Goal: Communication & Community: Share content

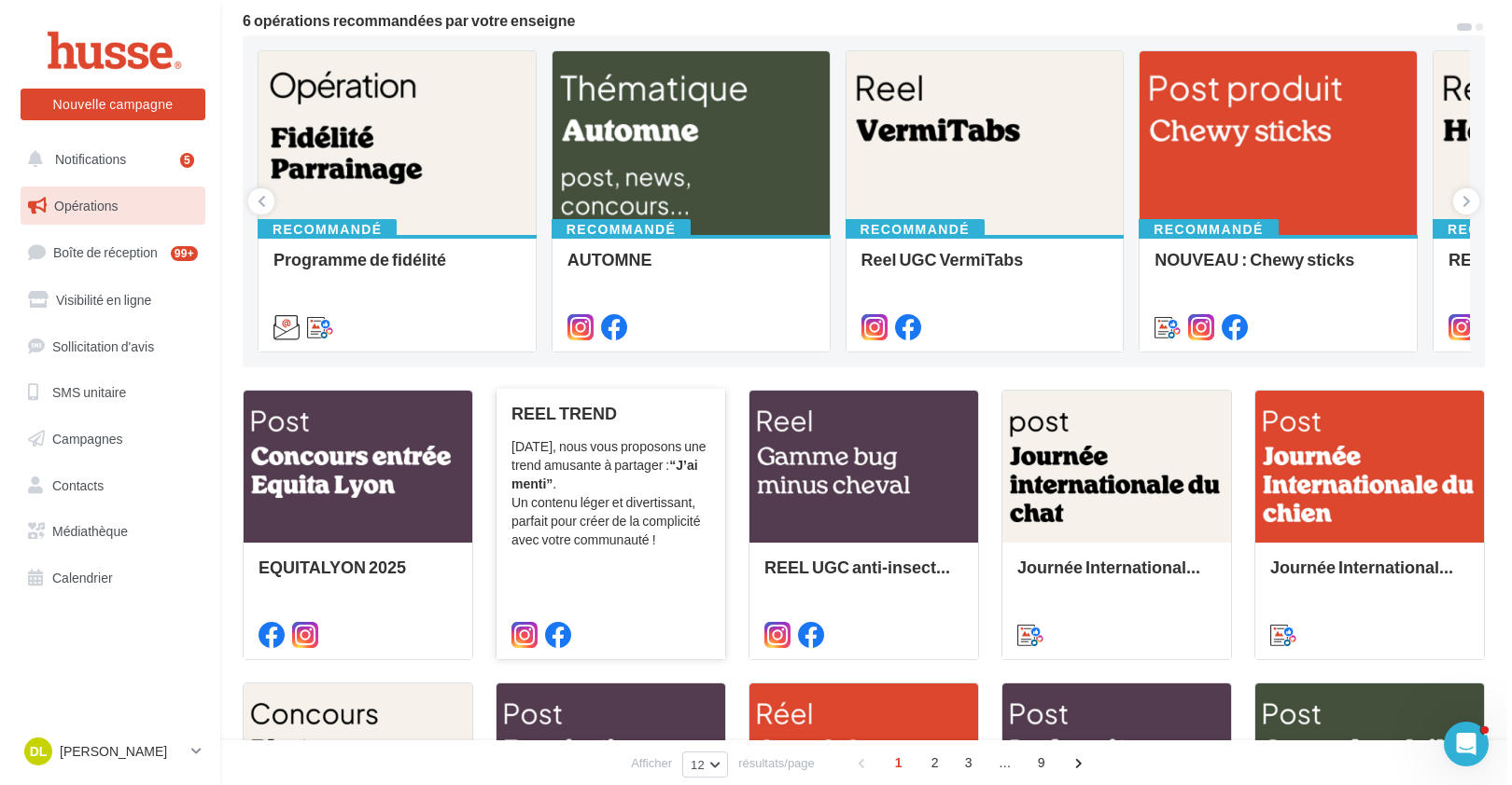
scroll to position [169, 0]
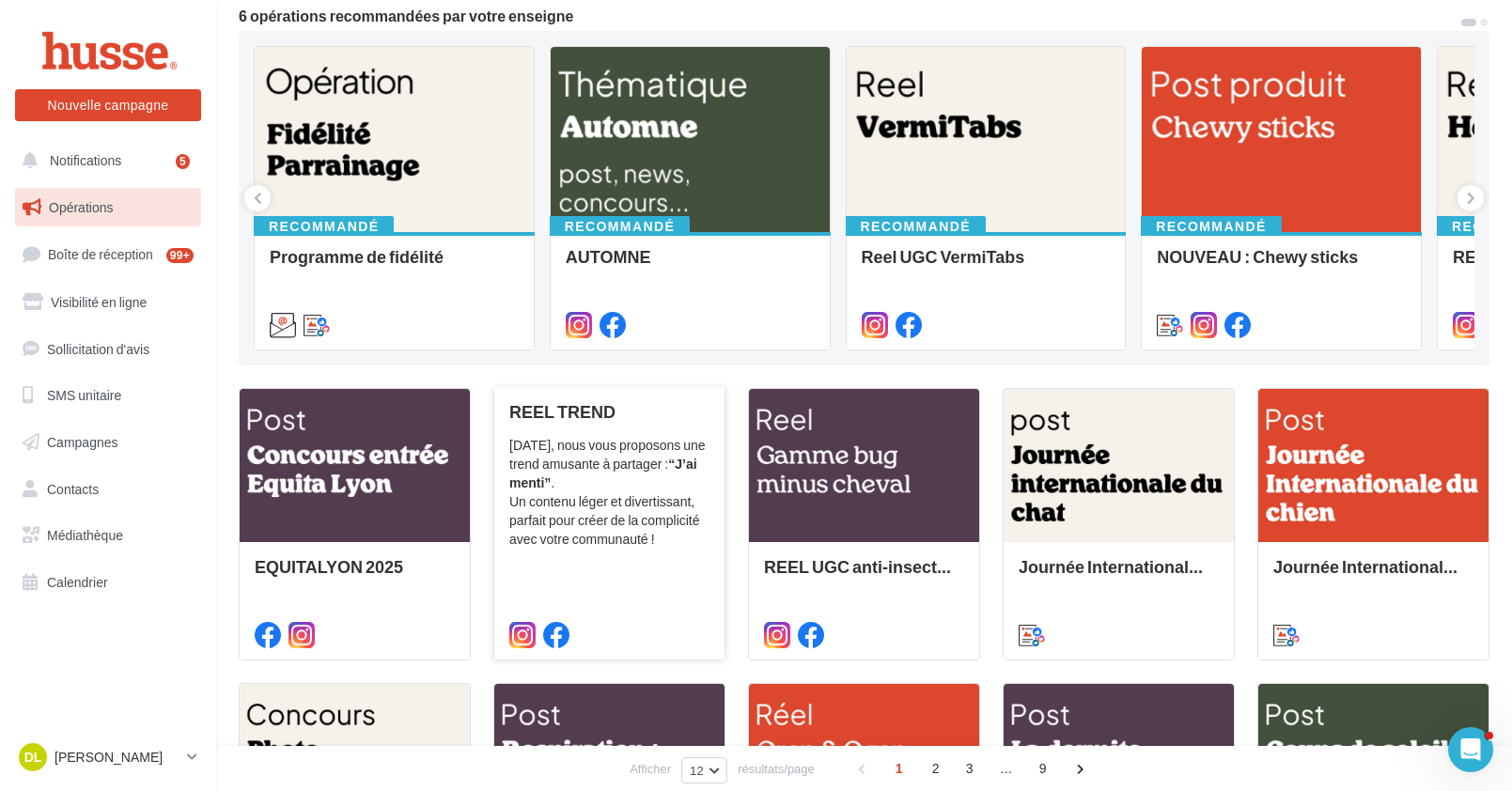
click at [620, 517] on div "Aujourd’hui, nous vous proposons une trend amusante à partager : “J’ai menti” .…" at bounding box center [609, 492] width 200 height 113
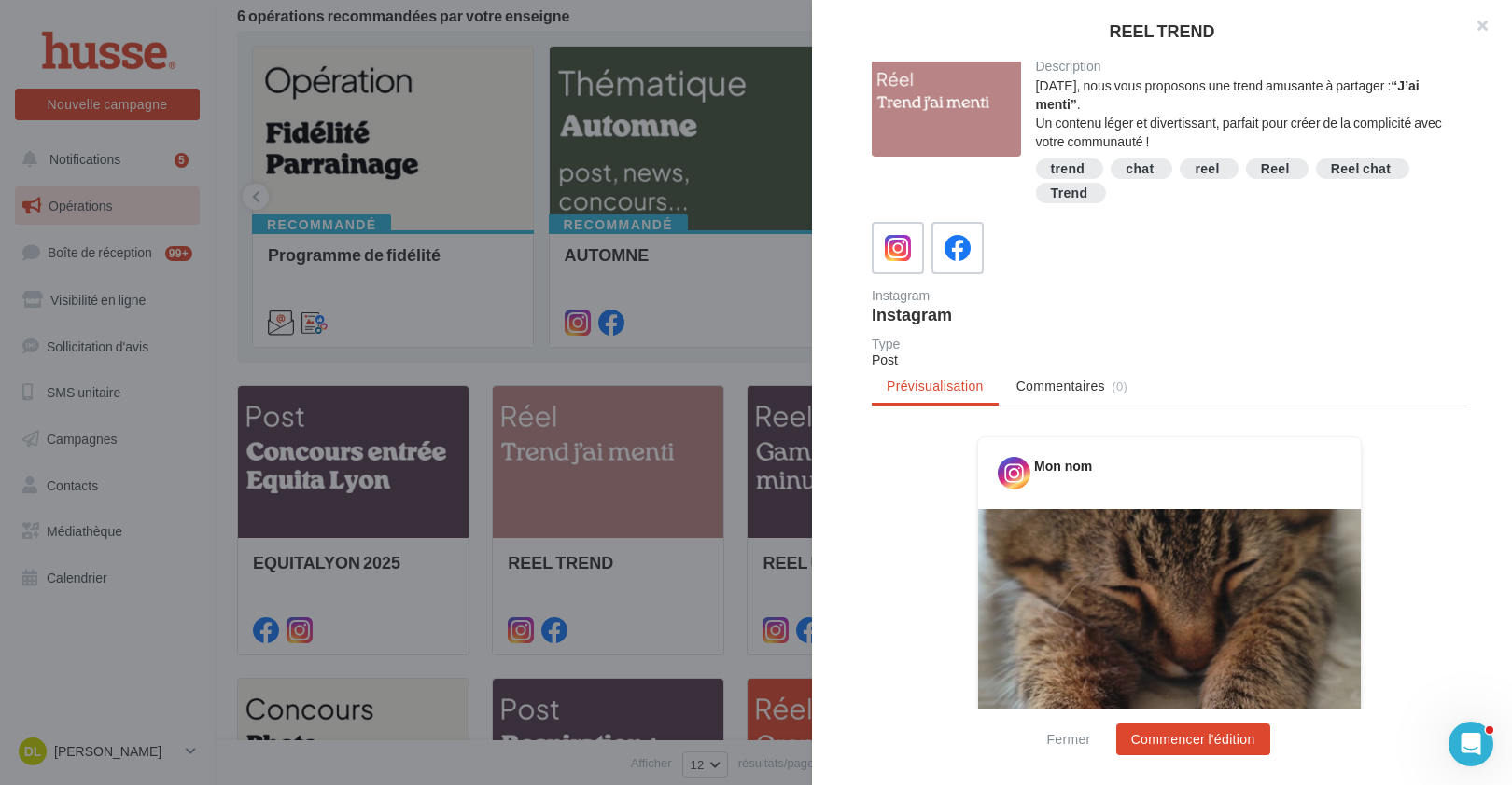
scroll to position [0, 0]
click at [950, 256] on icon at bounding box center [958, 251] width 27 height 27
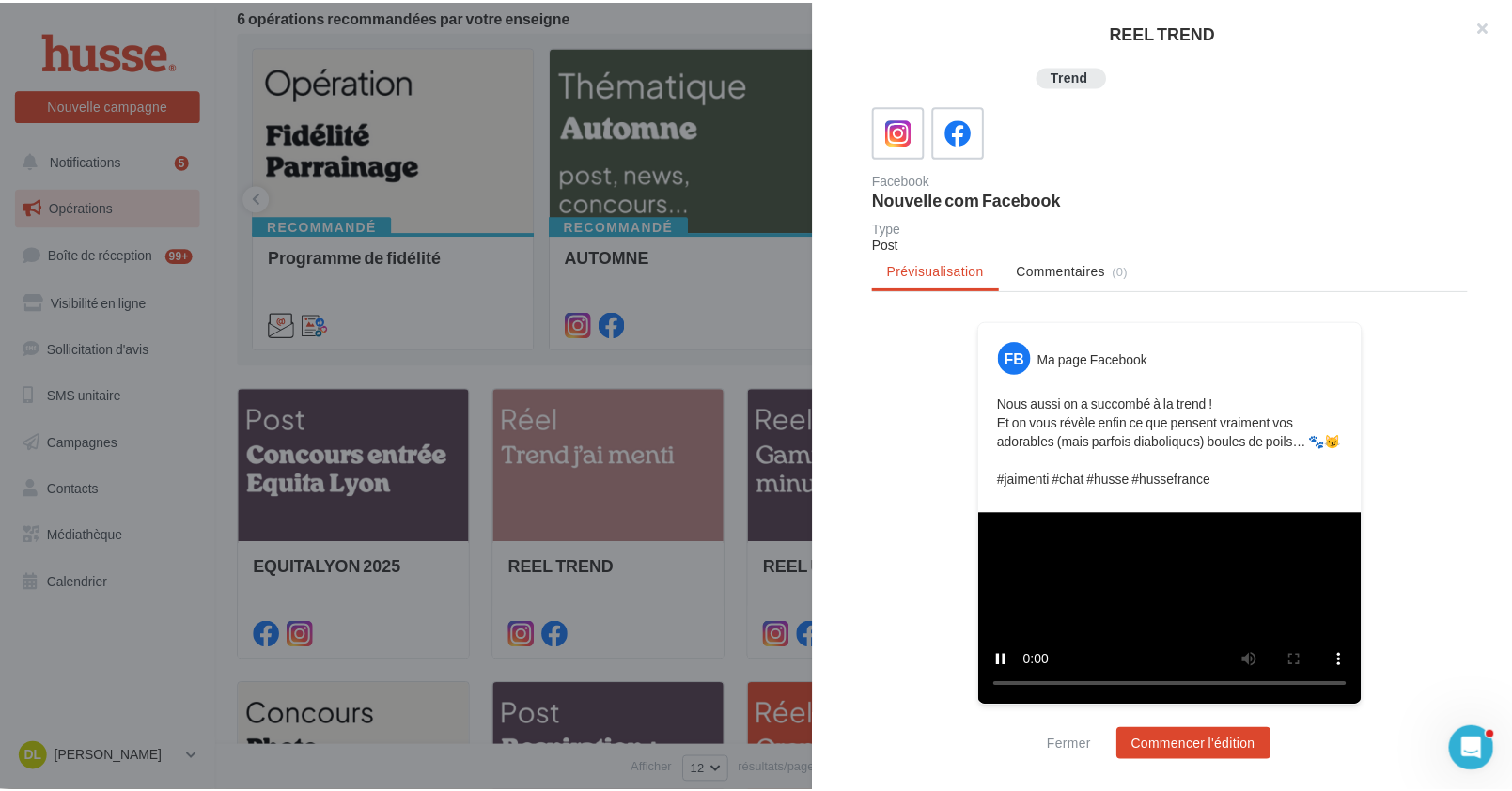
scroll to position [435, 0]
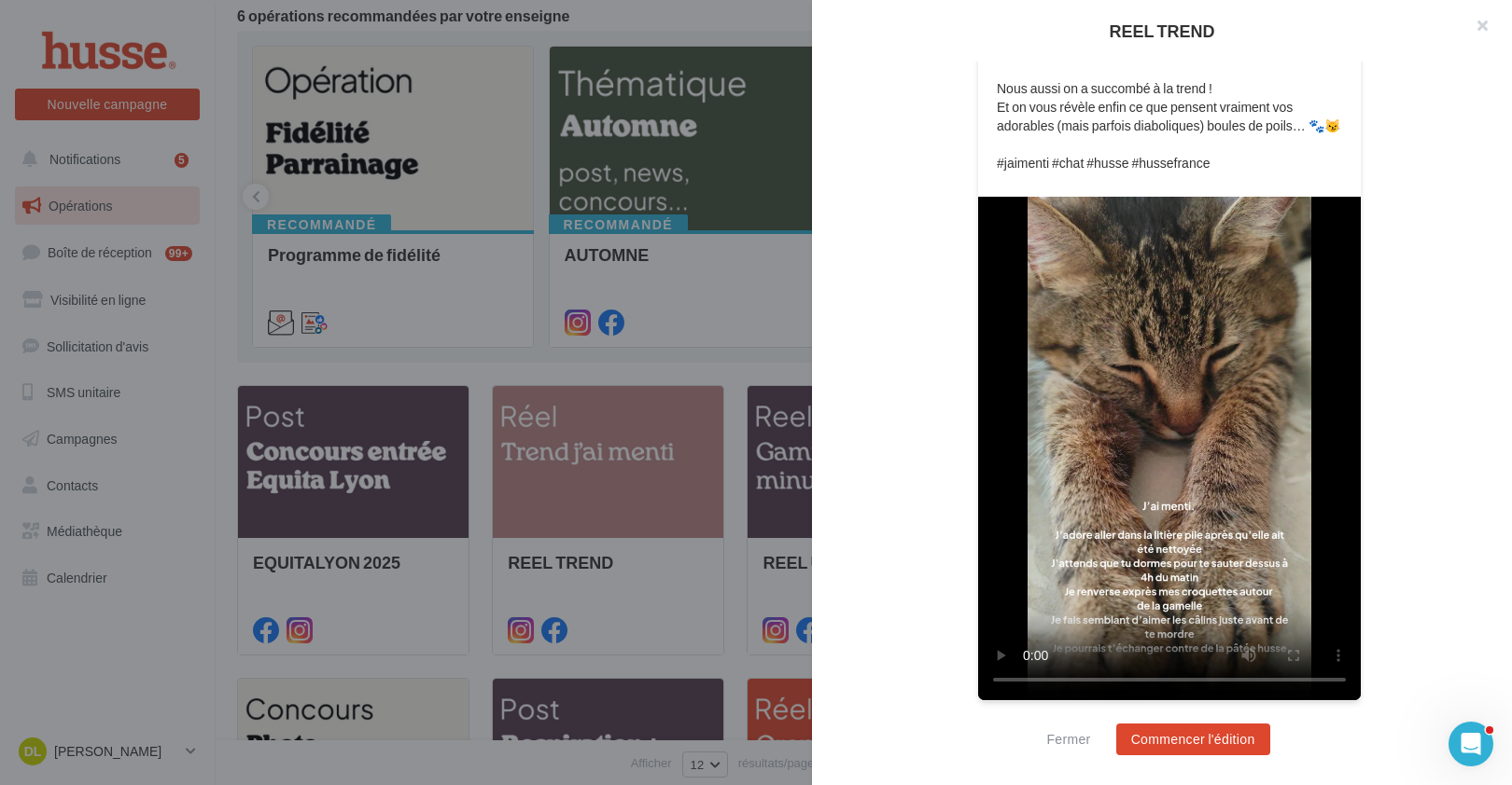
click at [1378, 631] on div "FB Ma page Facebook Nous aussi on a succombé à la trend ! Et on vous révèle enf…" at bounding box center [1168, 366] width 595 height 720
click at [1070, 739] on button "Fermer" at bounding box center [1068, 739] width 59 height 22
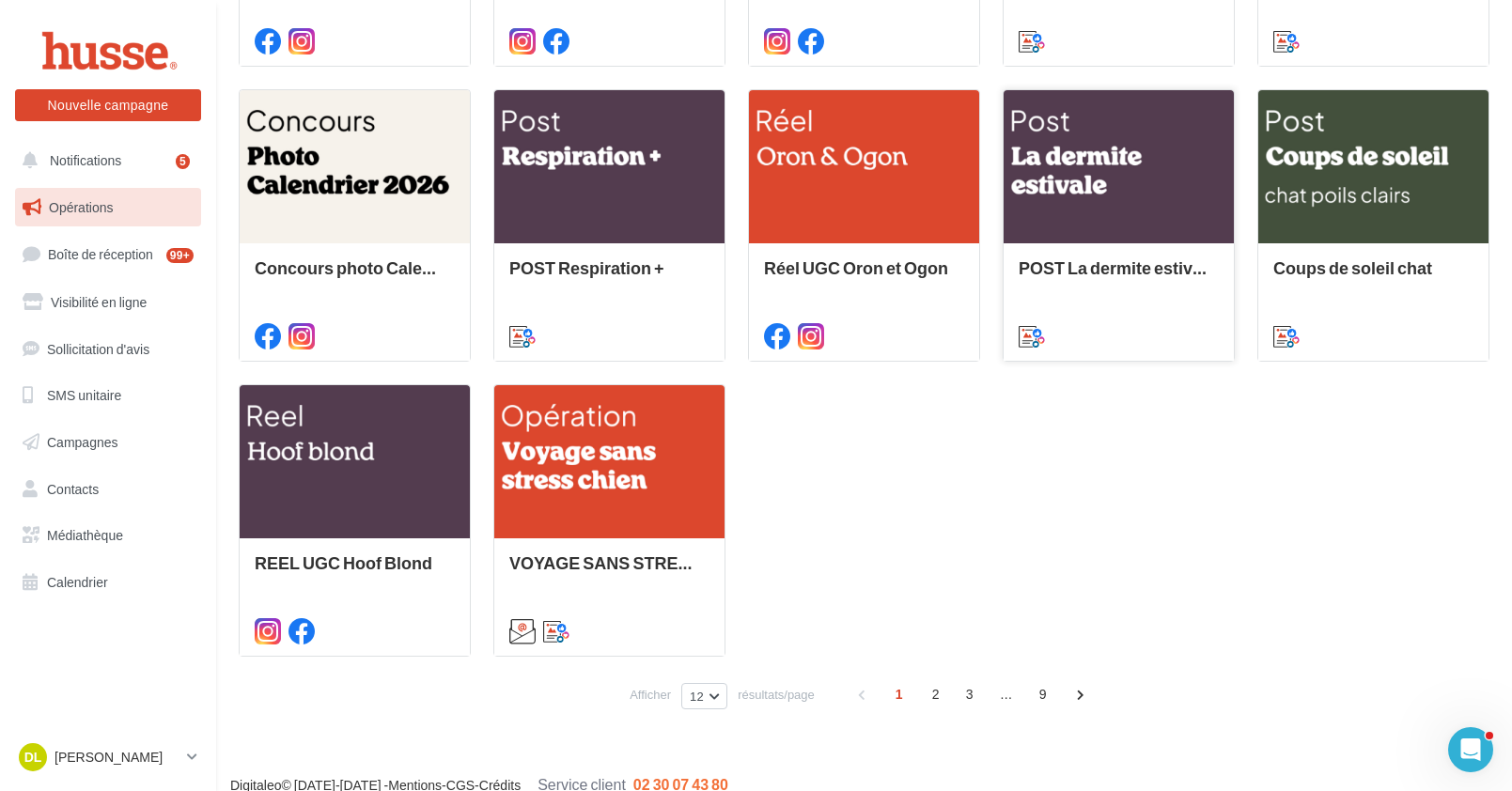
scroll to position [786, 0]
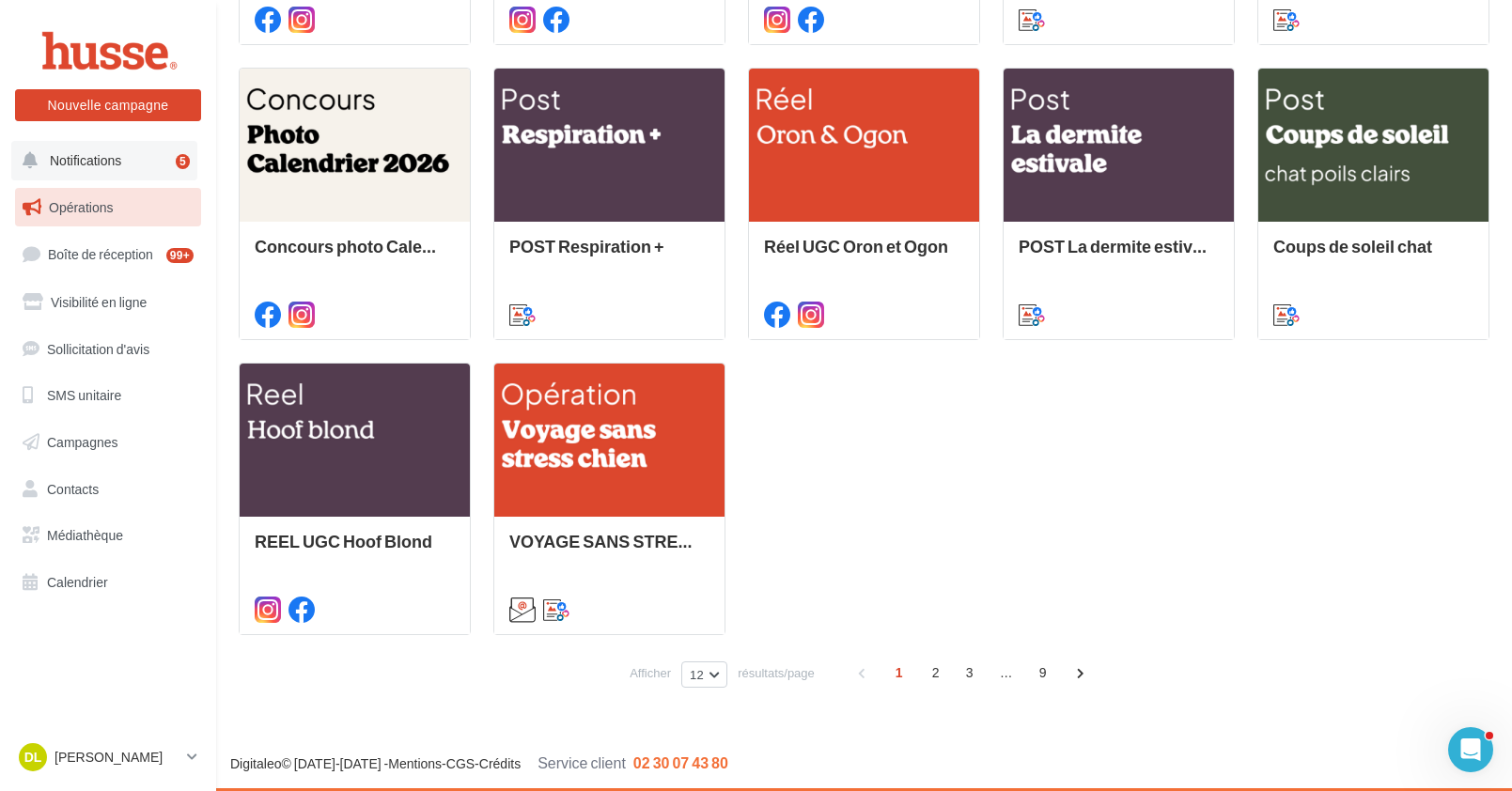
click at [78, 167] on span "Notifications" at bounding box center [86, 160] width 72 height 16
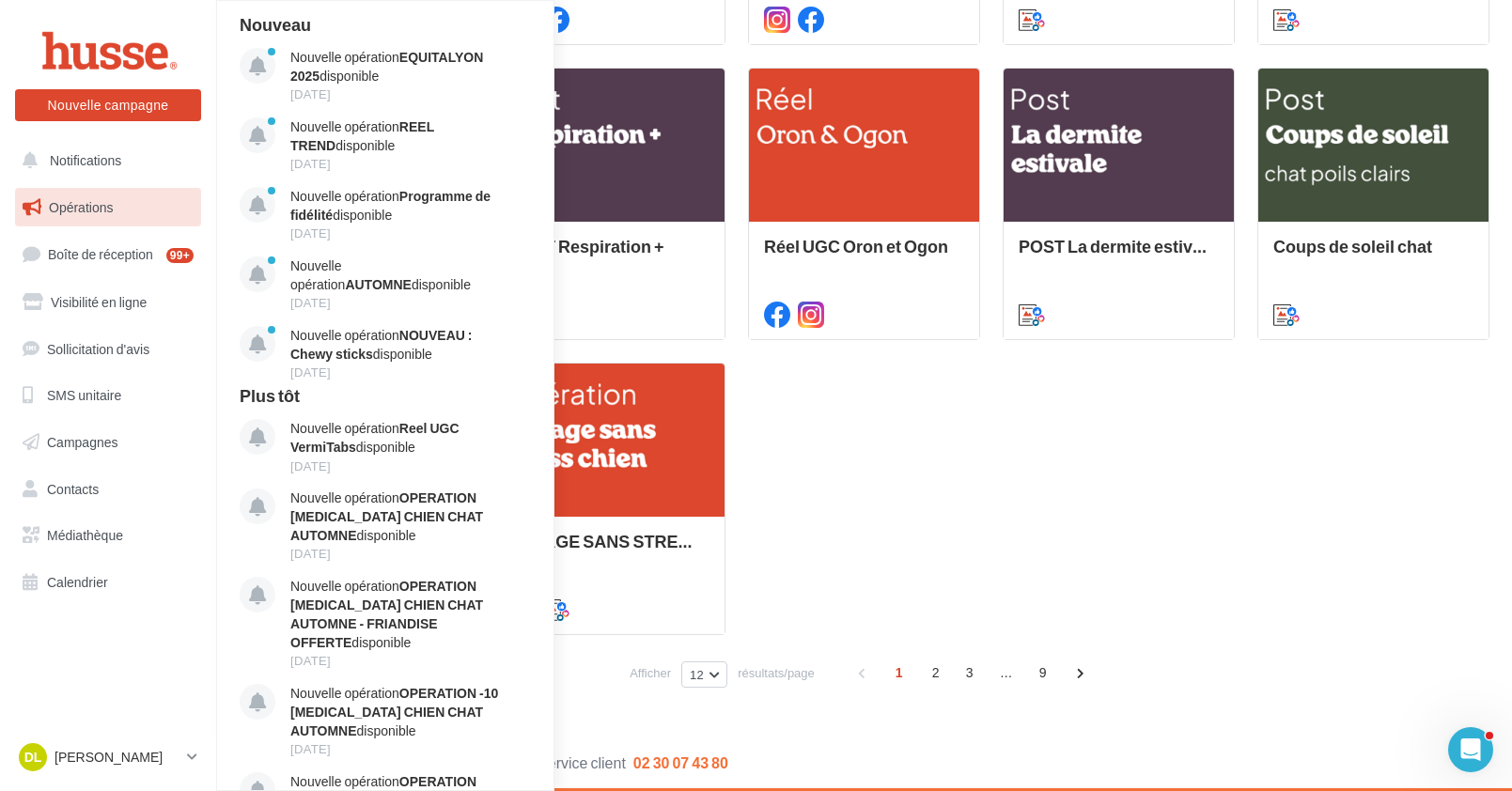
click at [1175, 529] on div "EQUITALYON 2025 Invitez votre communauté à participer à ce concours pour rempor…" at bounding box center [864, 204] width 1250 height 863
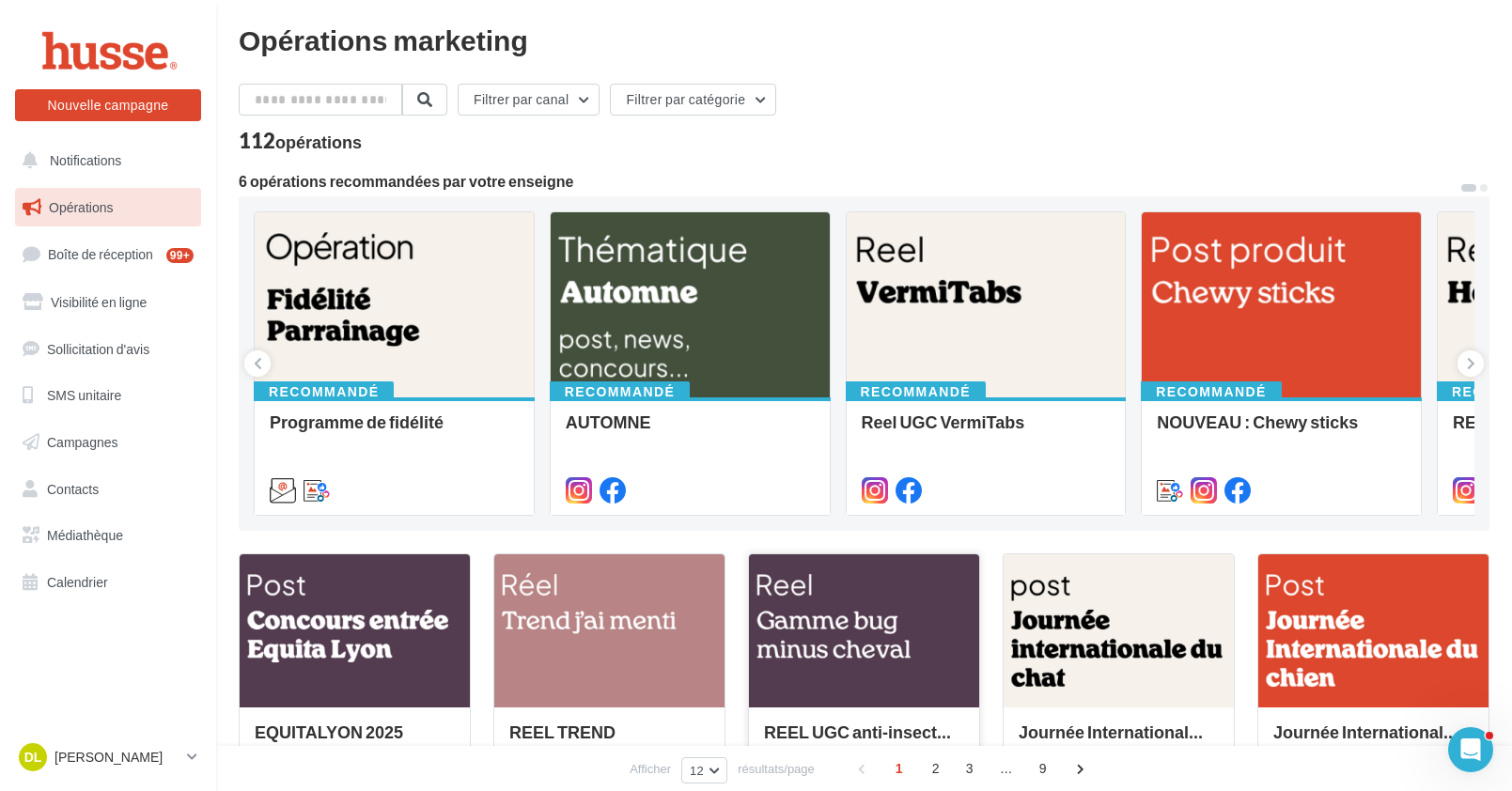
scroll to position [0, 0]
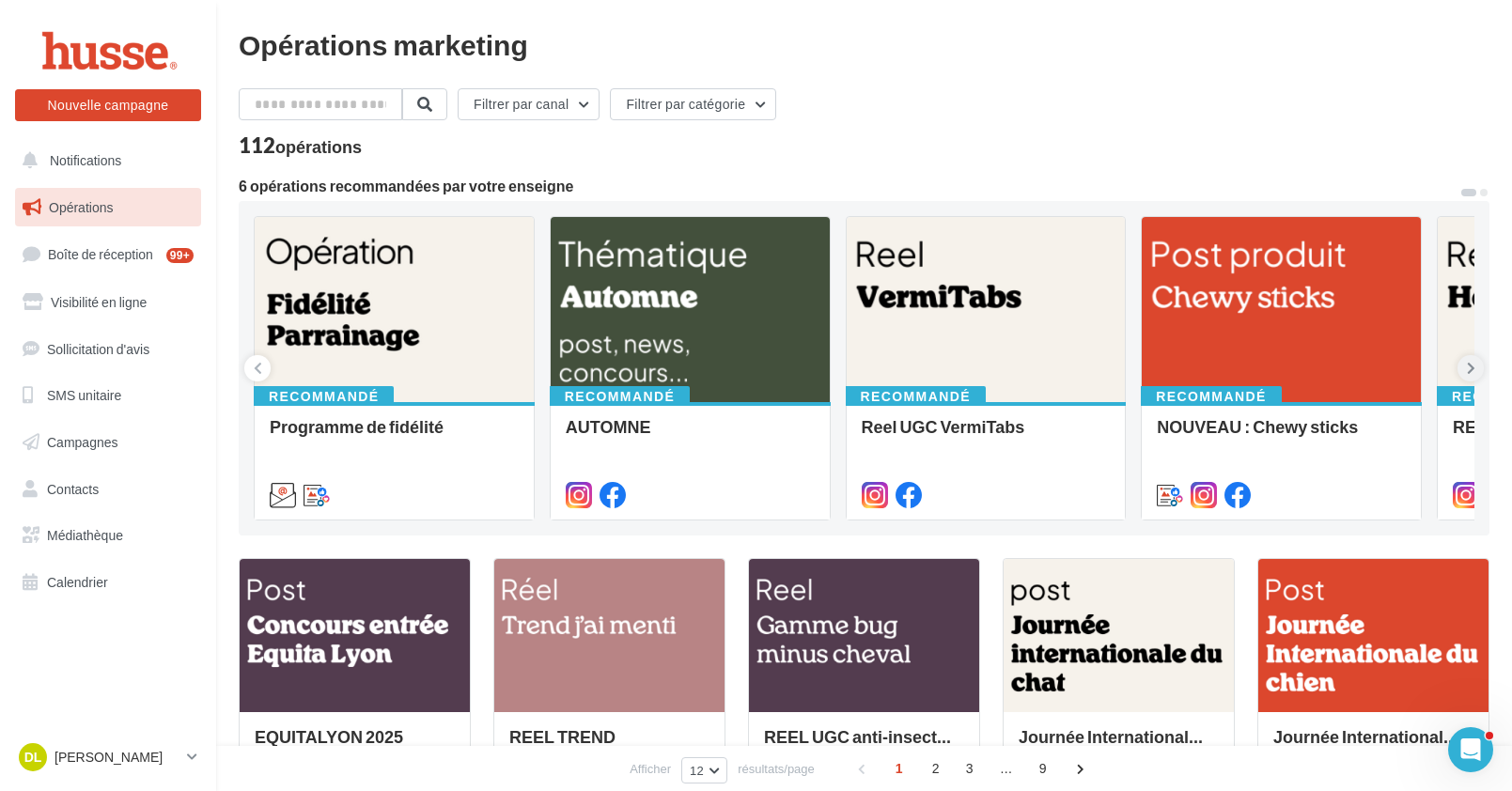
click at [1473, 369] on icon at bounding box center [1471, 368] width 9 height 19
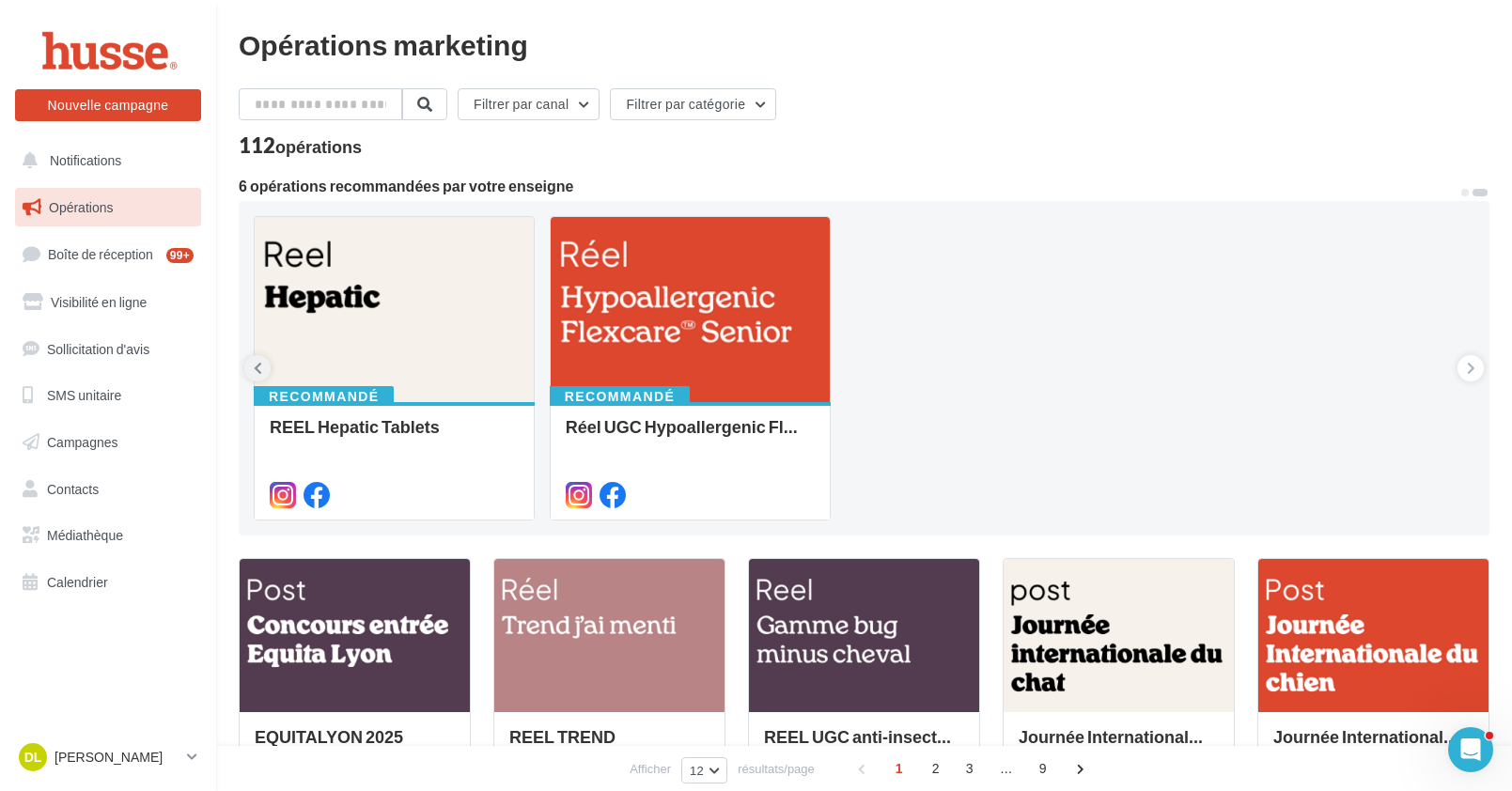
click at [259, 362] on icon at bounding box center [258, 368] width 9 height 19
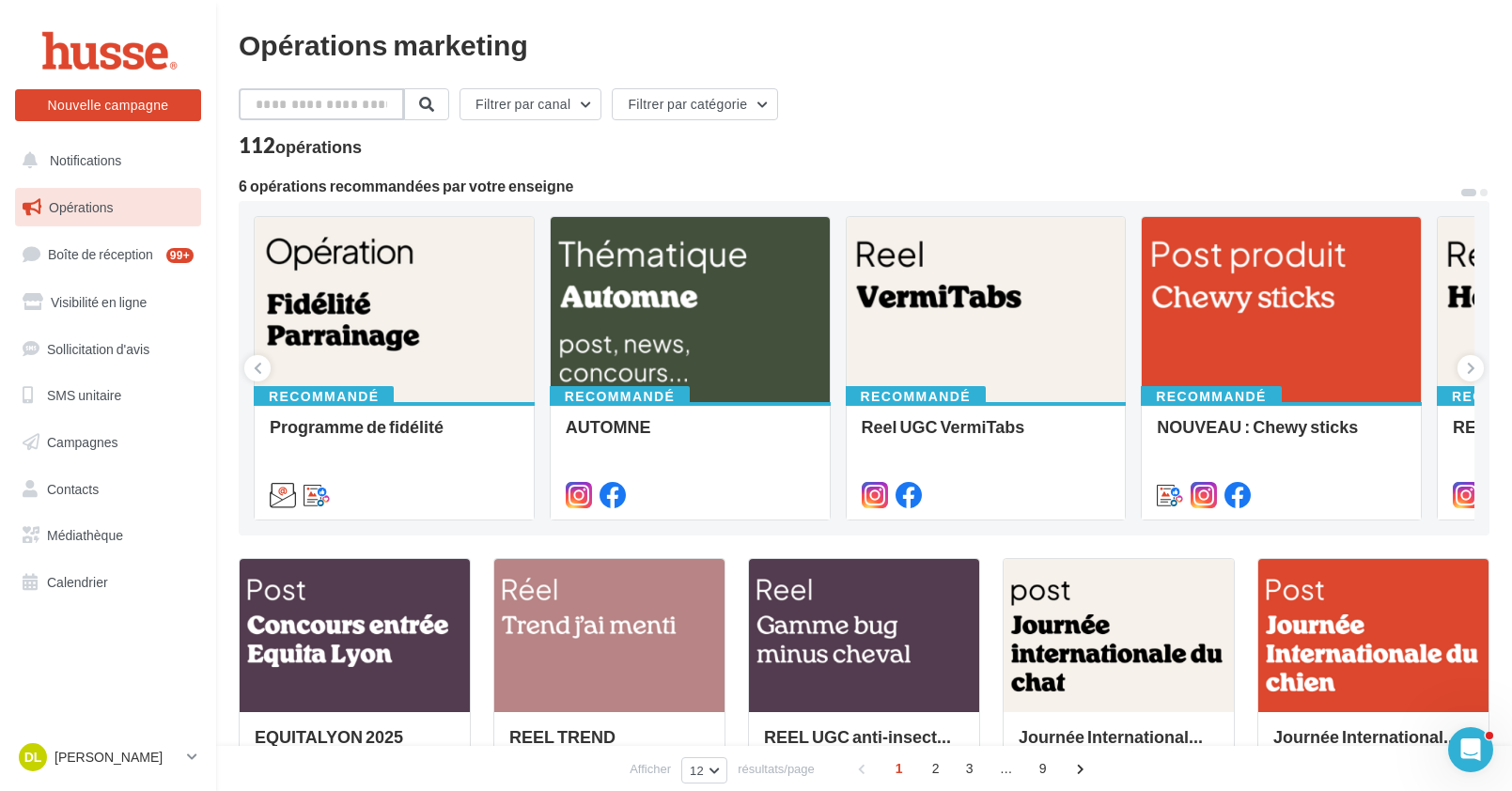
click at [334, 105] on input "text" at bounding box center [322, 104] width 165 height 31
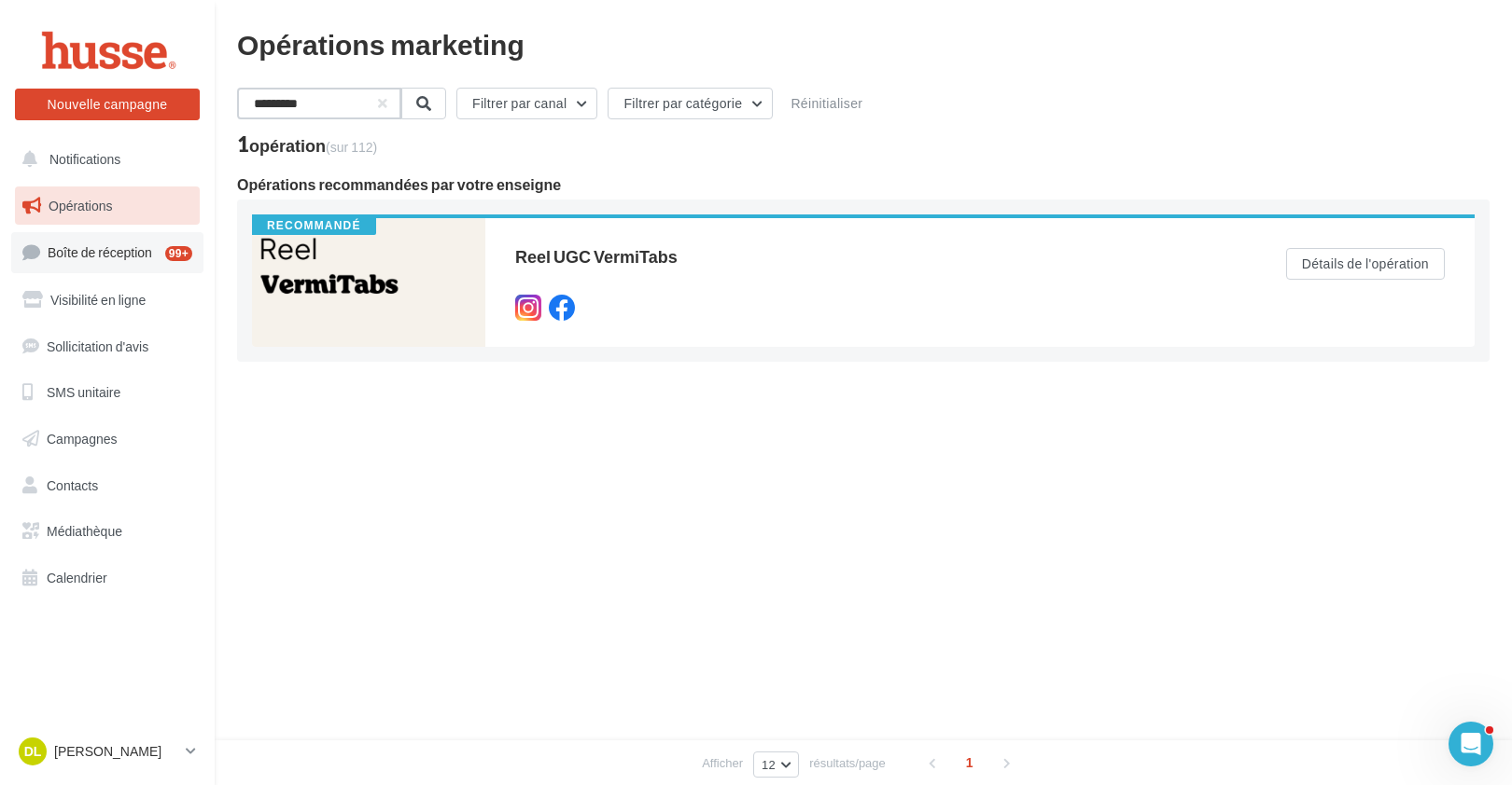
type input "*********"
click at [125, 250] on span "Boîte de réception" at bounding box center [100, 252] width 105 height 16
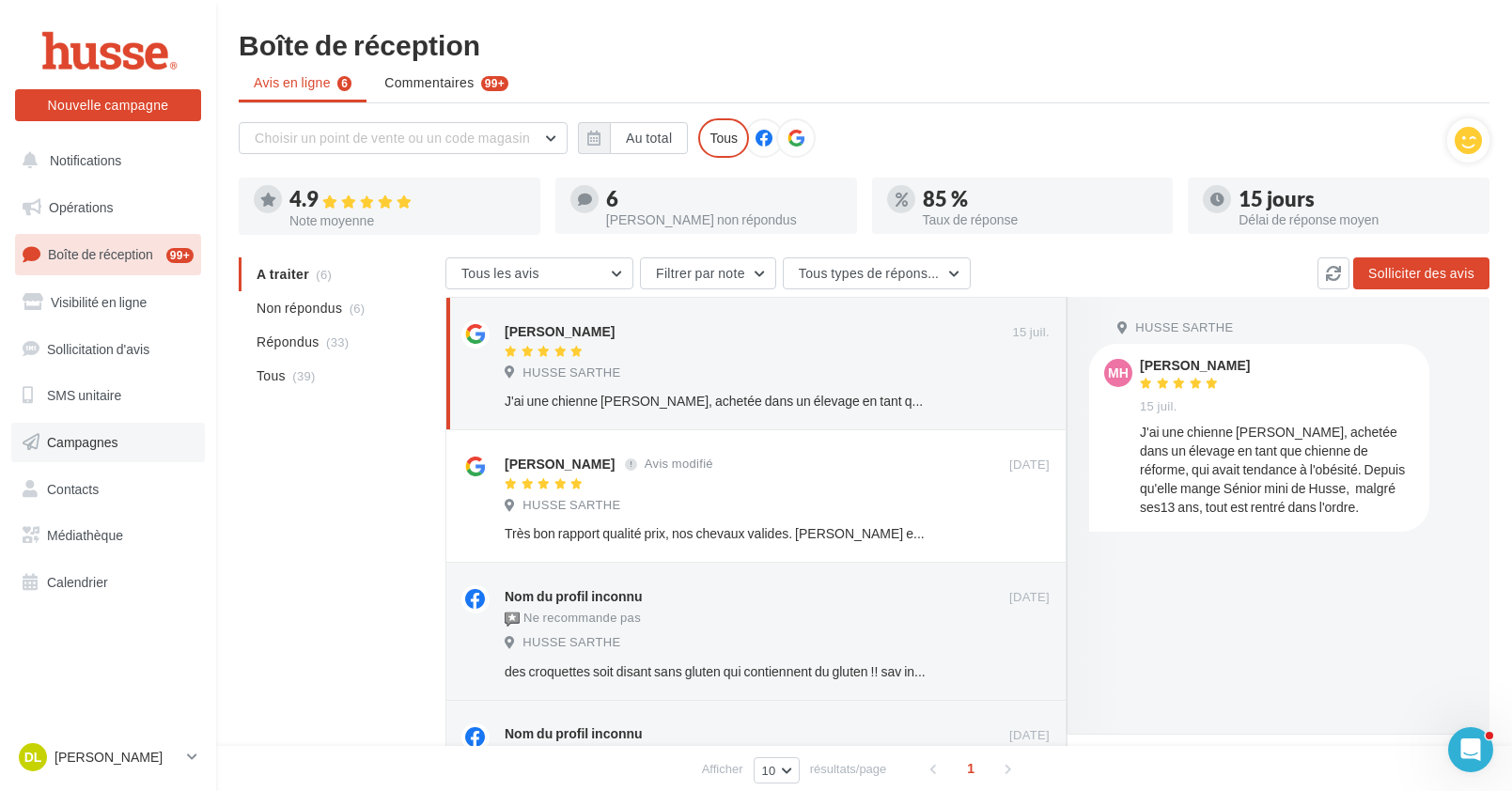
click at [97, 443] on span "Campagnes" at bounding box center [83, 442] width 72 height 16
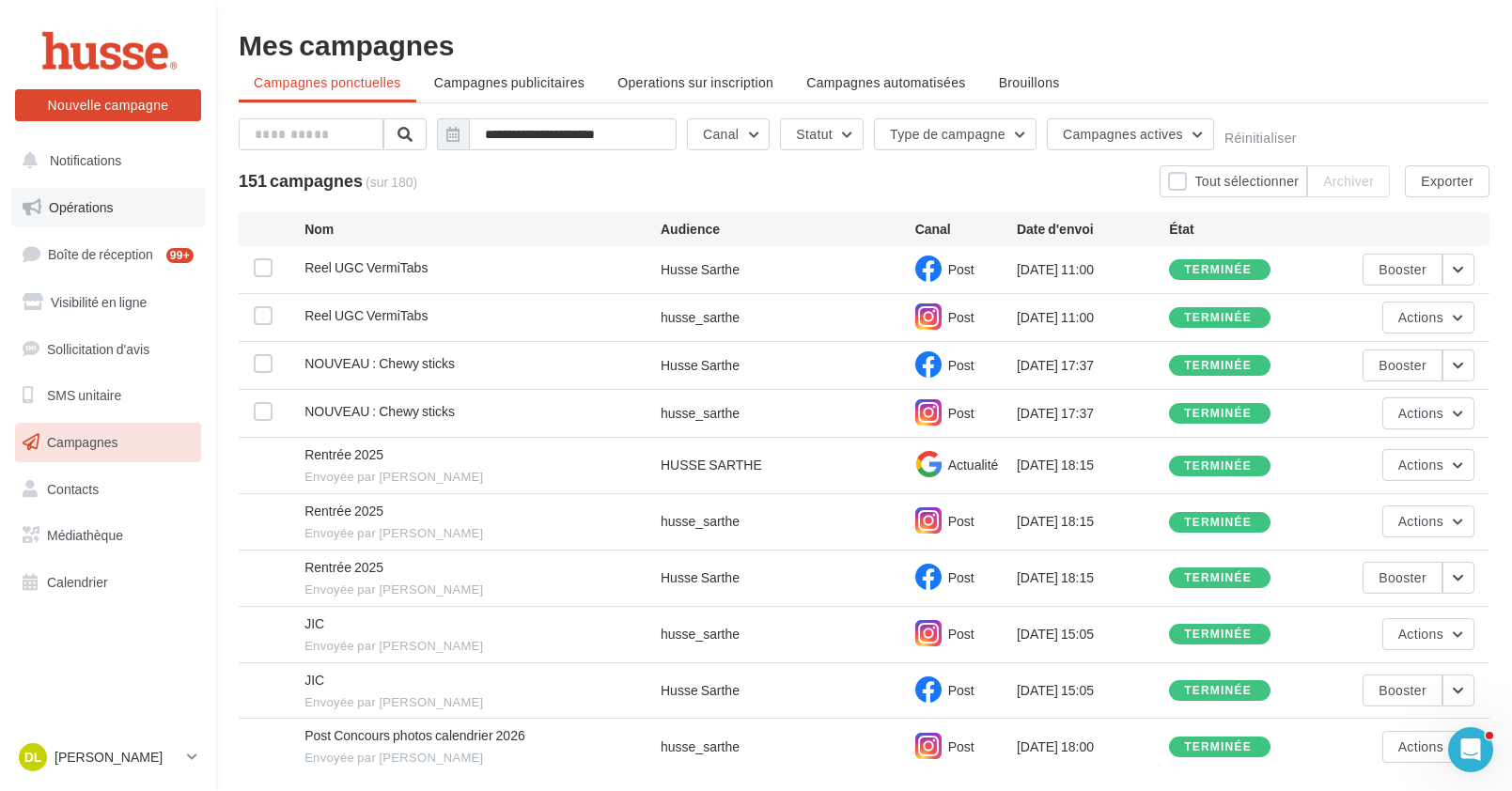
click at [99, 205] on span "Opérations" at bounding box center [81, 208] width 64 height 16
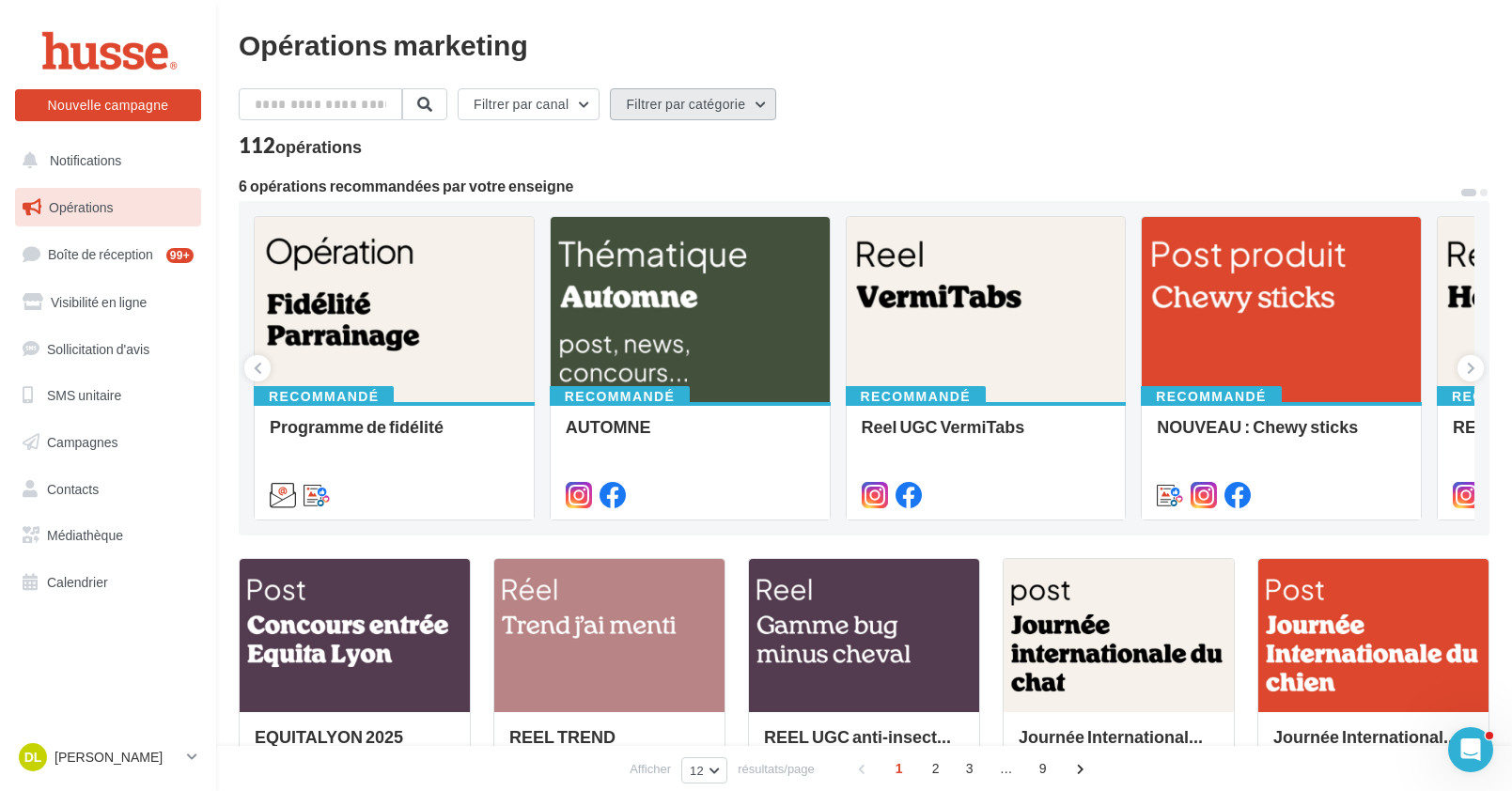
click at [763, 96] on button "Filtrer par catégorie" at bounding box center [693, 104] width 166 height 31
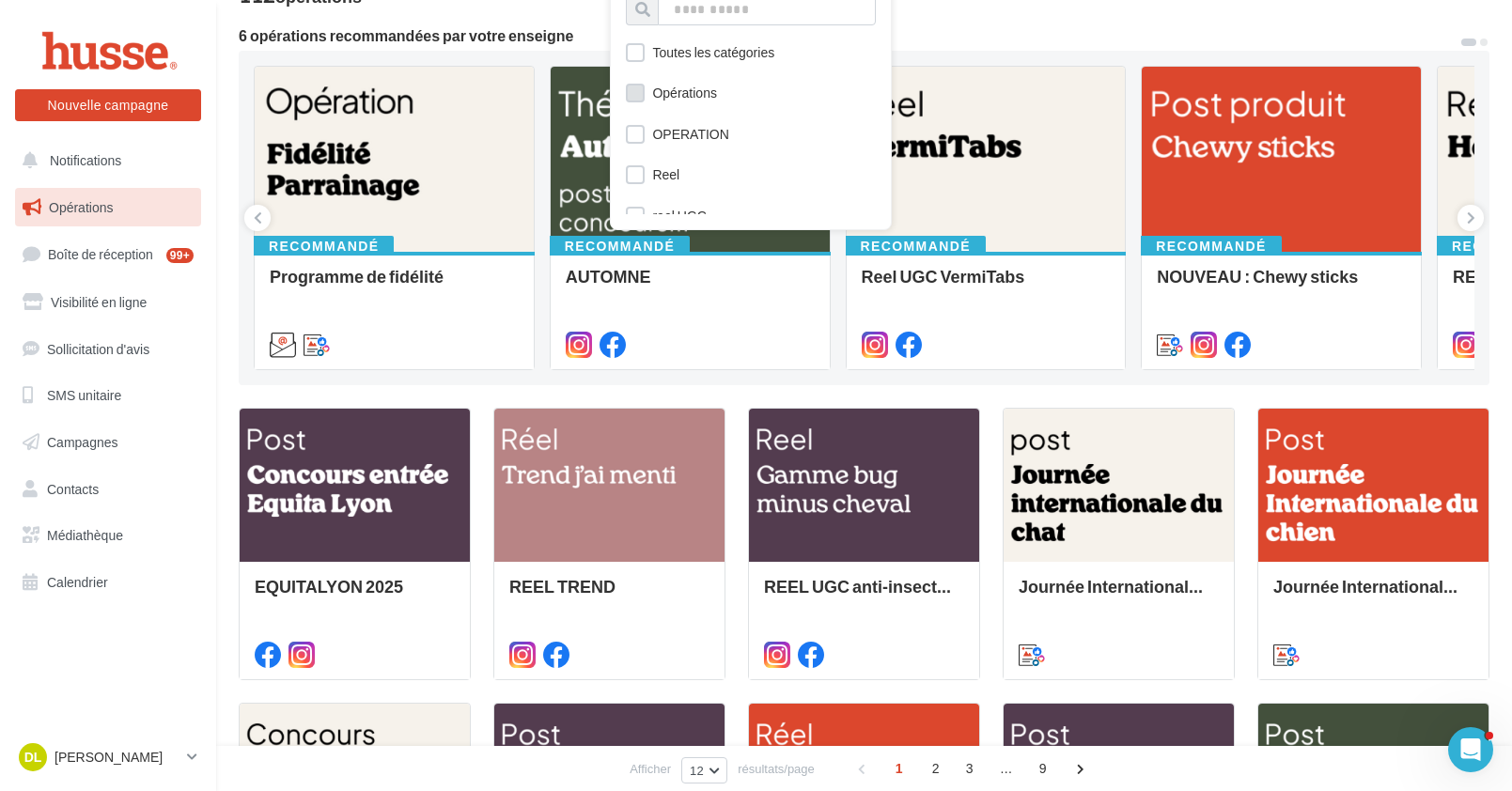
click at [635, 95] on label at bounding box center [635, 92] width 19 height 19
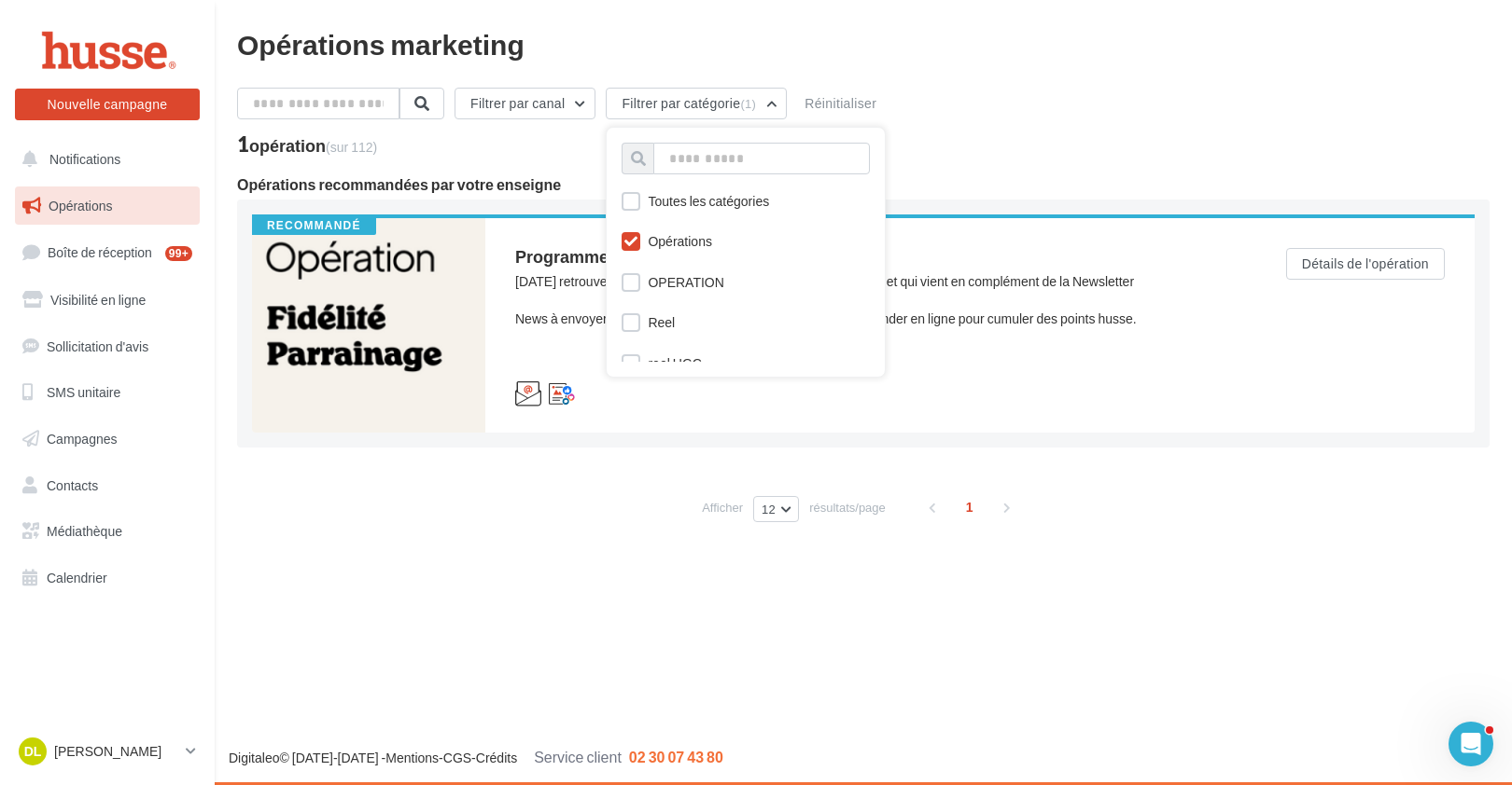
click at [639, 233] on label at bounding box center [630, 241] width 19 height 19
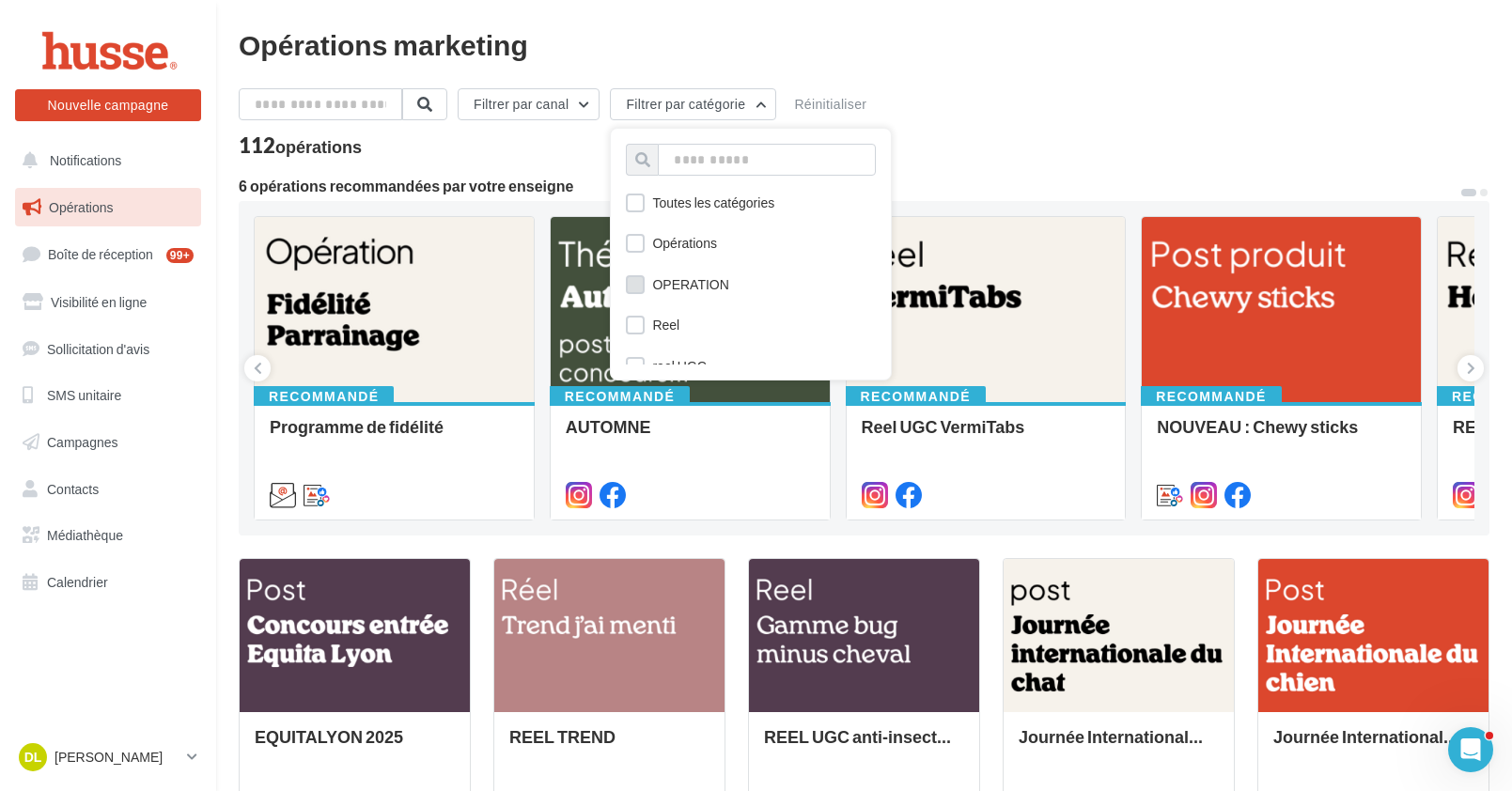
click at [644, 282] on label at bounding box center [635, 284] width 19 height 19
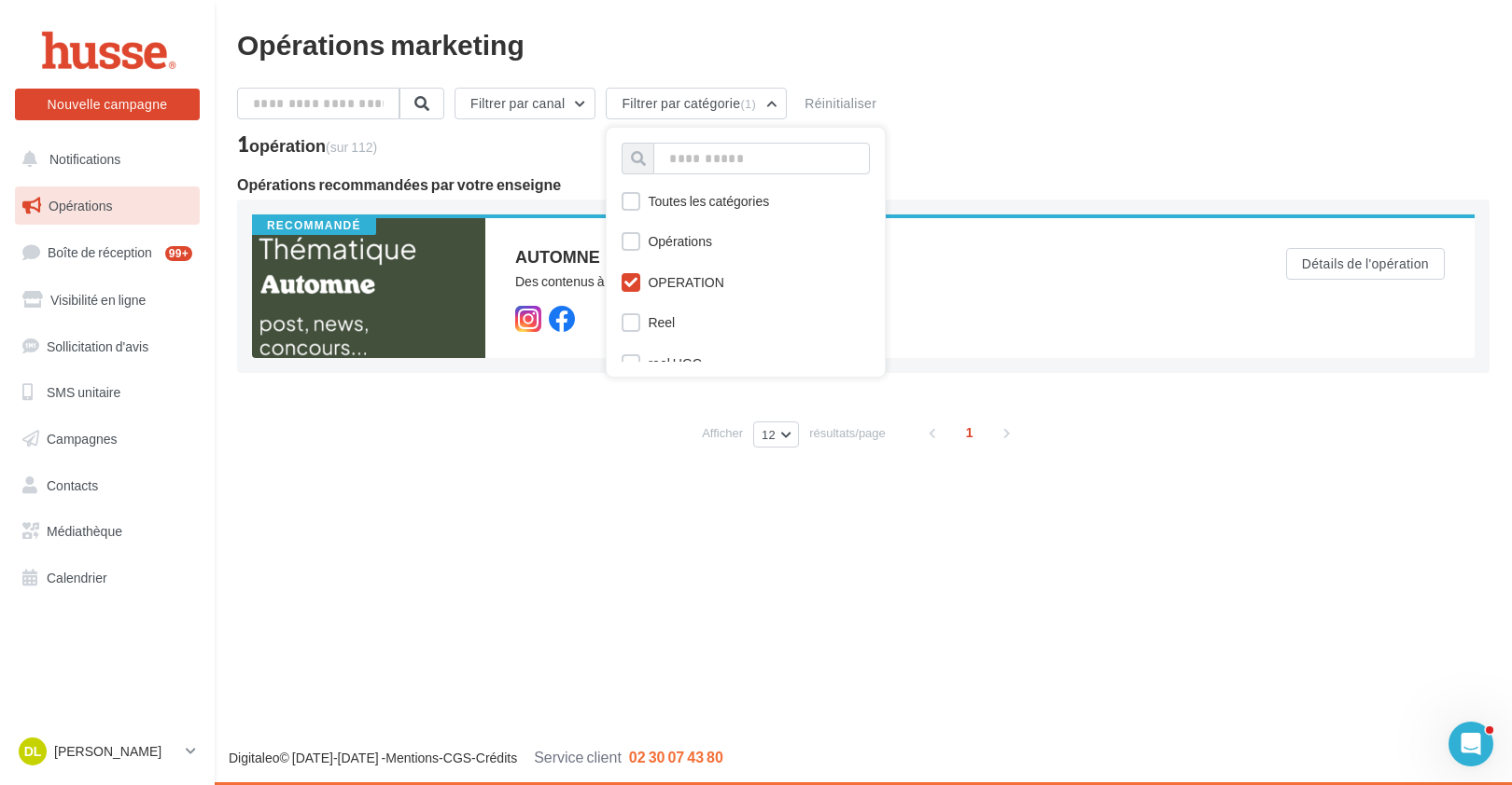
click at [637, 280] on icon at bounding box center [630, 282] width 13 height 13
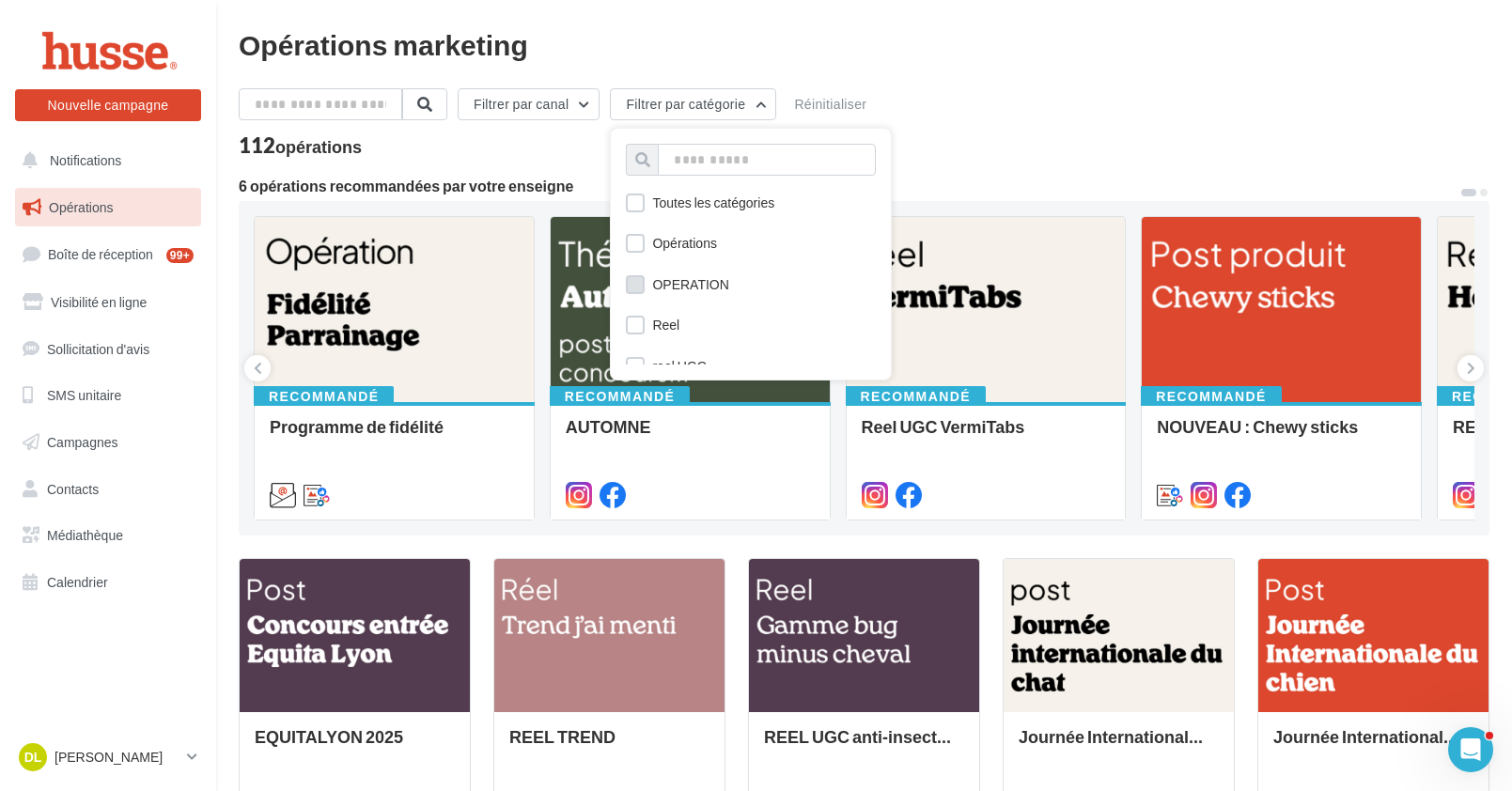
click at [644, 282] on label at bounding box center [635, 284] width 19 height 19
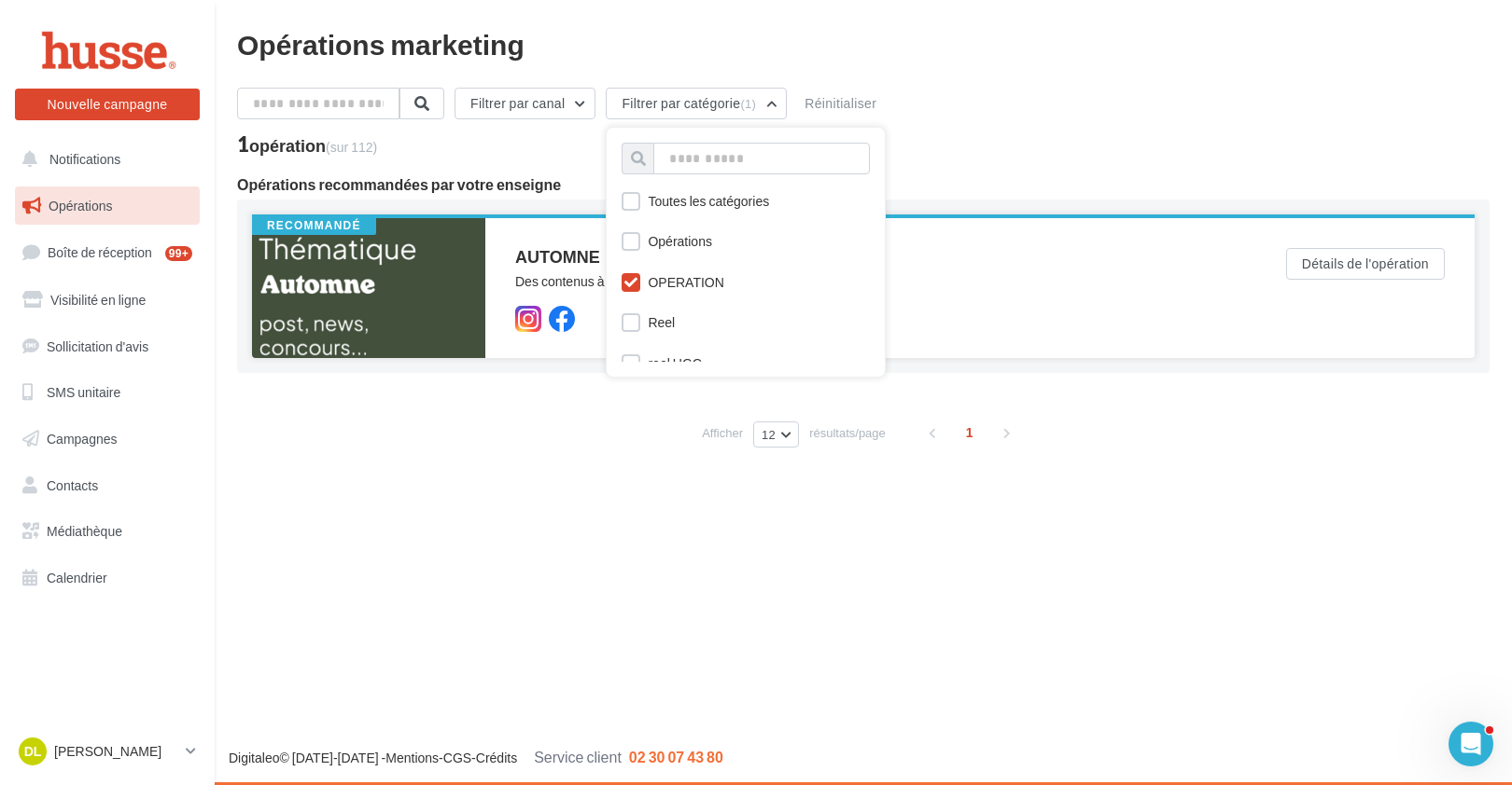
click at [420, 282] on div at bounding box center [368, 288] width 233 height 140
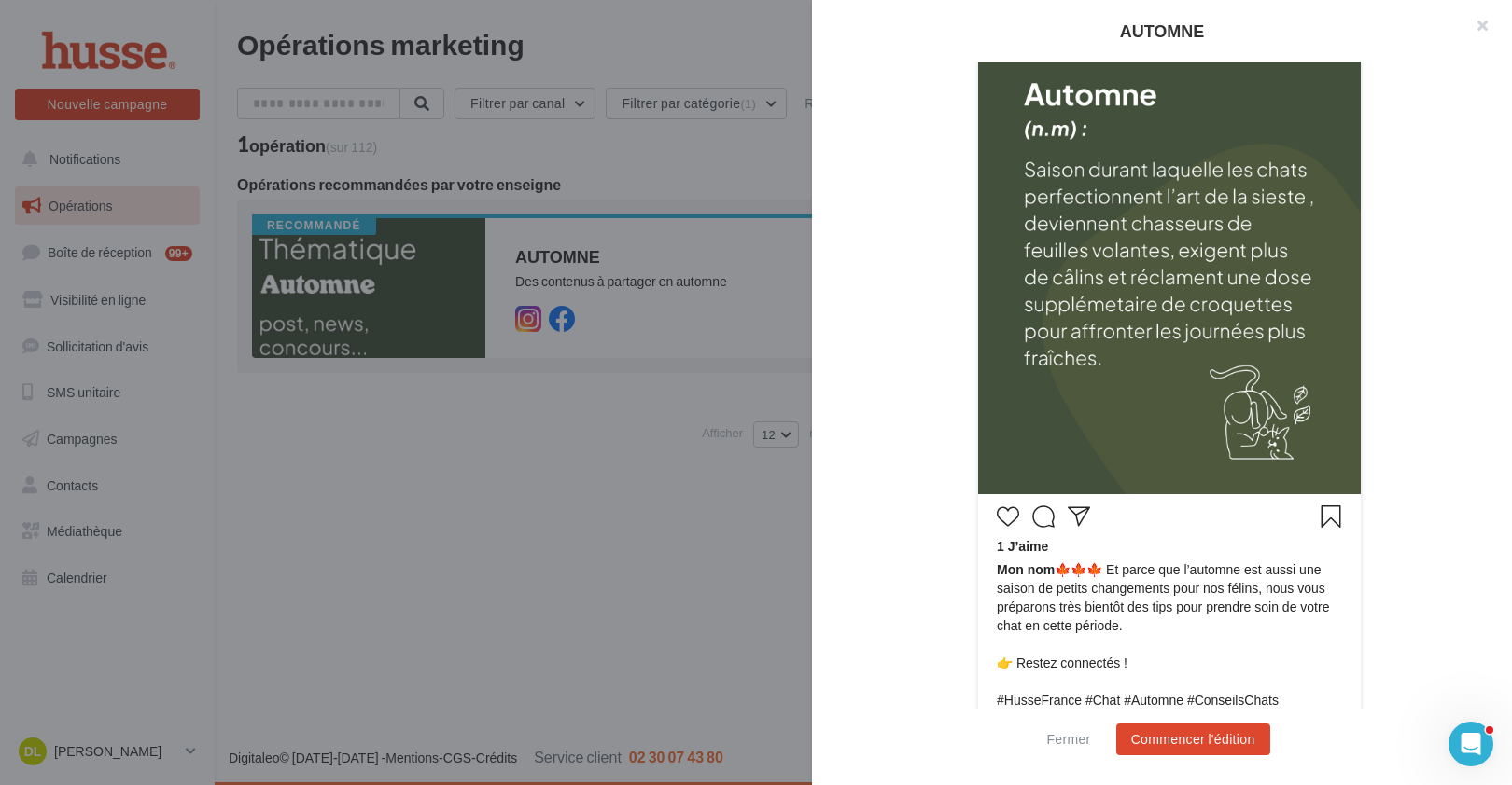
scroll to position [437, 0]
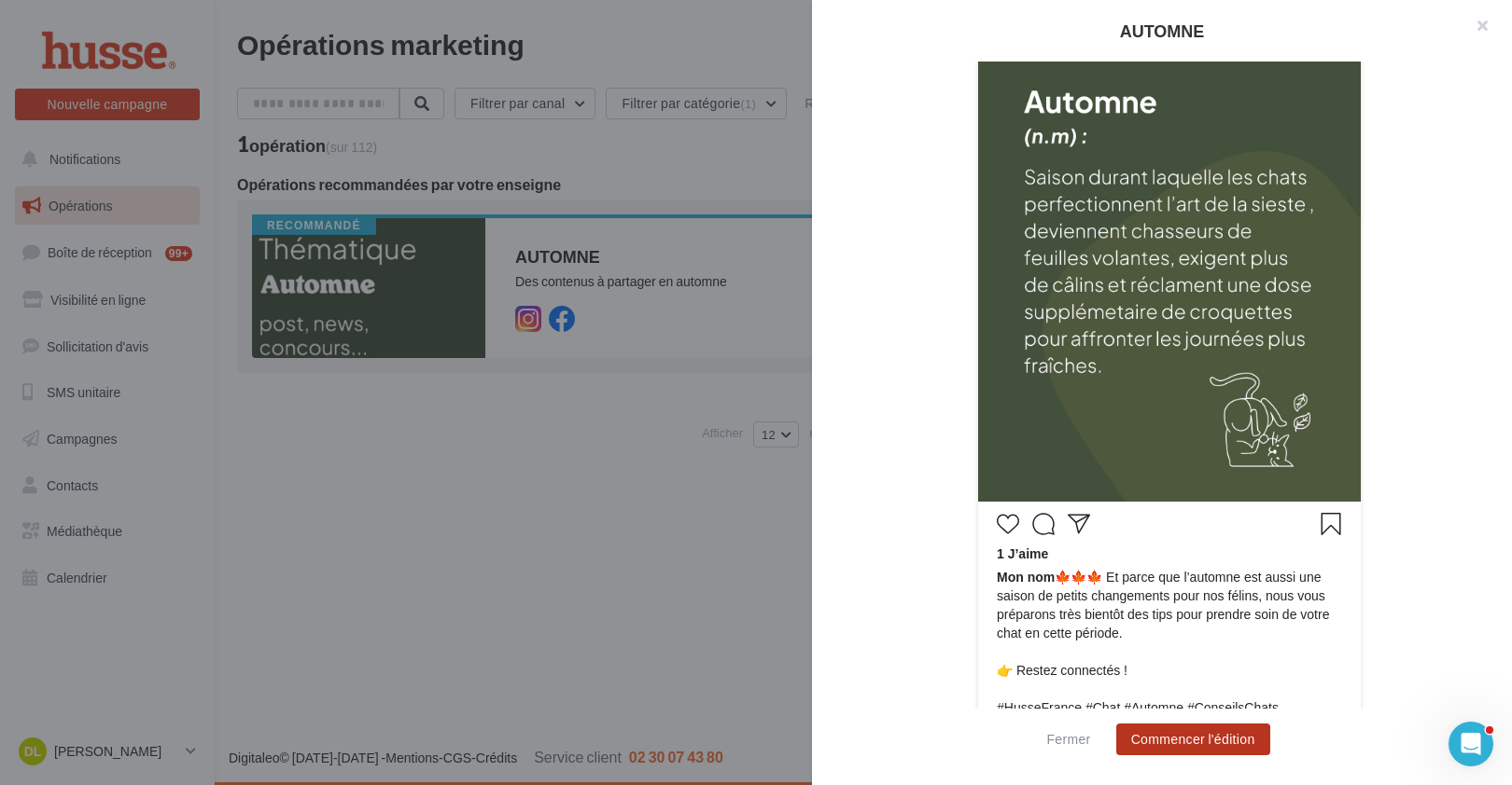
click at [1226, 733] on button "Commencer l'édition" at bounding box center [1194, 739] width 154 height 31
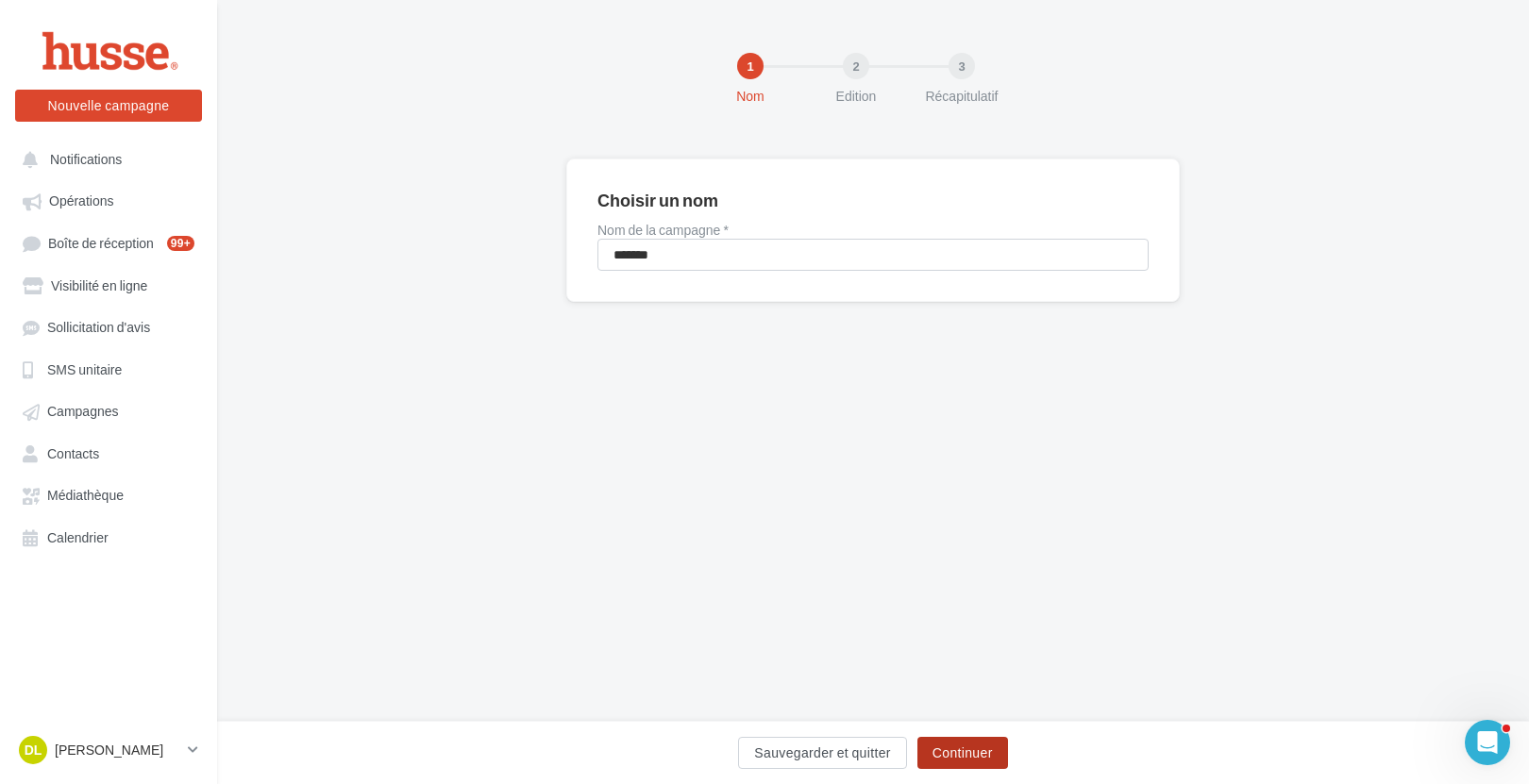
click at [972, 748] on button "Continuer" at bounding box center [963, 752] width 91 height 32
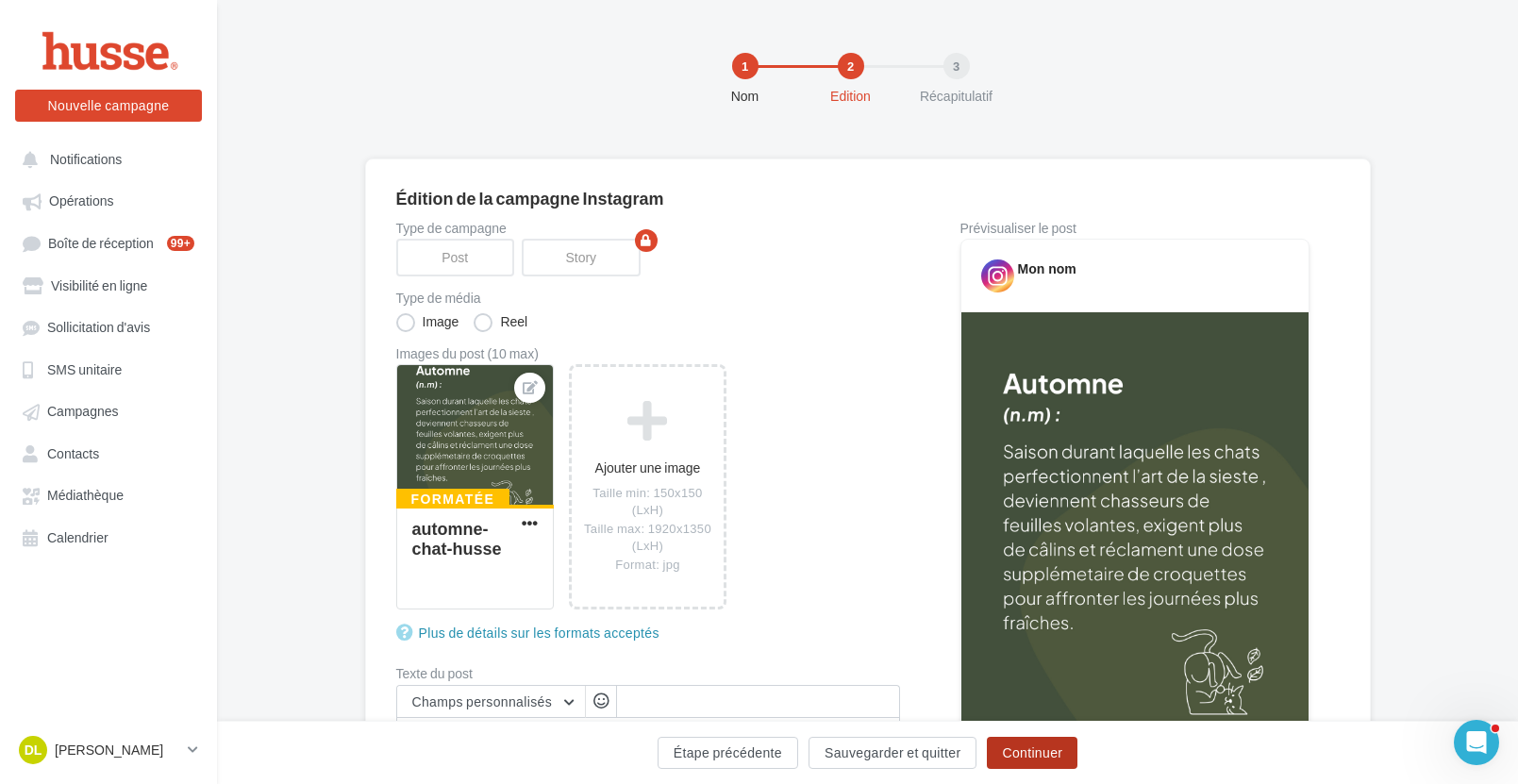
click at [1033, 752] on button "Continuer" at bounding box center [1032, 752] width 91 height 32
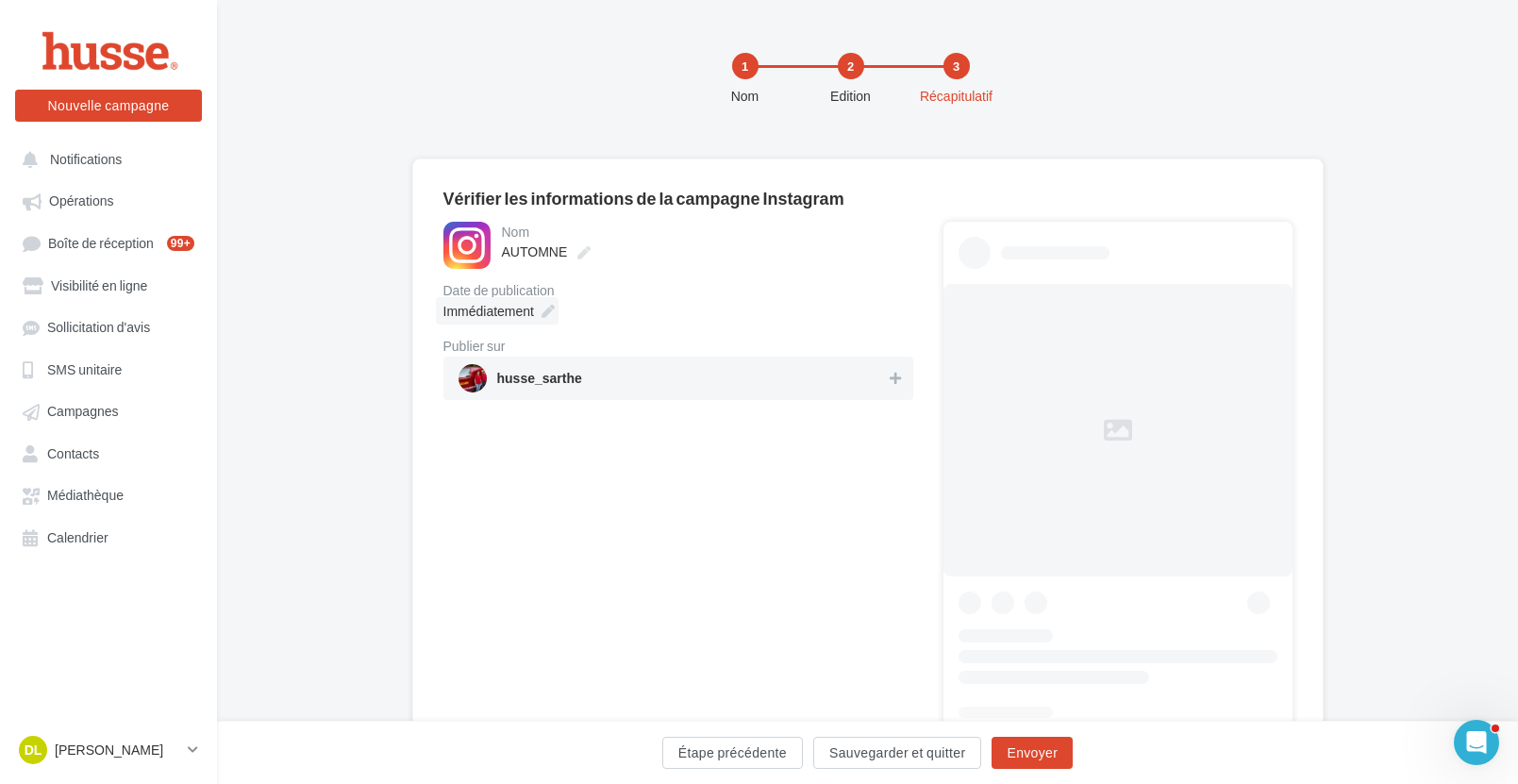
click at [512, 318] on span "Immédiatement" at bounding box center [489, 311] width 91 height 16
type input "**********"
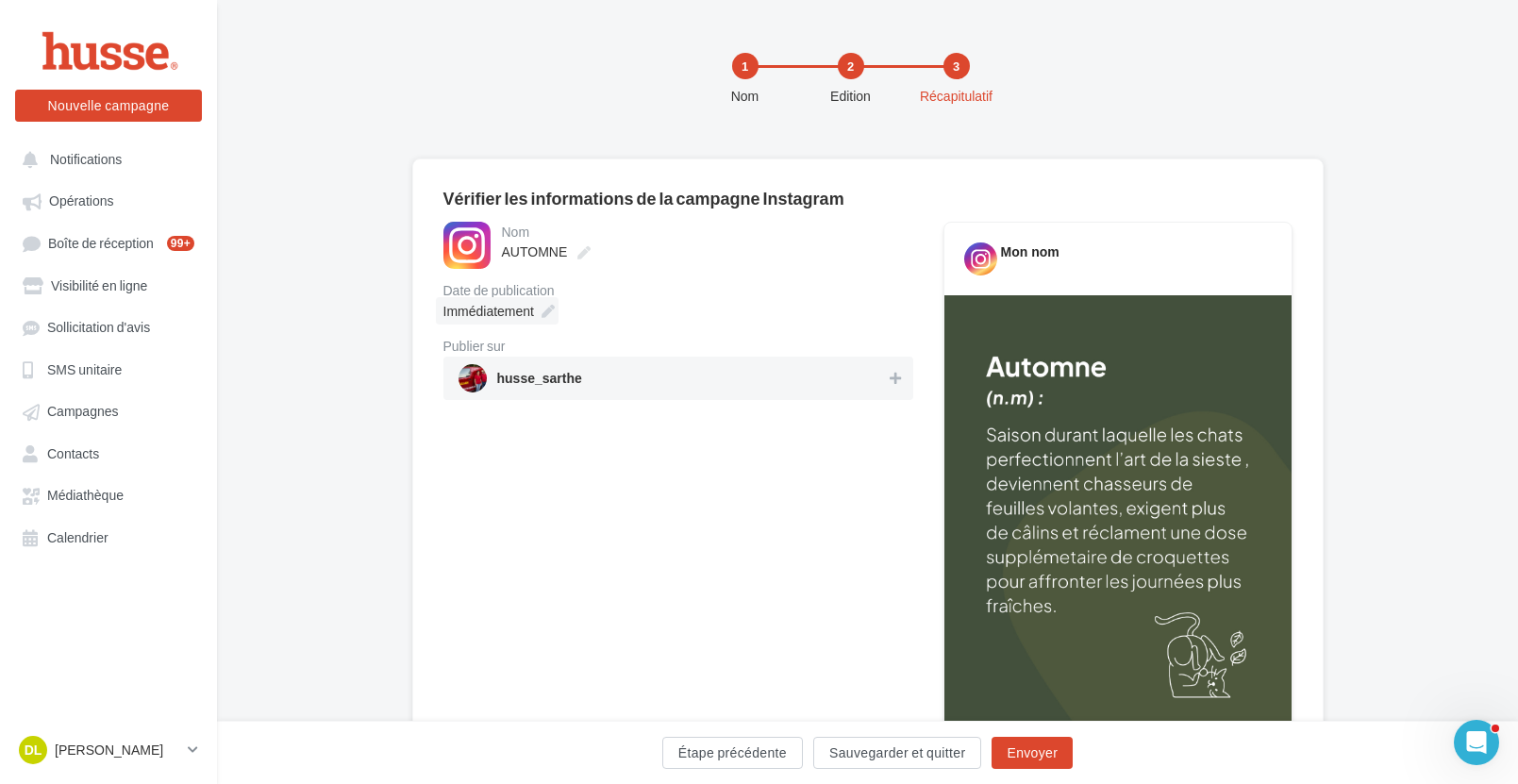
click at [518, 309] on span "Immédiatement" at bounding box center [489, 311] width 91 height 16
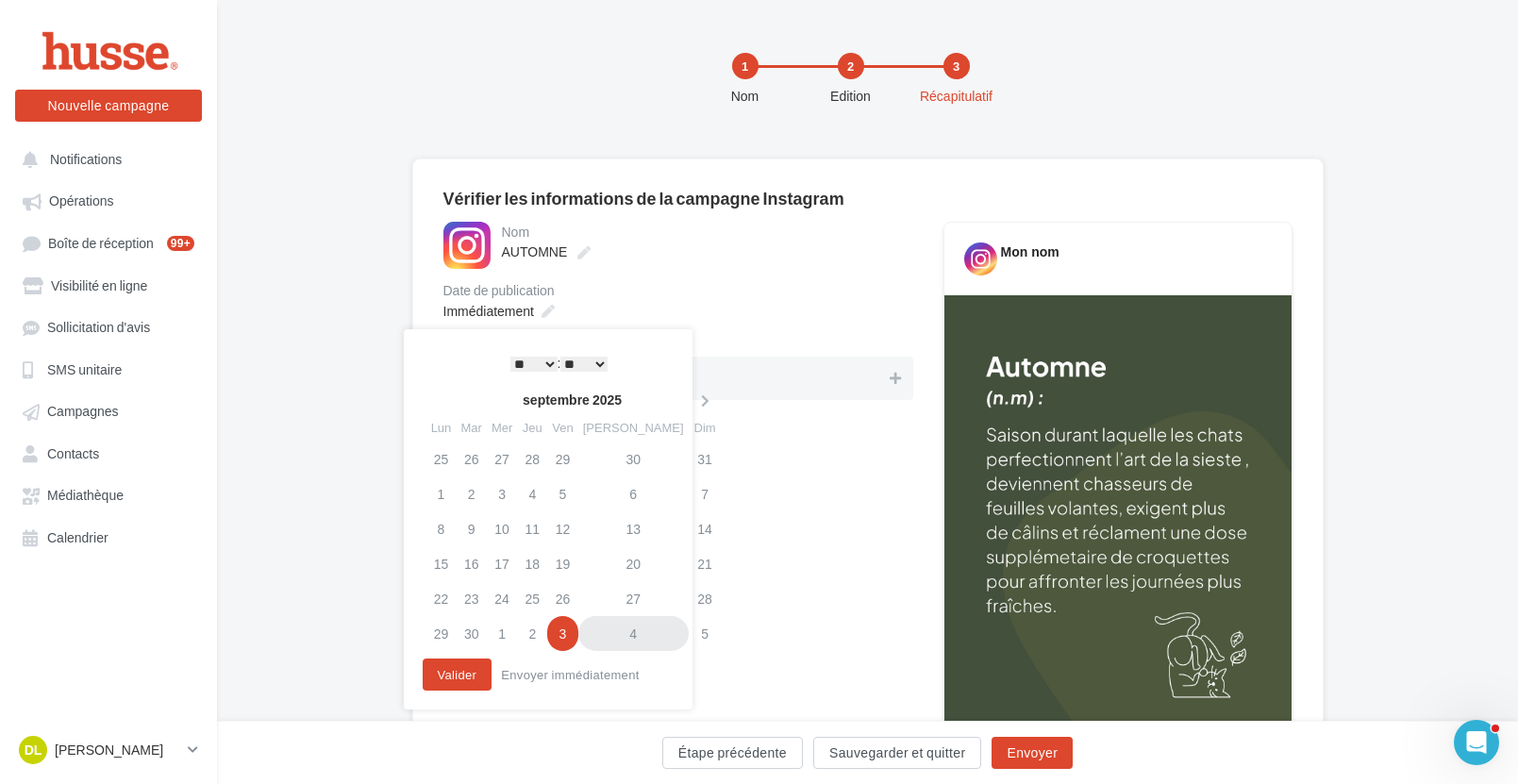
click at [619, 633] on td "4" at bounding box center [634, 633] width 111 height 35
click at [546, 362] on select "* * * * * * * * * * ** ** ** ** ** ** ** ** ** ** ** ** ** **" at bounding box center [534, 363] width 47 height 15
click at [463, 673] on button "Valider" at bounding box center [457, 674] width 70 height 32
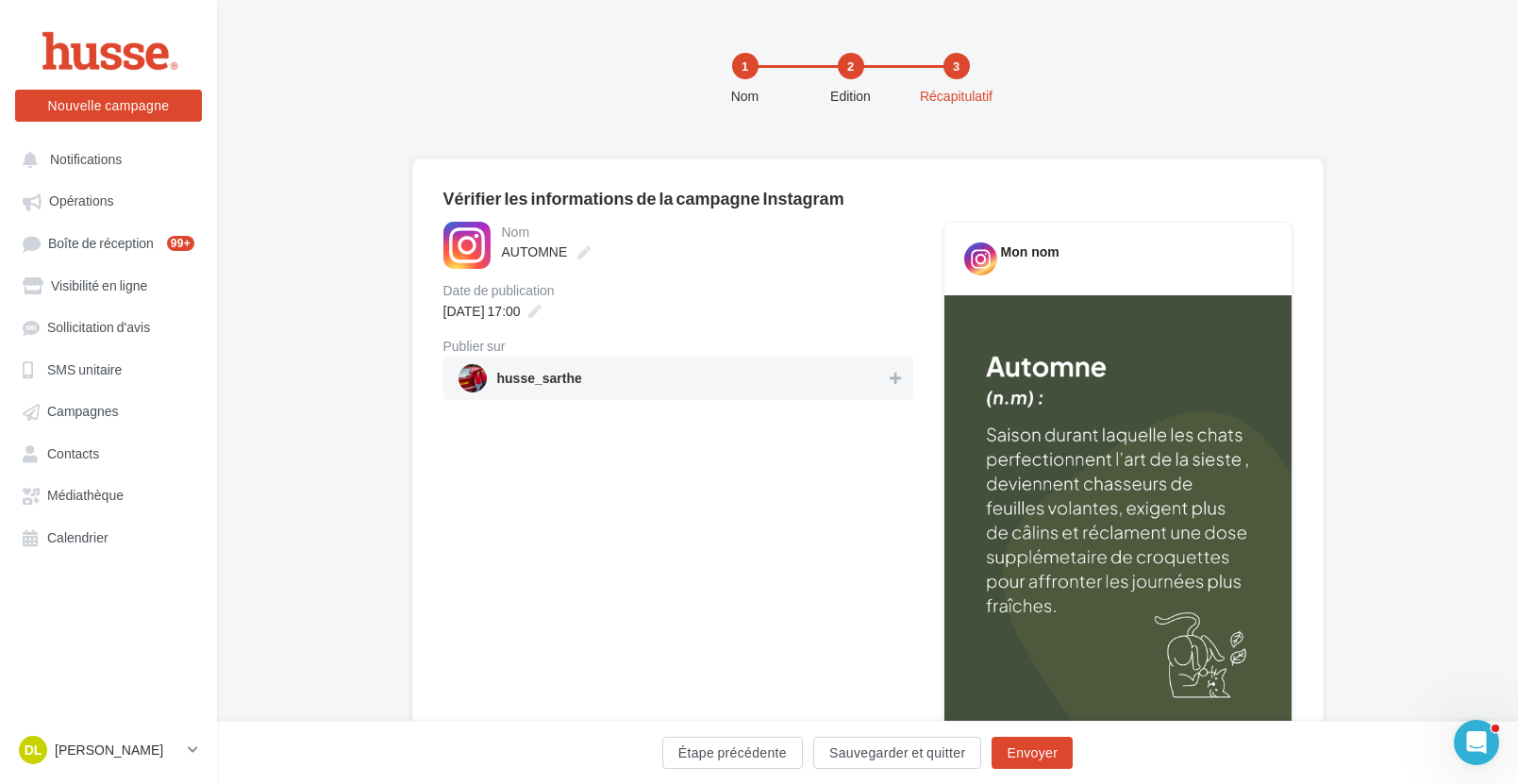
click at [762, 368] on span "husse_sarthe" at bounding box center [673, 378] width 429 height 29
click at [947, 755] on button "Sauvegarder et quitter" at bounding box center [897, 752] width 168 height 32
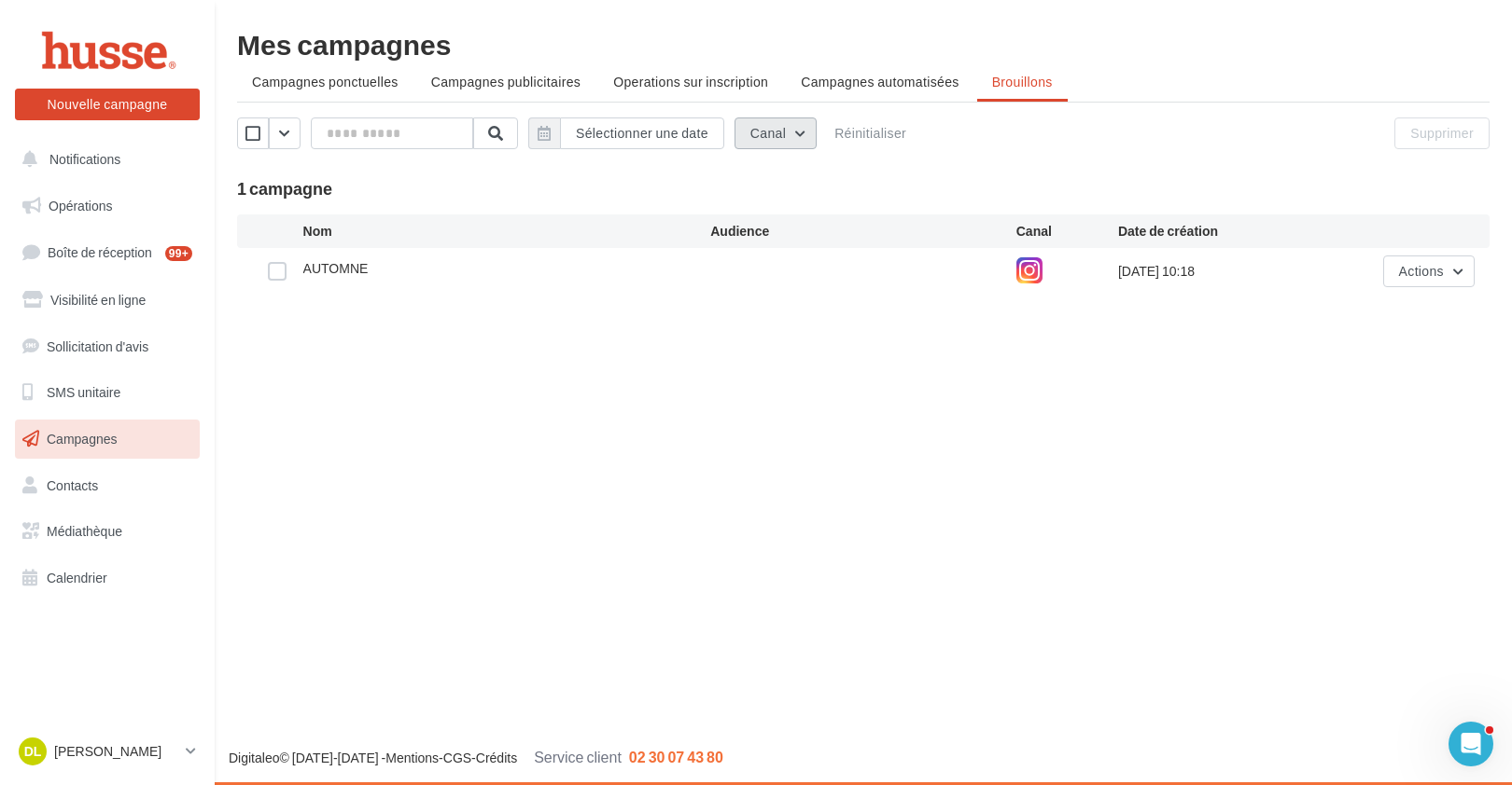
click at [790, 131] on button "Canal" at bounding box center [776, 133] width 82 height 31
click at [842, 323] on div "Facebook" at bounding box center [822, 323] width 93 height 28
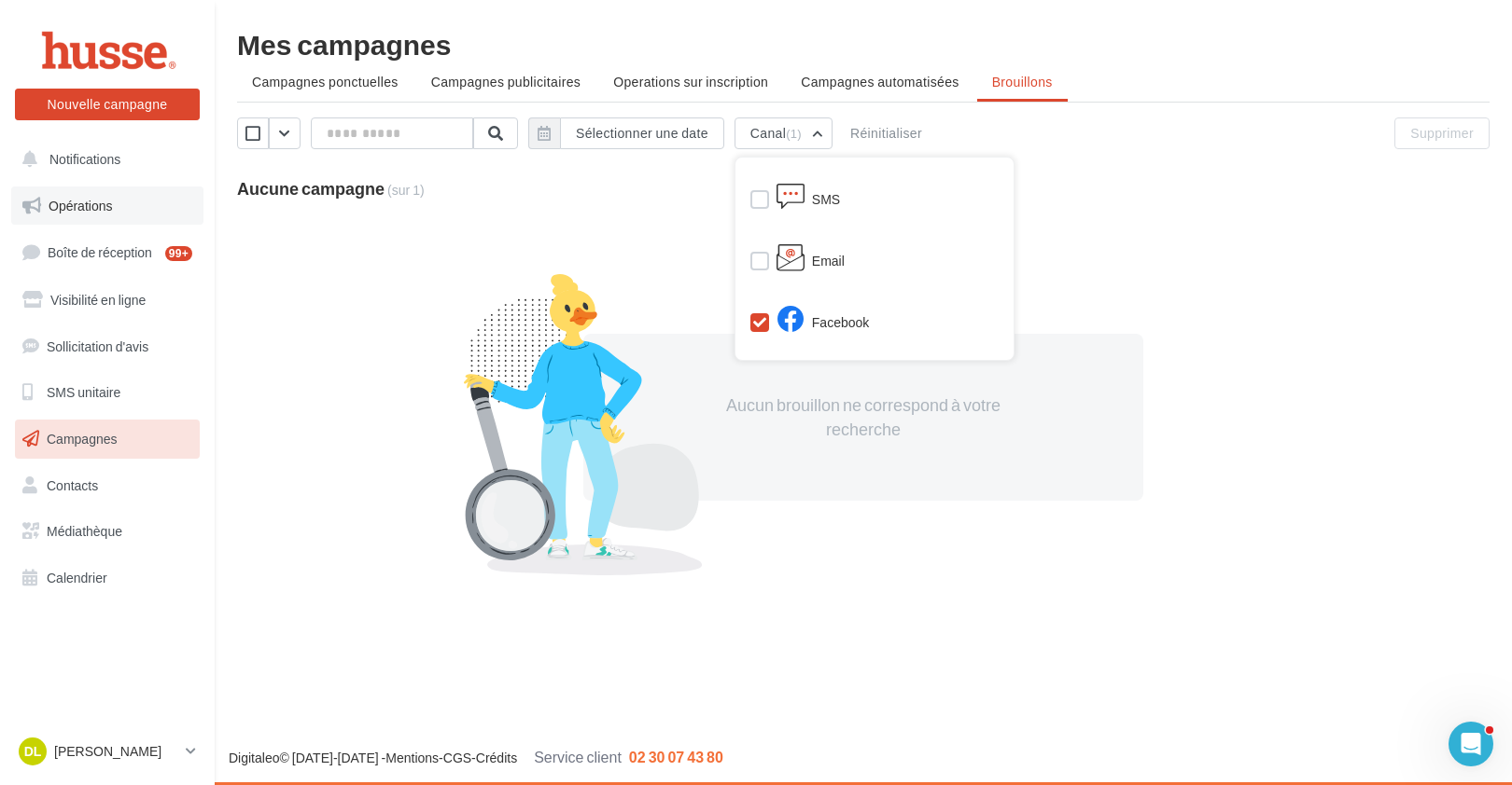
click at [82, 202] on span "Opérations" at bounding box center [80, 206] width 63 height 16
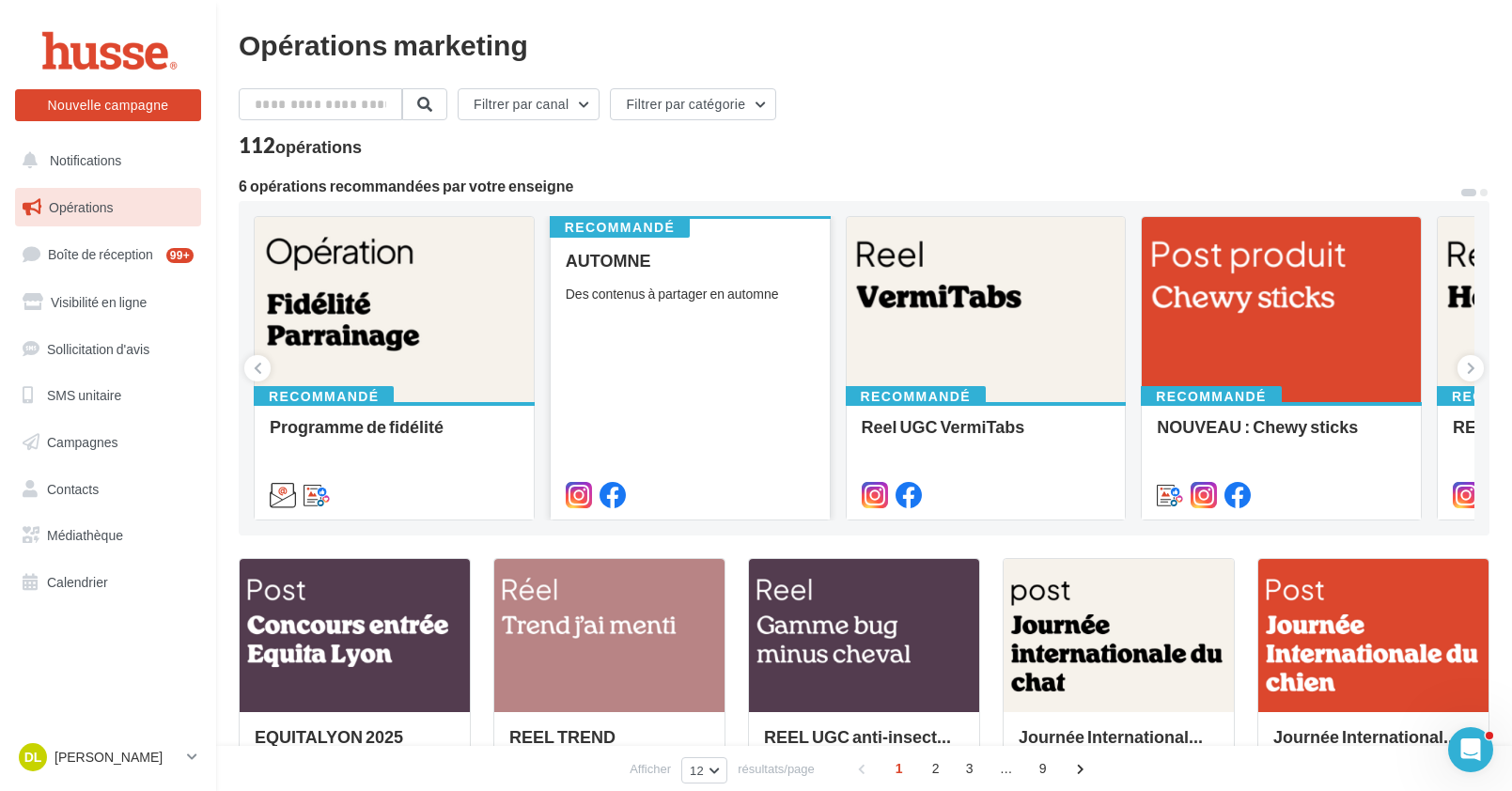
click at [765, 455] on div "AUTOMNE Des contenus à partager en automne" at bounding box center [690, 377] width 249 height 252
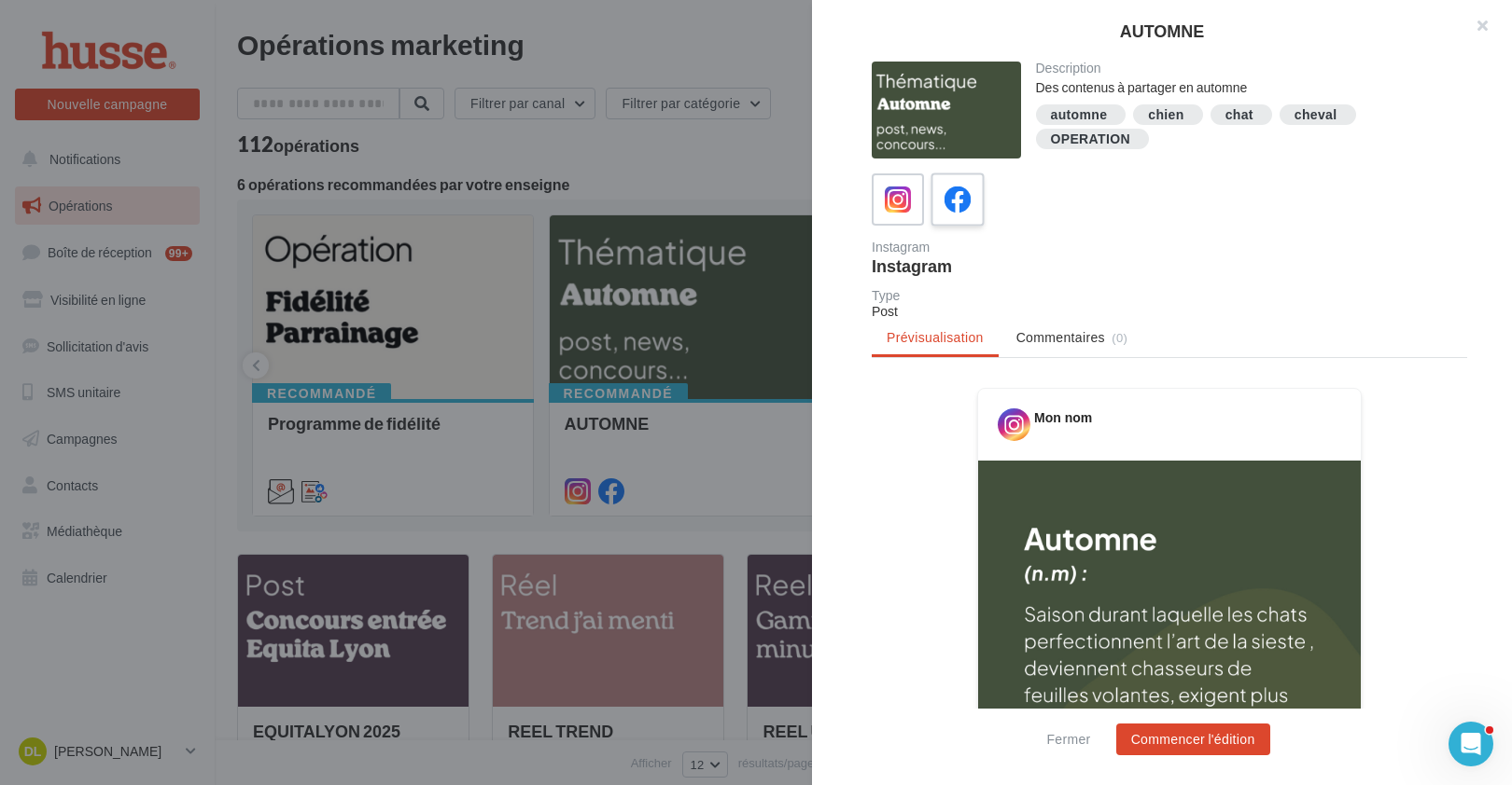
click at [967, 204] on icon at bounding box center [958, 200] width 27 height 27
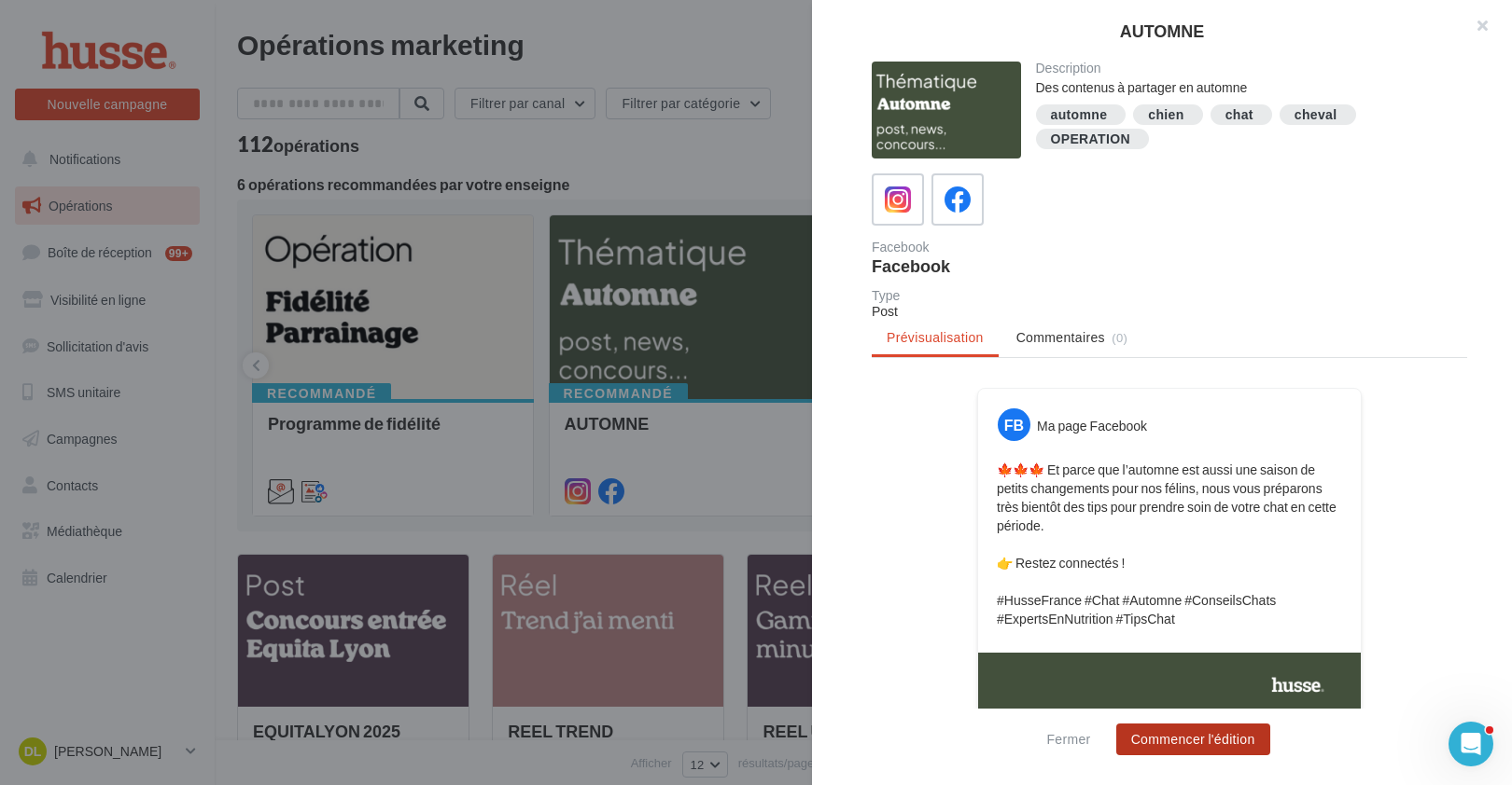
click at [1243, 744] on button "Commencer l'édition" at bounding box center [1194, 739] width 154 height 31
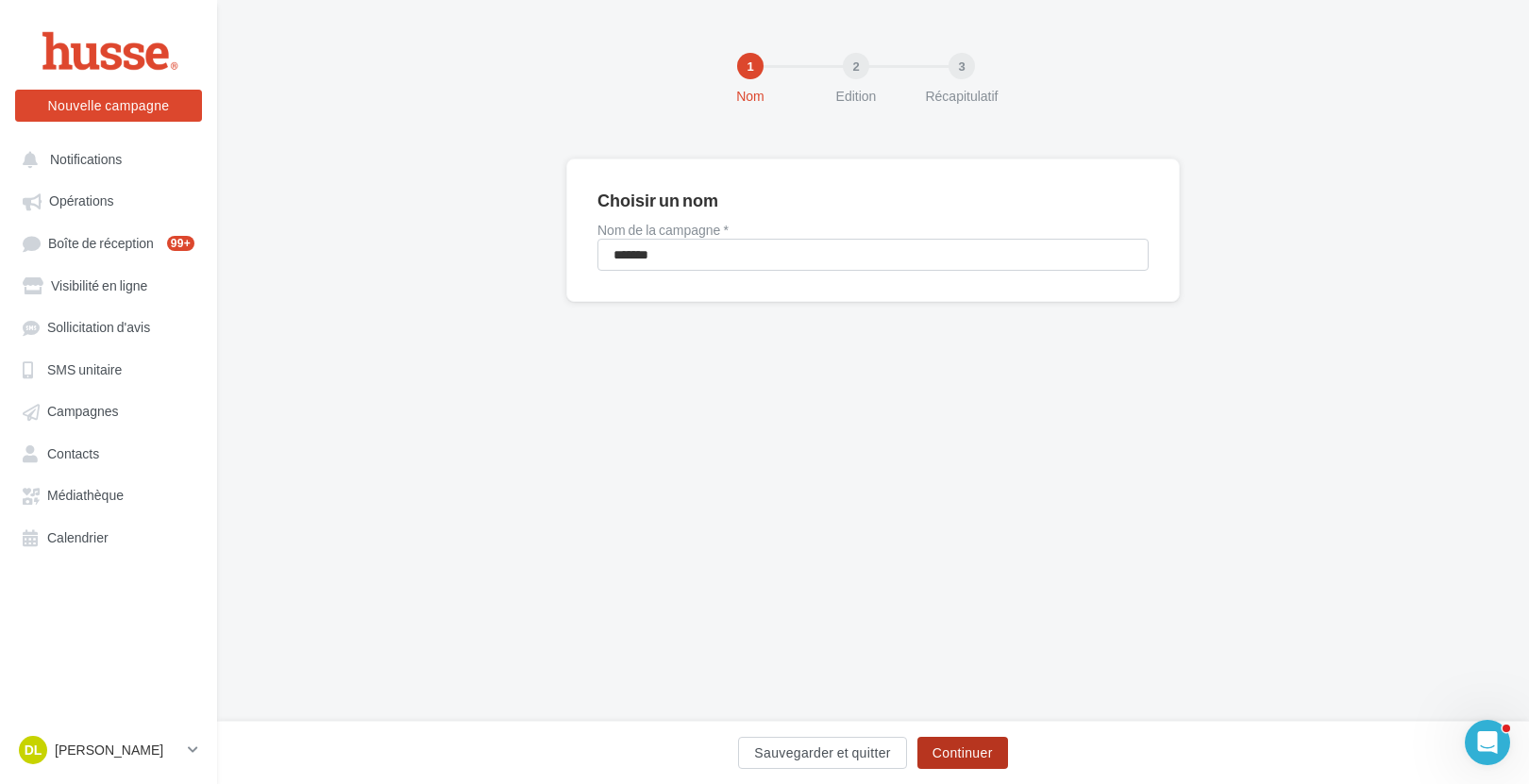
click at [941, 752] on button "Continuer" at bounding box center [963, 752] width 91 height 32
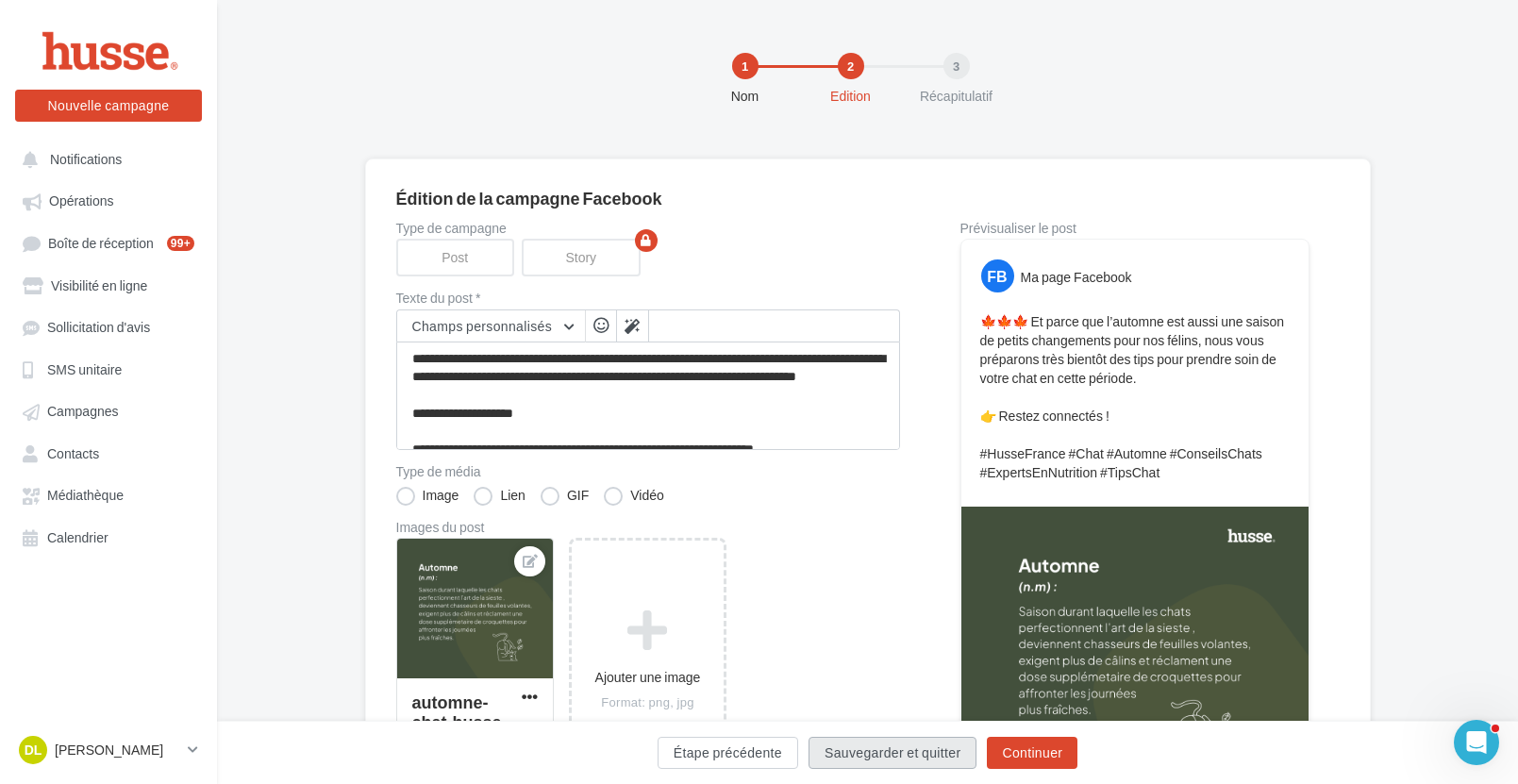
click at [974, 751] on button "Sauvegarder et quitter" at bounding box center [893, 752] width 168 height 32
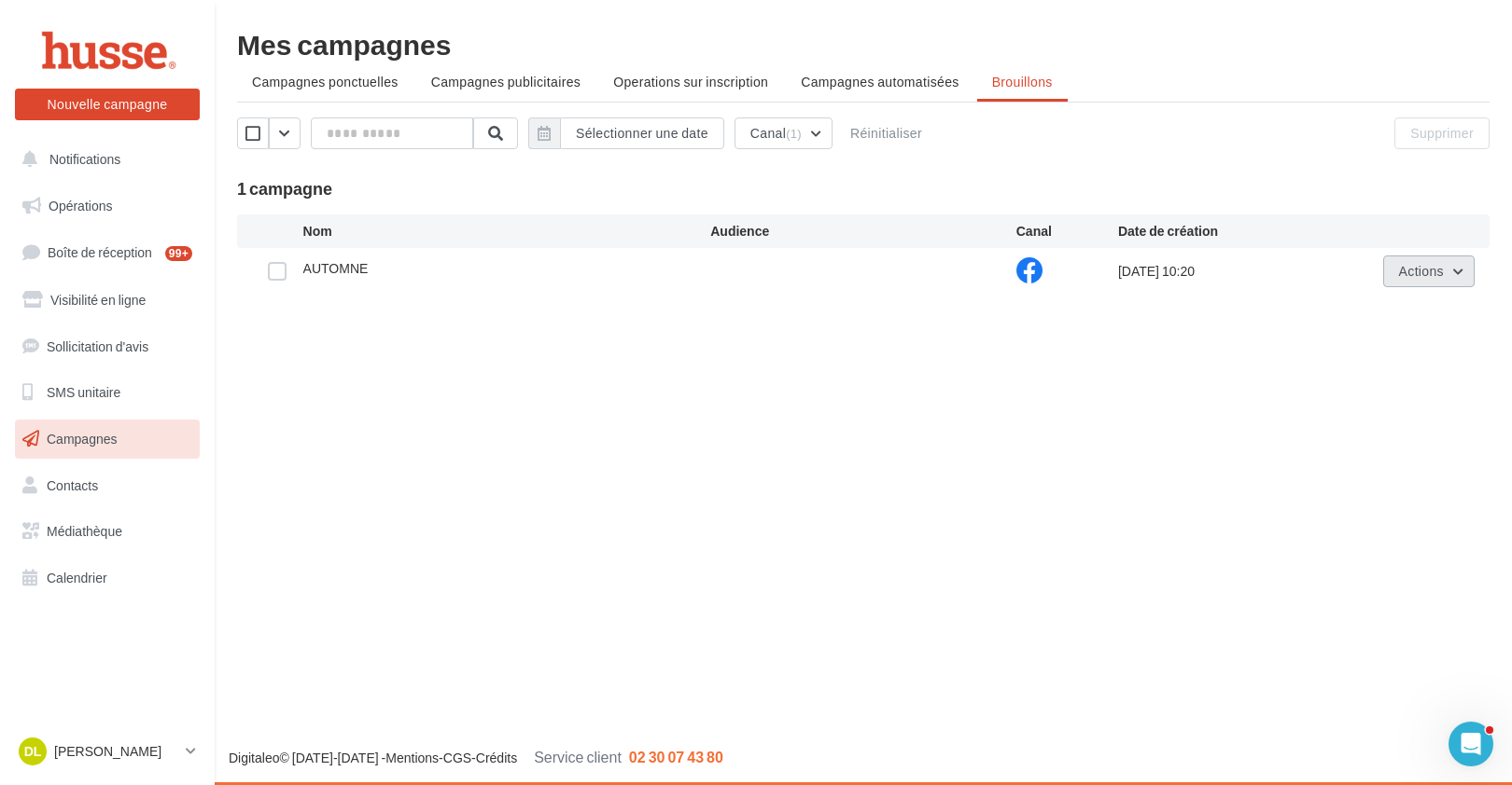
click at [1449, 272] on button "Actions" at bounding box center [1429, 271] width 92 height 31
click at [1344, 311] on button "Editer" at bounding box center [1380, 315] width 187 height 49
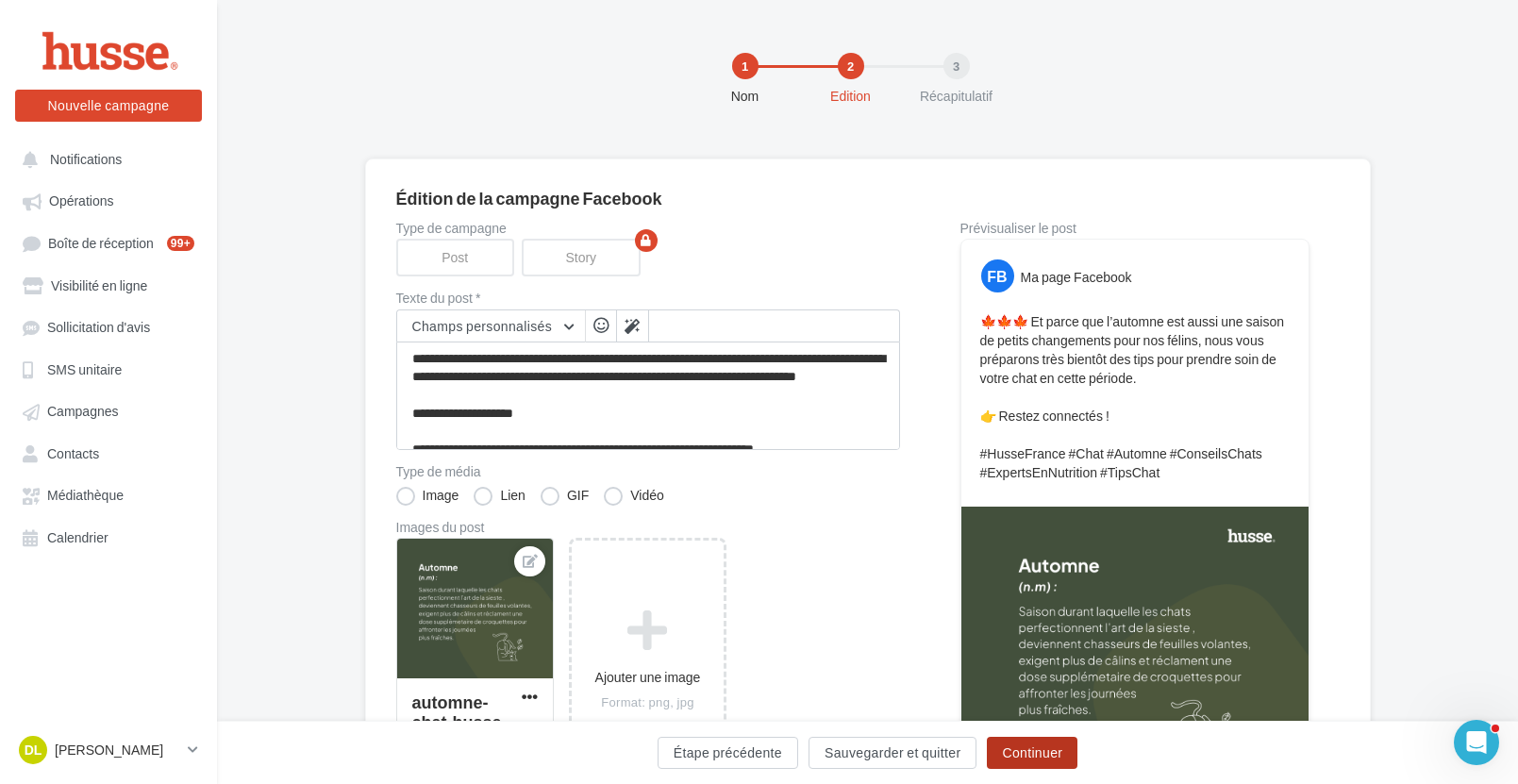
click at [1053, 761] on button "Continuer" at bounding box center [1032, 752] width 91 height 32
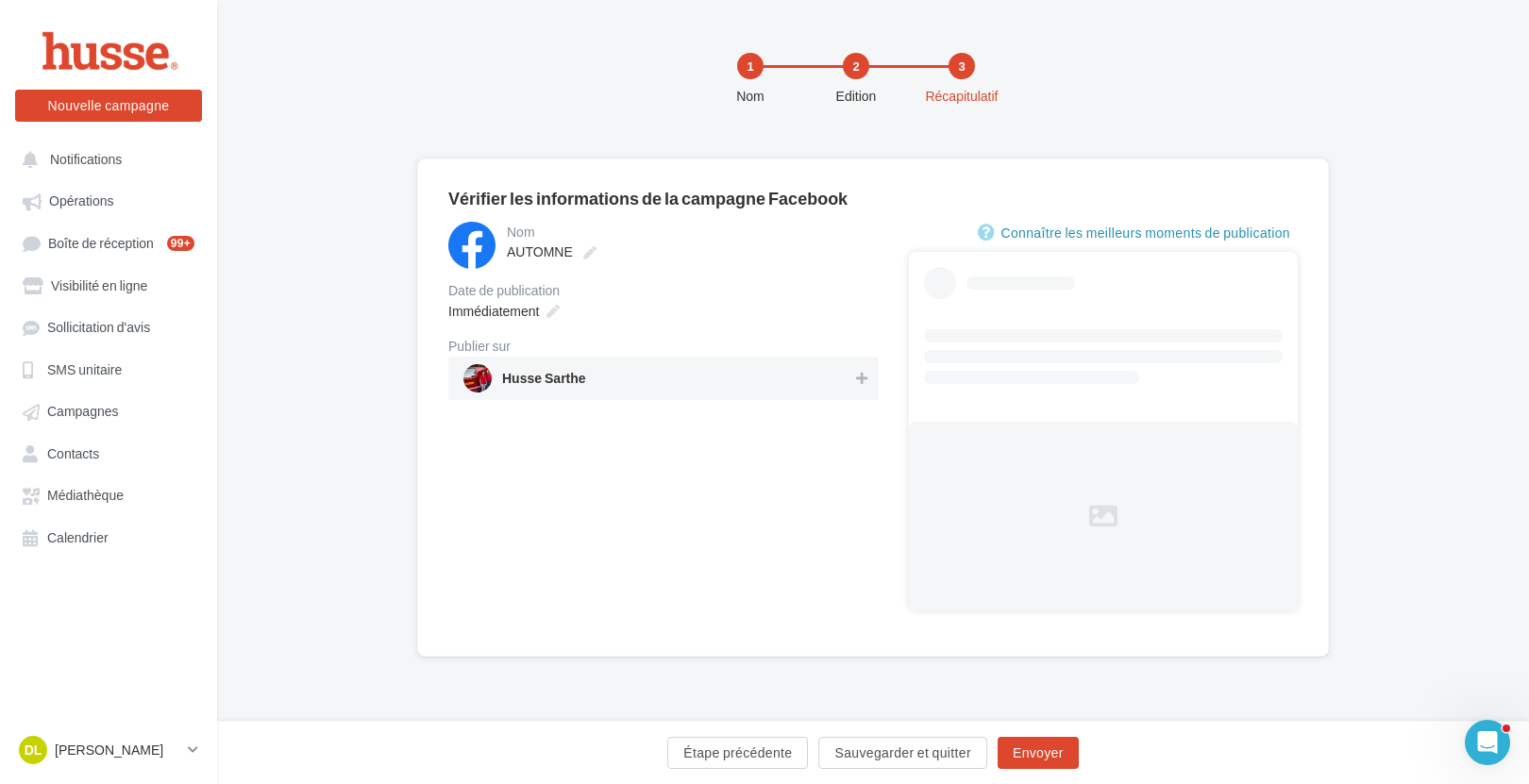
click at [775, 374] on span "Husse Sarthe" at bounding box center [658, 378] width 389 height 29
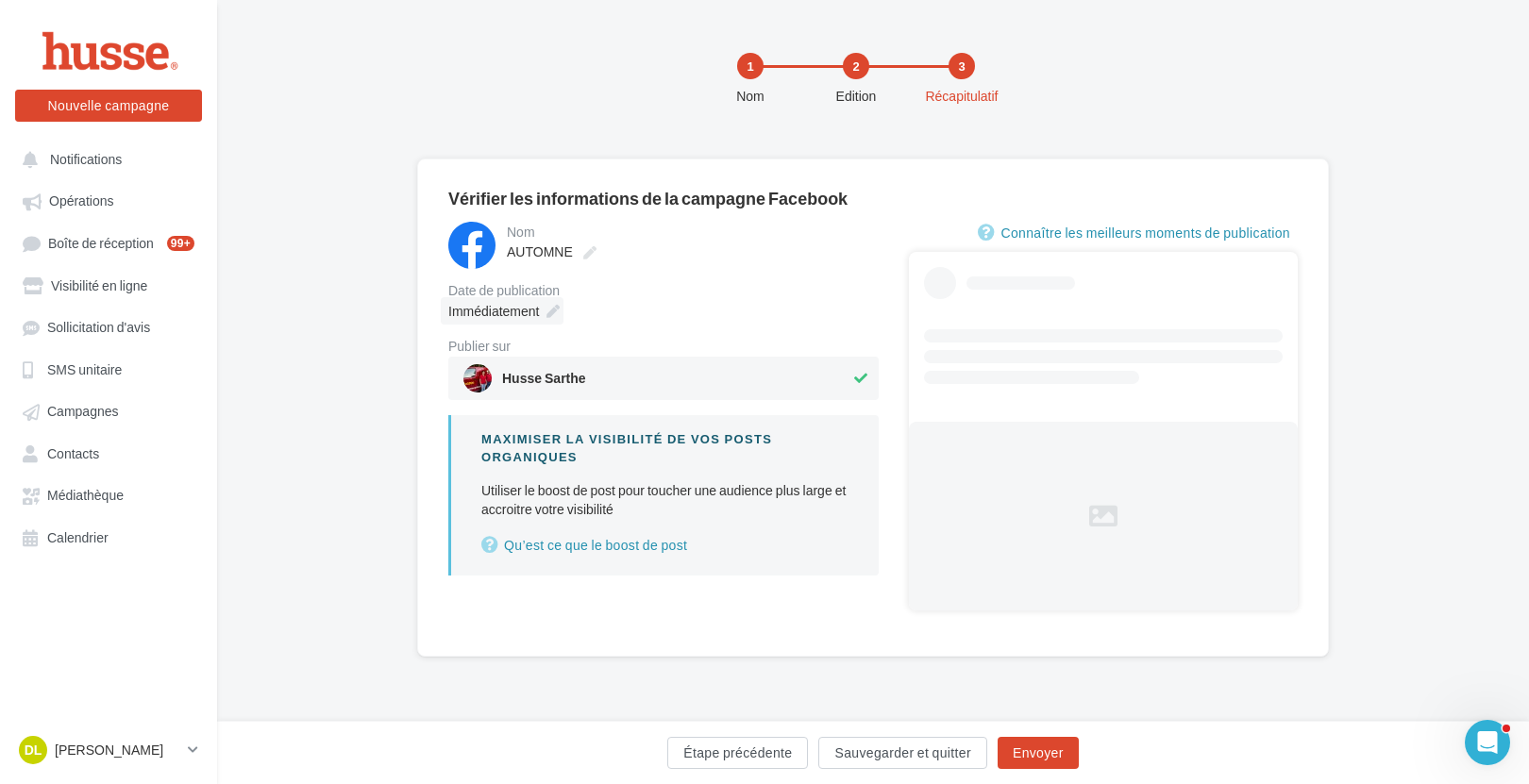
click at [538, 312] on span "Immédiatement" at bounding box center [494, 311] width 91 height 16
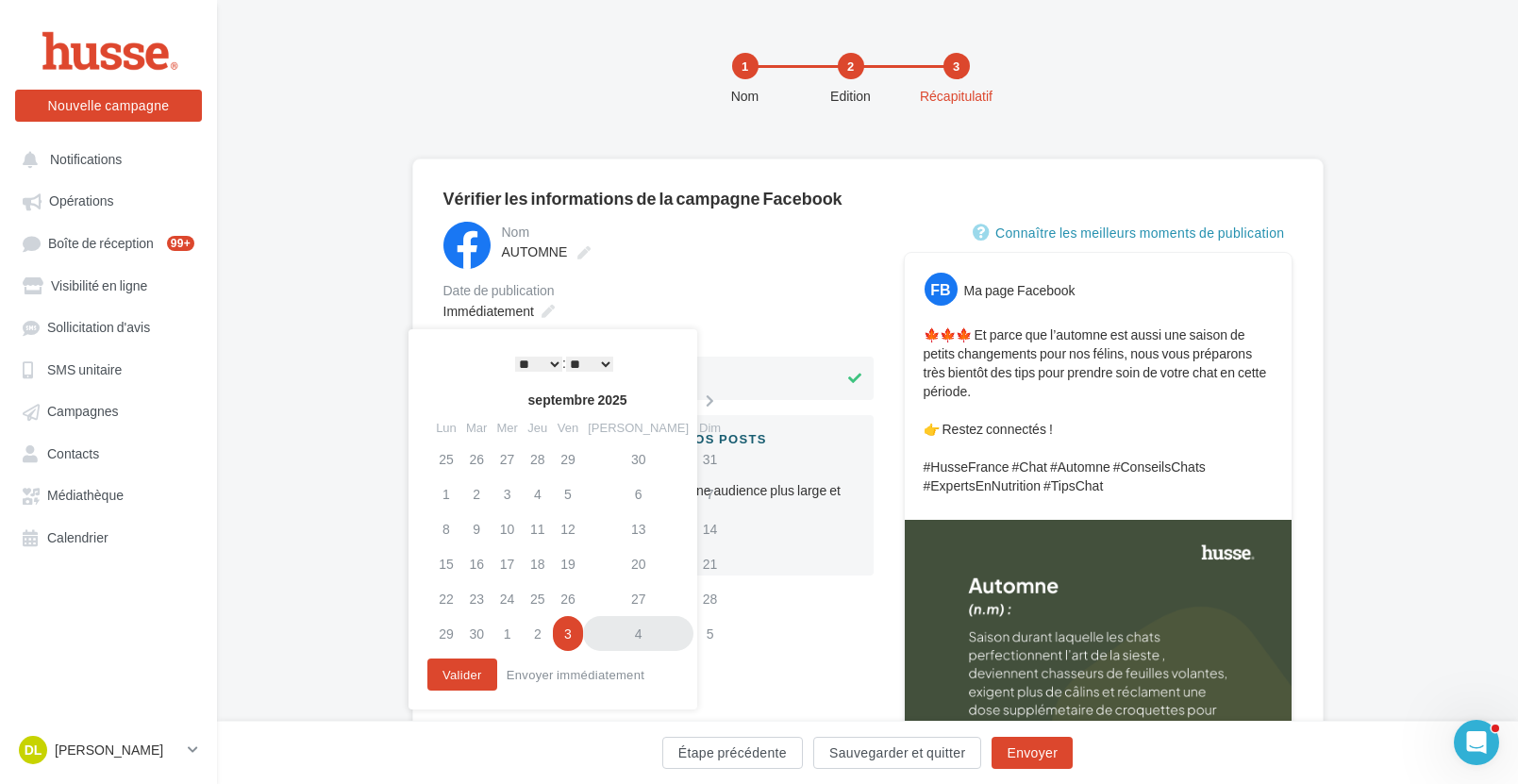
click at [611, 639] on td "4" at bounding box center [638, 633] width 111 height 35
click at [542, 363] on select "* * * * * * * * * * ** ** ** ** ** ** ** ** ** ** ** ** ** **" at bounding box center [534, 363] width 47 height 15
click at [581, 363] on select "** ** ** ** ** **" at bounding box center [584, 363] width 47 height 15
click at [465, 671] on button "Valider" at bounding box center [457, 674] width 70 height 32
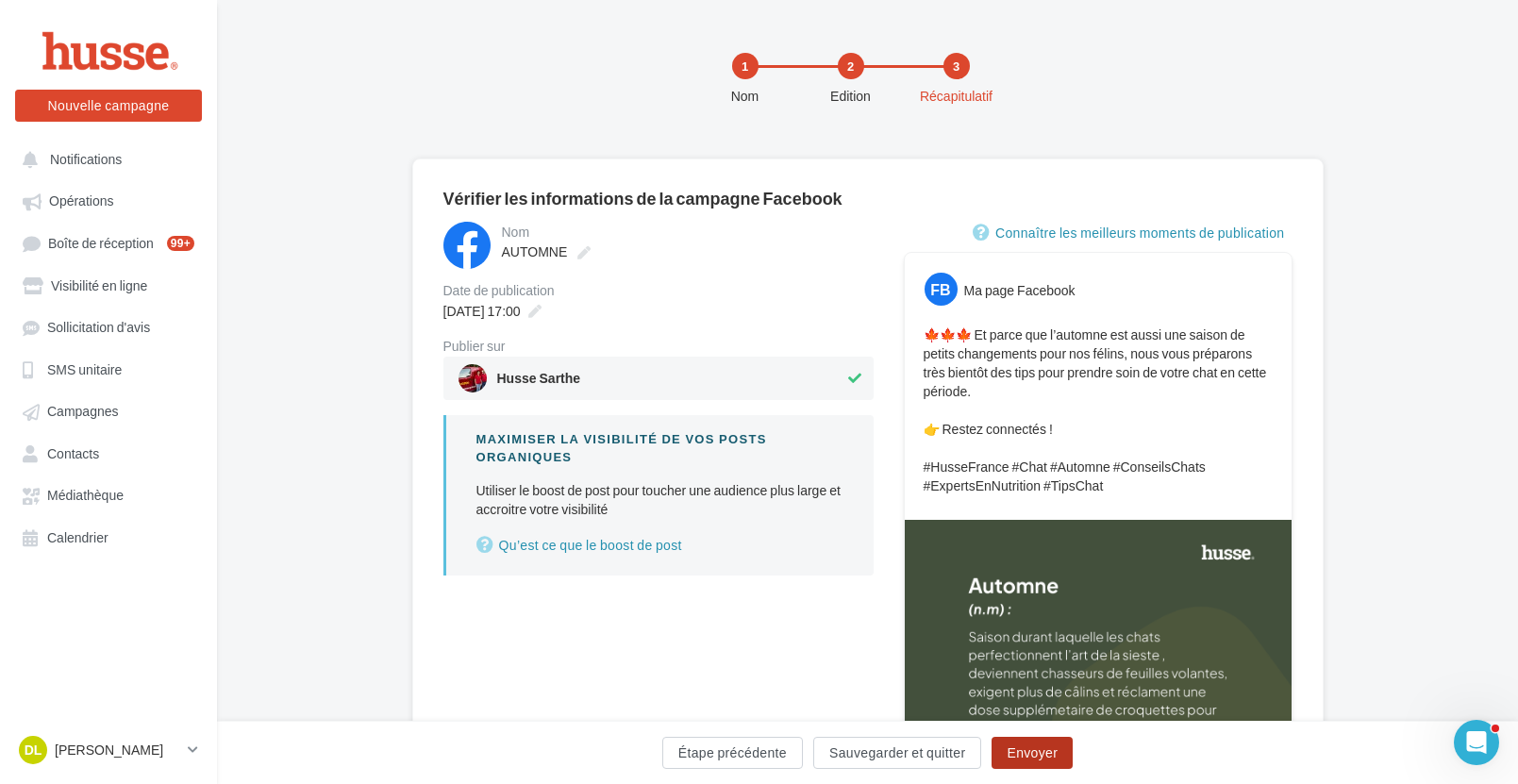
click at [1039, 752] on button "Envoyer" at bounding box center [1032, 752] width 81 height 32
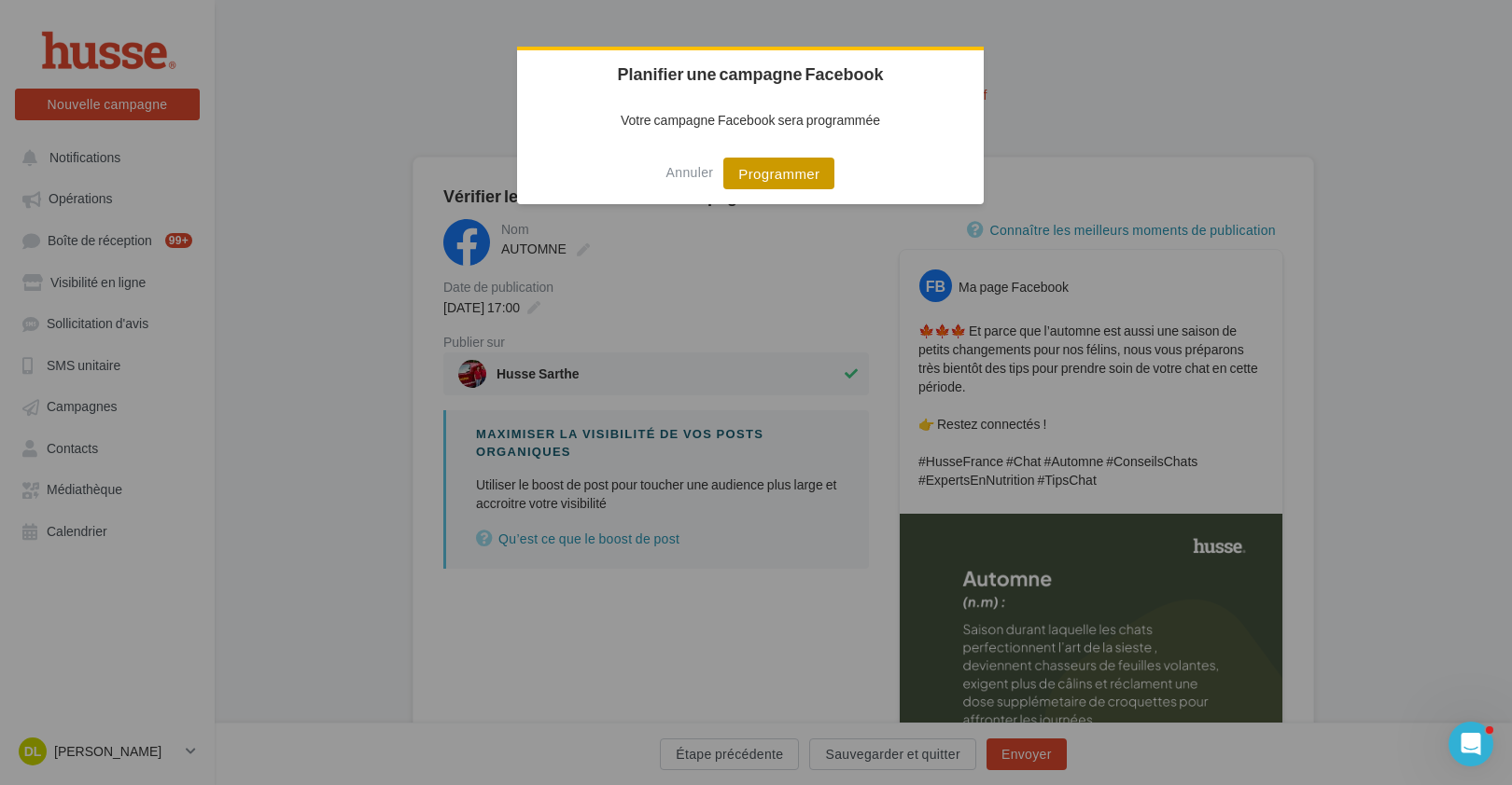
click at [797, 176] on button "Programmer" at bounding box center [778, 173] width 111 height 31
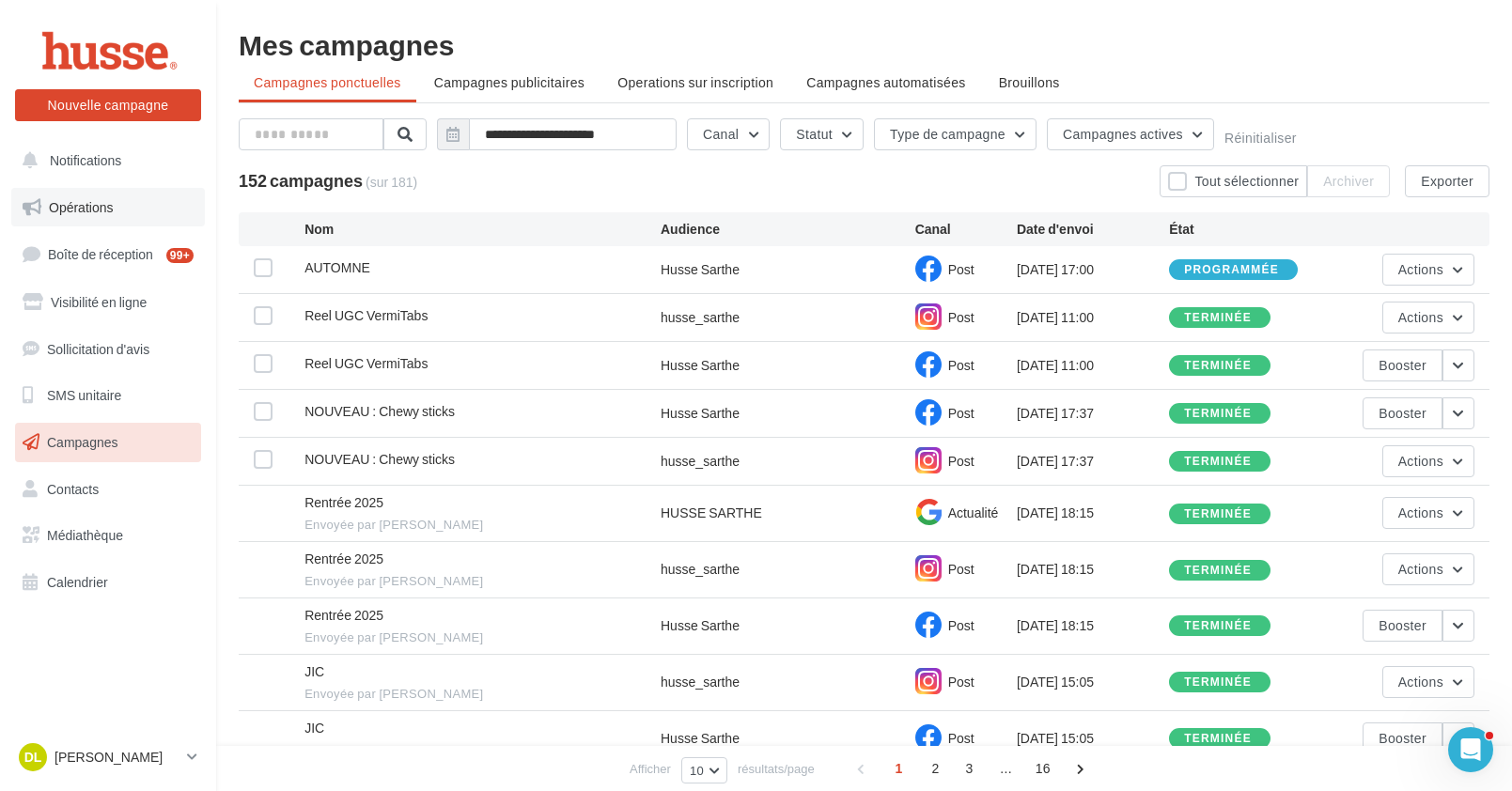
click at [87, 209] on span "Opérations" at bounding box center [81, 208] width 64 height 16
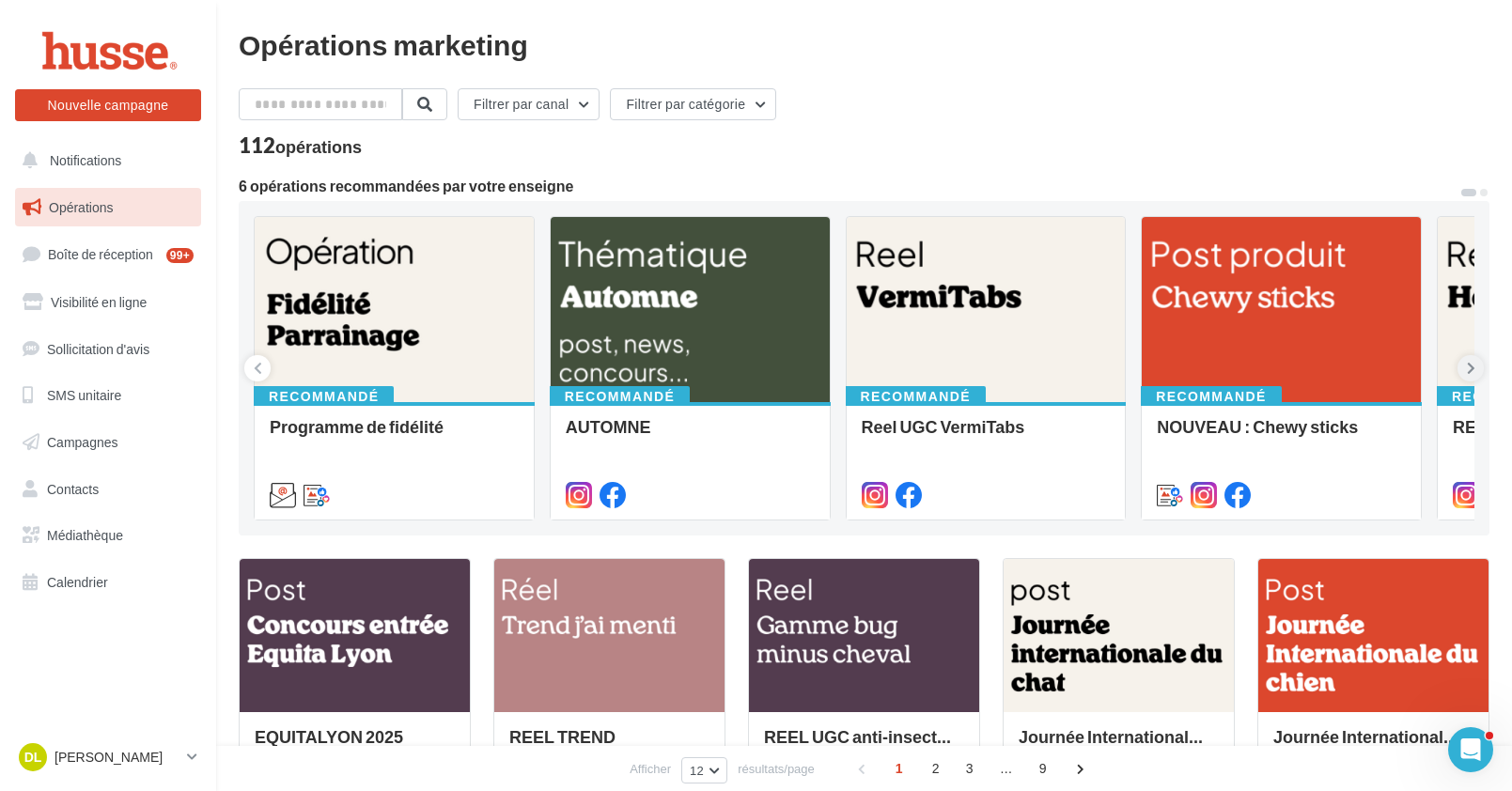
click at [1474, 367] on icon at bounding box center [1471, 368] width 9 height 19
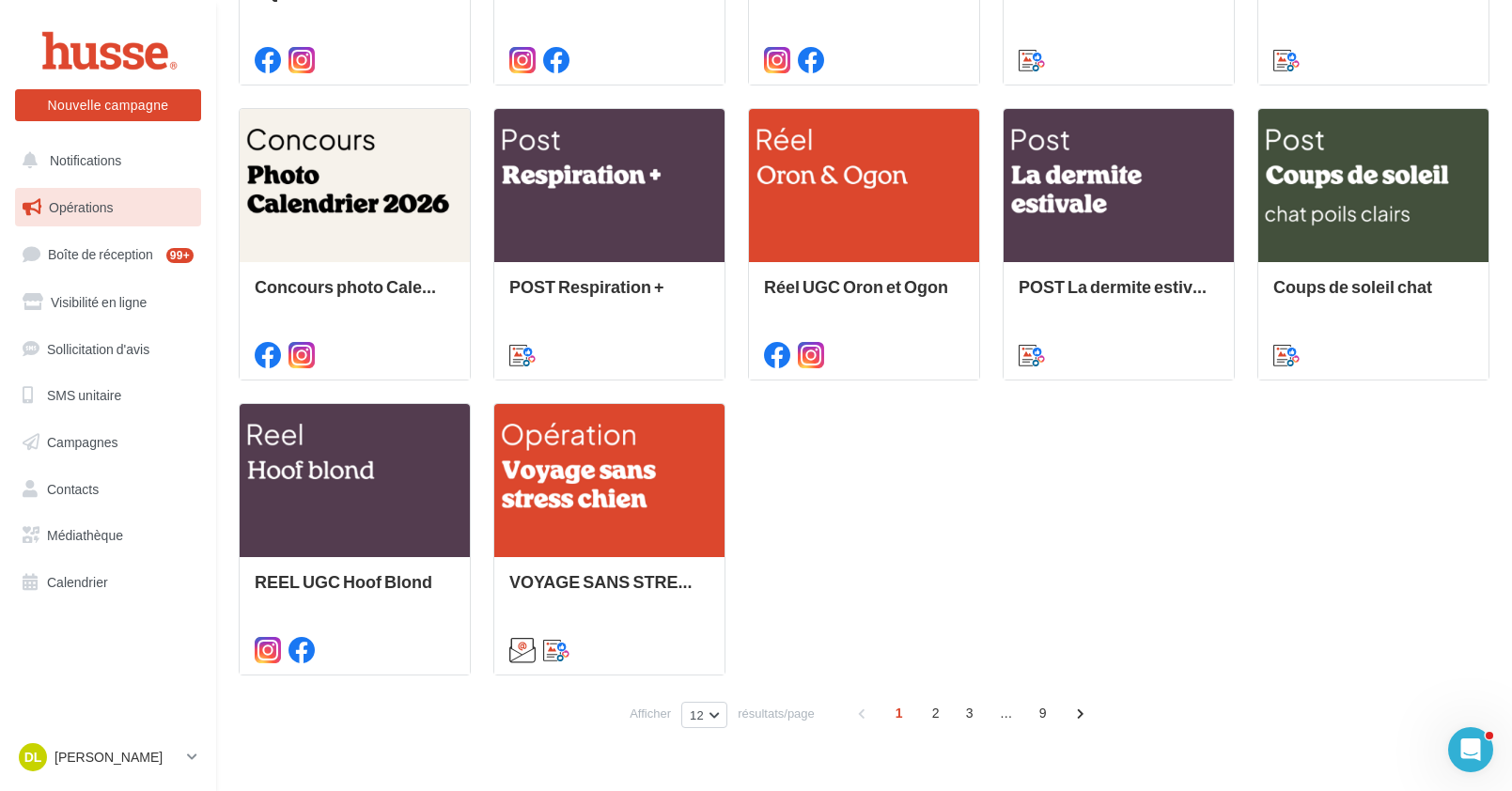
scroll to position [786, 0]
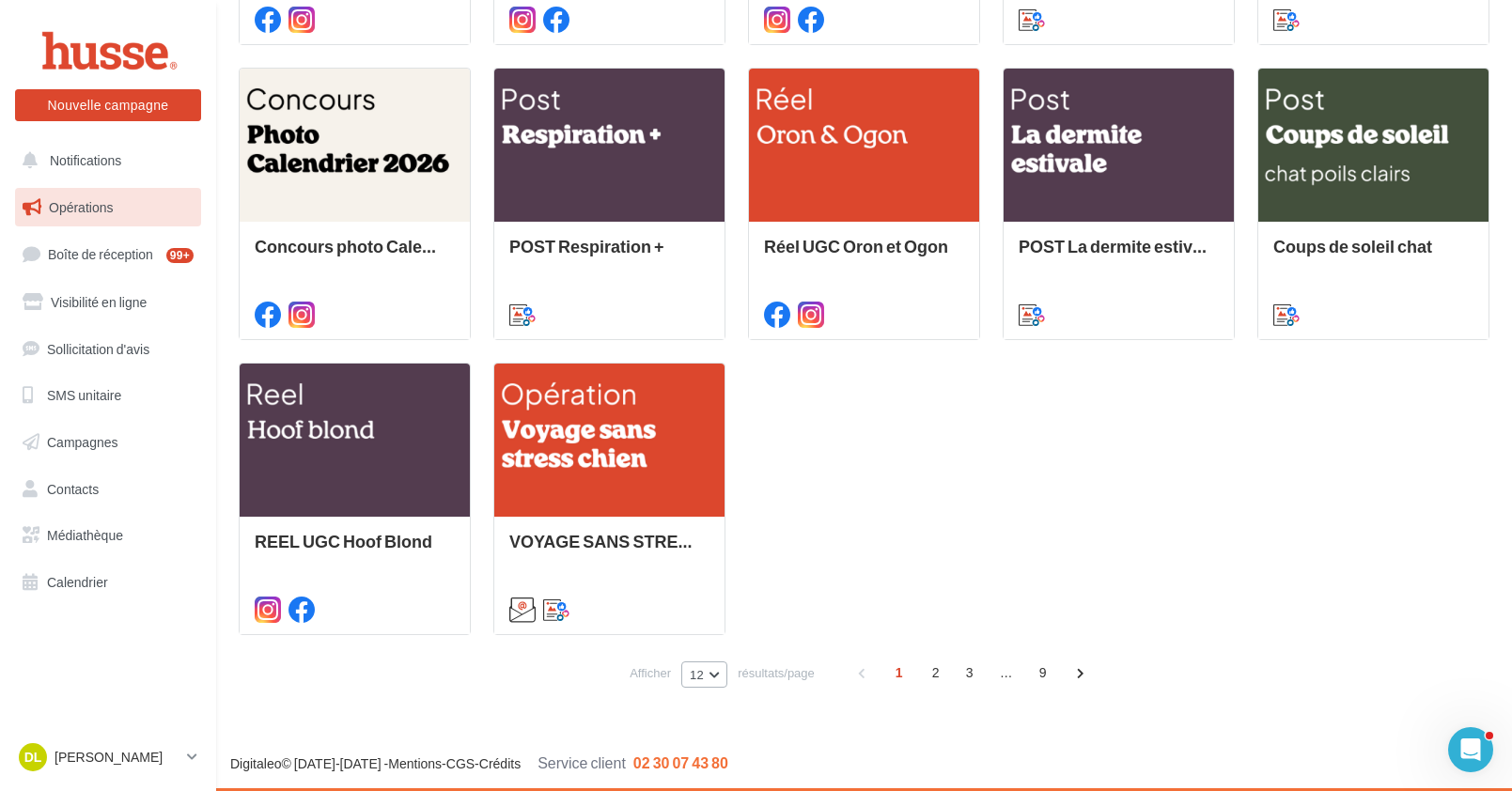
click at [719, 669] on button "12" at bounding box center [704, 675] width 46 height 27
click at [715, 585] on button "24" at bounding box center [748, 575] width 132 height 32
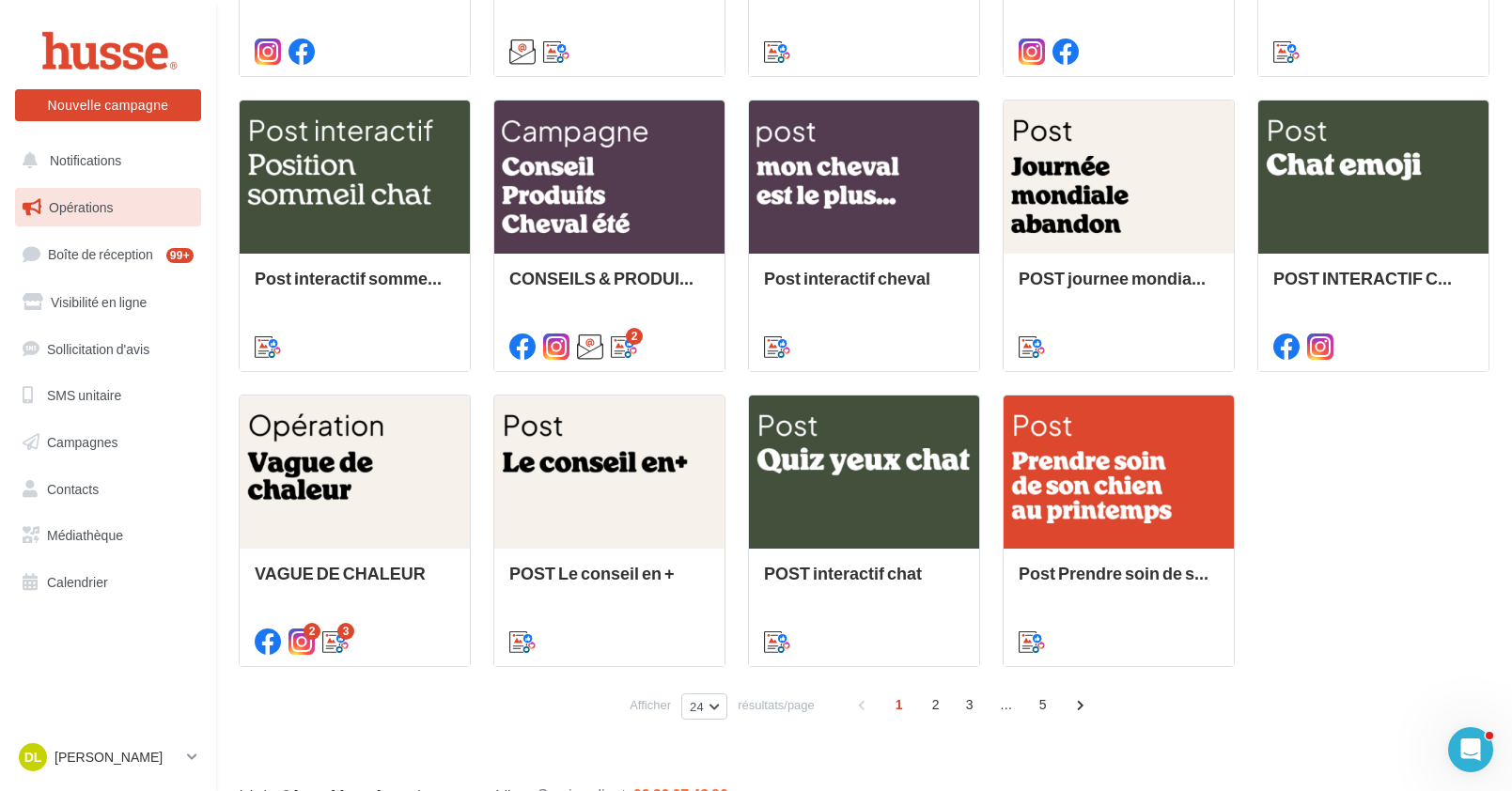
scroll to position [1376, 0]
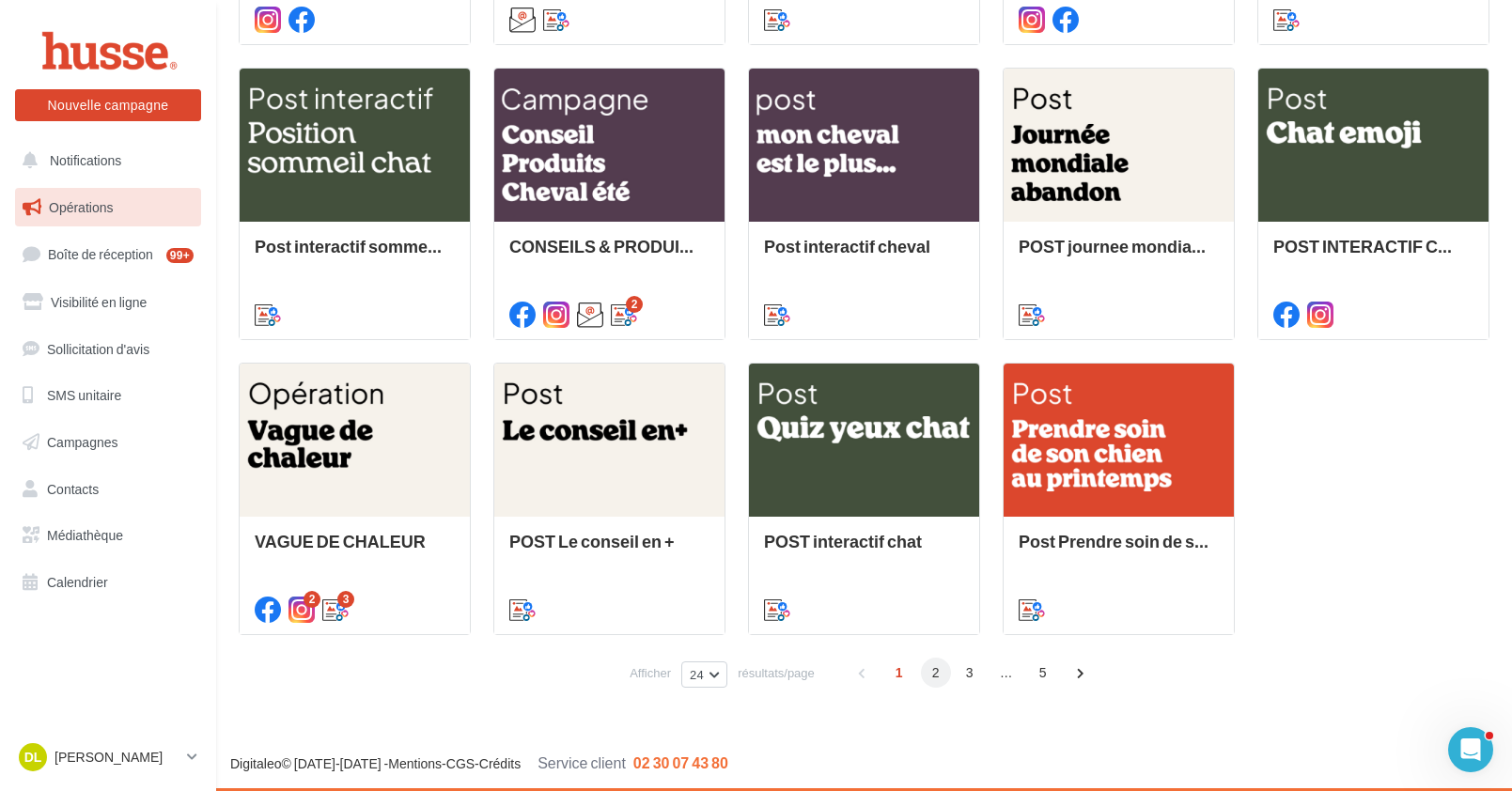
click at [939, 673] on span "2" at bounding box center [936, 673] width 30 height 30
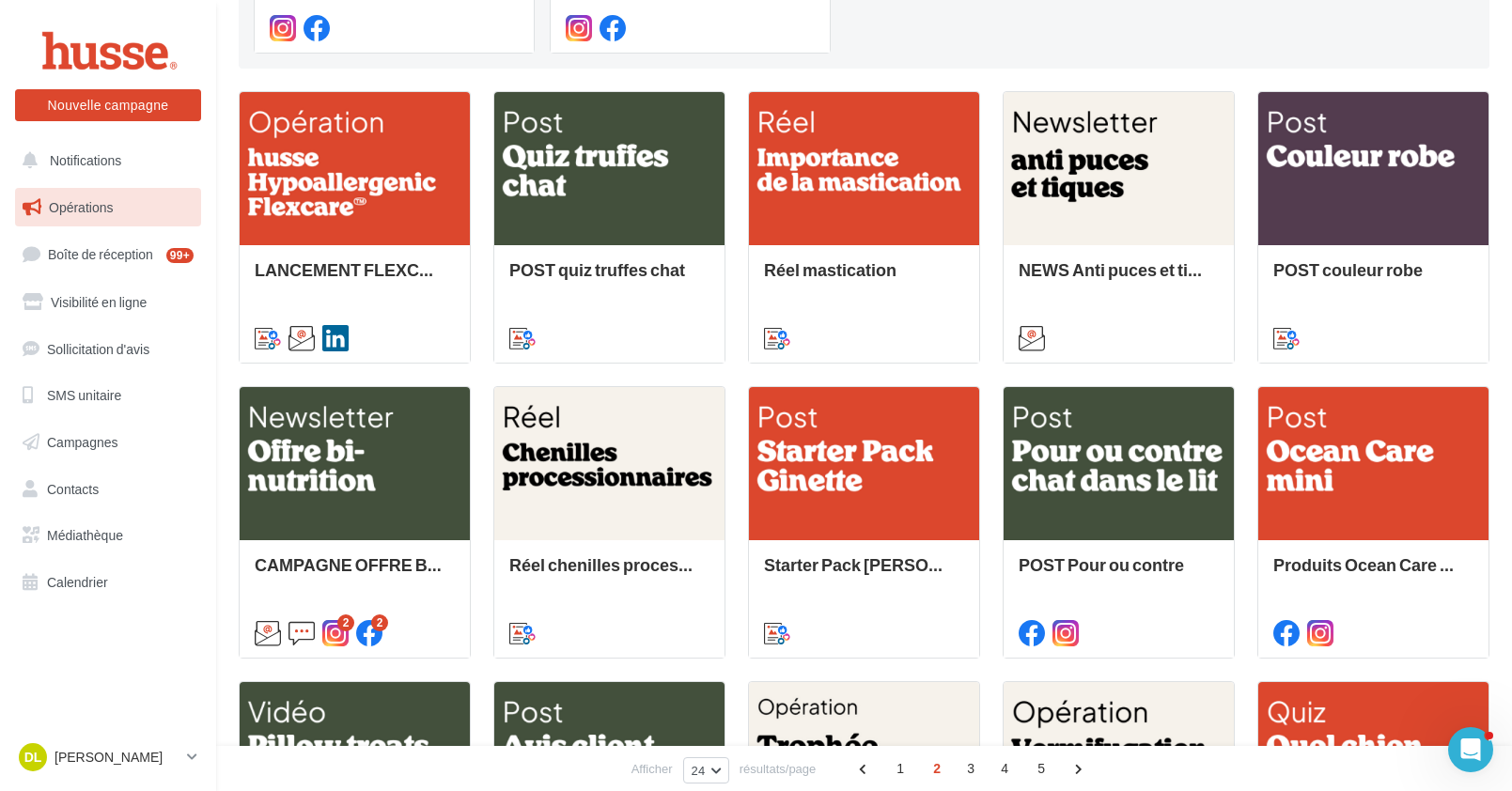
scroll to position [0, 0]
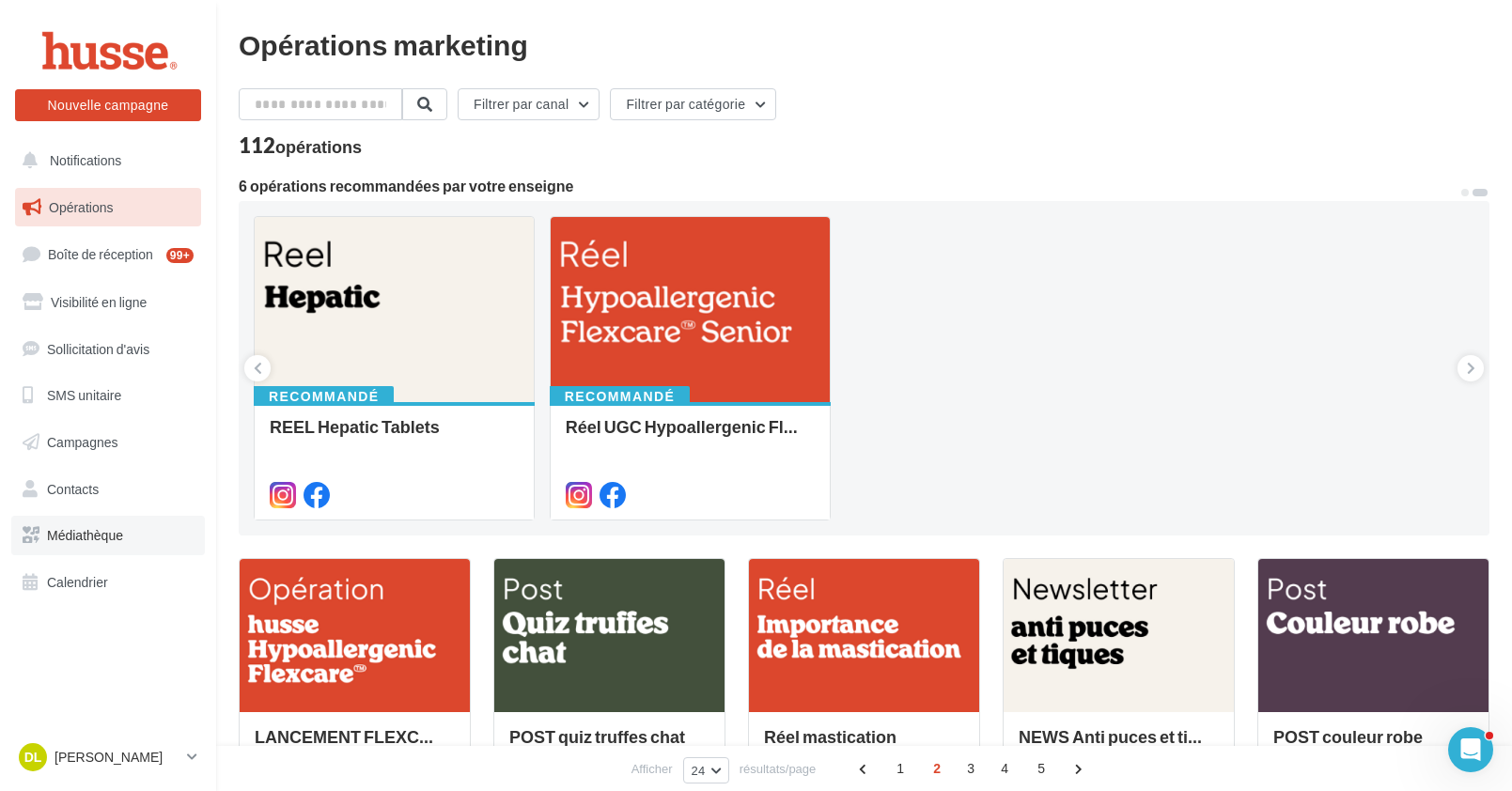
click at [99, 546] on link "Médiathèque" at bounding box center [107, 535] width 194 height 39
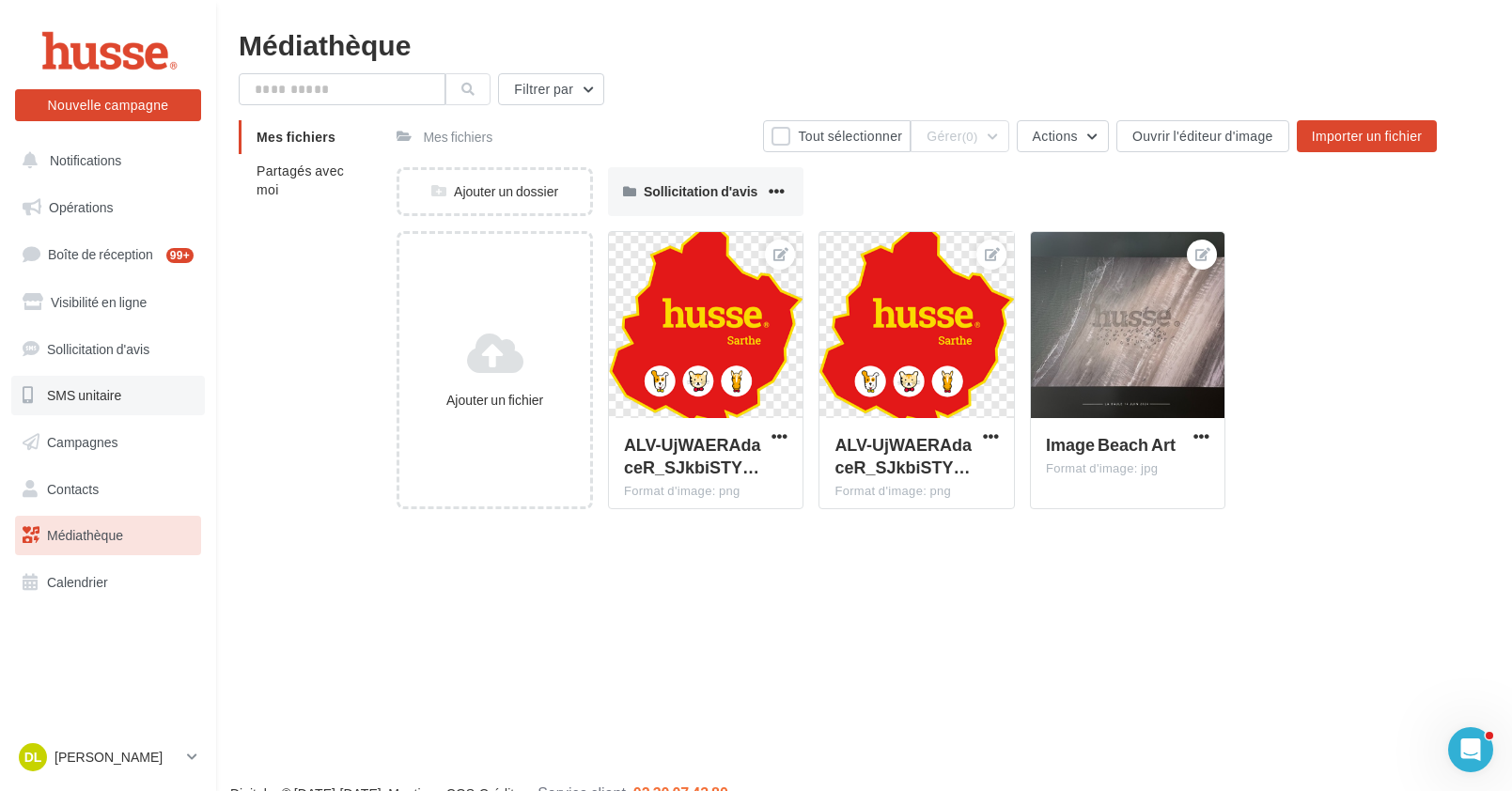
click at [85, 395] on span "SMS unitaire" at bounding box center [84, 396] width 74 height 16
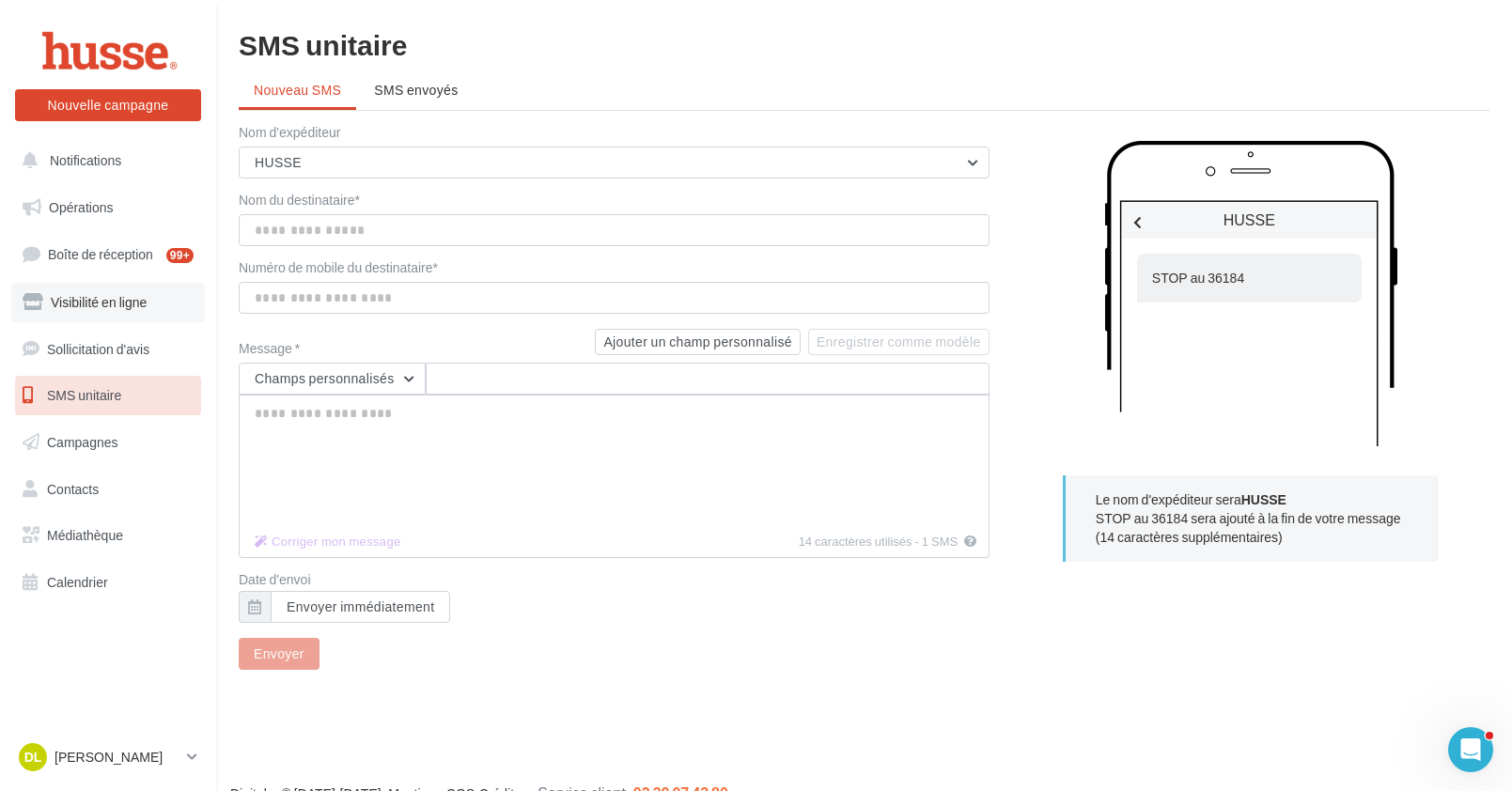
click at [86, 304] on span "Visibilité en ligne" at bounding box center [98, 302] width 95 height 16
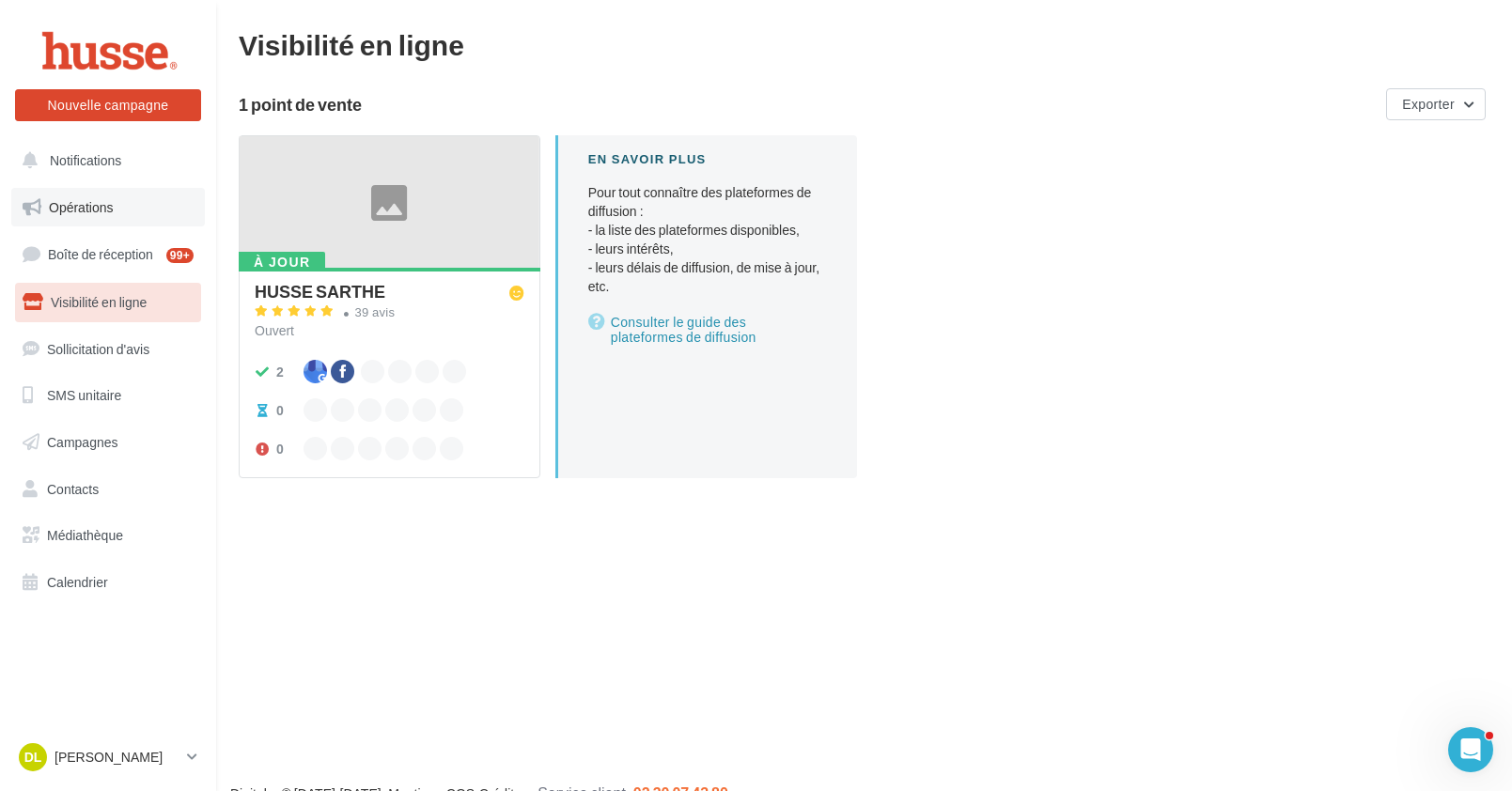
click at [57, 212] on span "Opérations" at bounding box center [81, 208] width 64 height 16
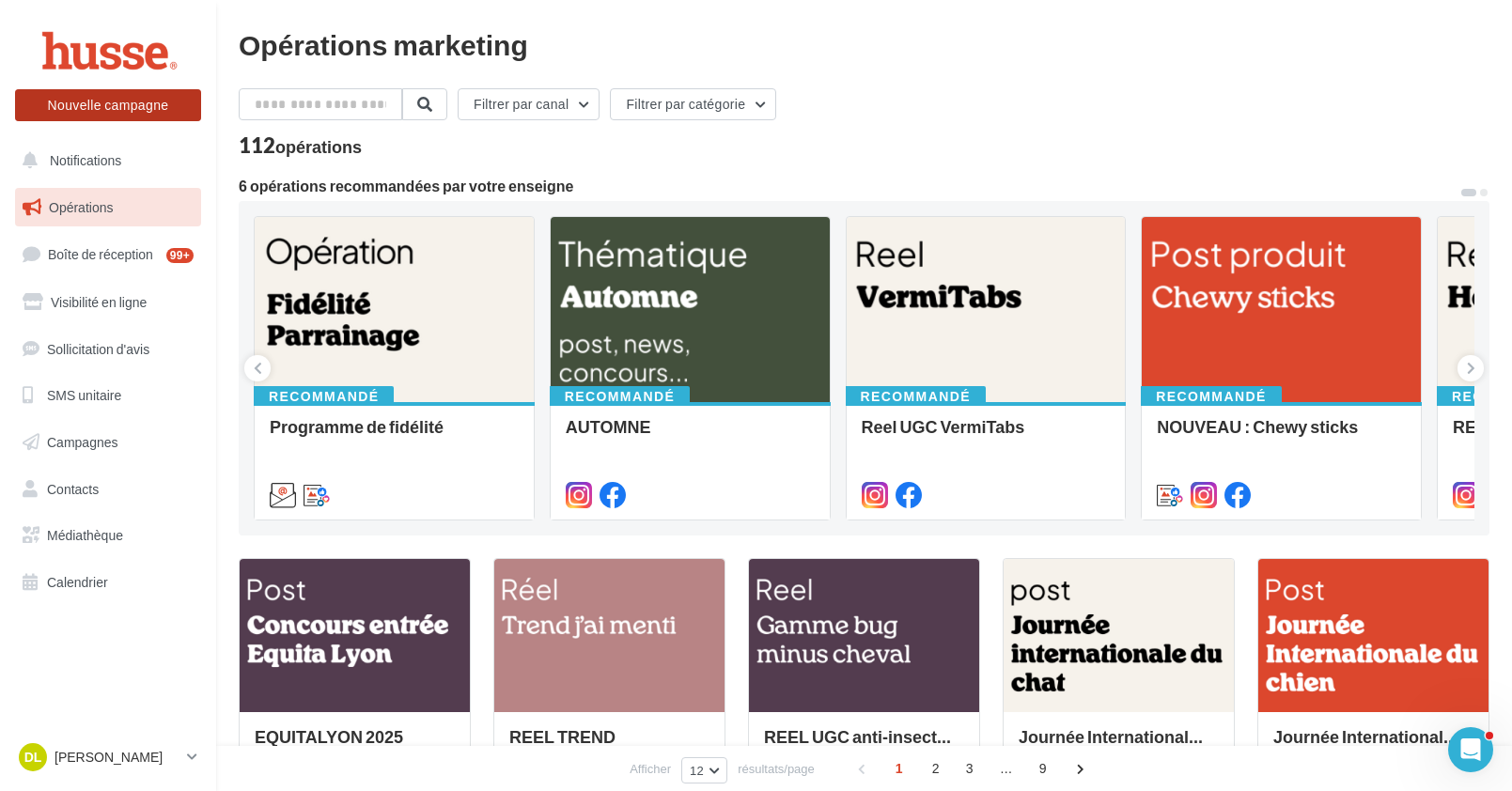
click at [94, 112] on button "Nouvelle campagne" at bounding box center [107, 105] width 186 height 31
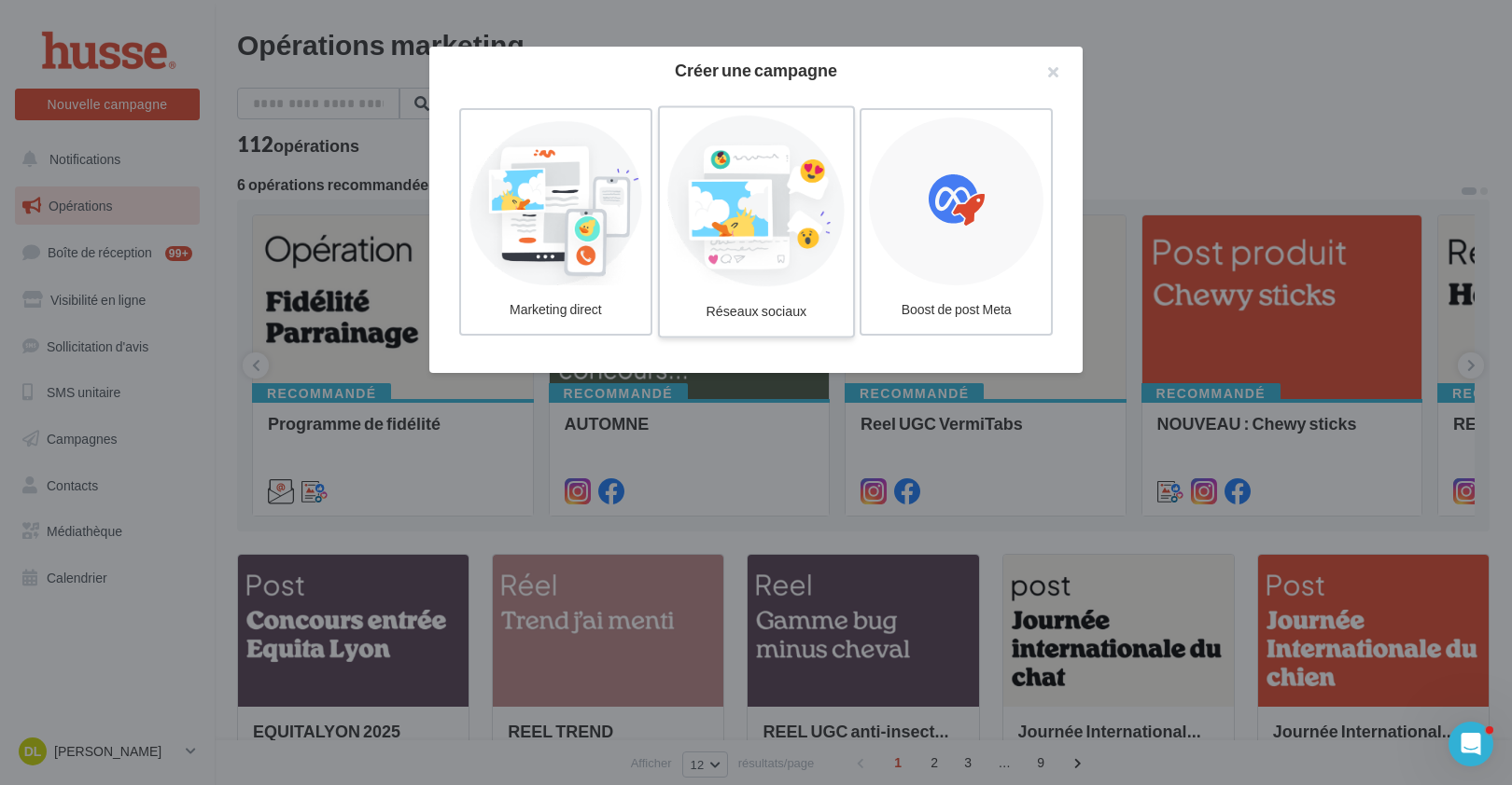
click at [758, 272] on div at bounding box center [756, 201] width 178 height 172
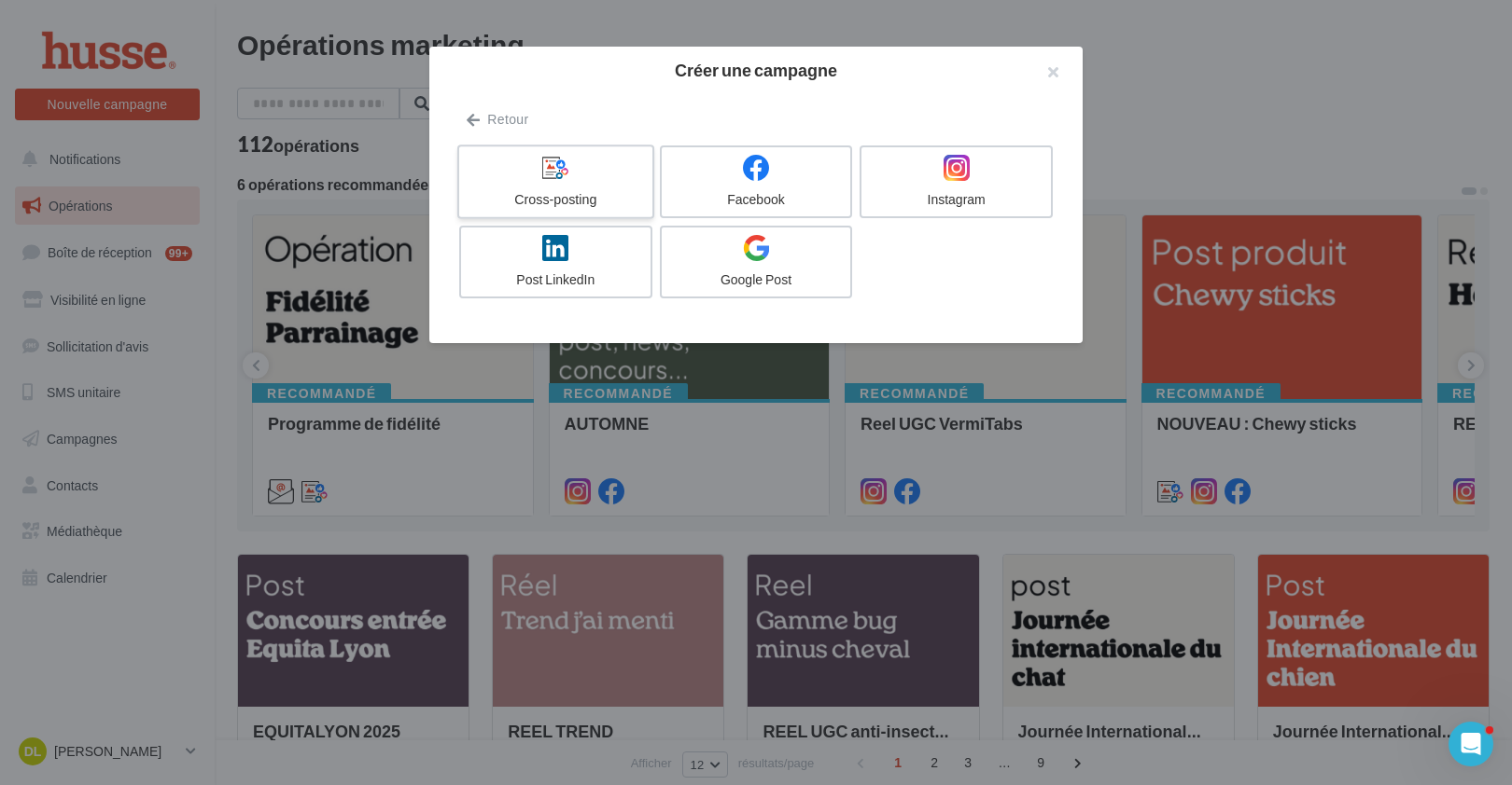
click at [532, 174] on div at bounding box center [556, 169] width 178 height 29
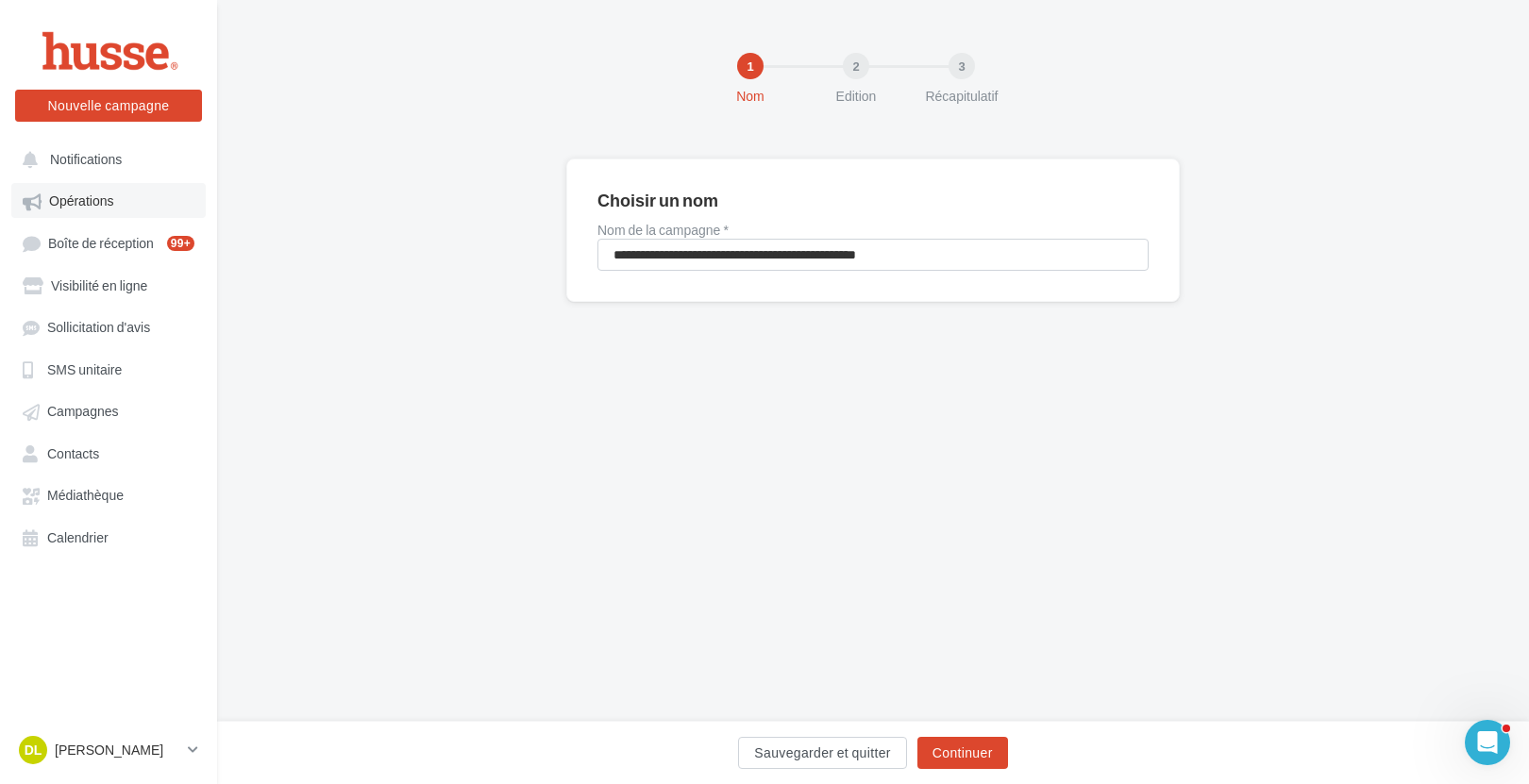
click at [87, 203] on span "Opérations" at bounding box center [81, 201] width 64 height 16
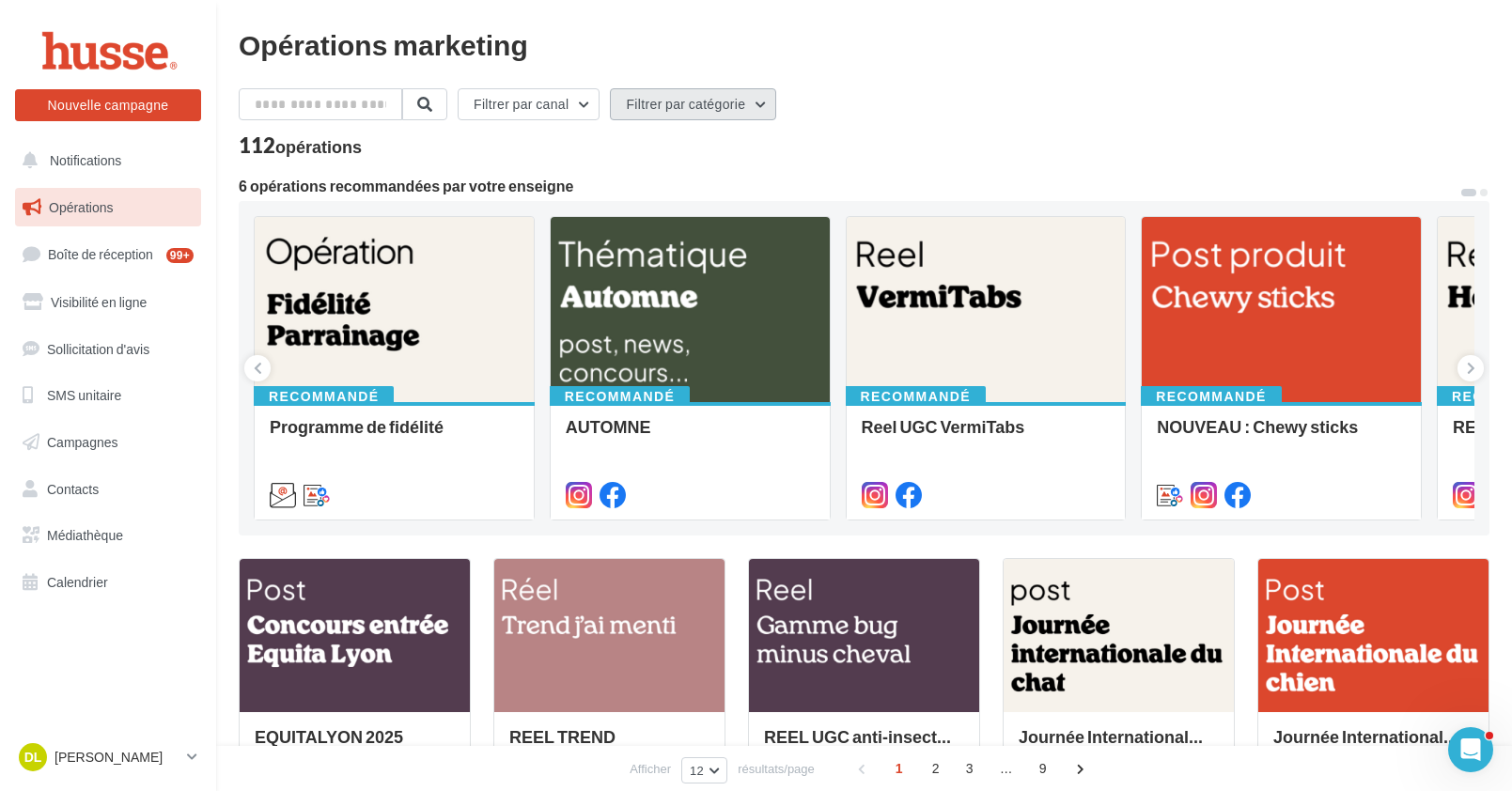
click at [697, 109] on button "Filtrer par catégorie" at bounding box center [693, 104] width 166 height 31
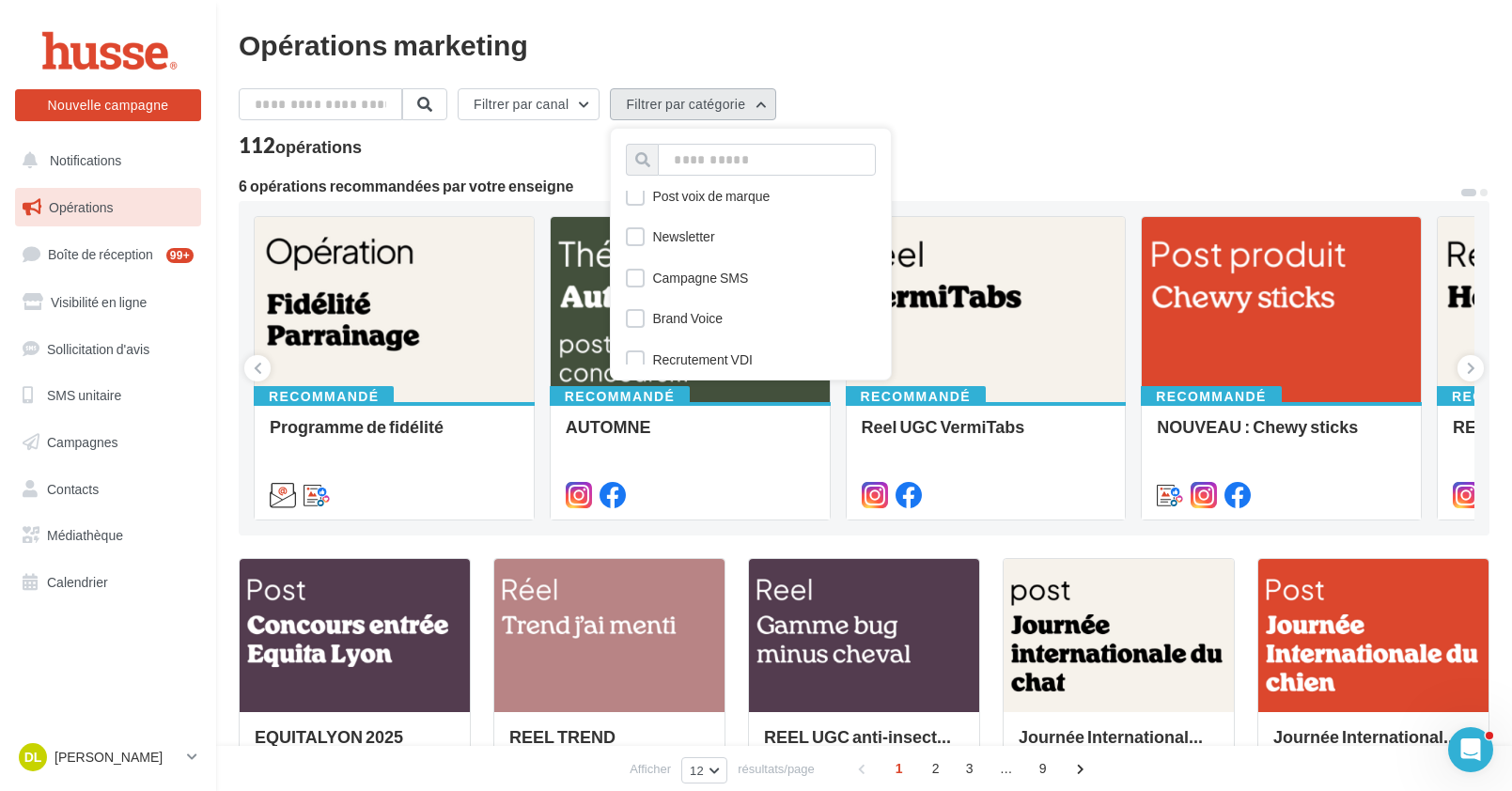
scroll to position [1079, 0]
click at [765, 104] on button "Filtrer par catégorie" at bounding box center [693, 104] width 166 height 31
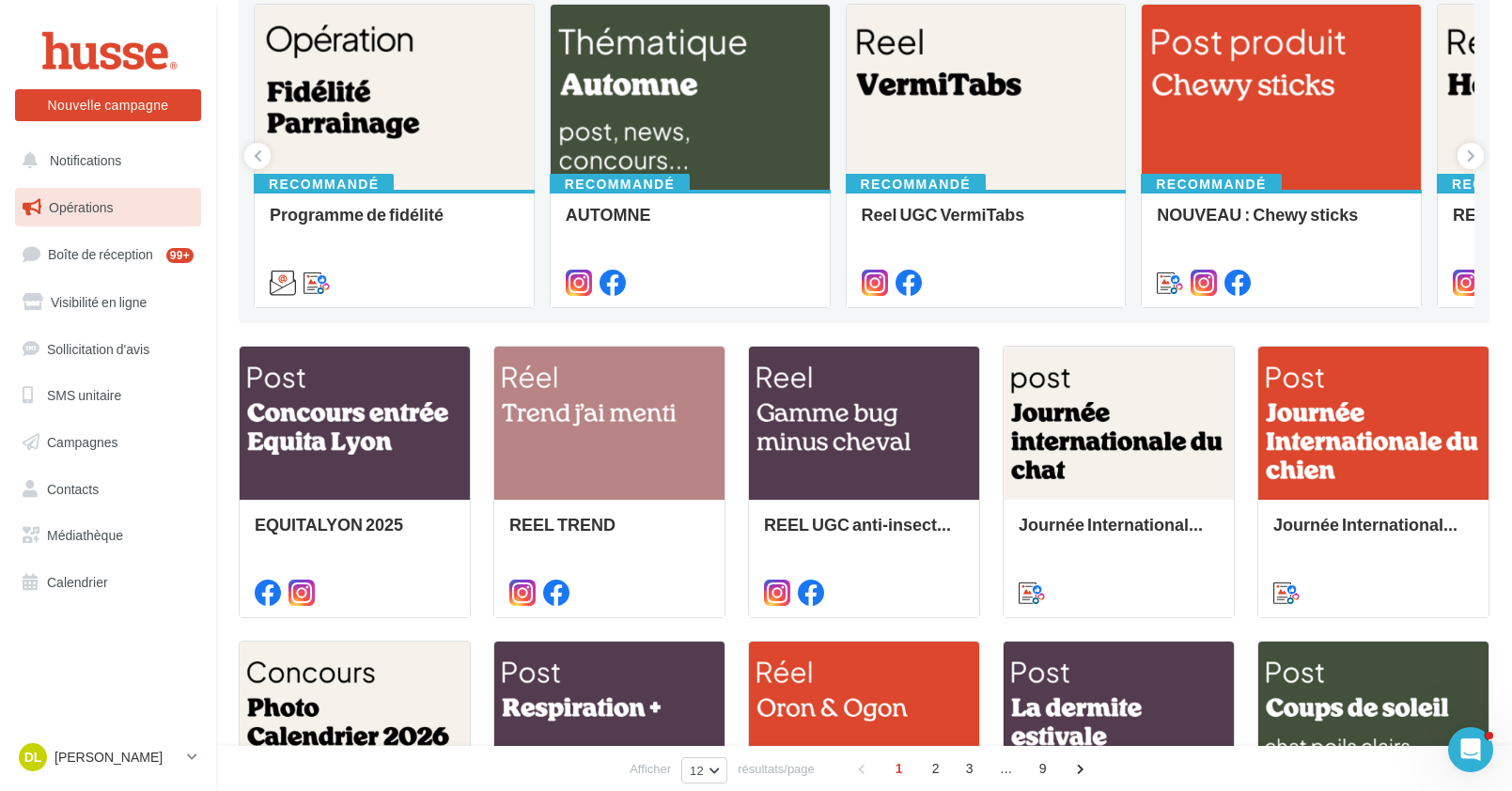
scroll to position [0, 0]
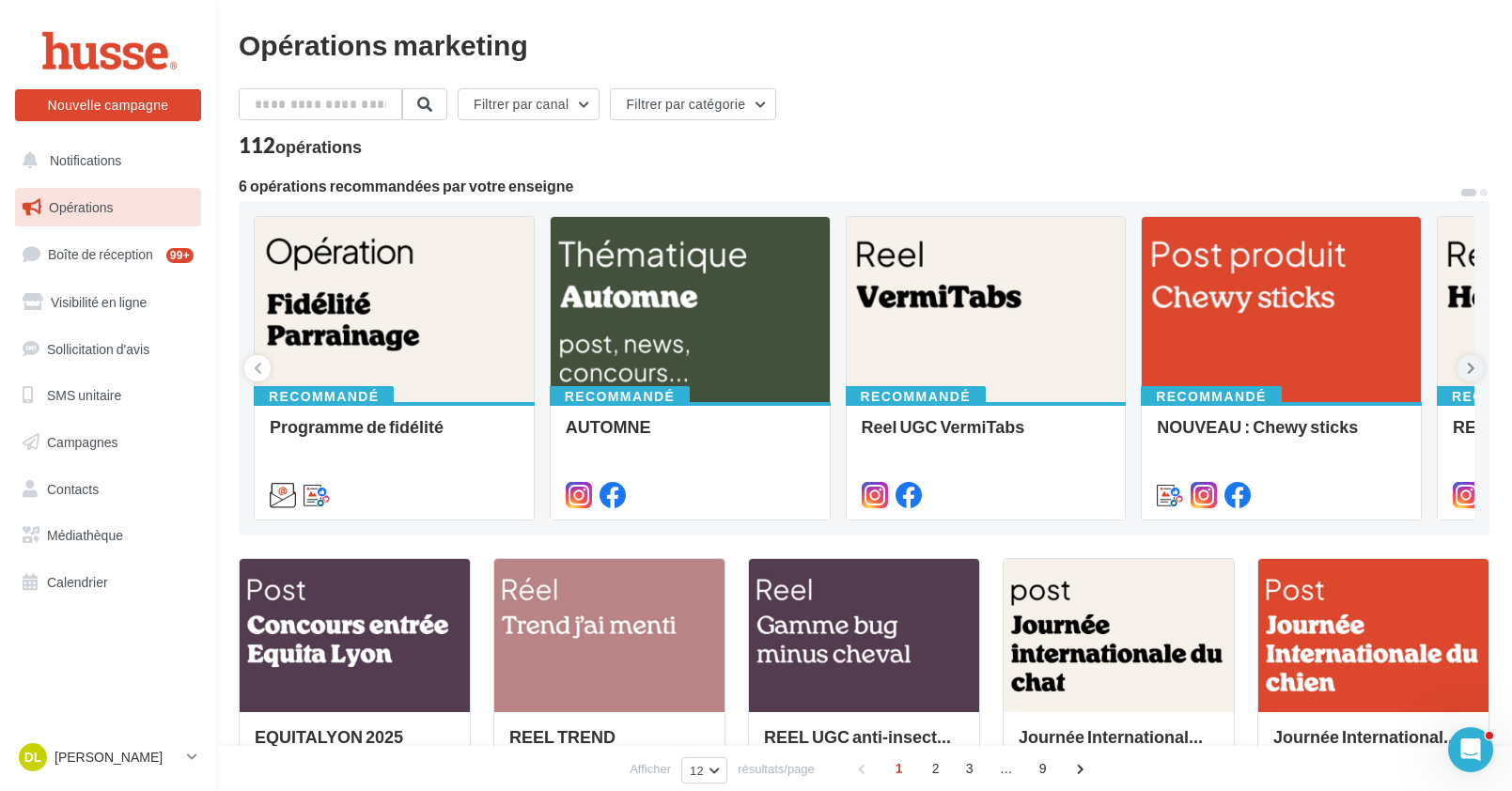
click at [1467, 365] on icon at bounding box center [1471, 368] width 9 height 19
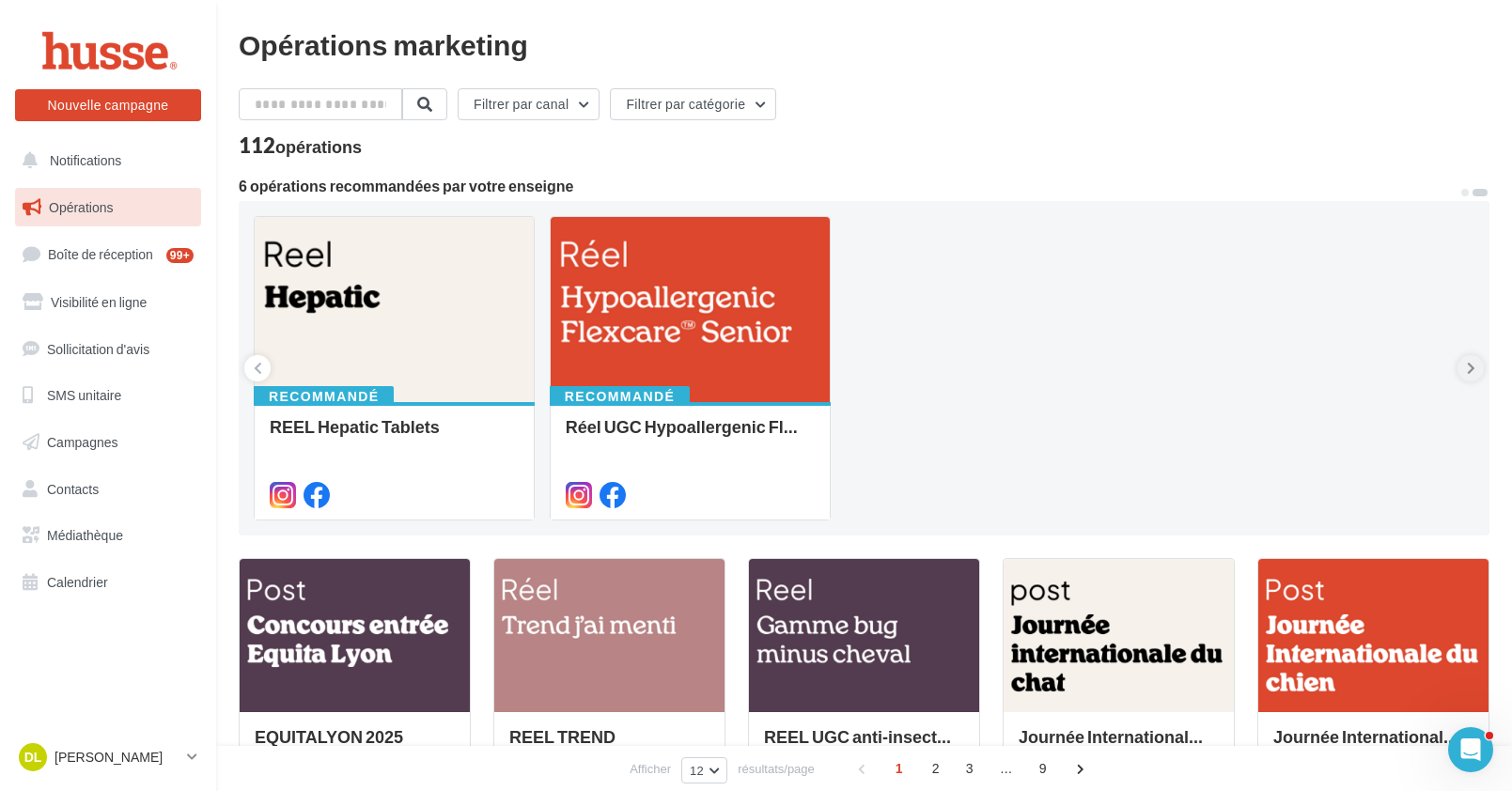
click at [1472, 369] on icon at bounding box center [1471, 368] width 9 height 19
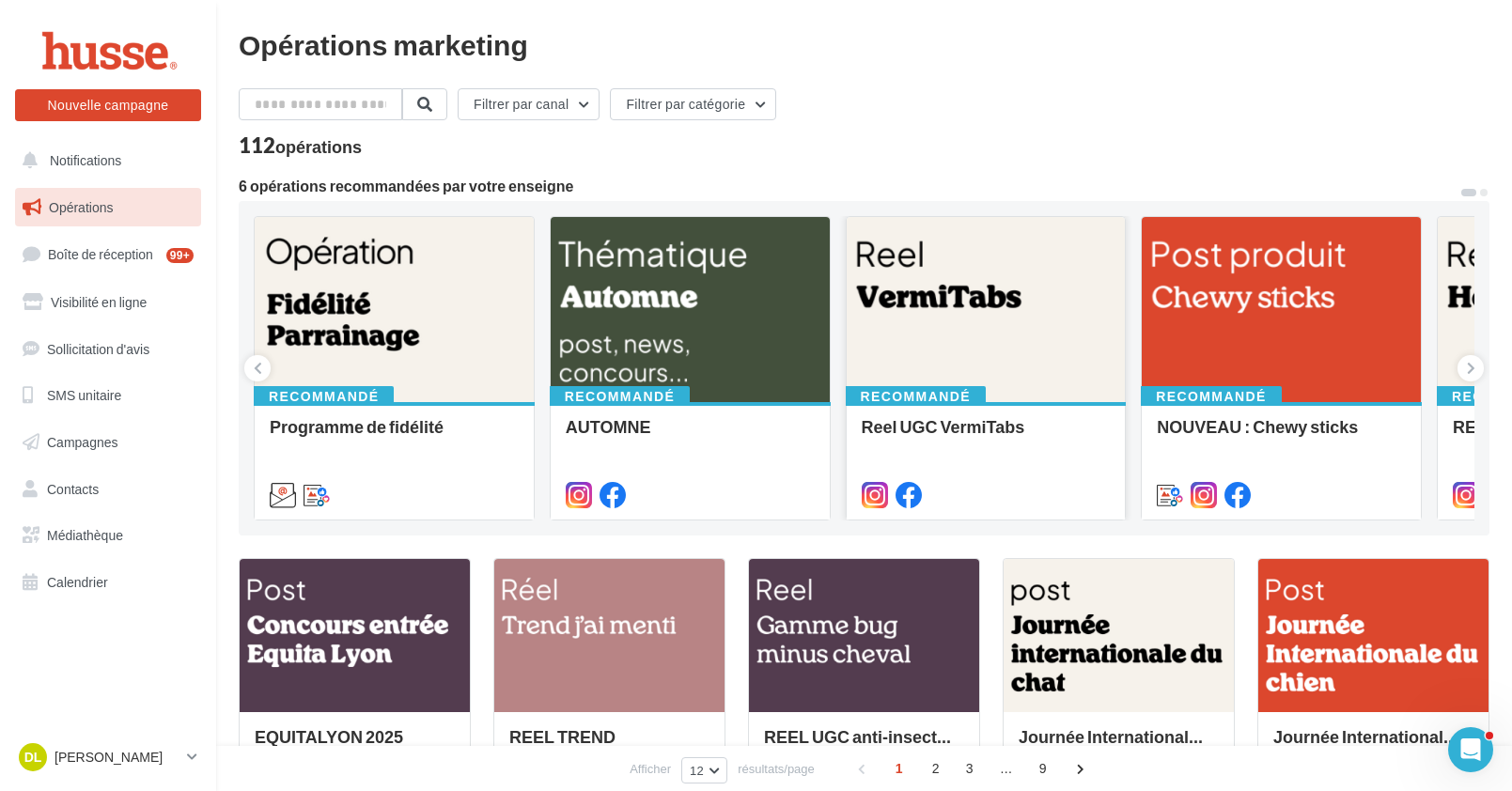
click at [1067, 259] on div at bounding box center [987, 311] width 279 height 187
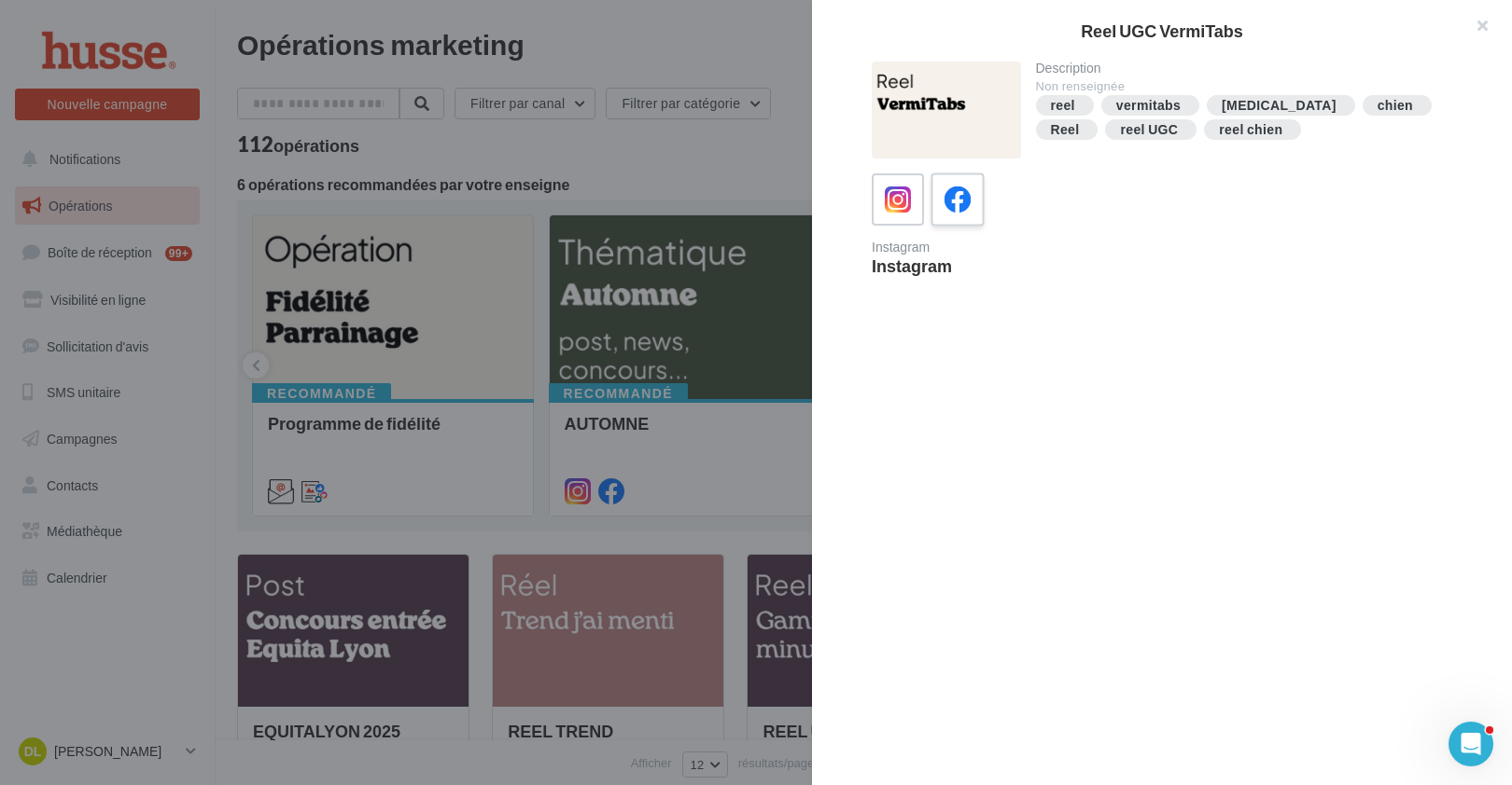
click at [958, 197] on icon at bounding box center [958, 200] width 27 height 27
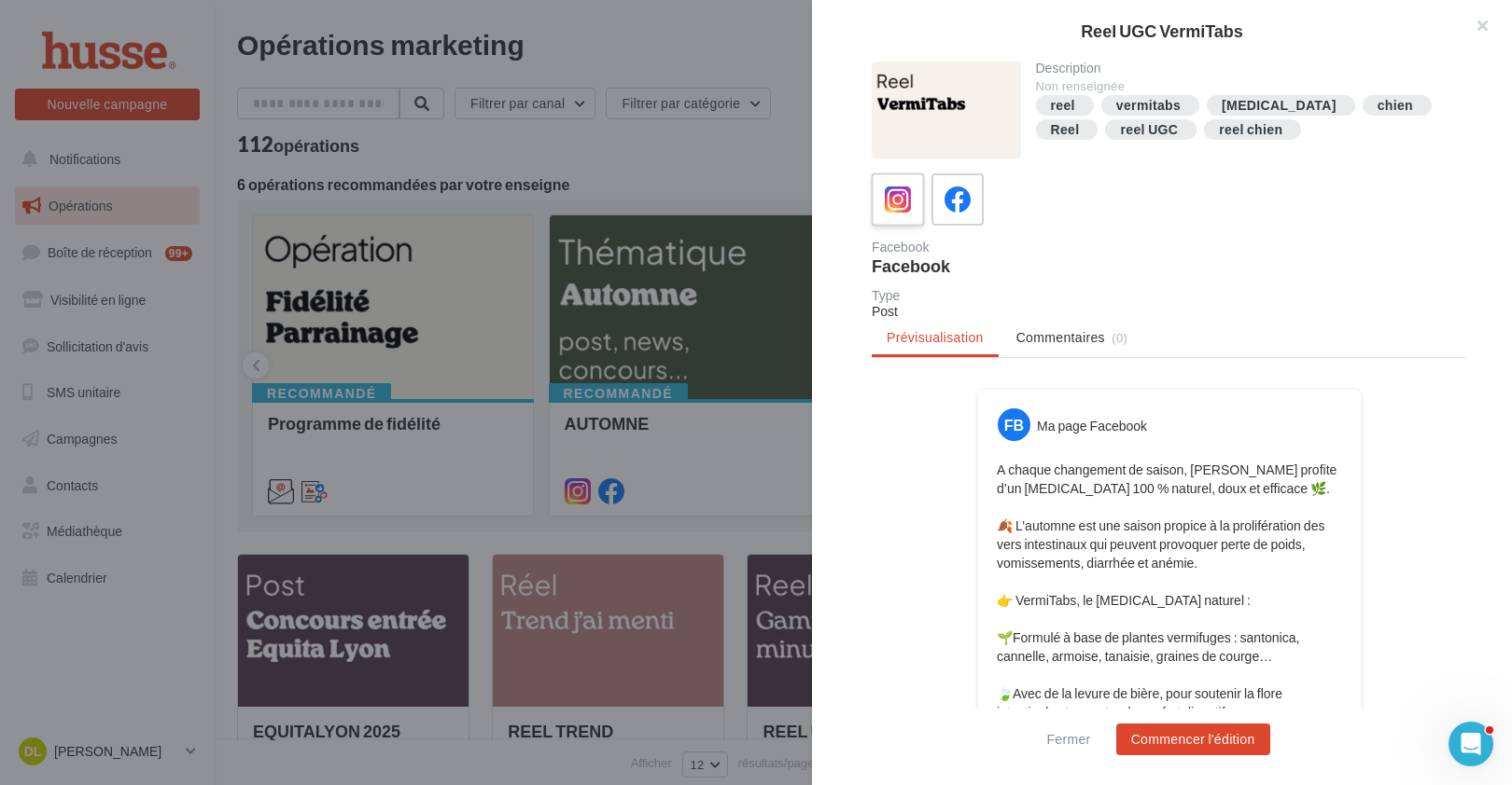
click at [894, 212] on icon at bounding box center [899, 200] width 27 height 27
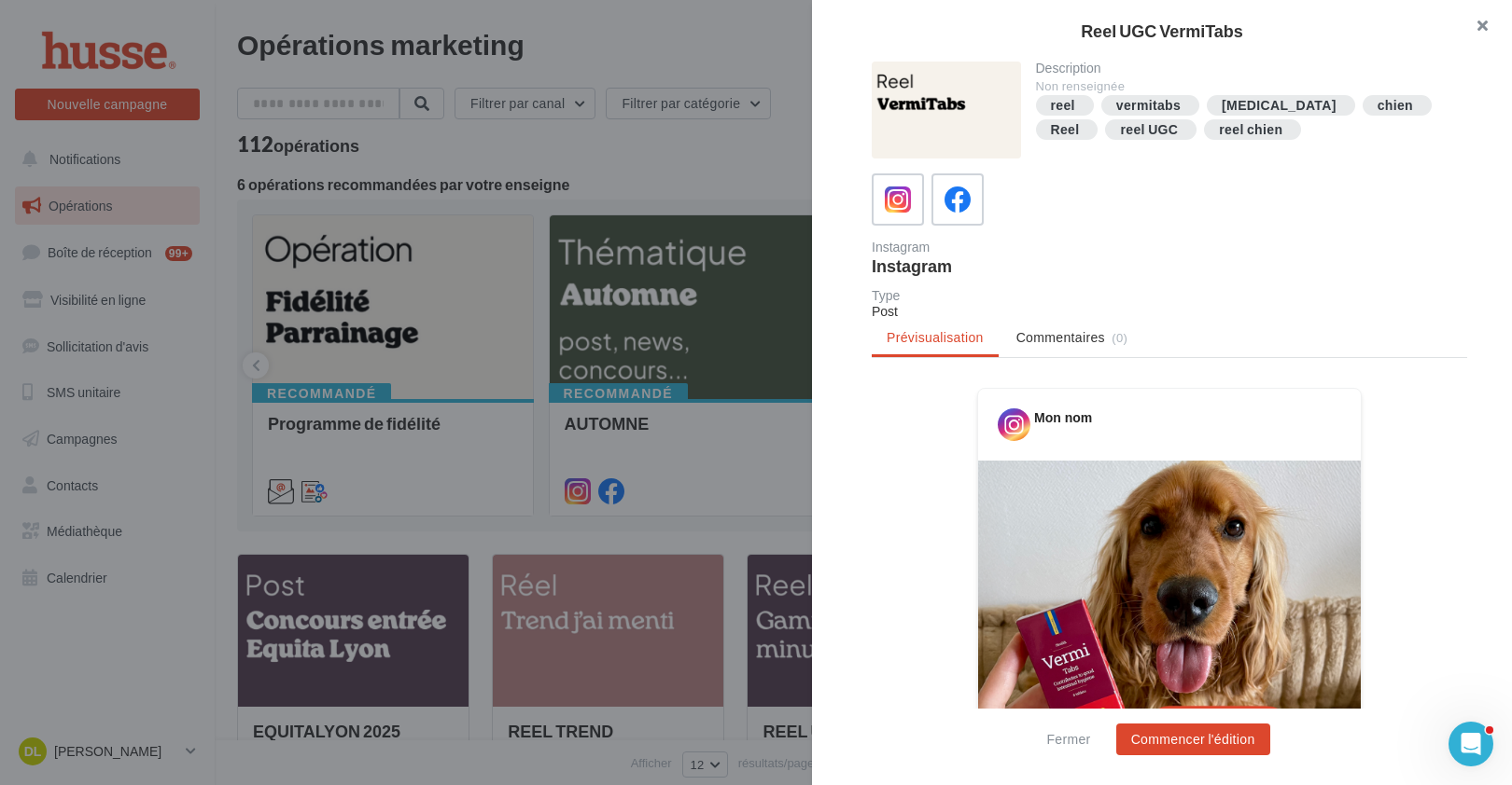
click at [1488, 21] on button "button" at bounding box center [1474, 27] width 74 height 56
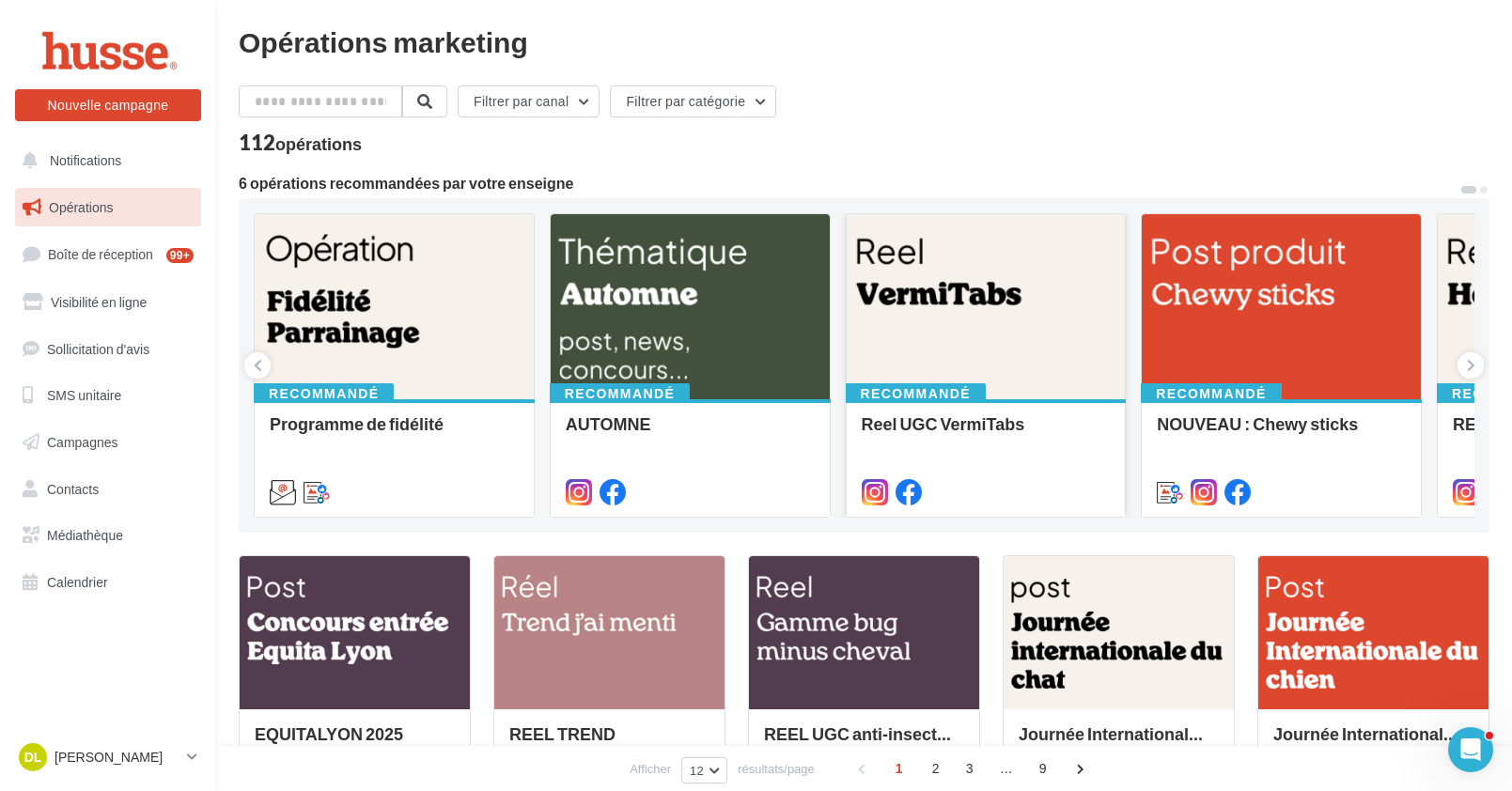
scroll to position [4, 0]
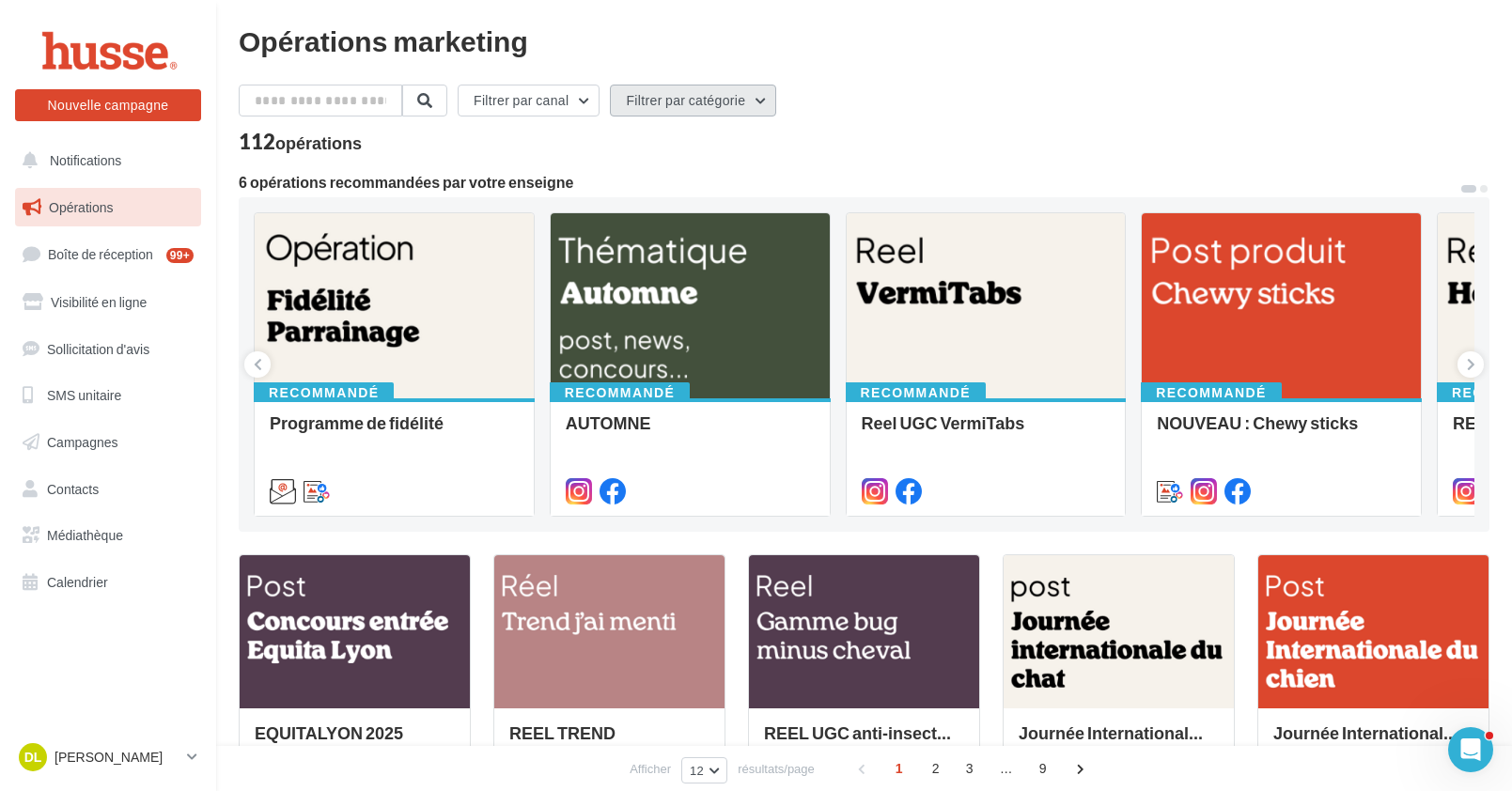
click at [697, 99] on button "Filtrer par catégorie" at bounding box center [693, 100] width 166 height 31
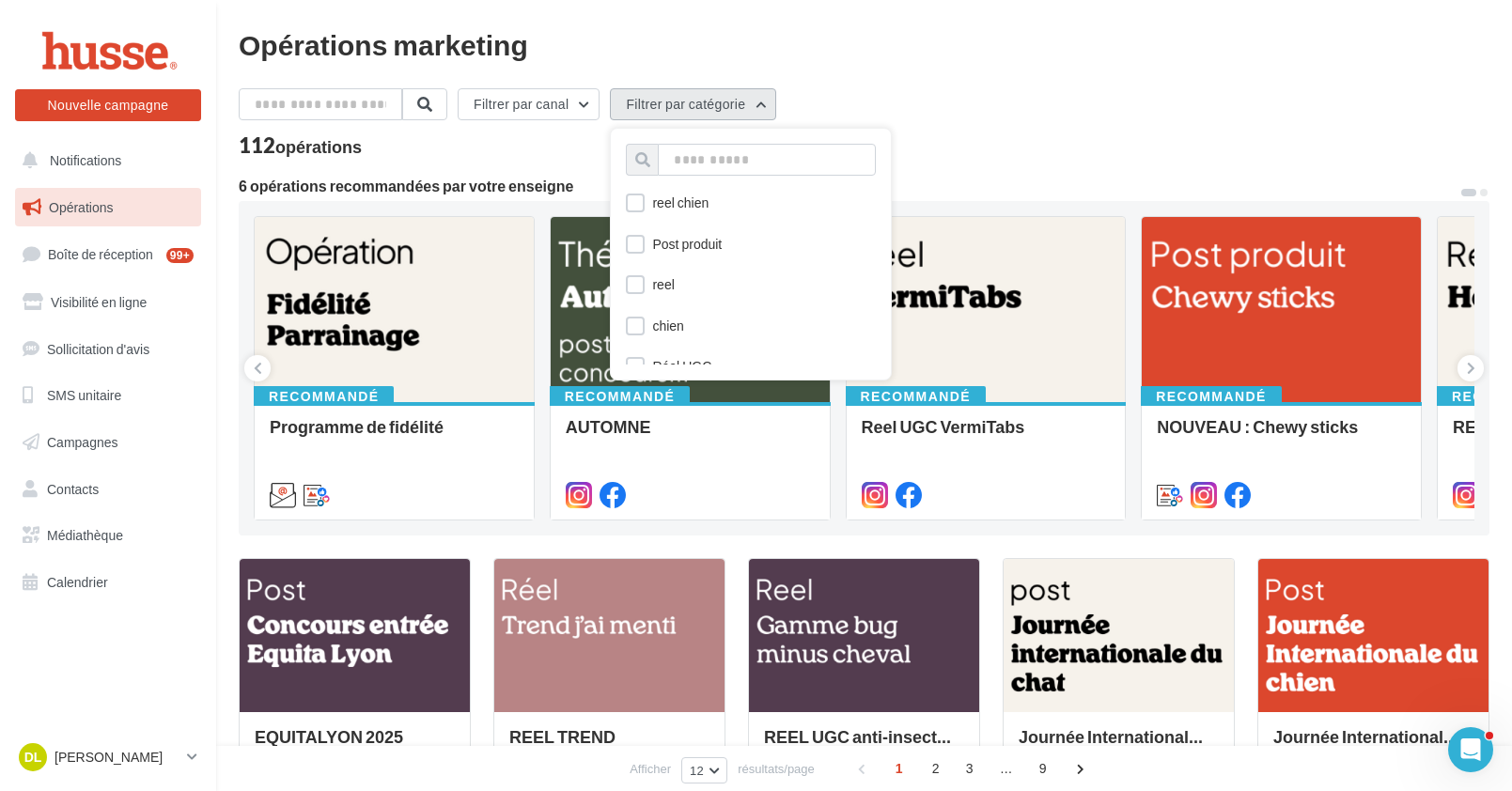
scroll to position [206, 0]
click at [644, 243] on label at bounding box center [635, 242] width 19 height 19
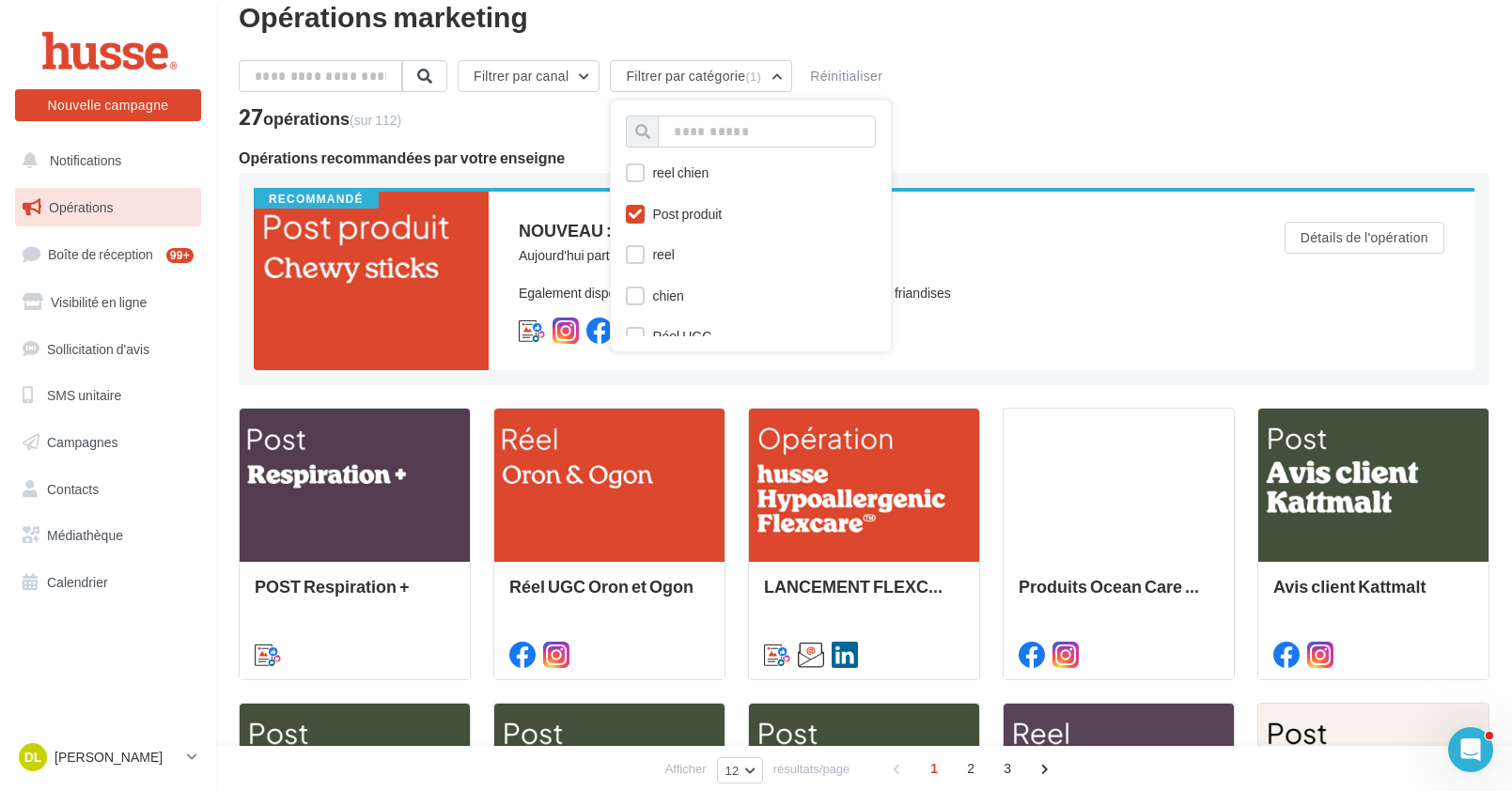
scroll to position [0, 0]
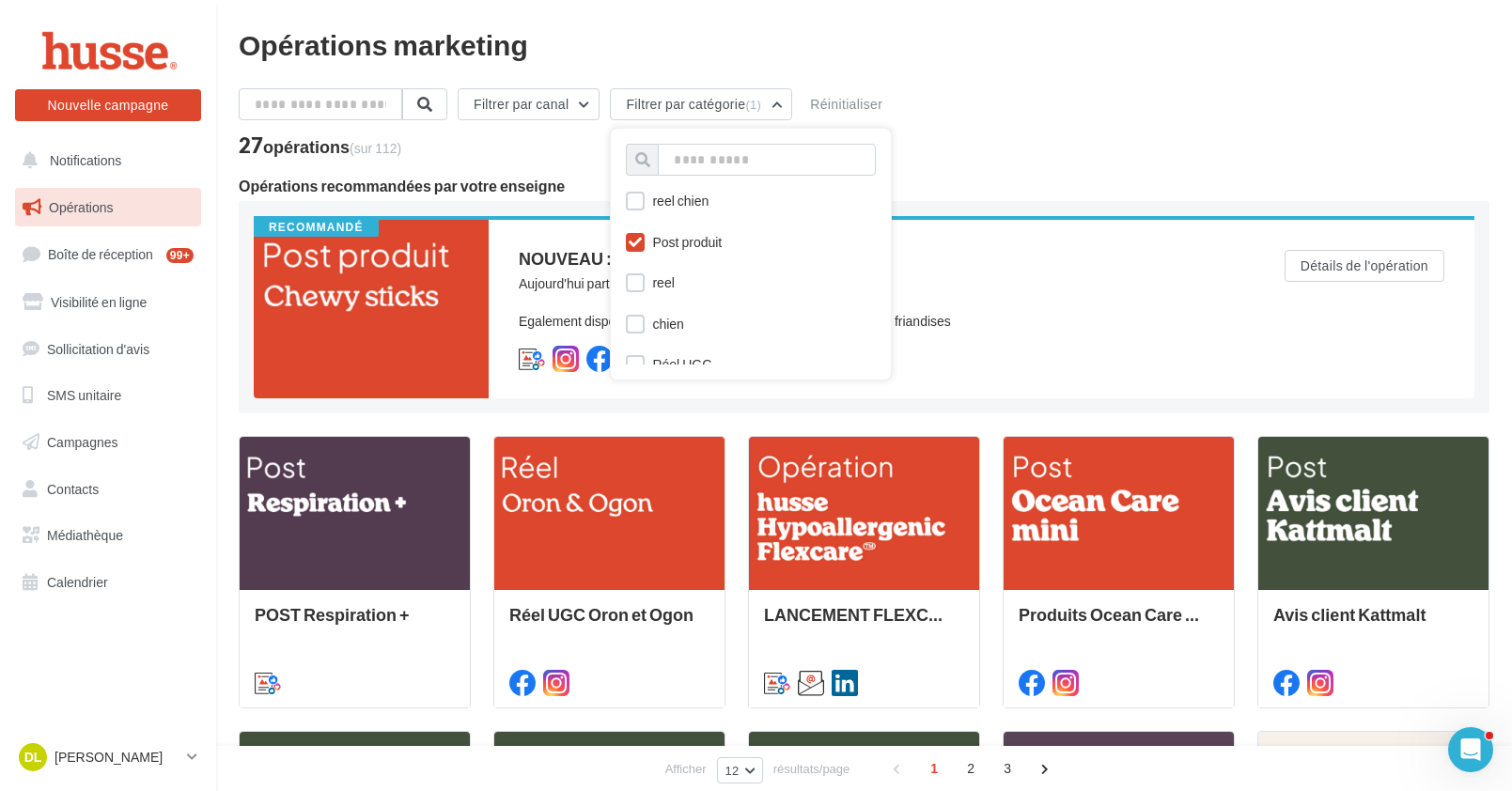
click at [641, 242] on icon at bounding box center [635, 242] width 13 height 13
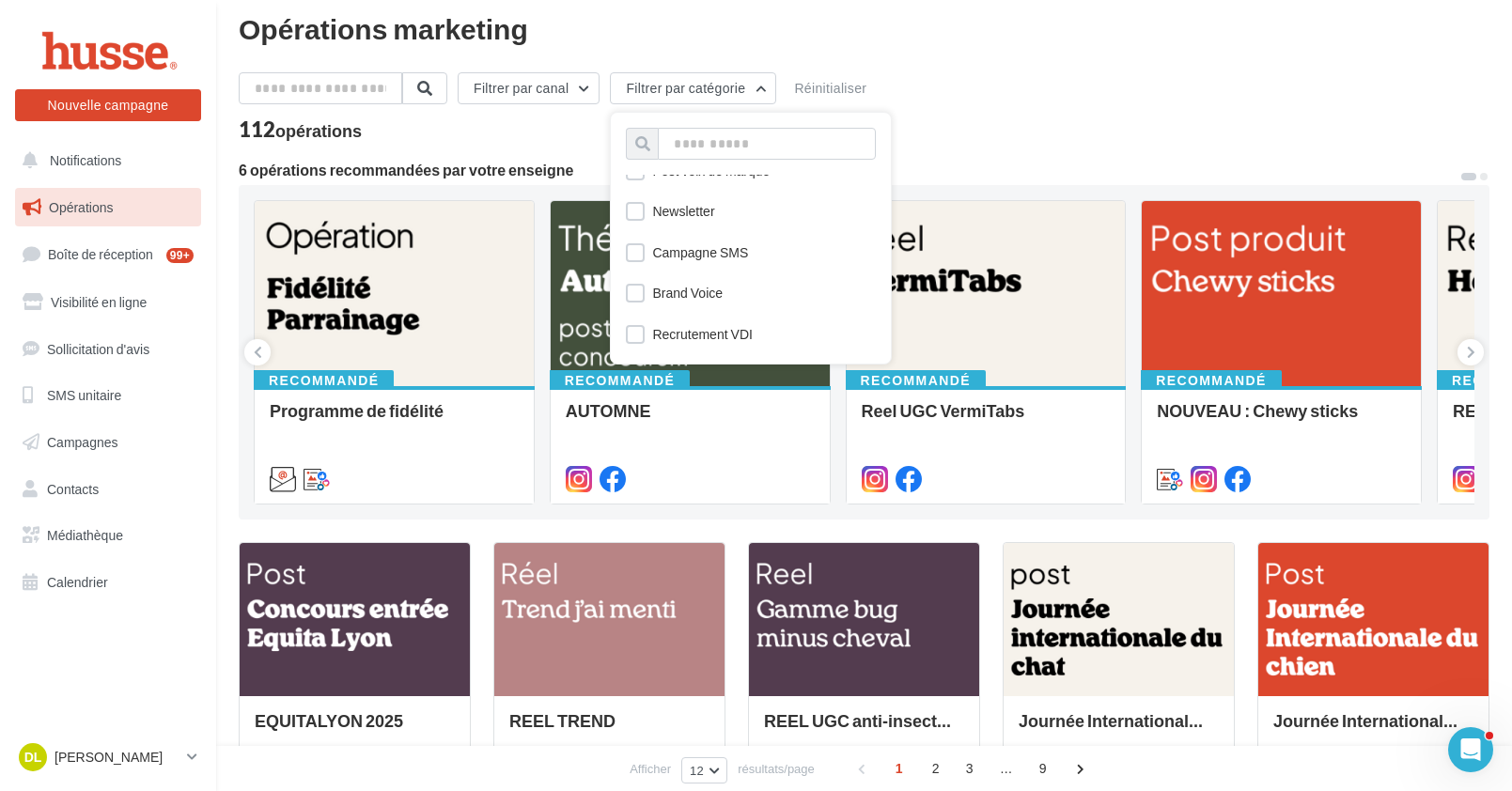
scroll to position [19, 0]
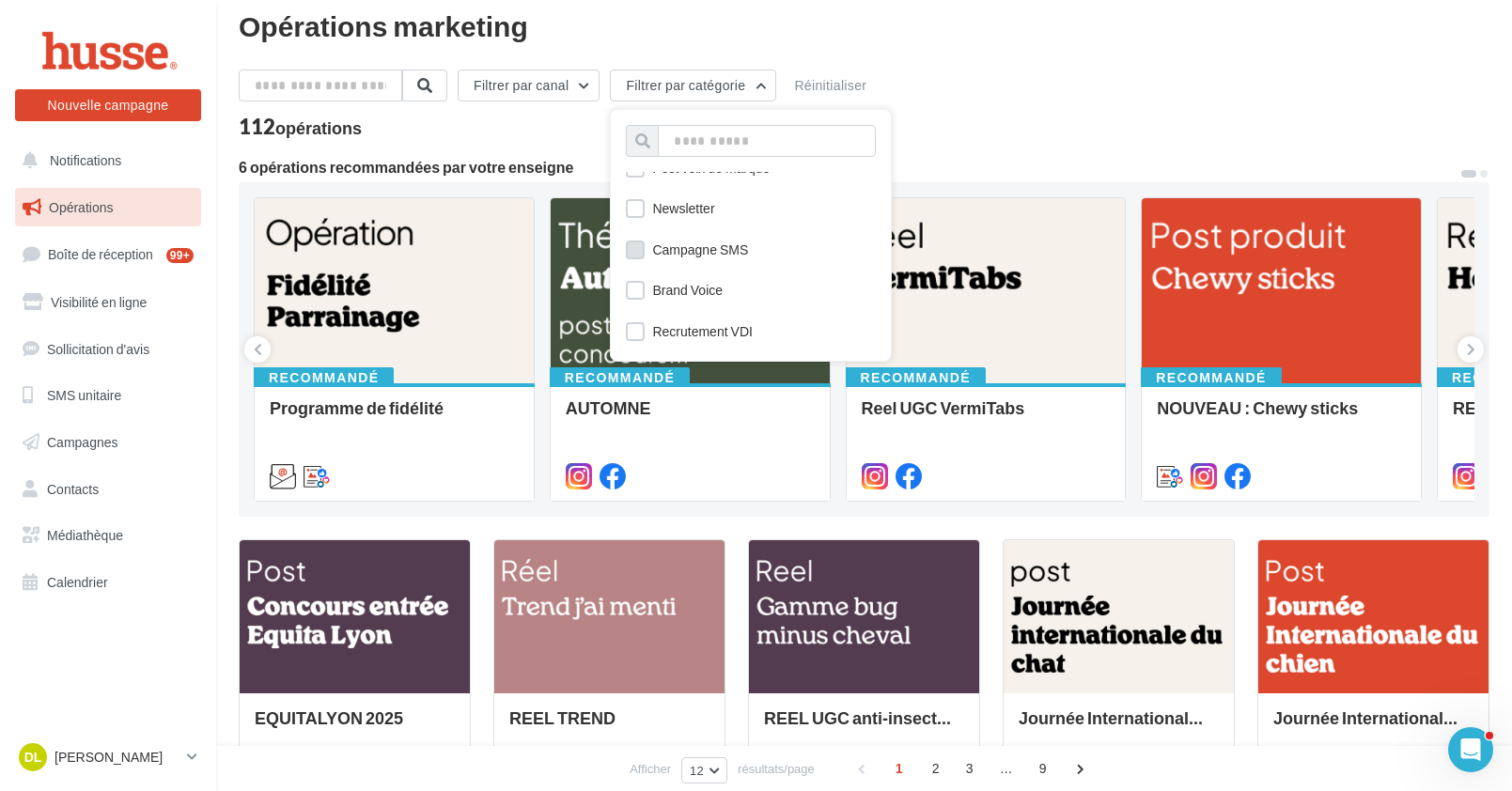
click at [643, 252] on label at bounding box center [635, 250] width 19 height 19
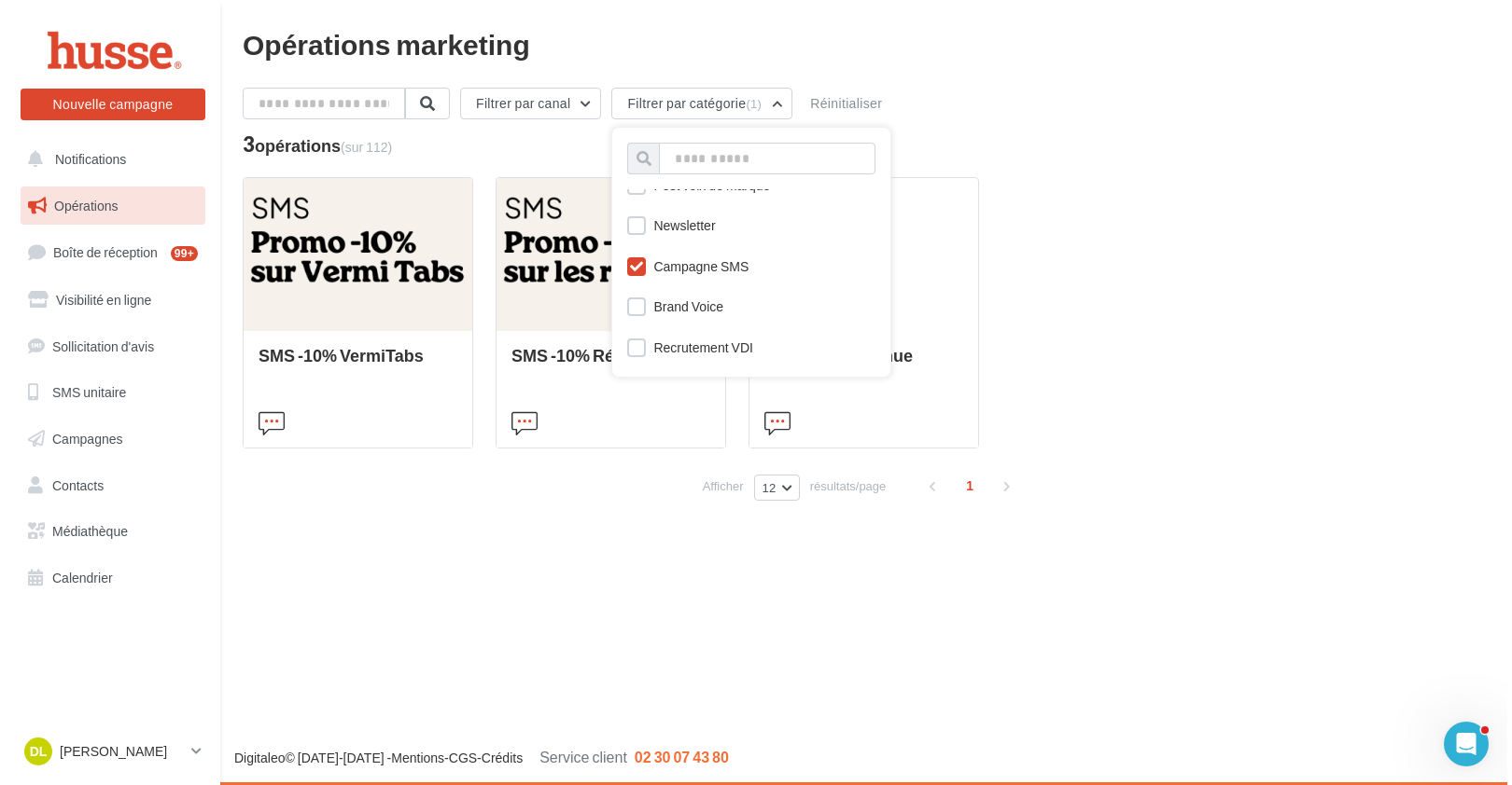
scroll to position [0, 0]
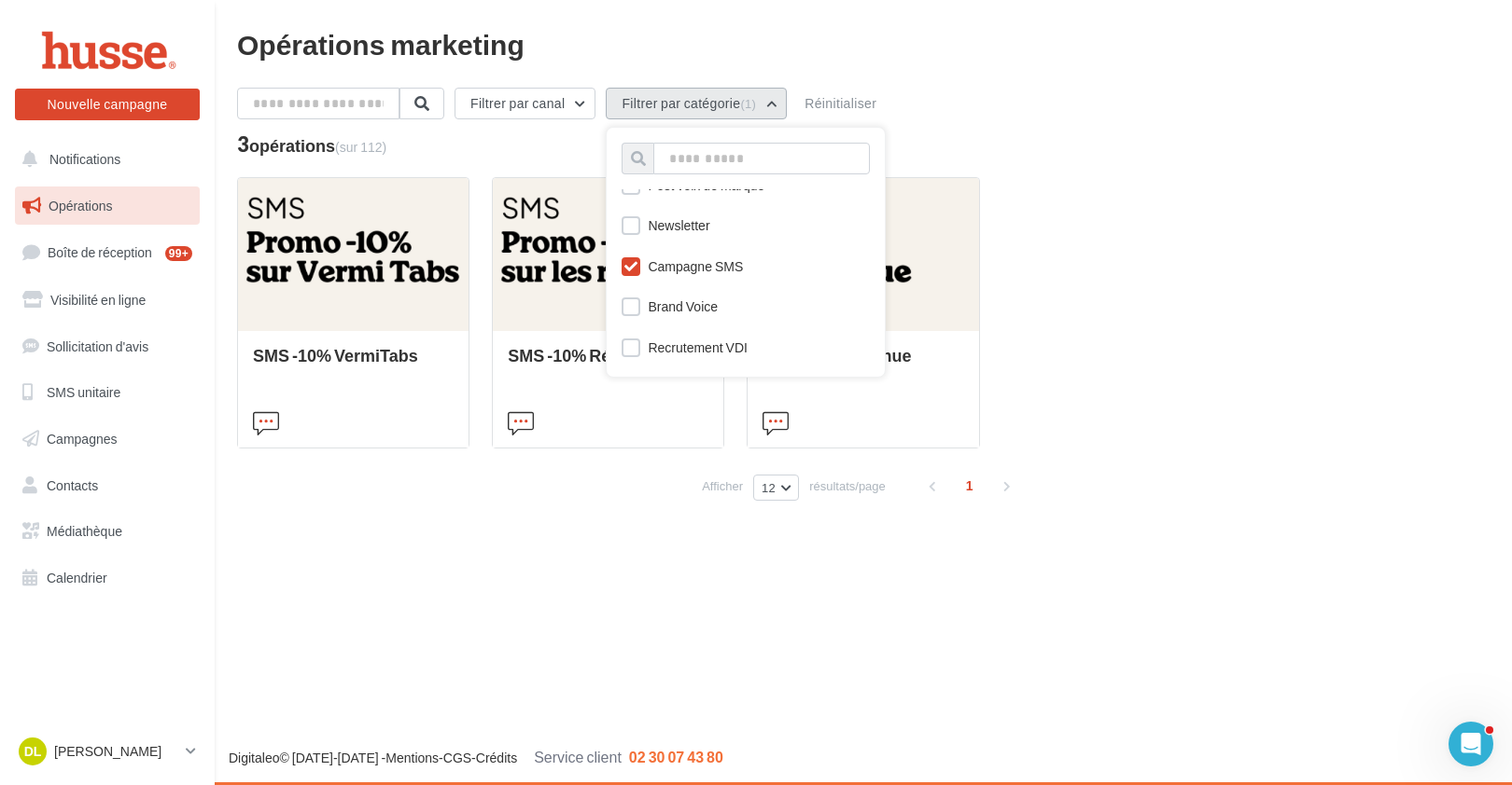
click at [781, 99] on button "Filtrer par catégorie (1)" at bounding box center [695, 103] width 181 height 31
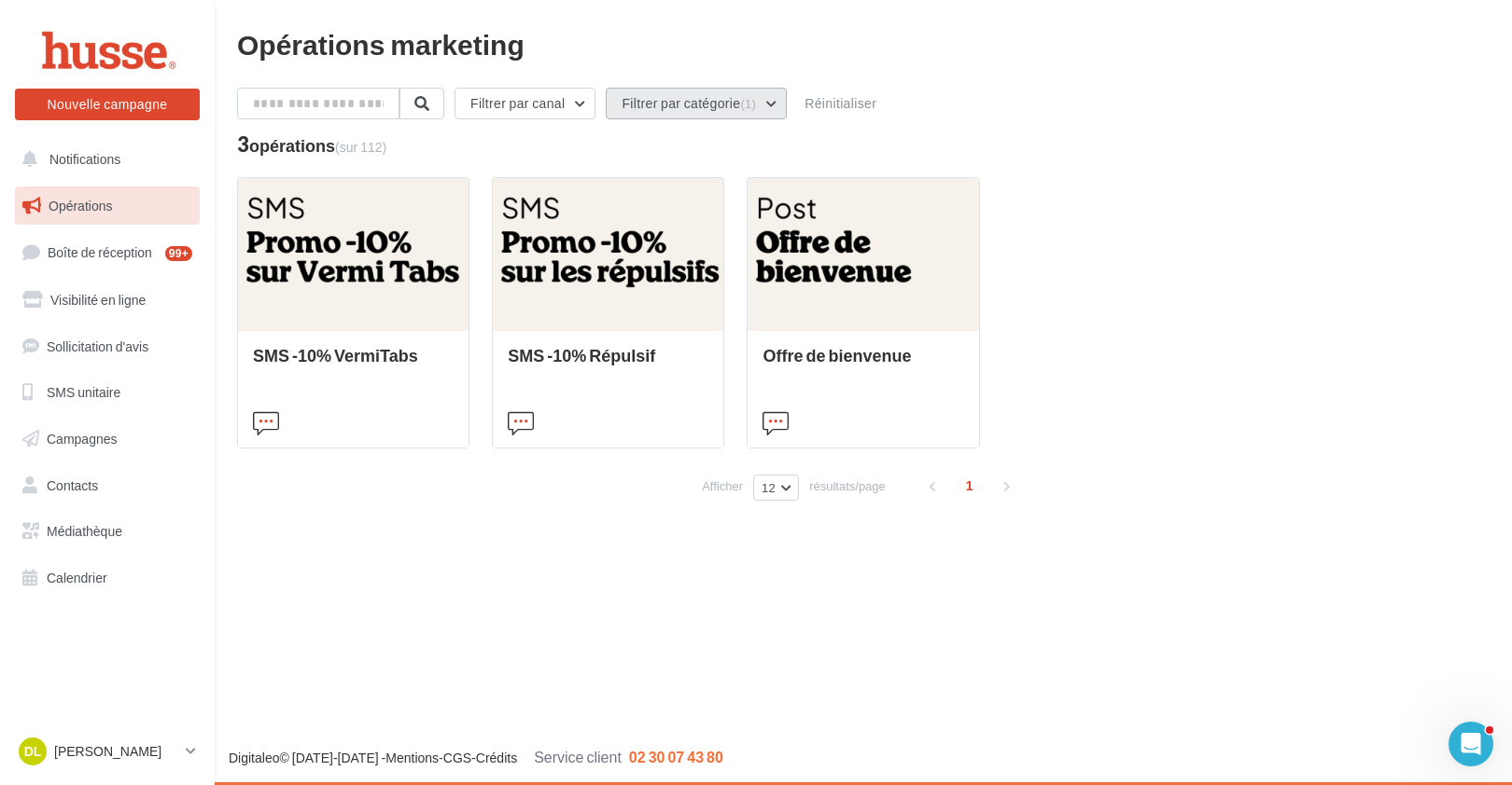
click at [755, 106] on span "(1)" at bounding box center [748, 103] width 16 height 15
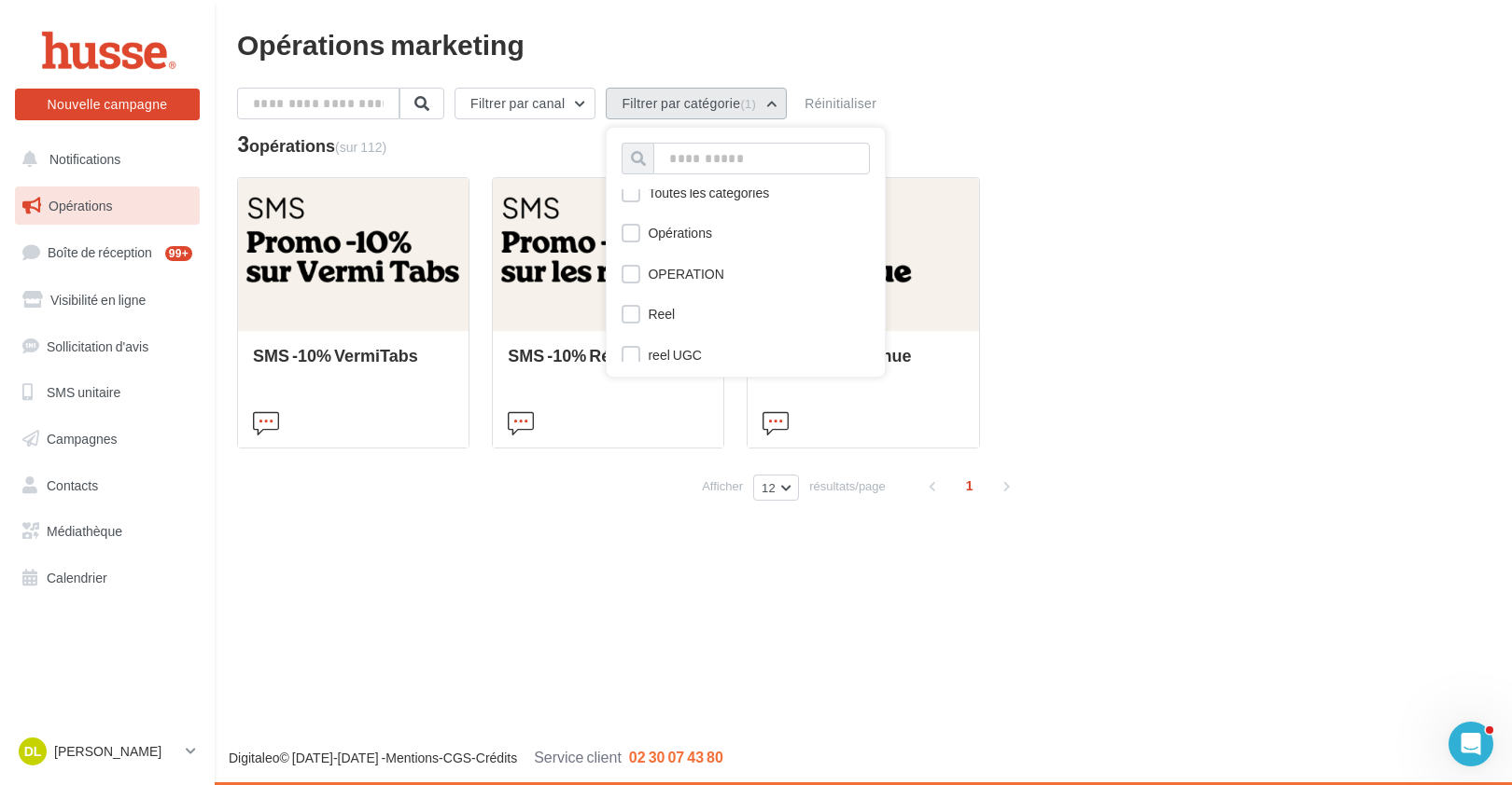
scroll to position [6, 0]
click at [636, 233] on label at bounding box center [630, 235] width 19 height 19
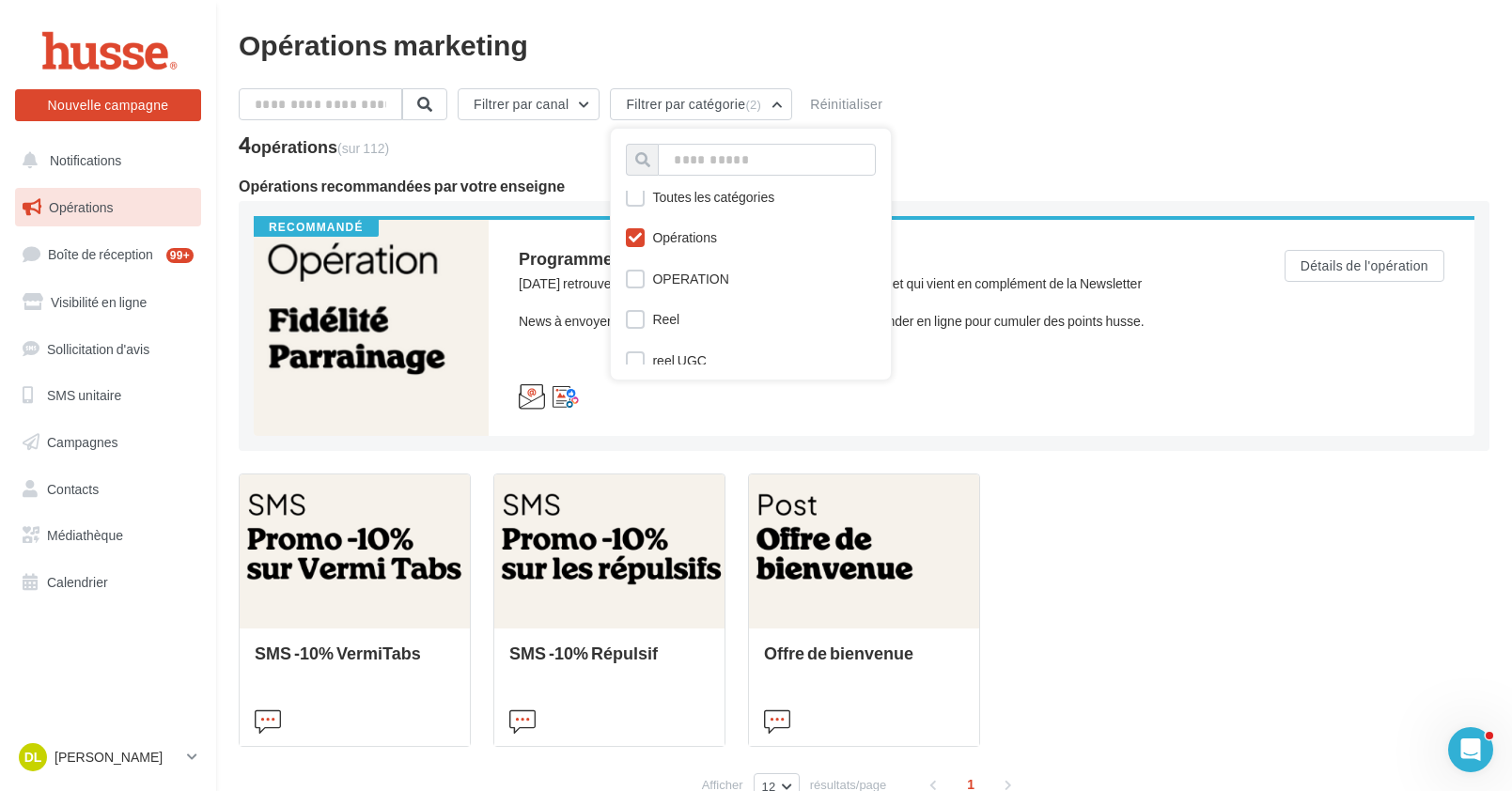
click at [640, 235] on icon at bounding box center [635, 237] width 13 height 13
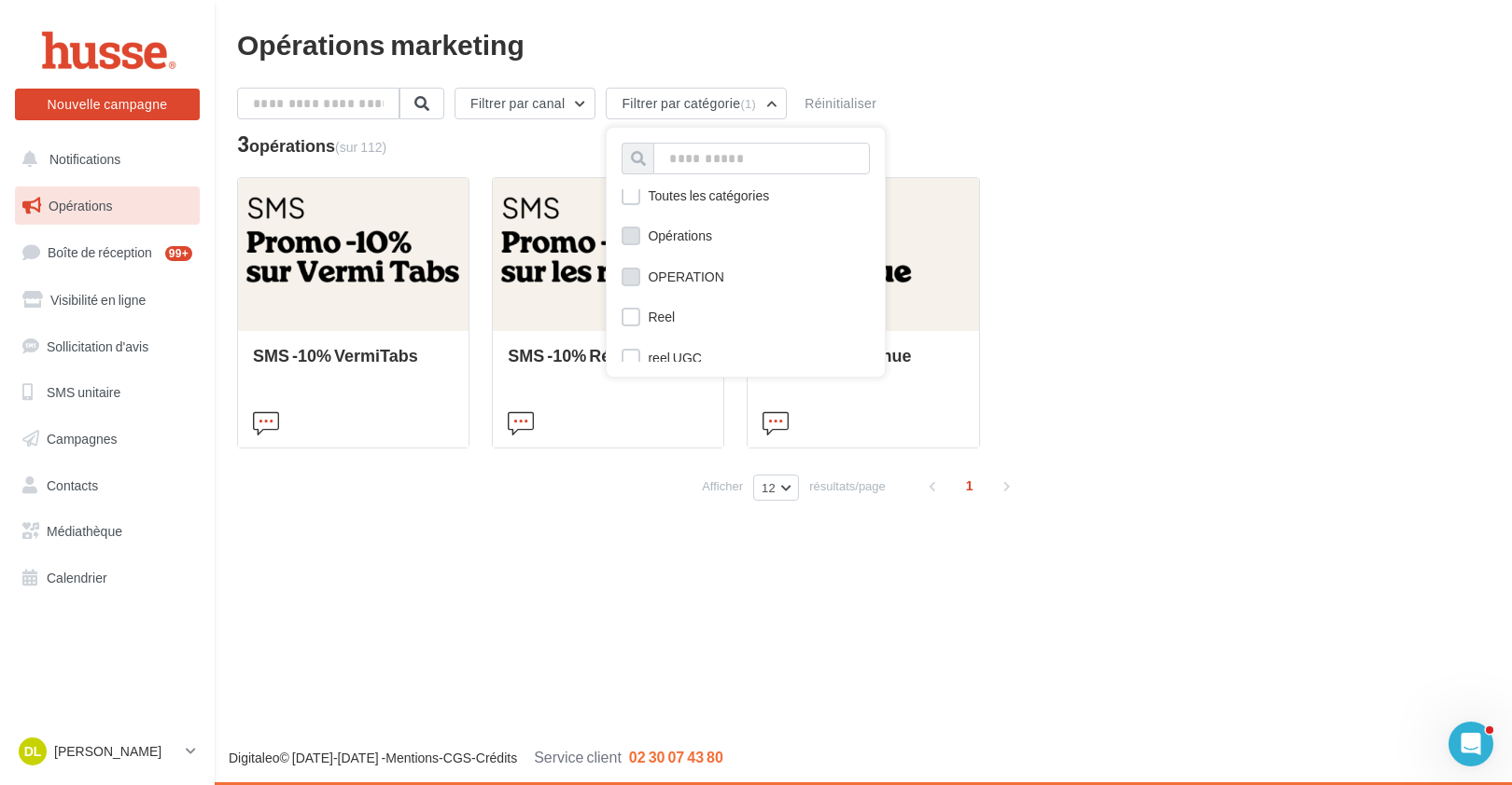
click at [640, 279] on label at bounding box center [630, 276] width 19 height 19
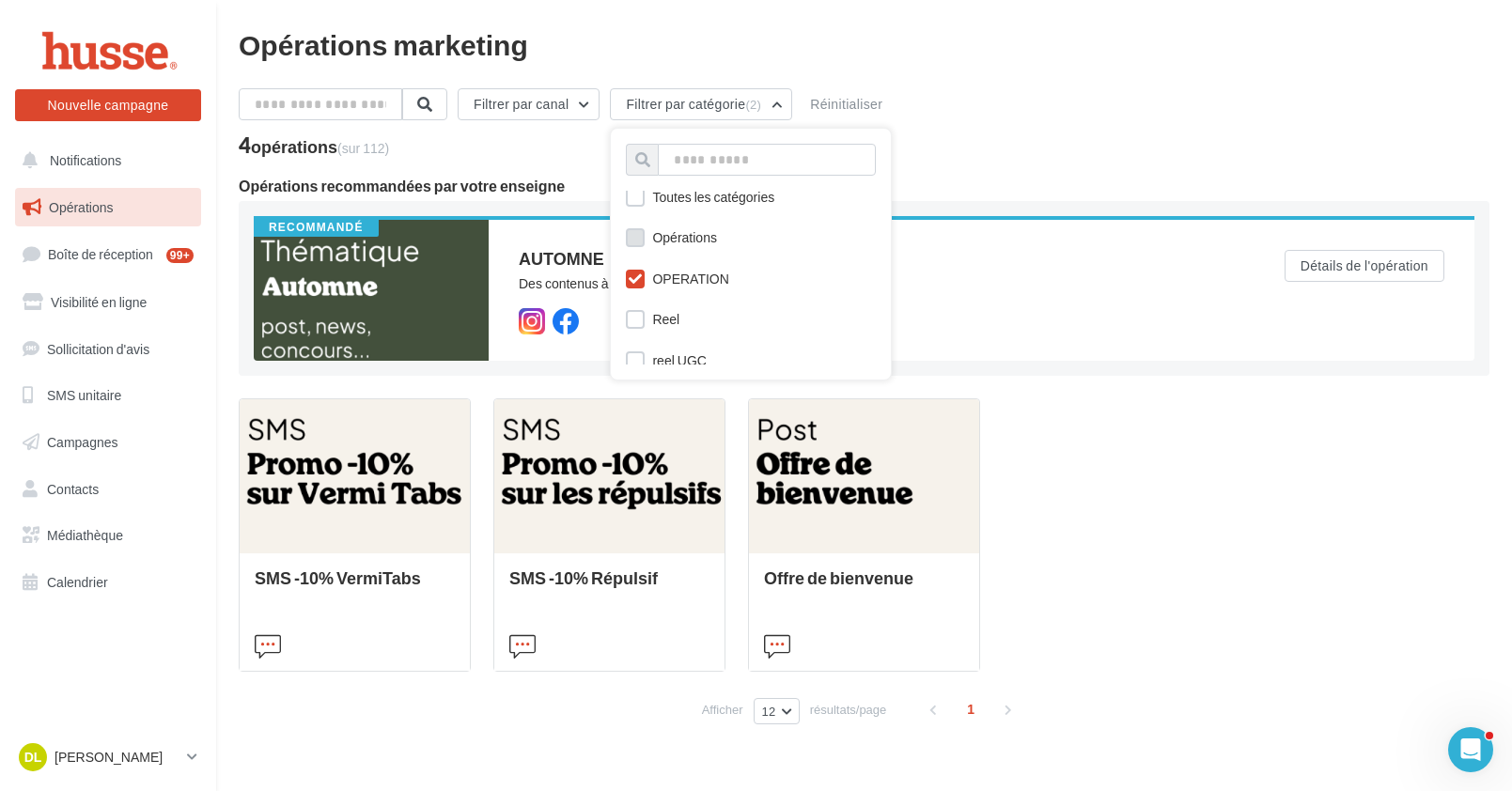
click at [641, 281] on icon at bounding box center [635, 278] width 13 height 13
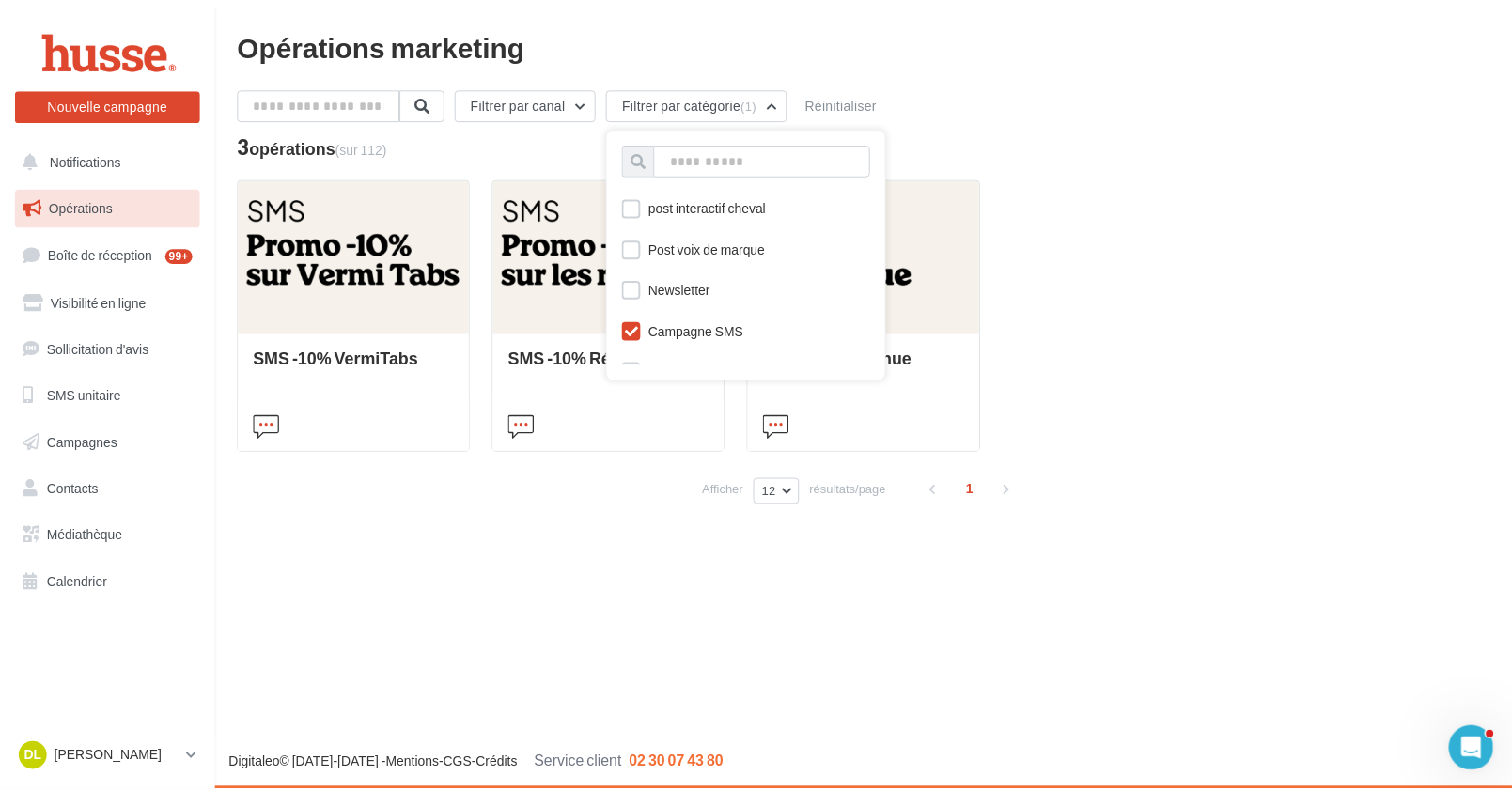
scroll to position [1032, 0]
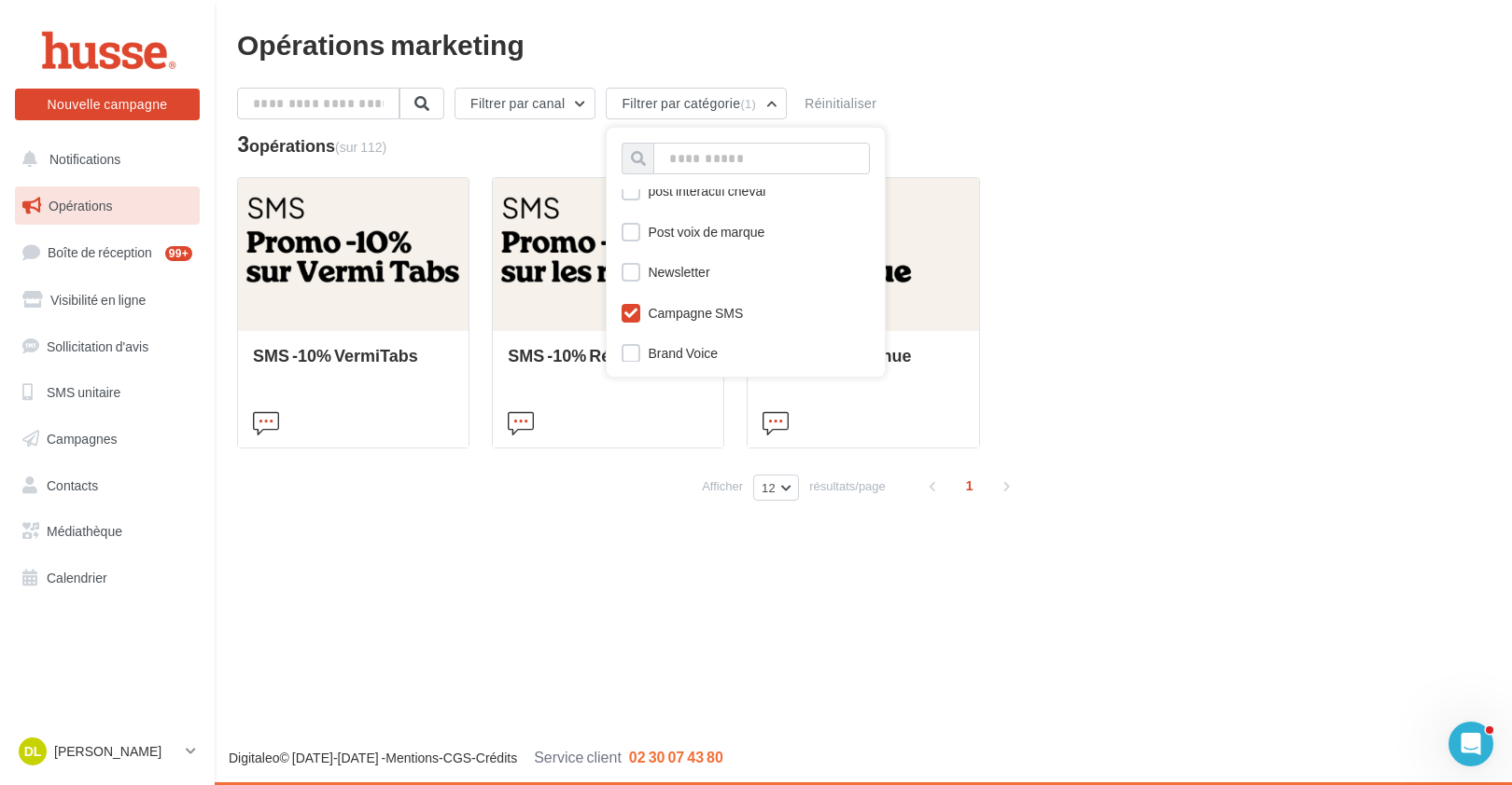
click at [637, 313] on icon at bounding box center [630, 312] width 13 height 13
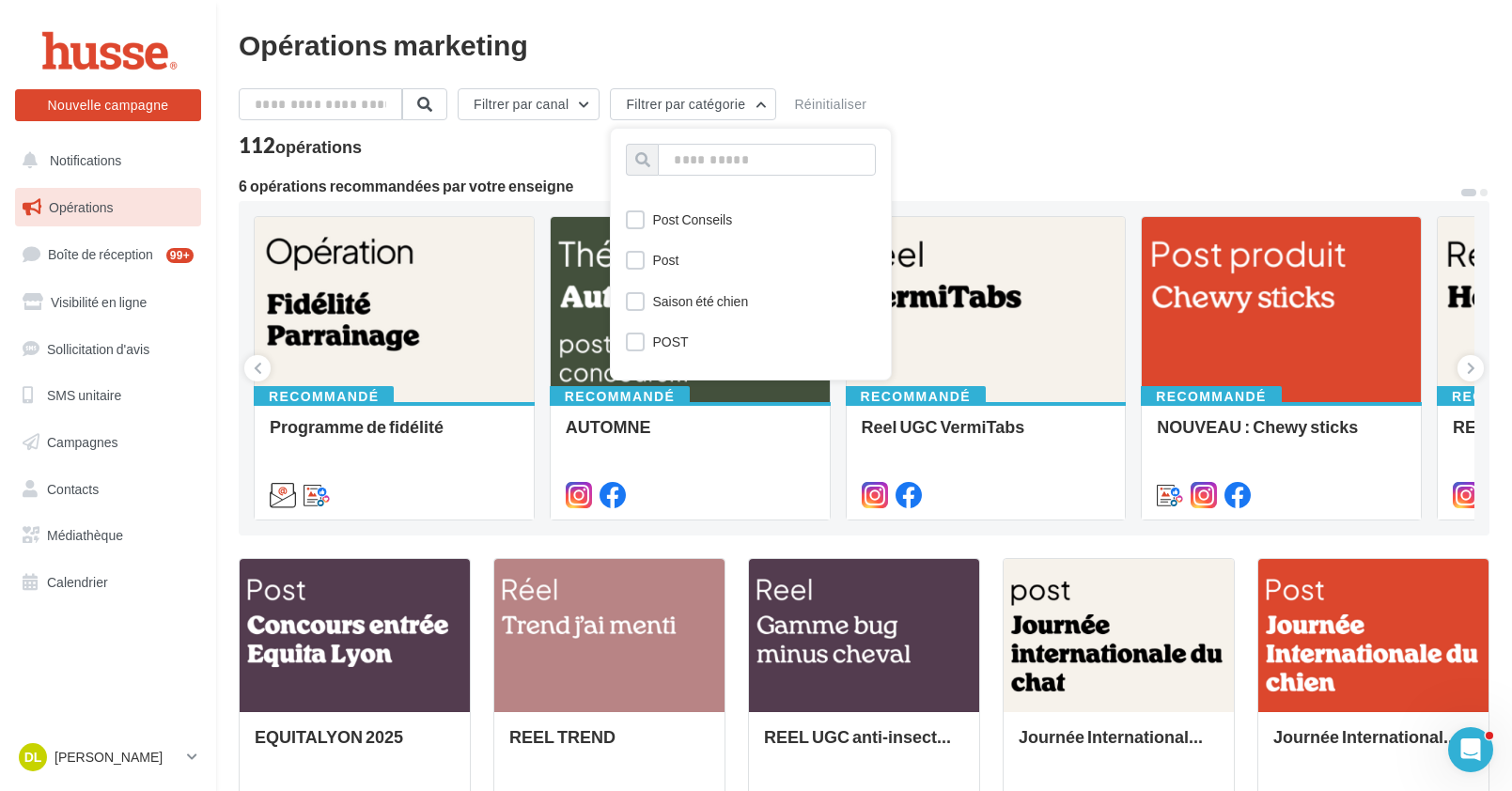
scroll to position [759, 0]
click at [642, 296] on label at bounding box center [635, 302] width 19 height 19
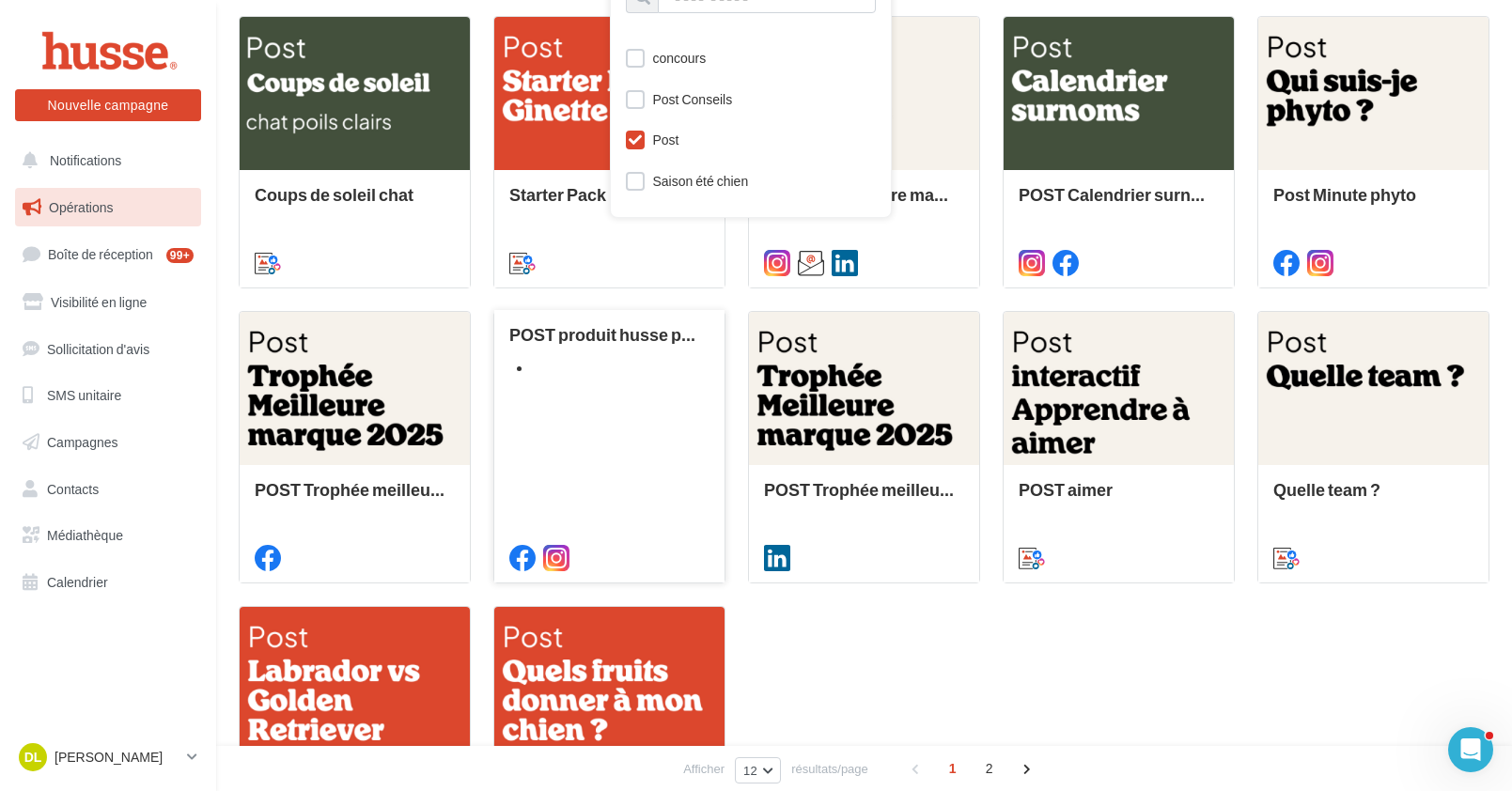
scroll to position [0, 0]
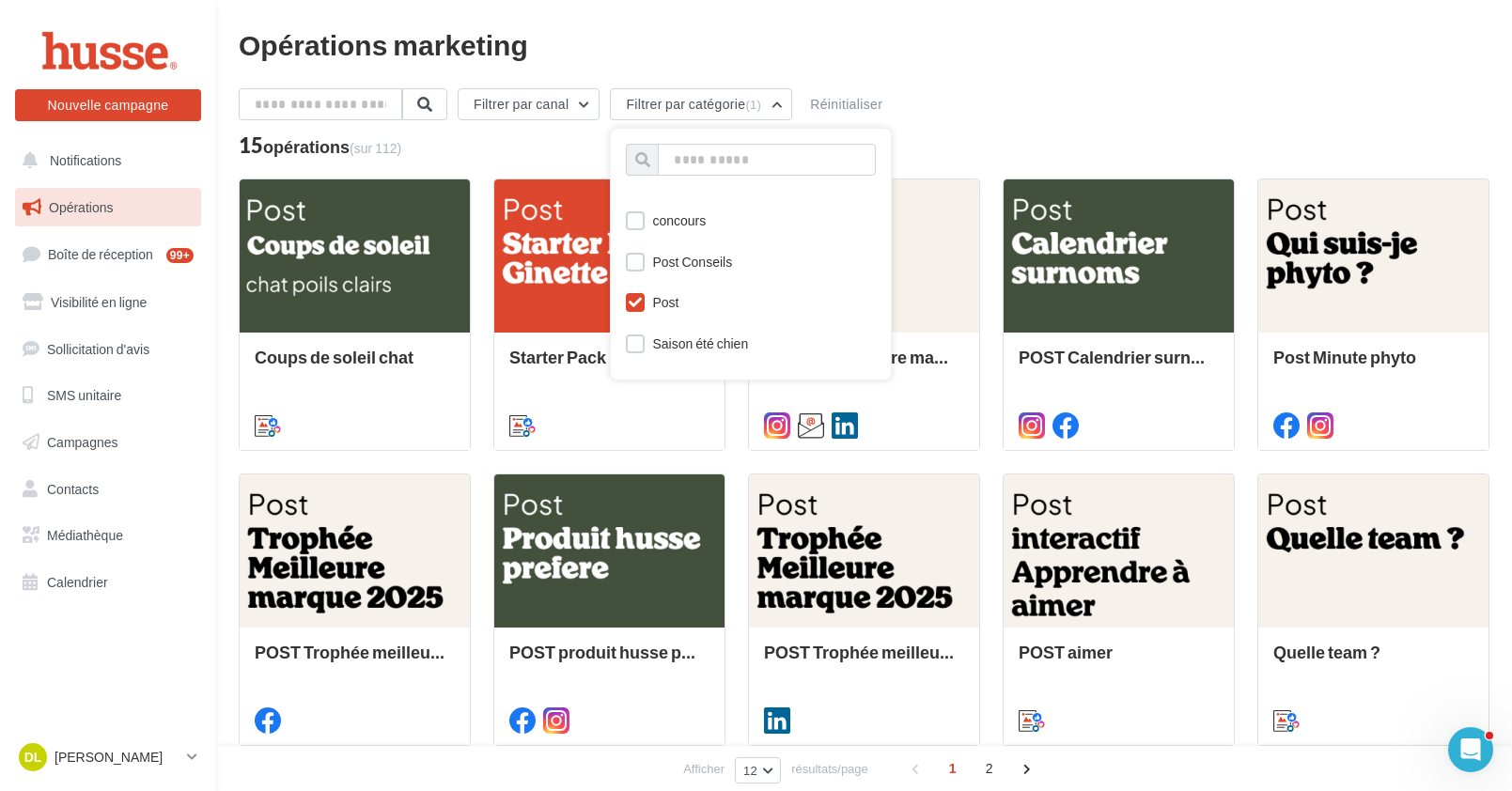
click at [641, 305] on icon at bounding box center [635, 302] width 13 height 13
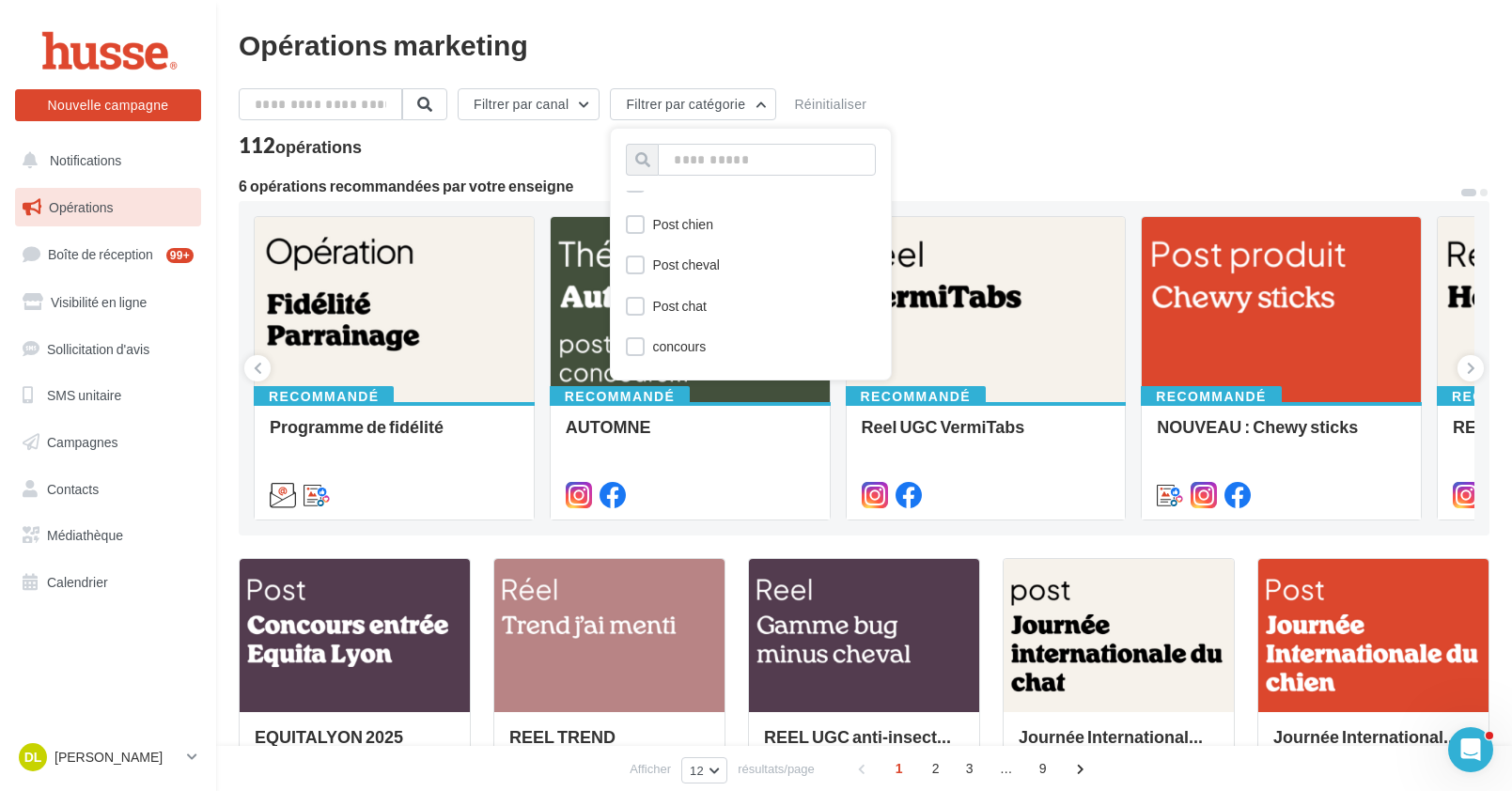
scroll to position [632, 0]
click at [644, 229] on label at bounding box center [635, 225] width 19 height 19
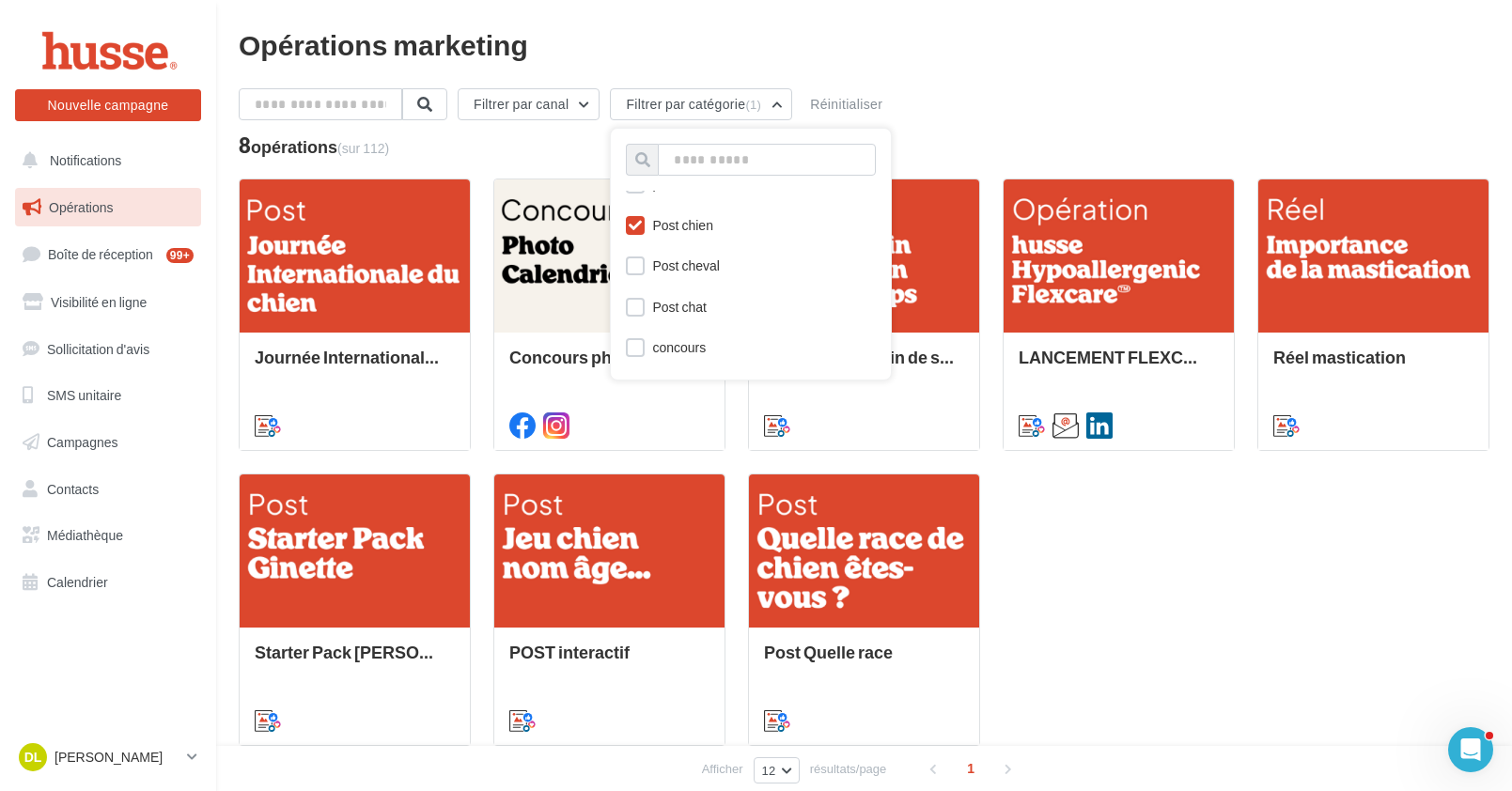
click at [641, 229] on icon at bounding box center [635, 225] width 13 height 13
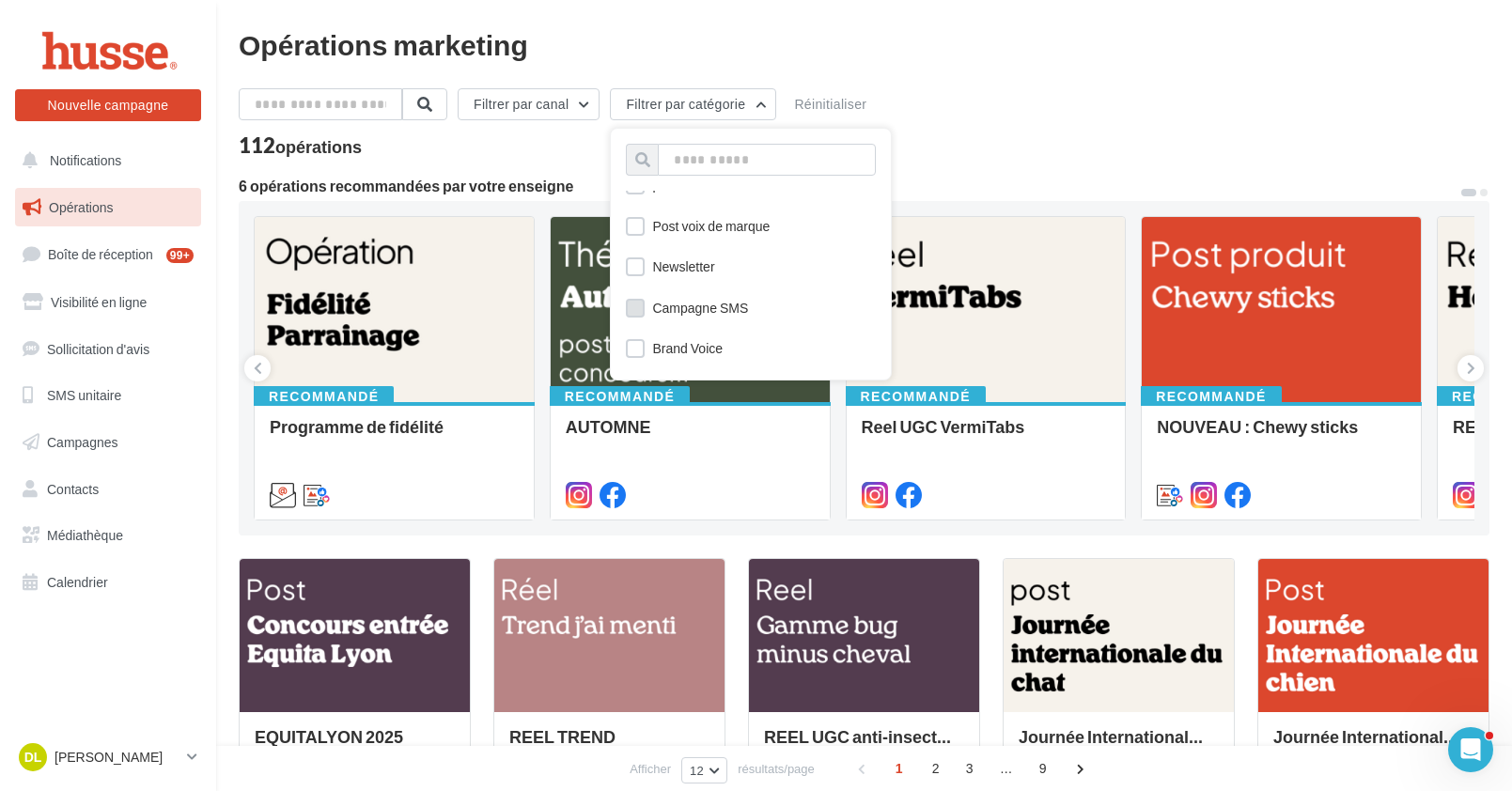
scroll to position [1043, 0]
click at [643, 266] on label at bounding box center [635, 263] width 19 height 19
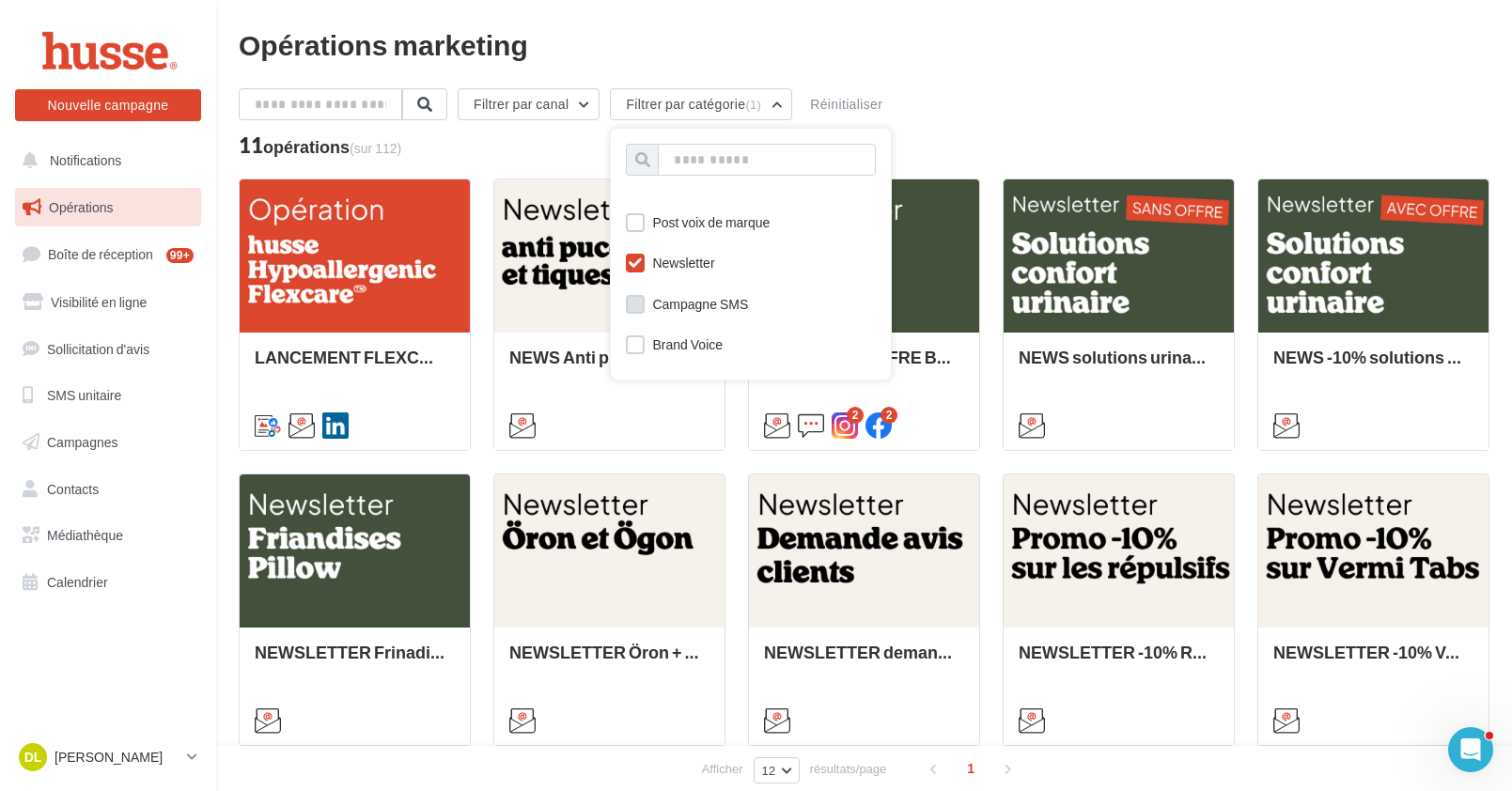
click at [641, 266] on icon at bounding box center [635, 263] width 13 height 13
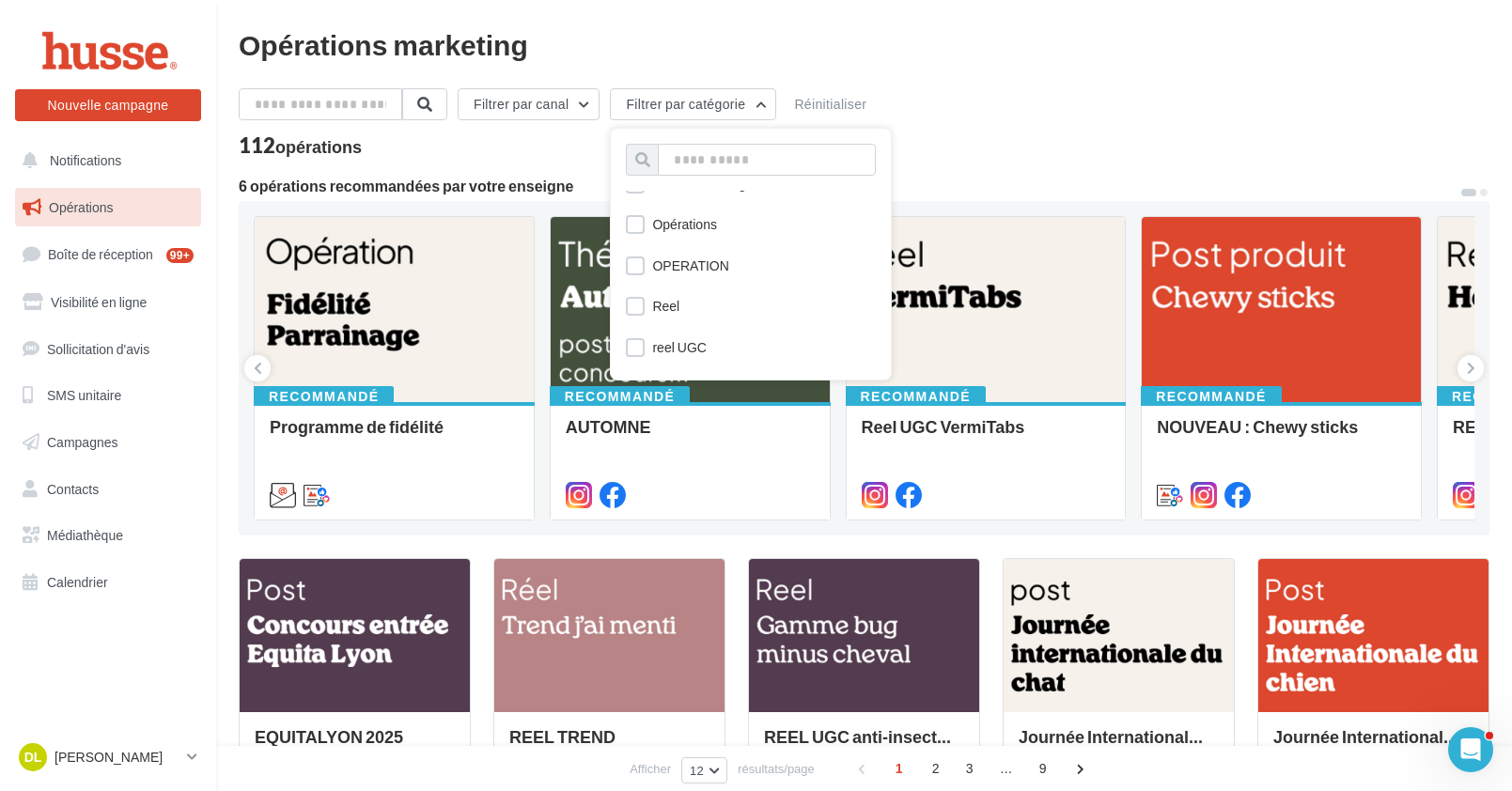
scroll to position [0, 0]
click at [355, 97] on input "text" at bounding box center [322, 104] width 165 height 31
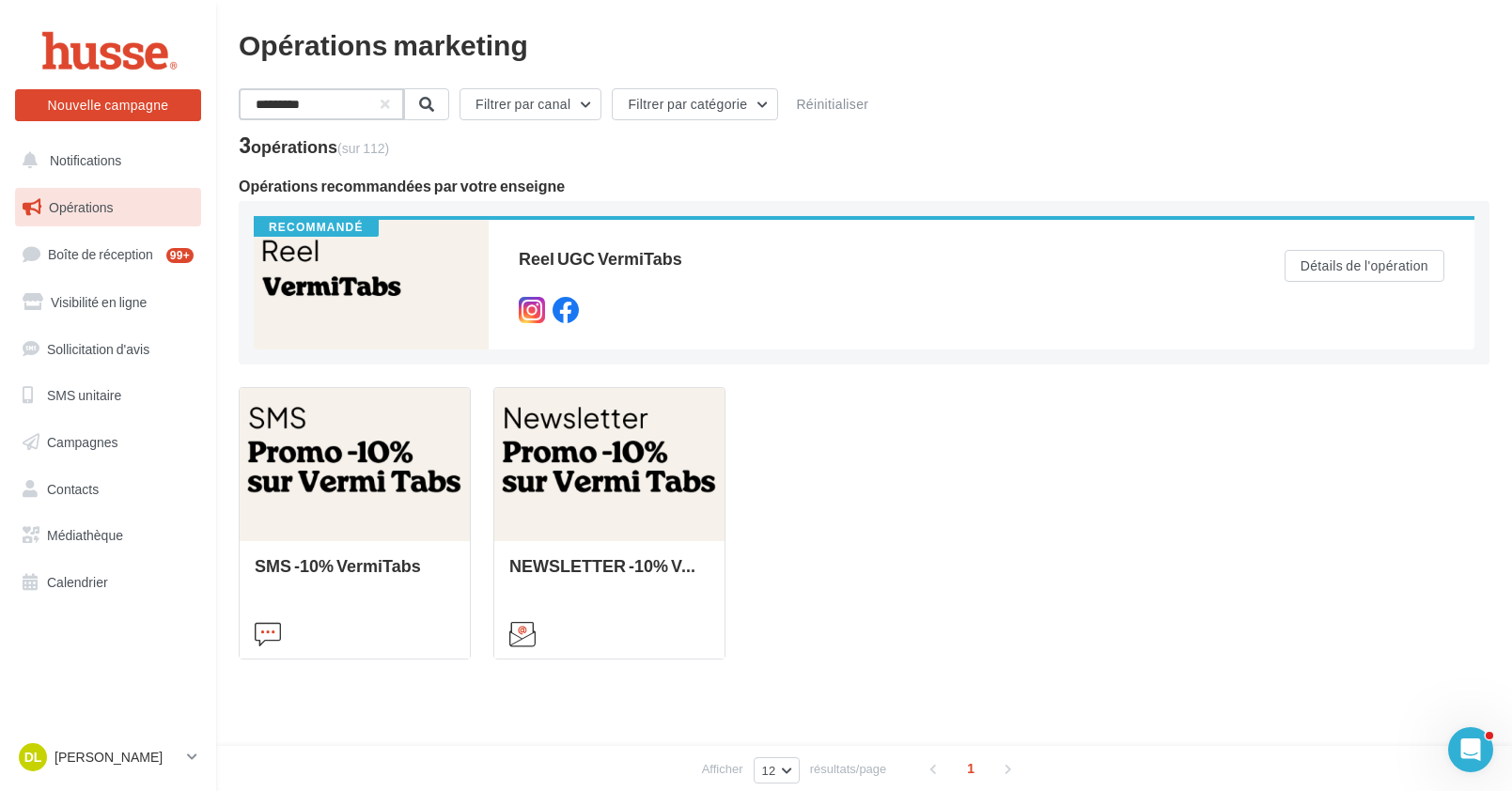
type input "*********"
click at [130, 255] on span "Boîte de réception" at bounding box center [100, 254] width 105 height 16
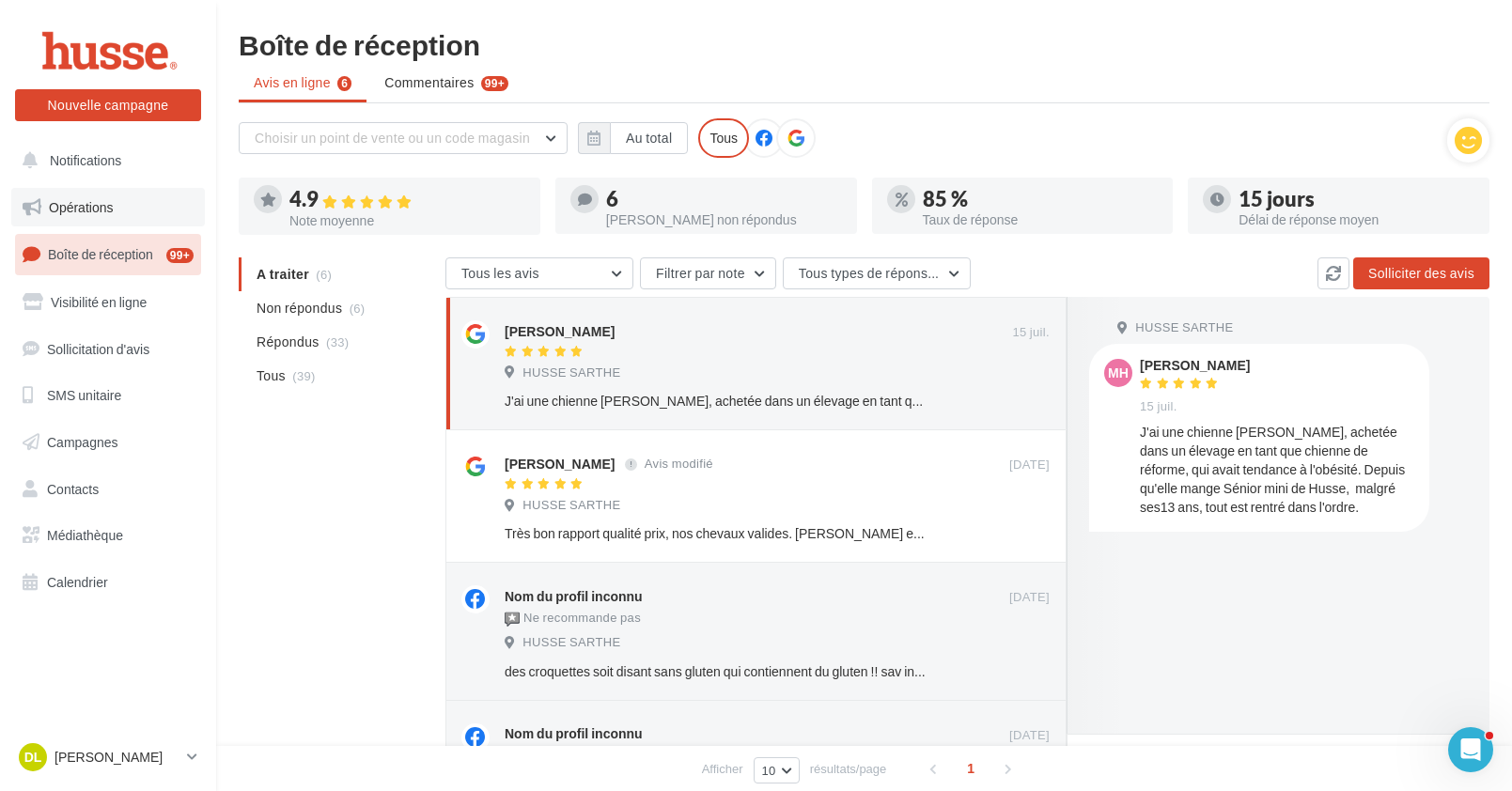
click at [57, 194] on link "Opérations" at bounding box center [107, 208] width 194 height 39
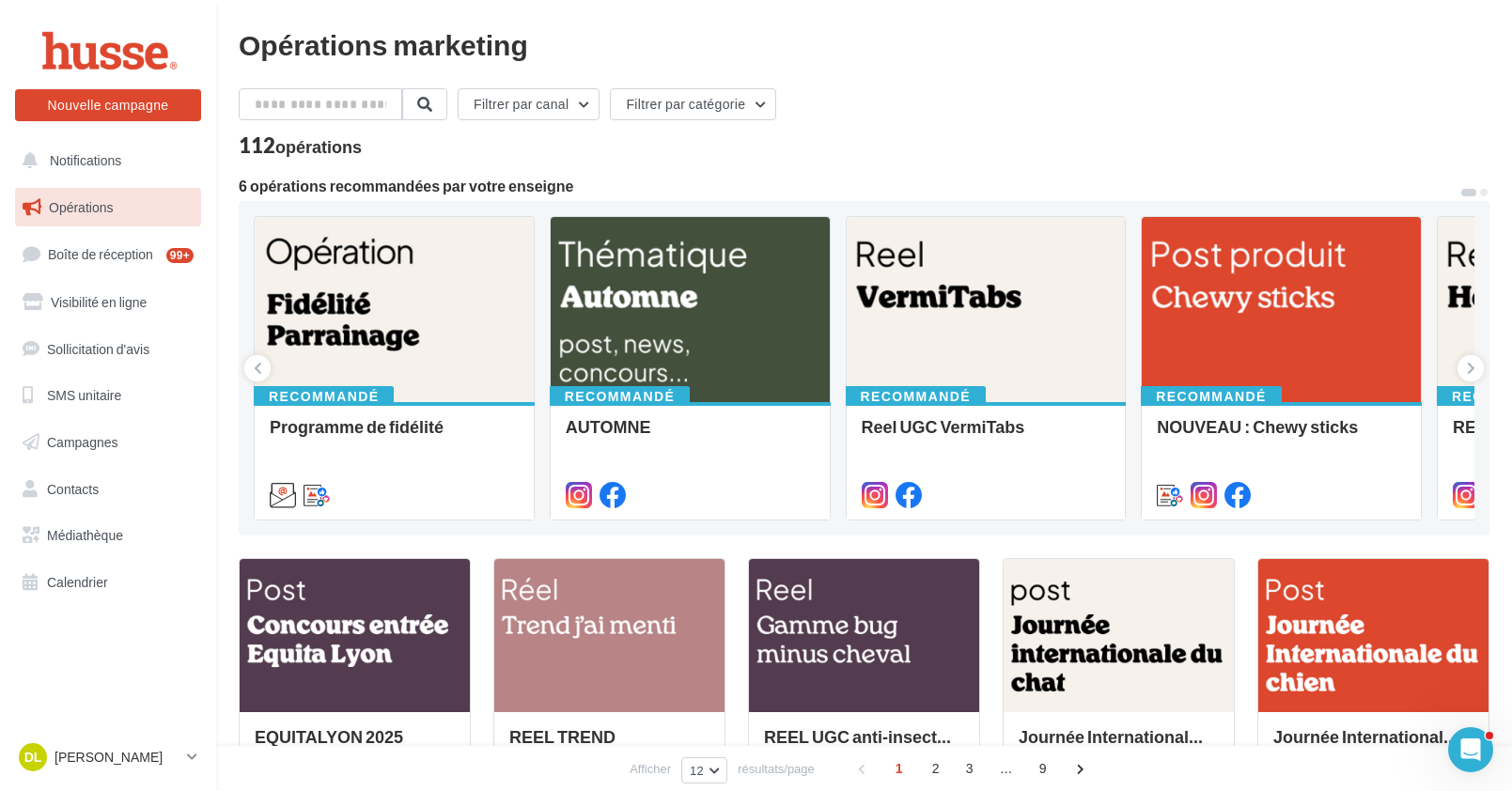
drag, startPoint x: 574, startPoint y: 185, endPoint x: 229, endPoint y: 179, distance: 345.1
click at [229, 179] on div "Opérations marketing Filtrer par canal Filtrer par catégorie 112 opérations 6 o…" at bounding box center [864, 763] width 1296 height 1466
click at [737, 100] on button "Filtrer par catégorie" at bounding box center [693, 104] width 166 height 31
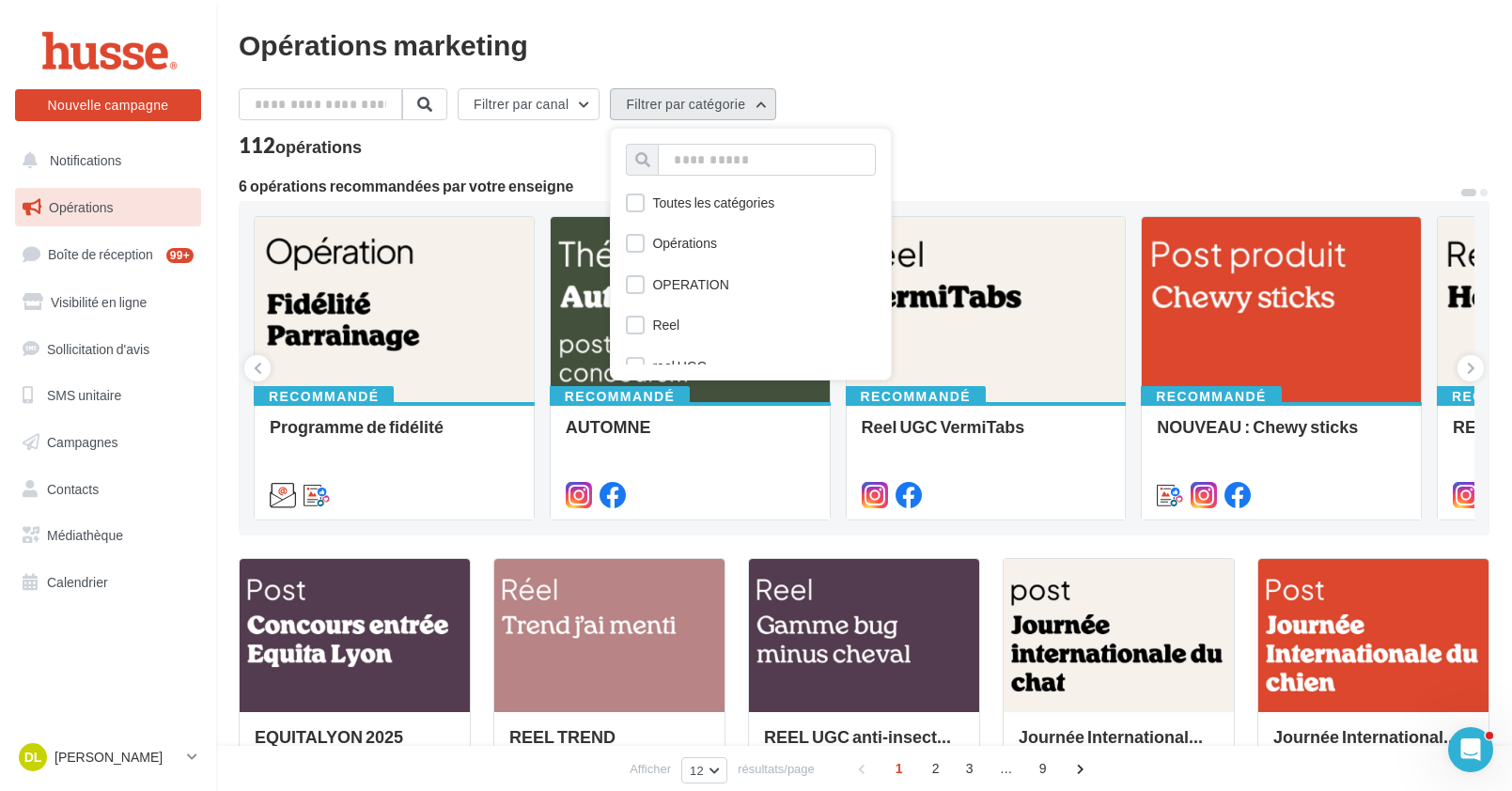
scroll to position [4, 0]
click at [1005, 126] on div "Filtrer par canal Filtrer par catégorie Toutes les catégories Opérations OPERAT…" at bounding box center [864, 108] width 1250 height 39
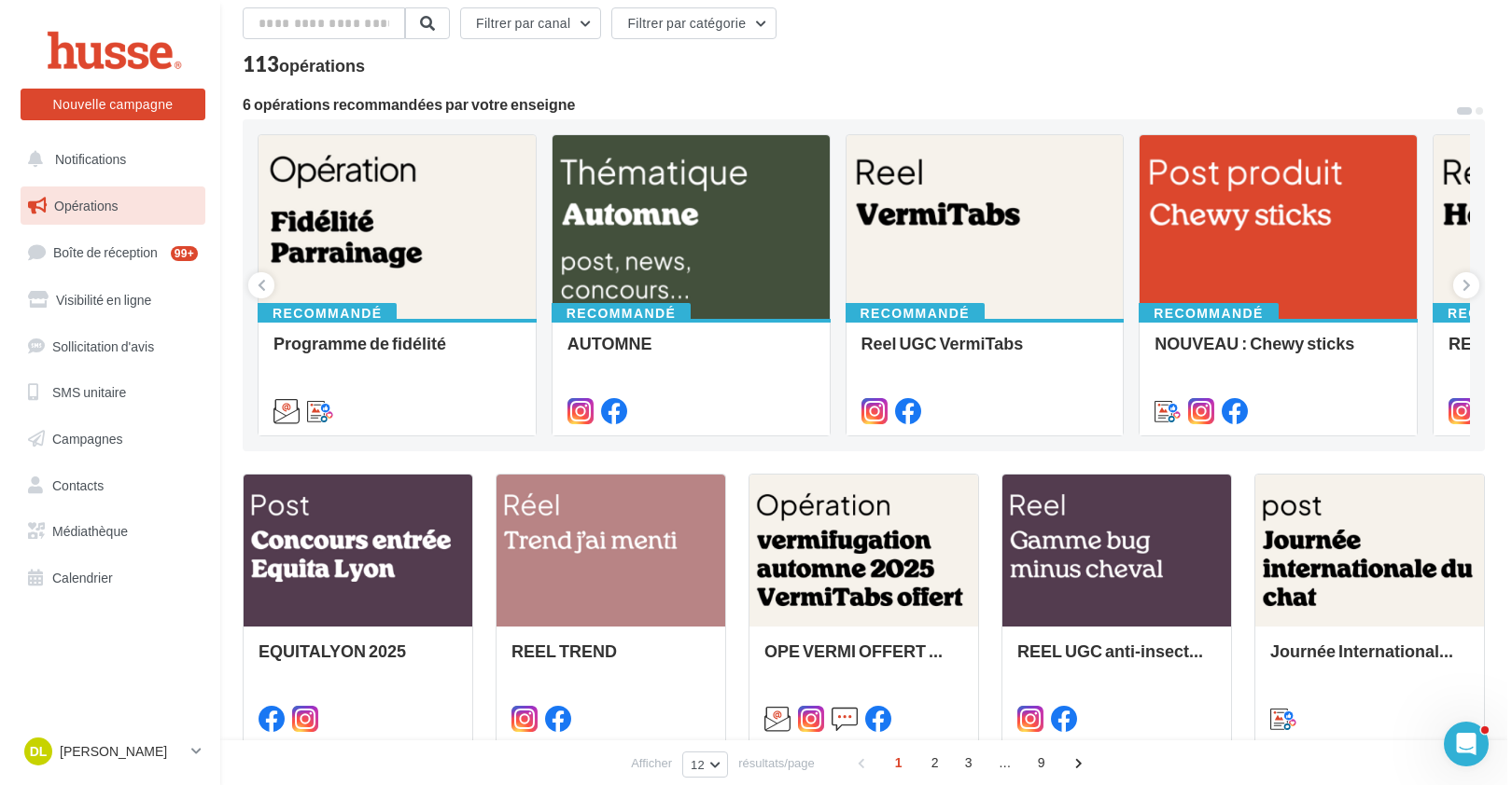
scroll to position [131, 0]
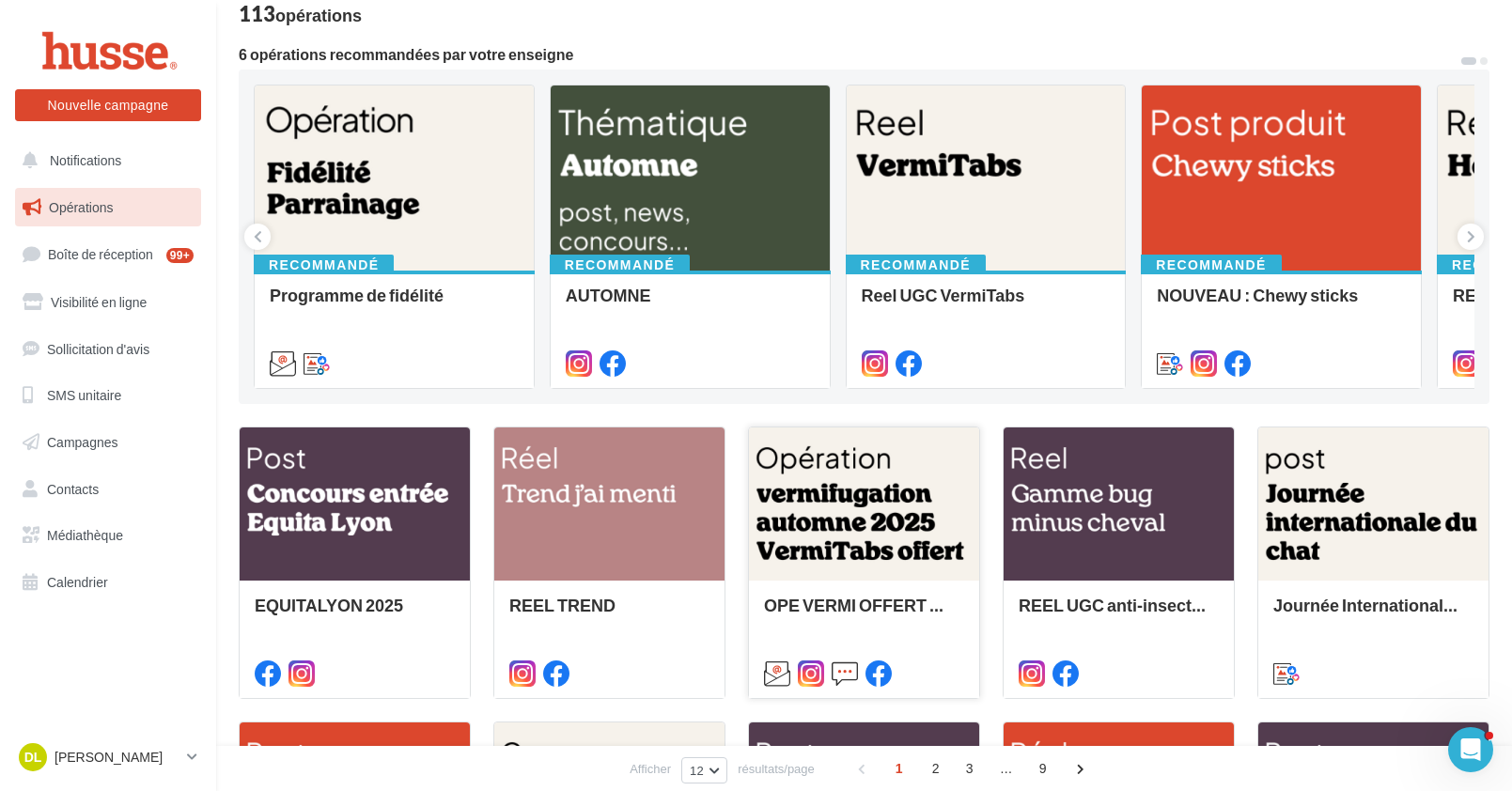
click at [932, 500] on div at bounding box center [864, 506] width 230 height 155
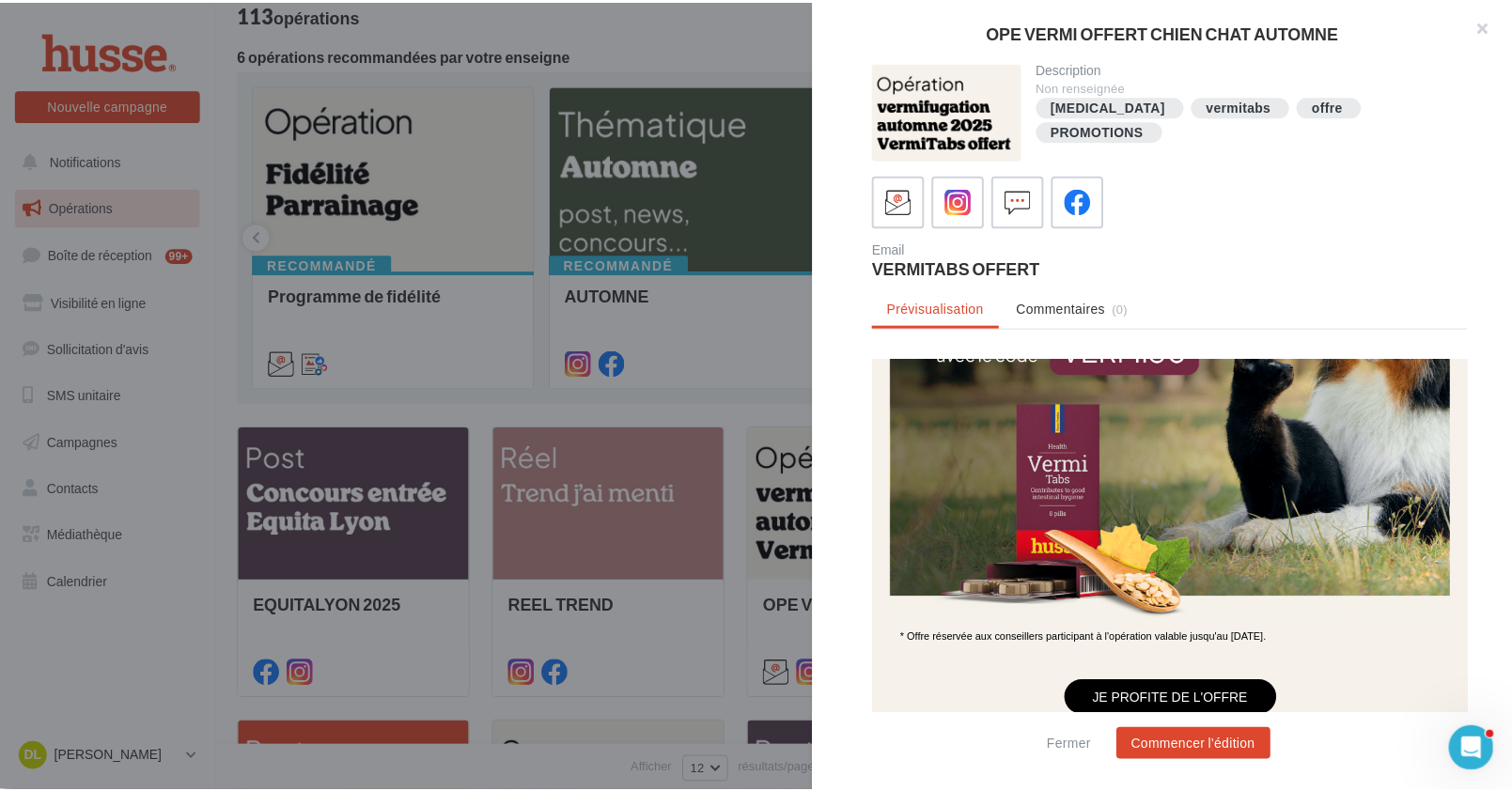
scroll to position [0, 0]
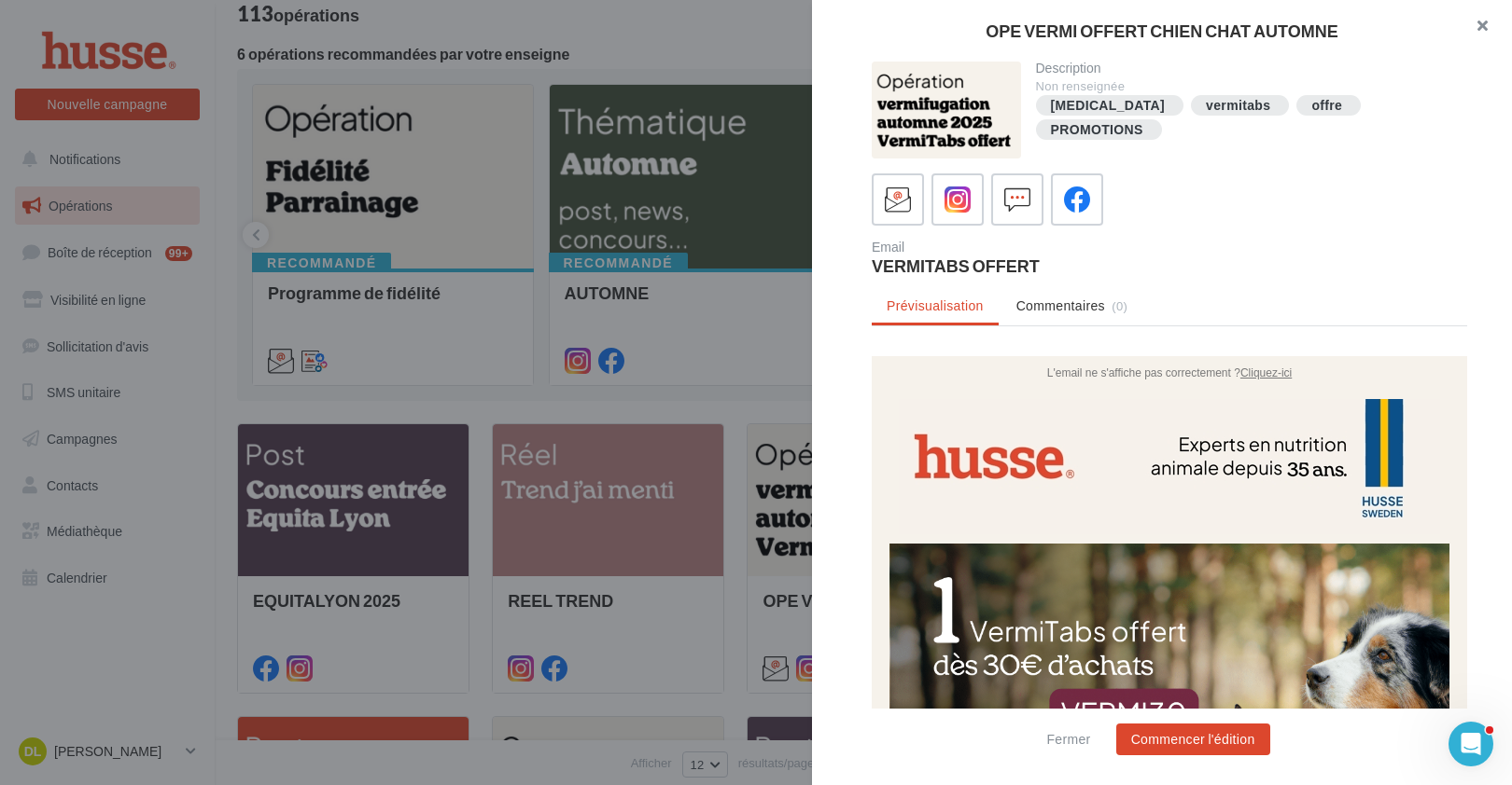
click at [1483, 26] on button "button" at bounding box center [1474, 27] width 74 height 56
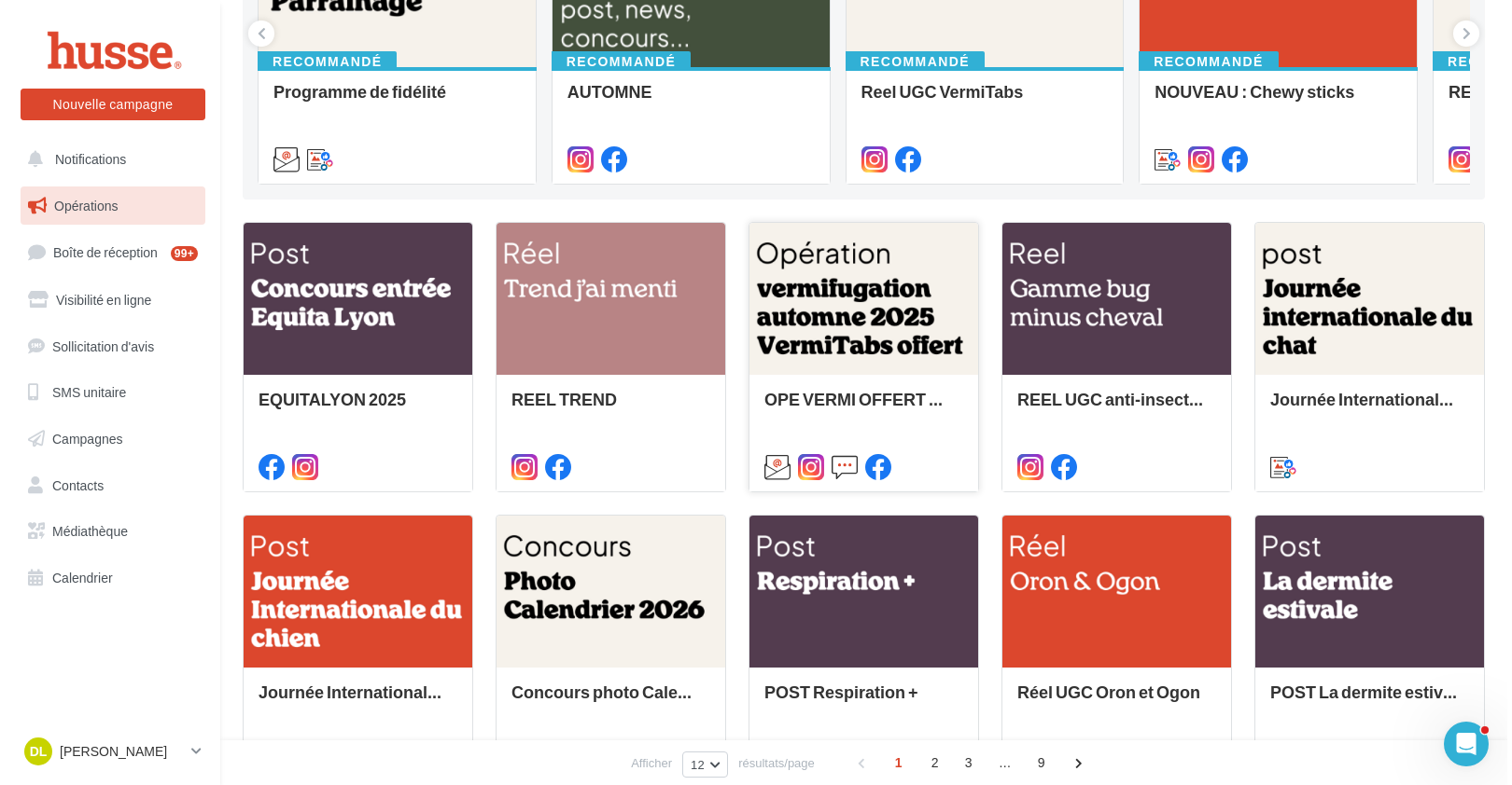
scroll to position [333, 0]
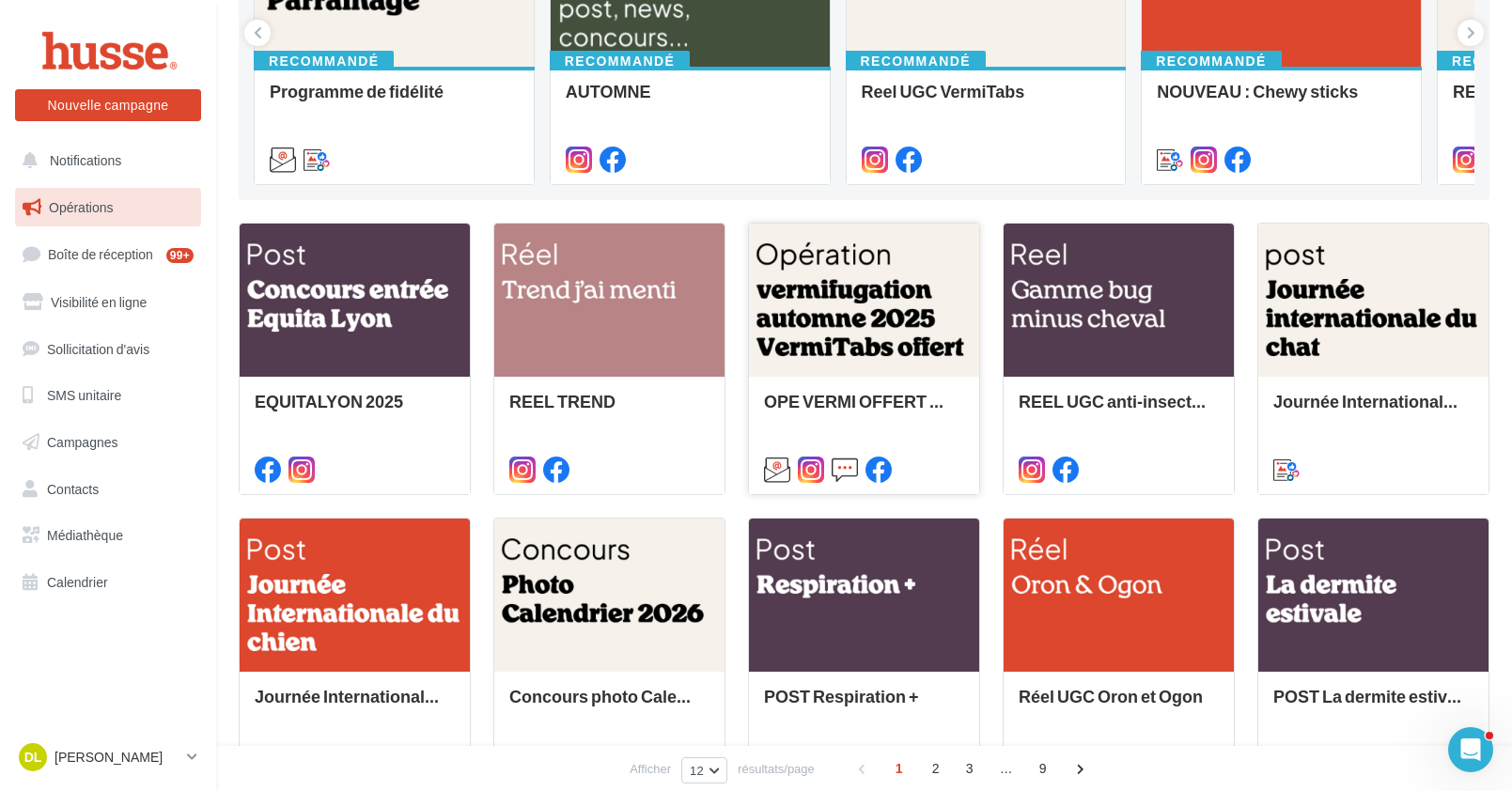
click at [925, 285] on div at bounding box center [864, 301] width 230 height 155
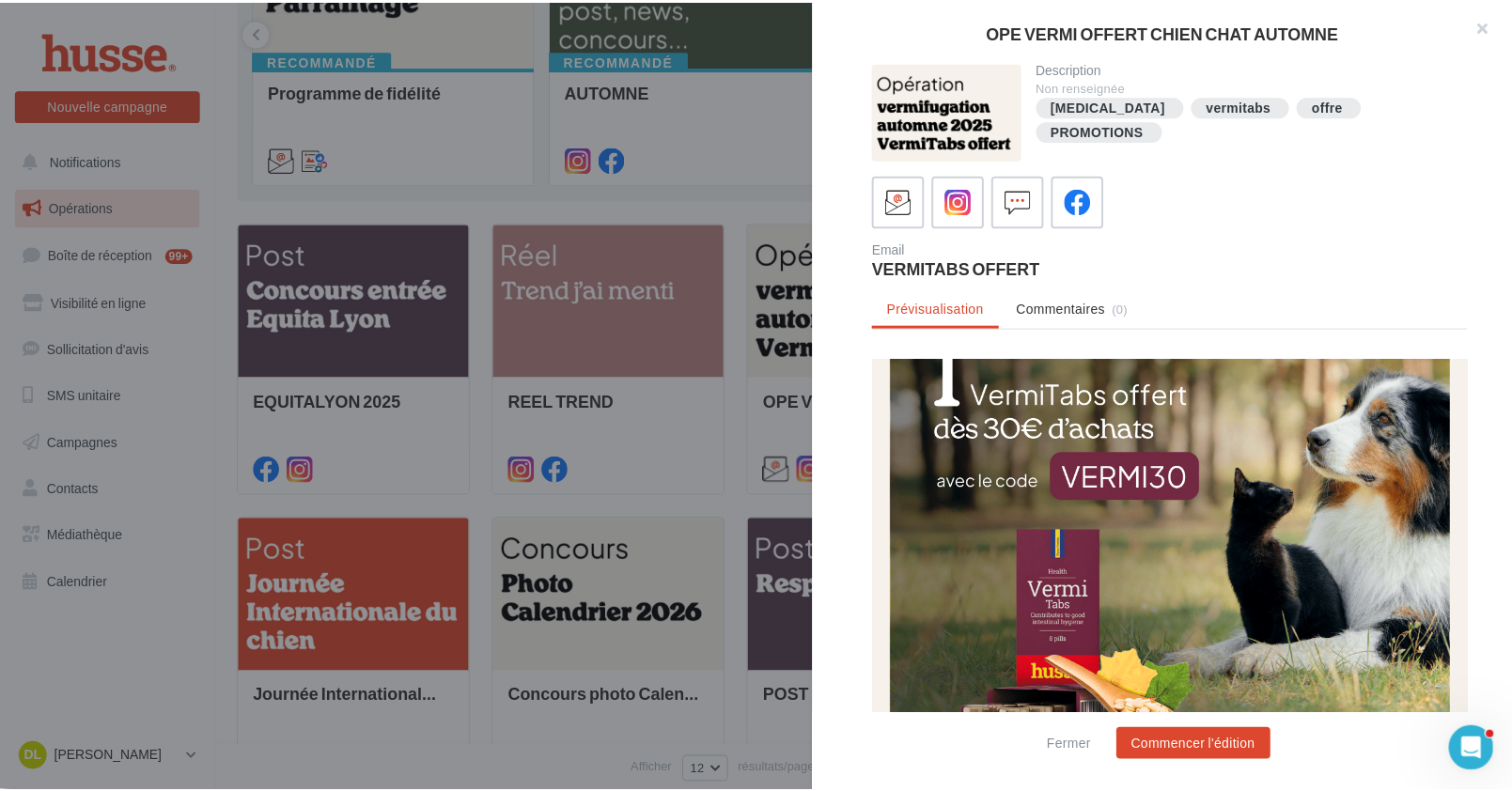
scroll to position [0, 0]
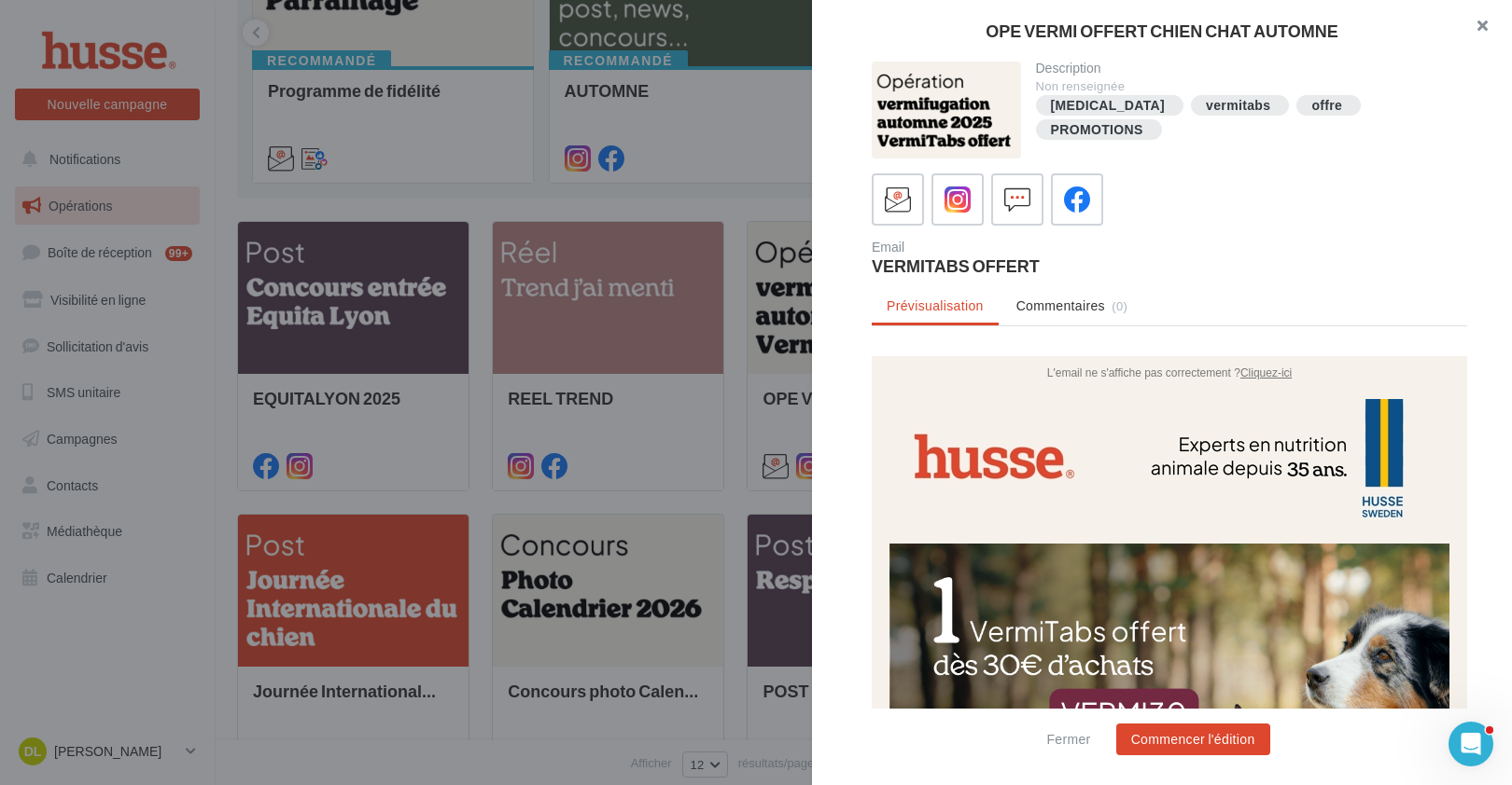
click at [1486, 28] on button "button" at bounding box center [1474, 27] width 74 height 56
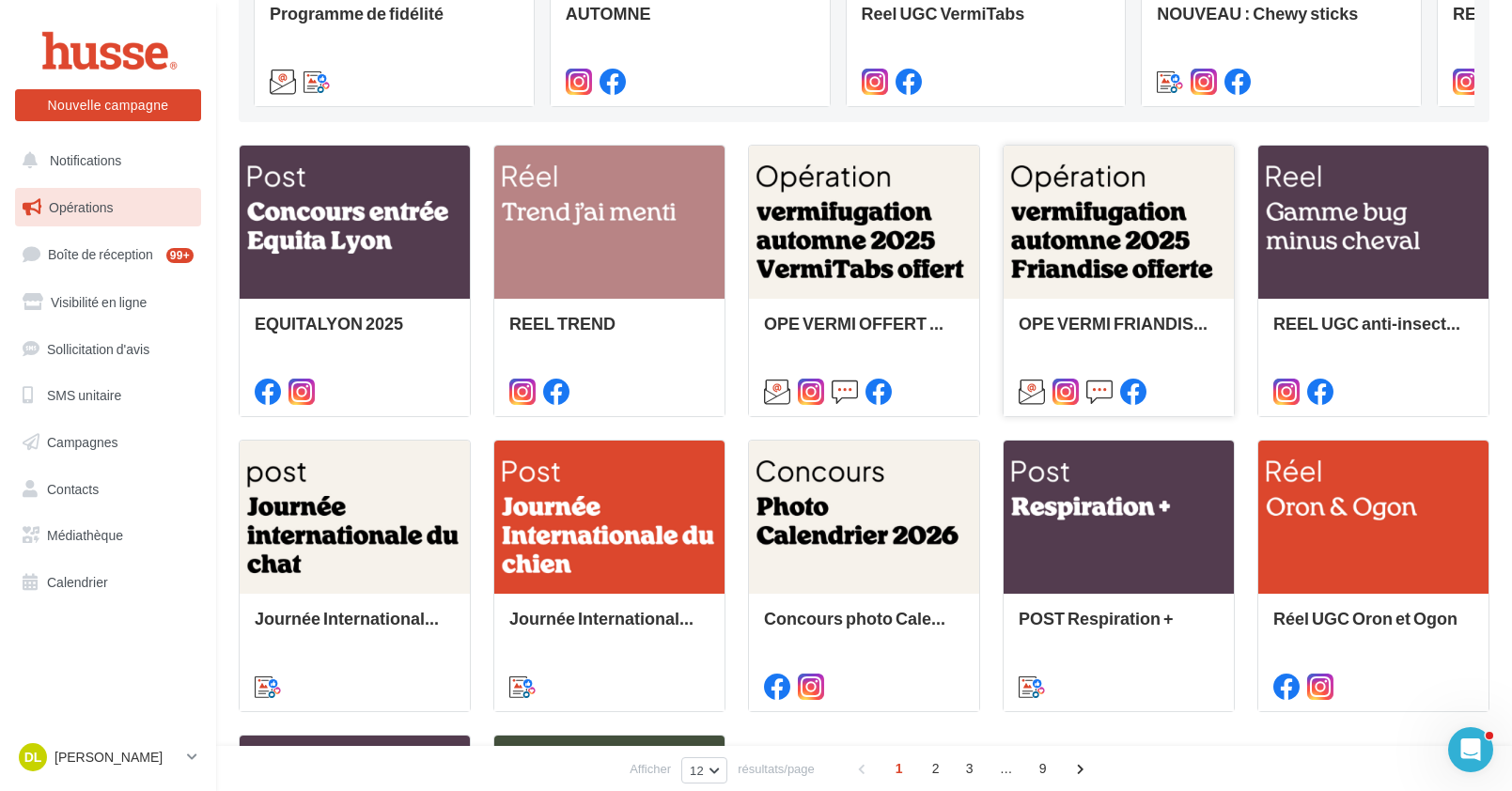
scroll to position [26, 0]
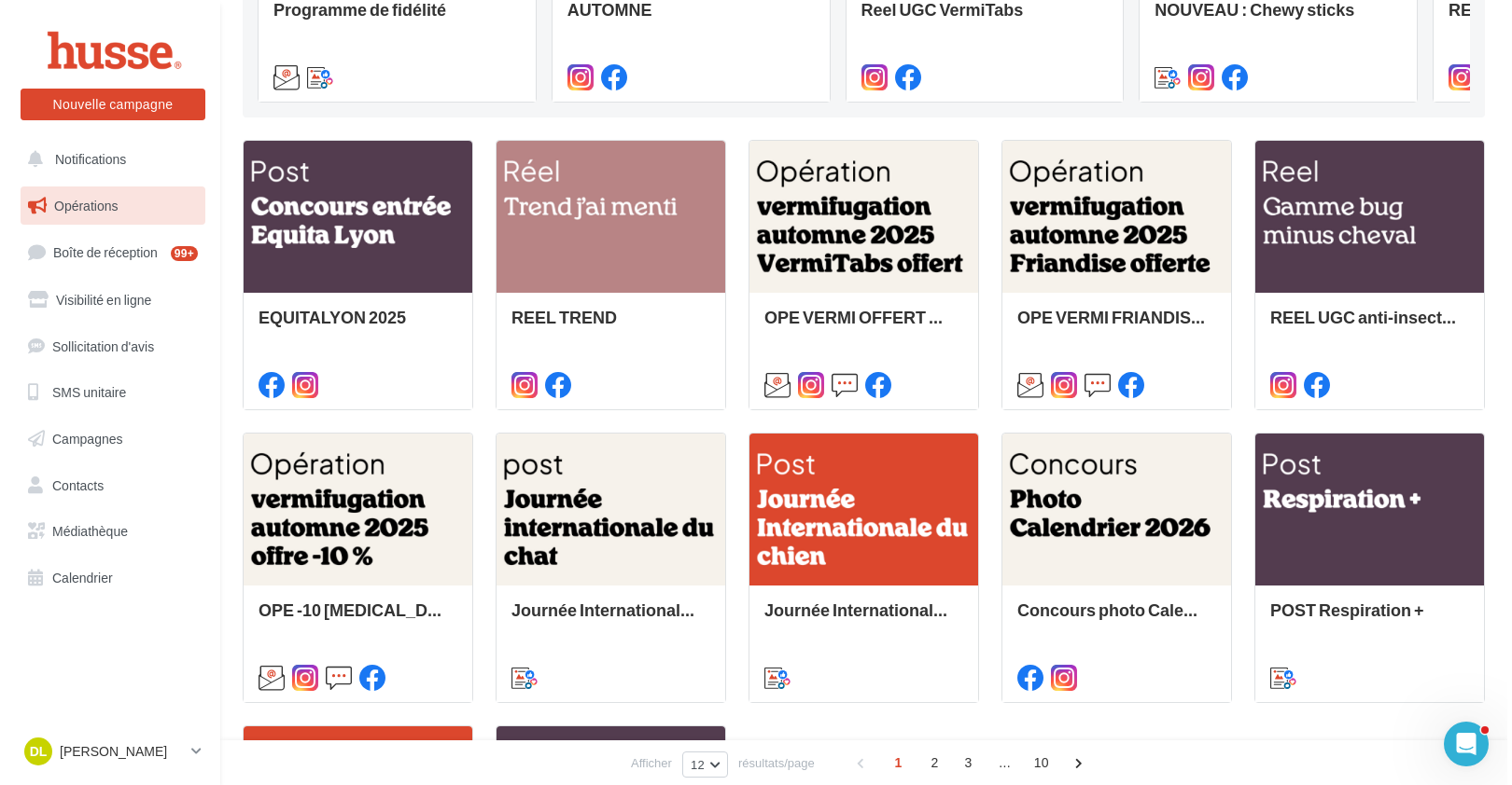
scroll to position [412, 0]
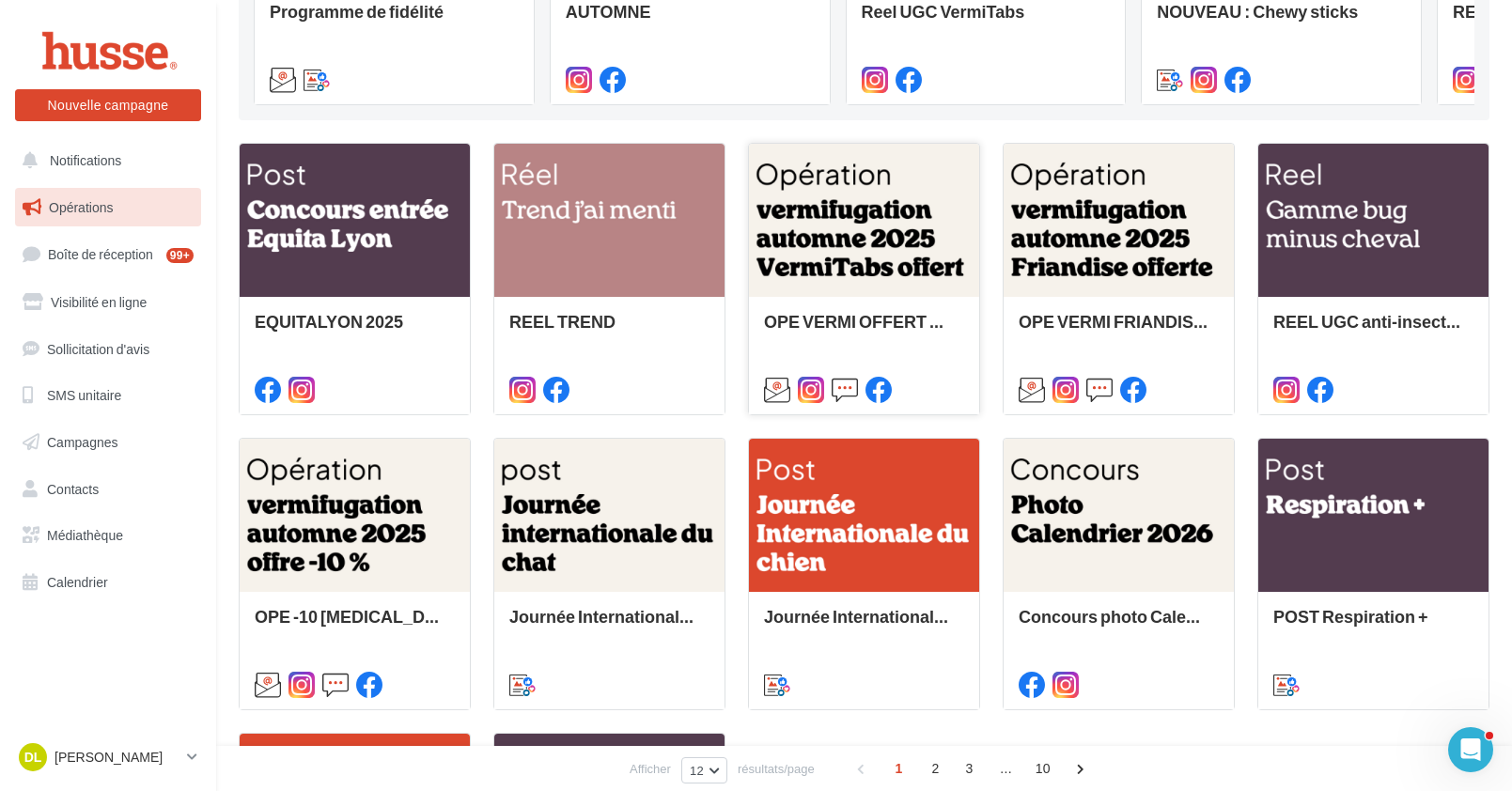
click at [882, 235] on div at bounding box center [864, 221] width 230 height 155
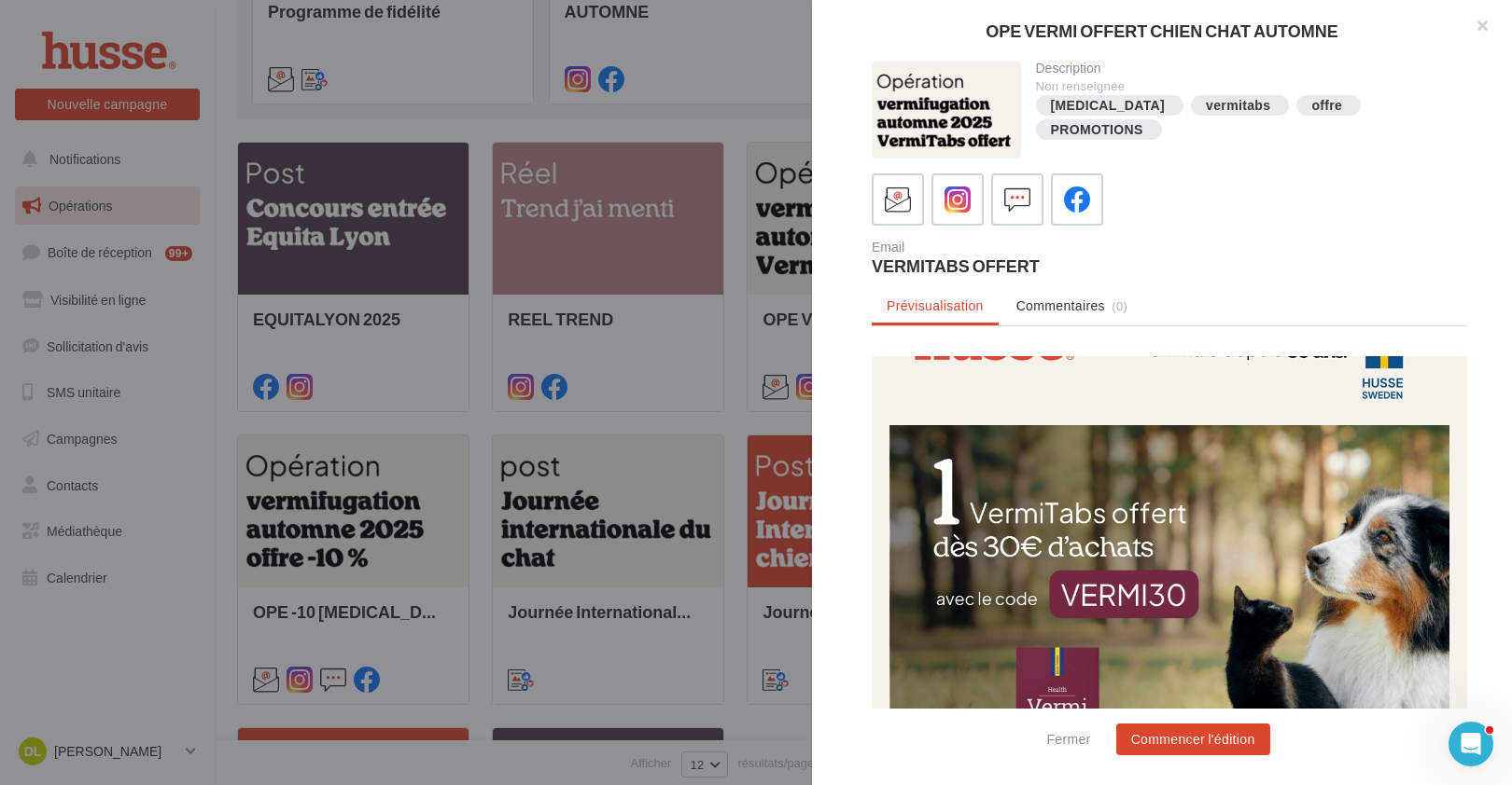
scroll to position [0, 0]
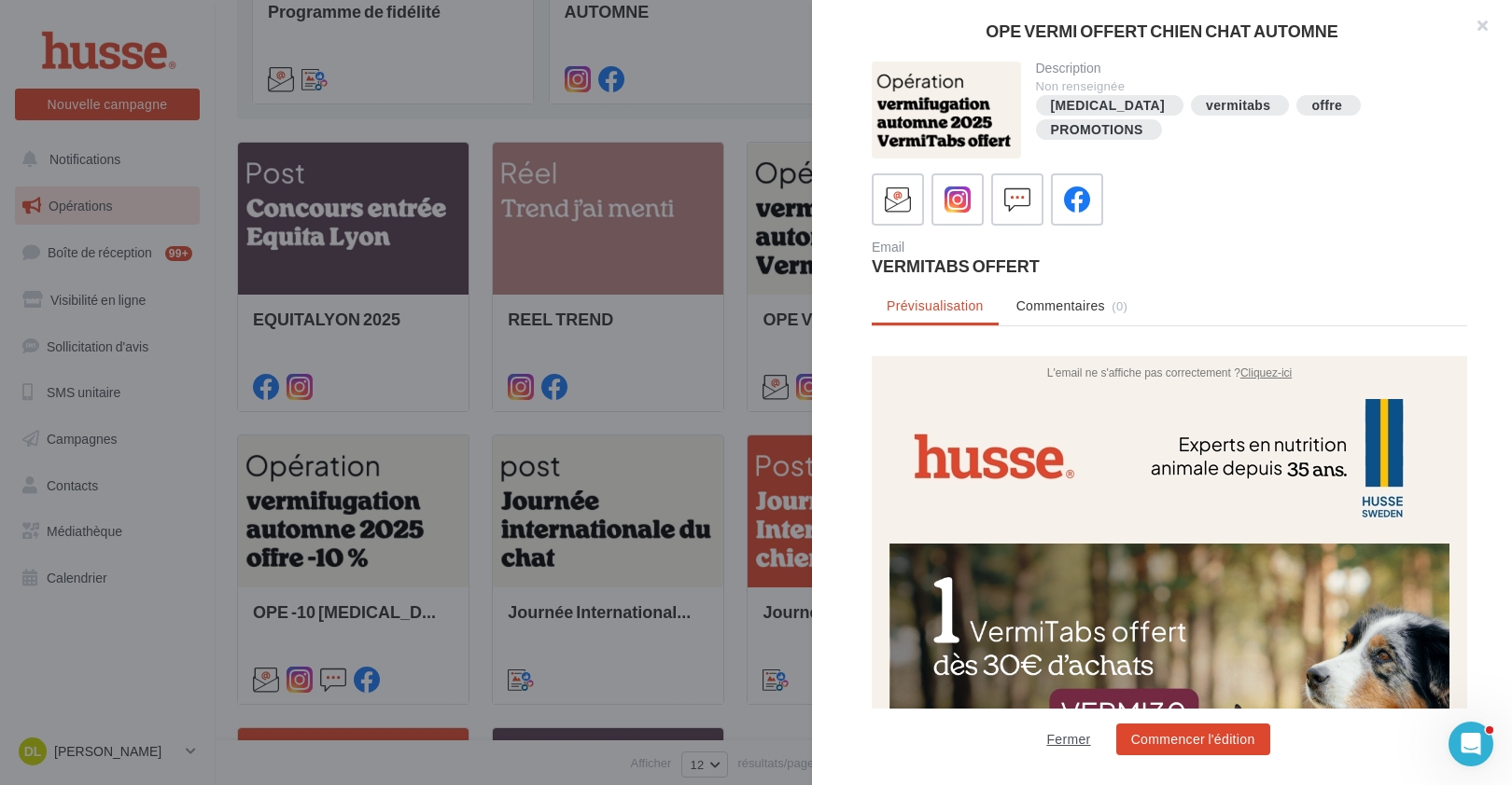
click at [1073, 740] on button "Fermer" at bounding box center [1068, 739] width 59 height 22
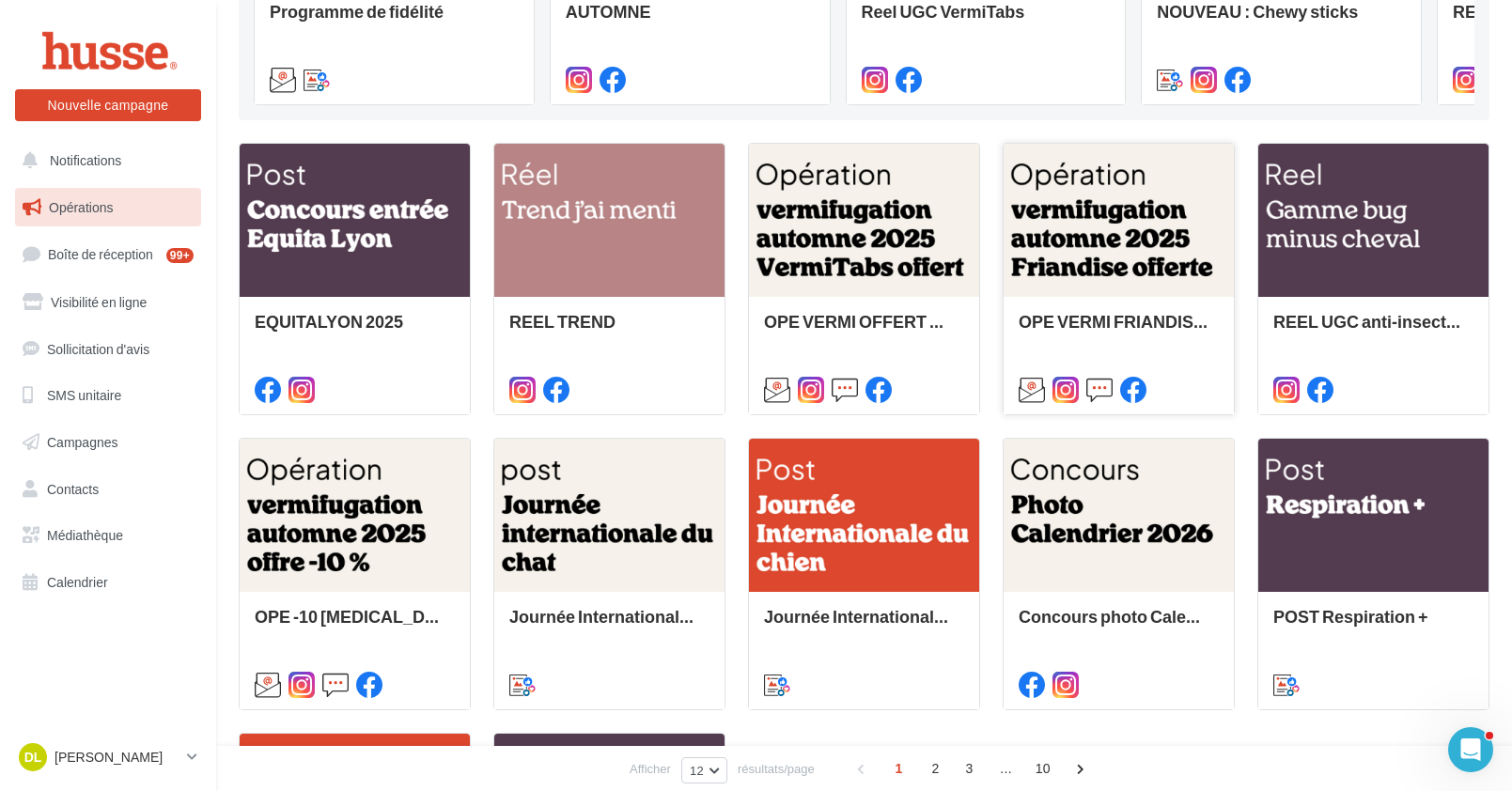
click at [1119, 273] on div at bounding box center [1119, 221] width 230 height 155
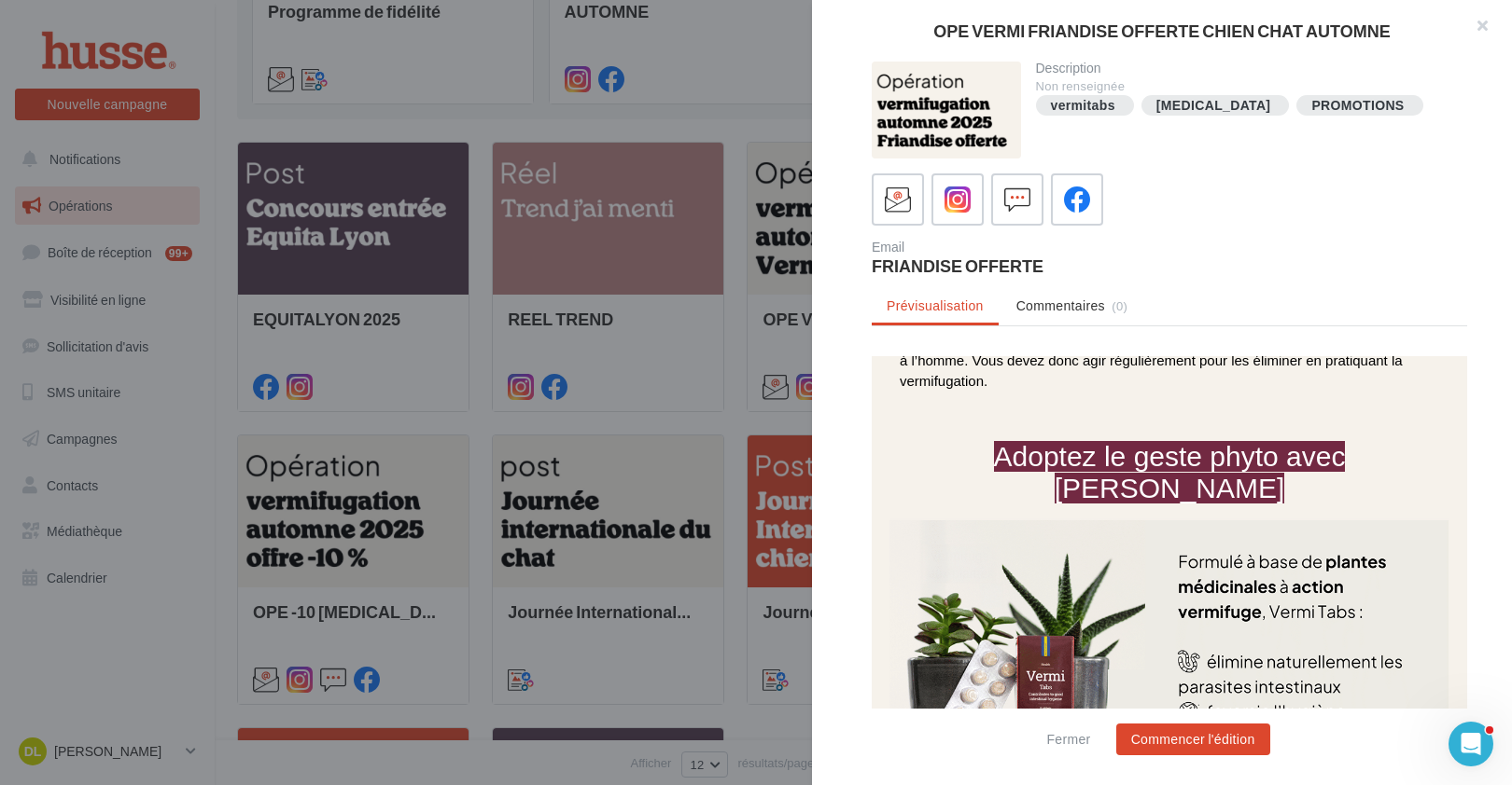
scroll to position [920, 0]
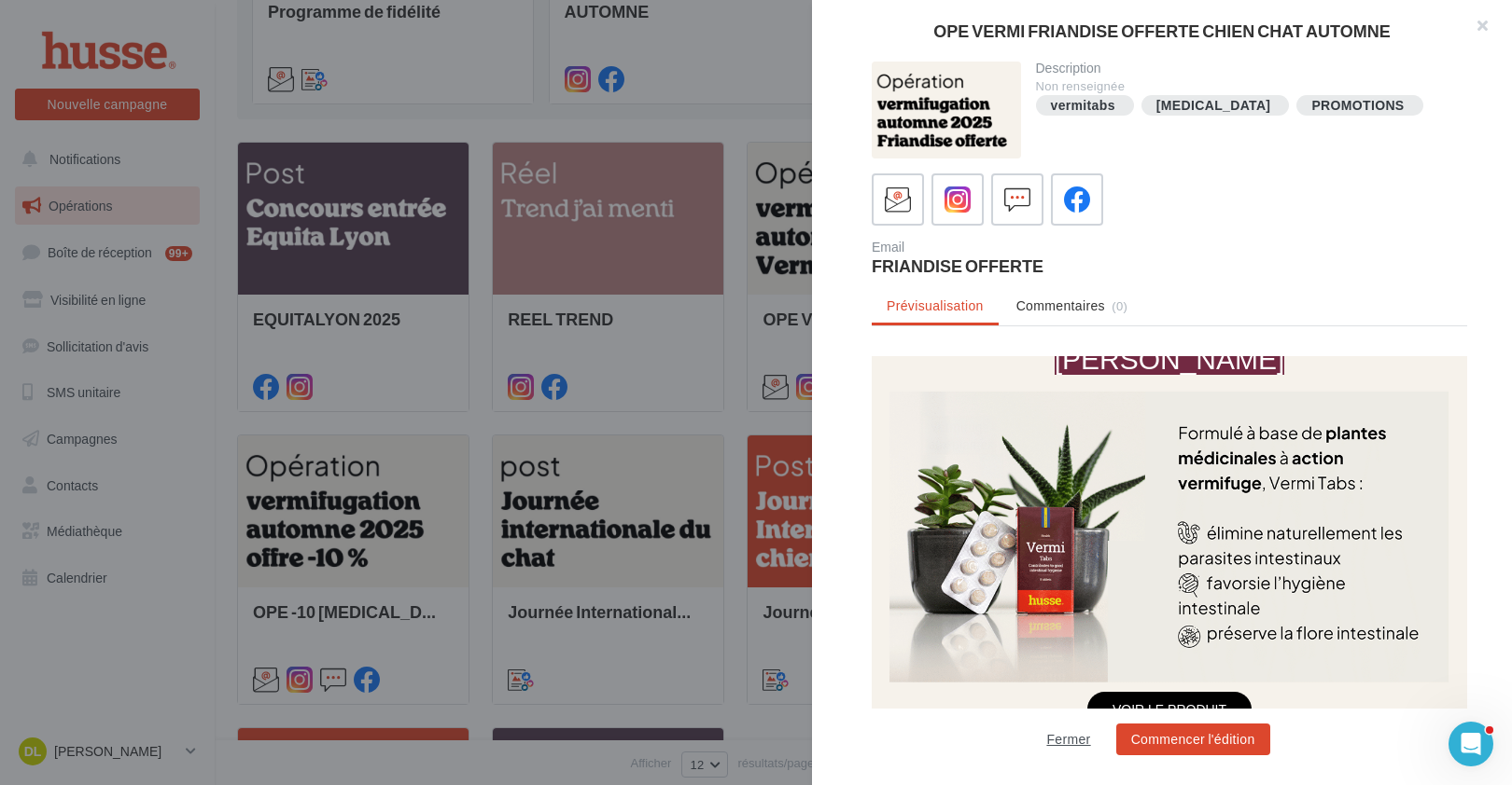
click at [1064, 739] on button "Fermer" at bounding box center [1068, 739] width 59 height 22
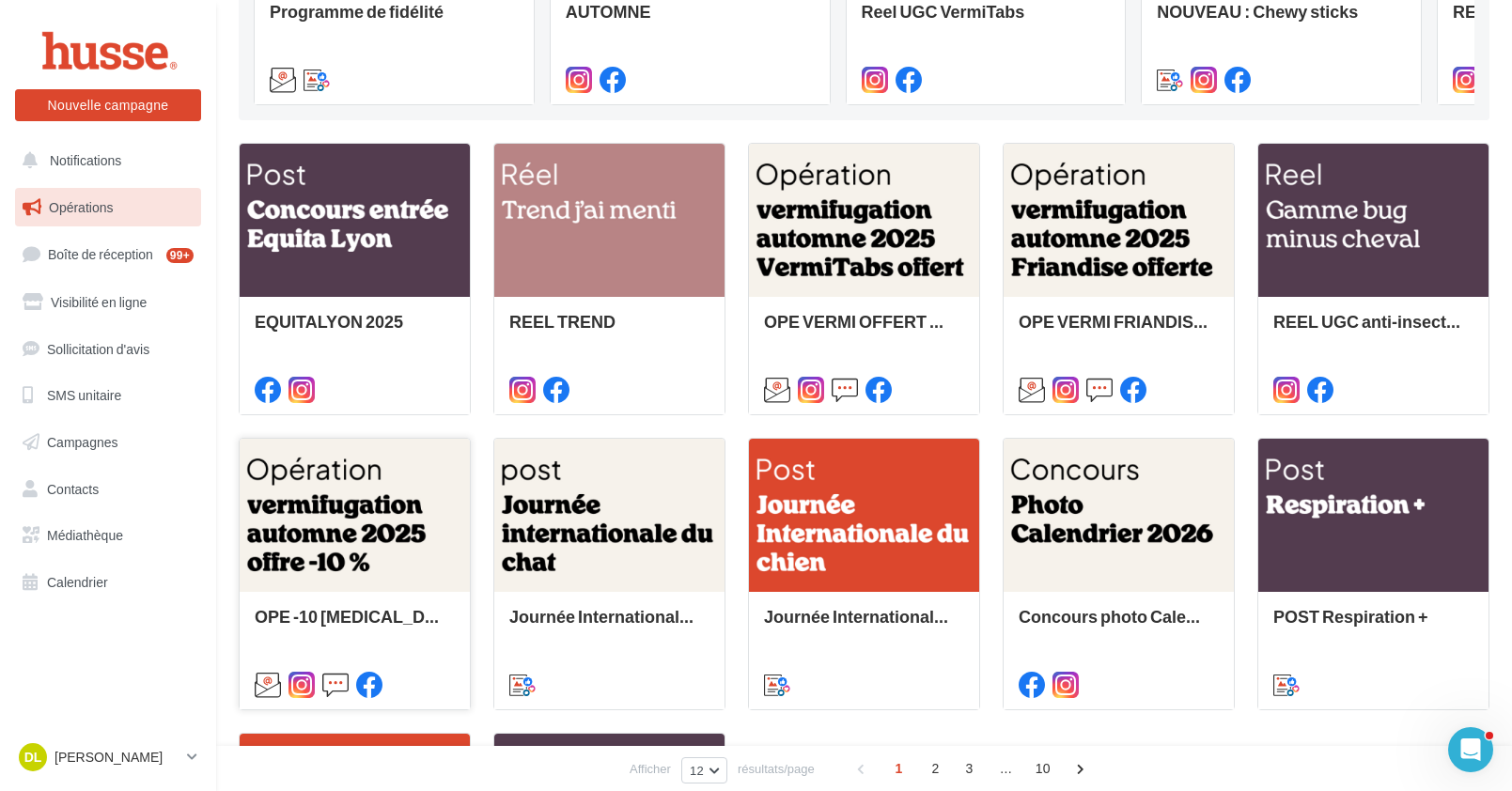
click at [399, 570] on div at bounding box center [355, 517] width 230 height 155
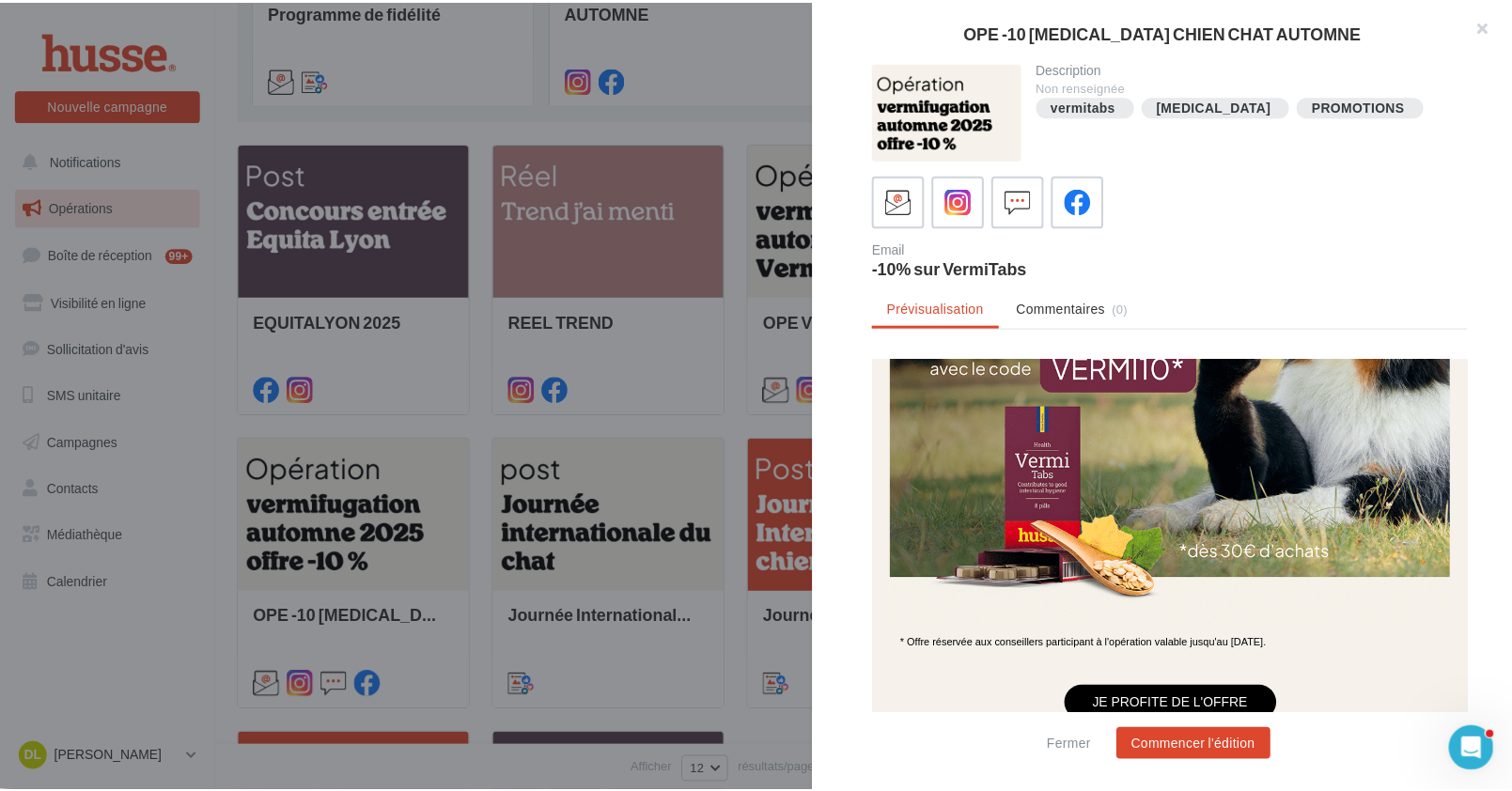
scroll to position [187, 0]
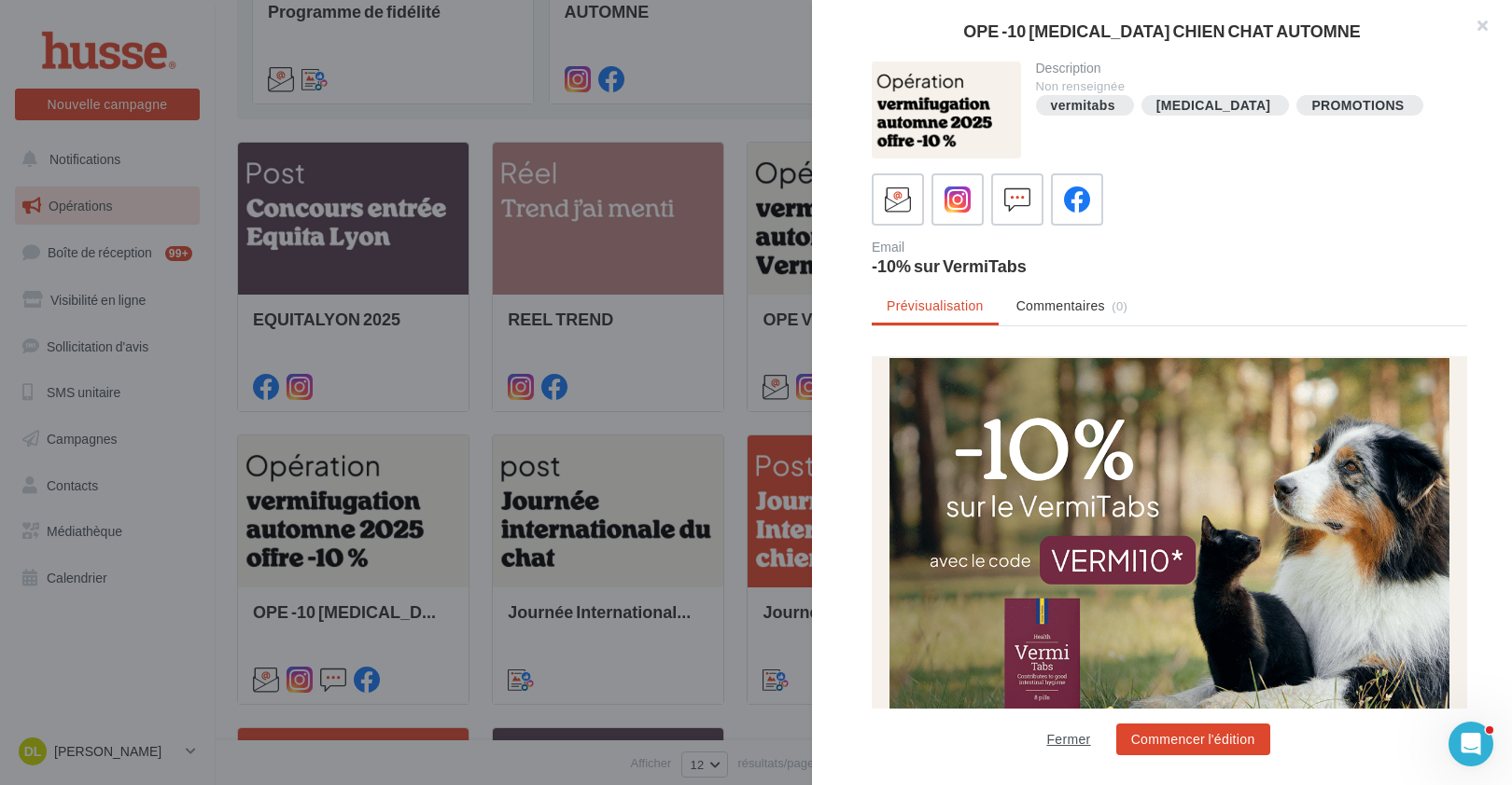
click at [1067, 729] on button "Fermer" at bounding box center [1068, 739] width 59 height 22
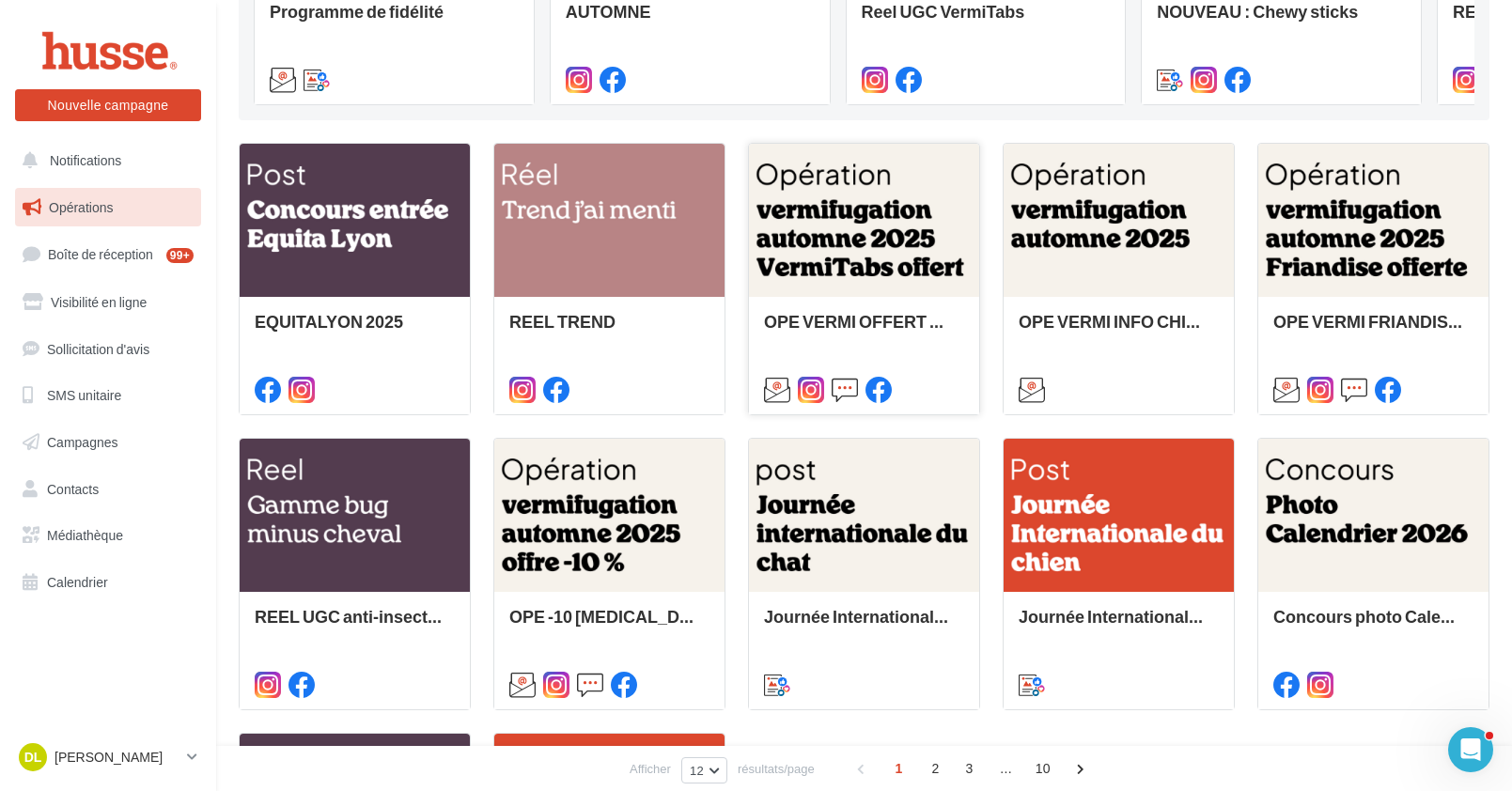
click at [851, 247] on div at bounding box center [864, 221] width 230 height 155
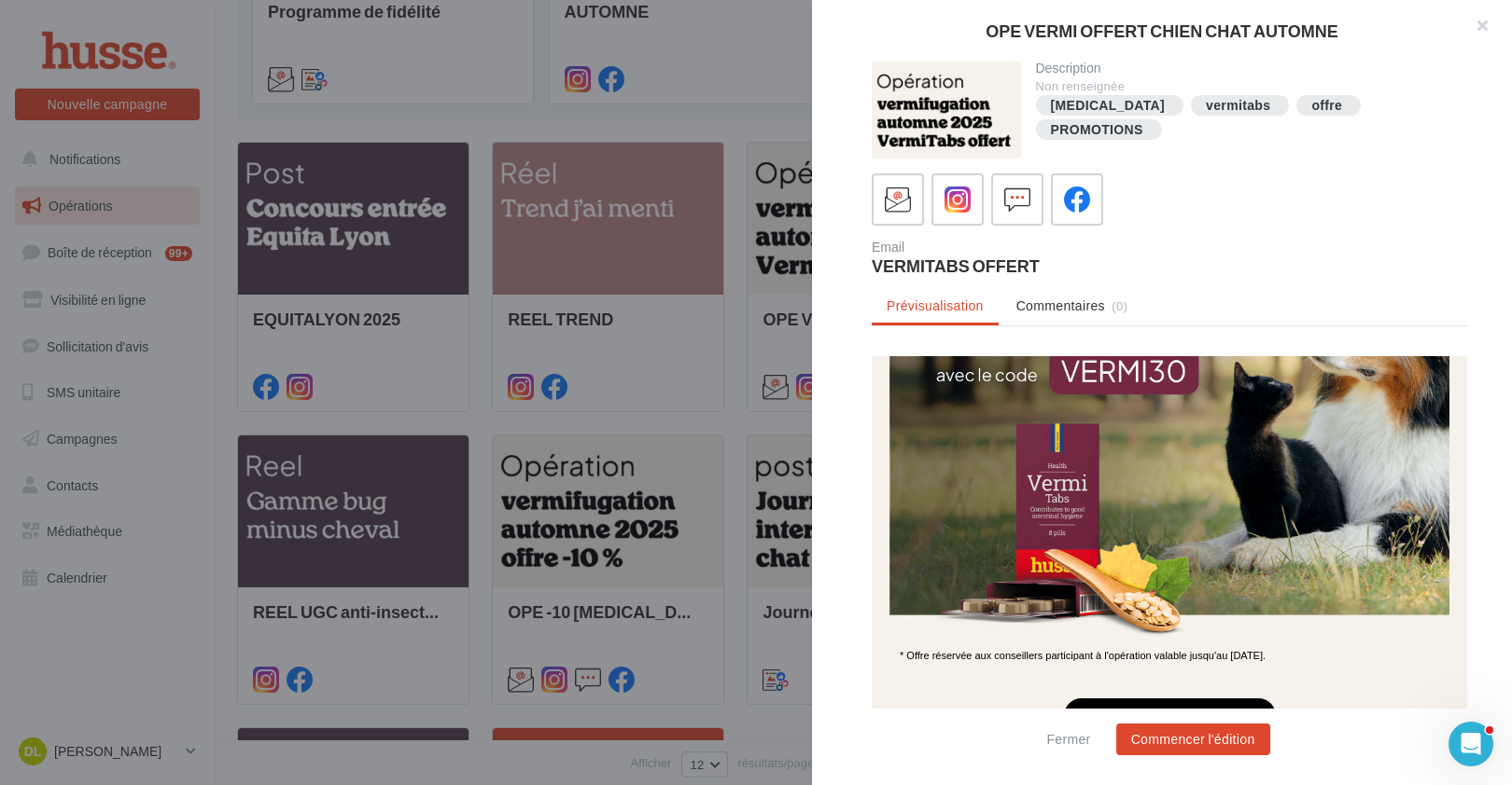
scroll to position [529, 0]
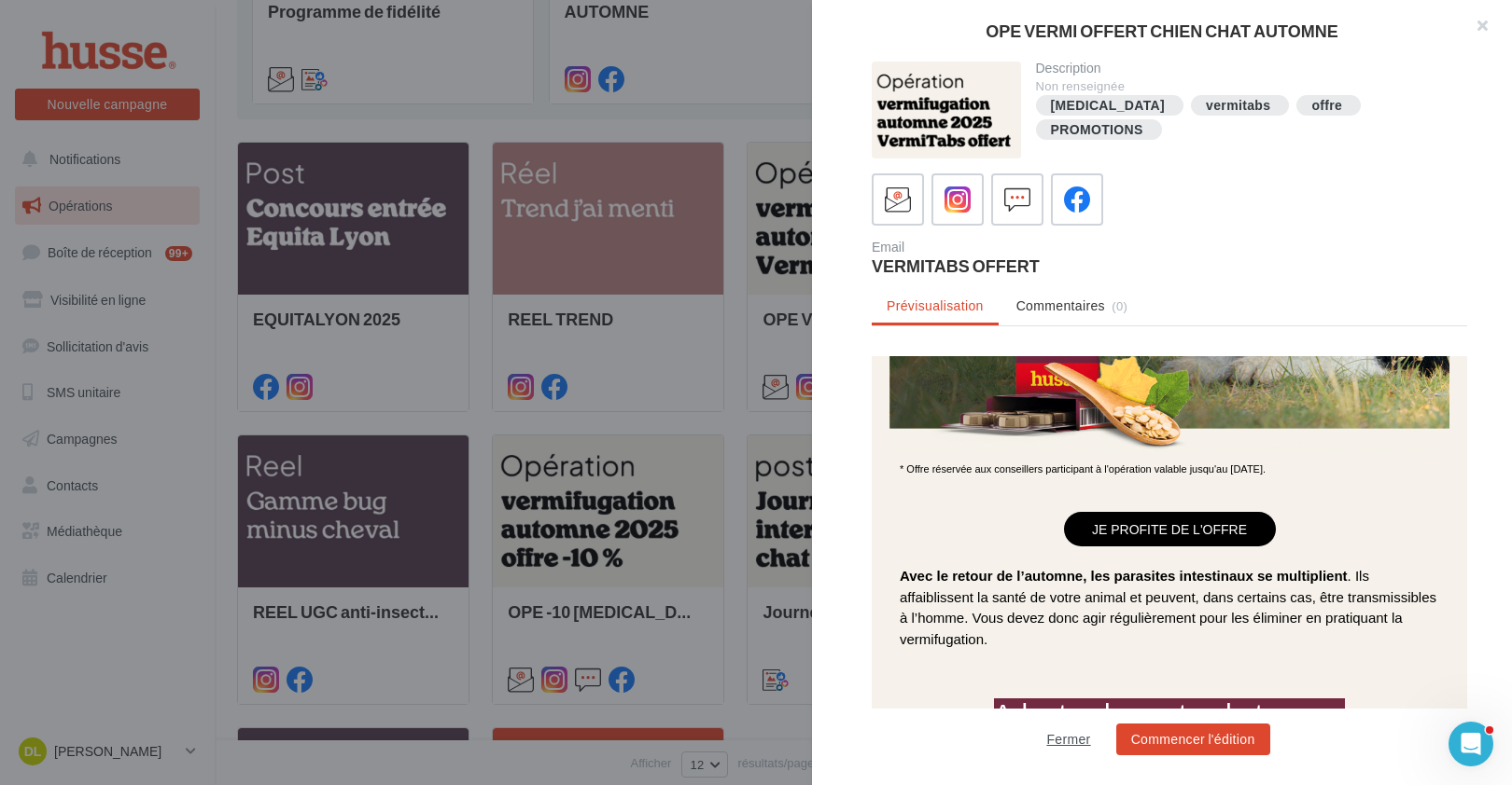
click at [1079, 735] on button "Fermer" at bounding box center [1068, 739] width 59 height 22
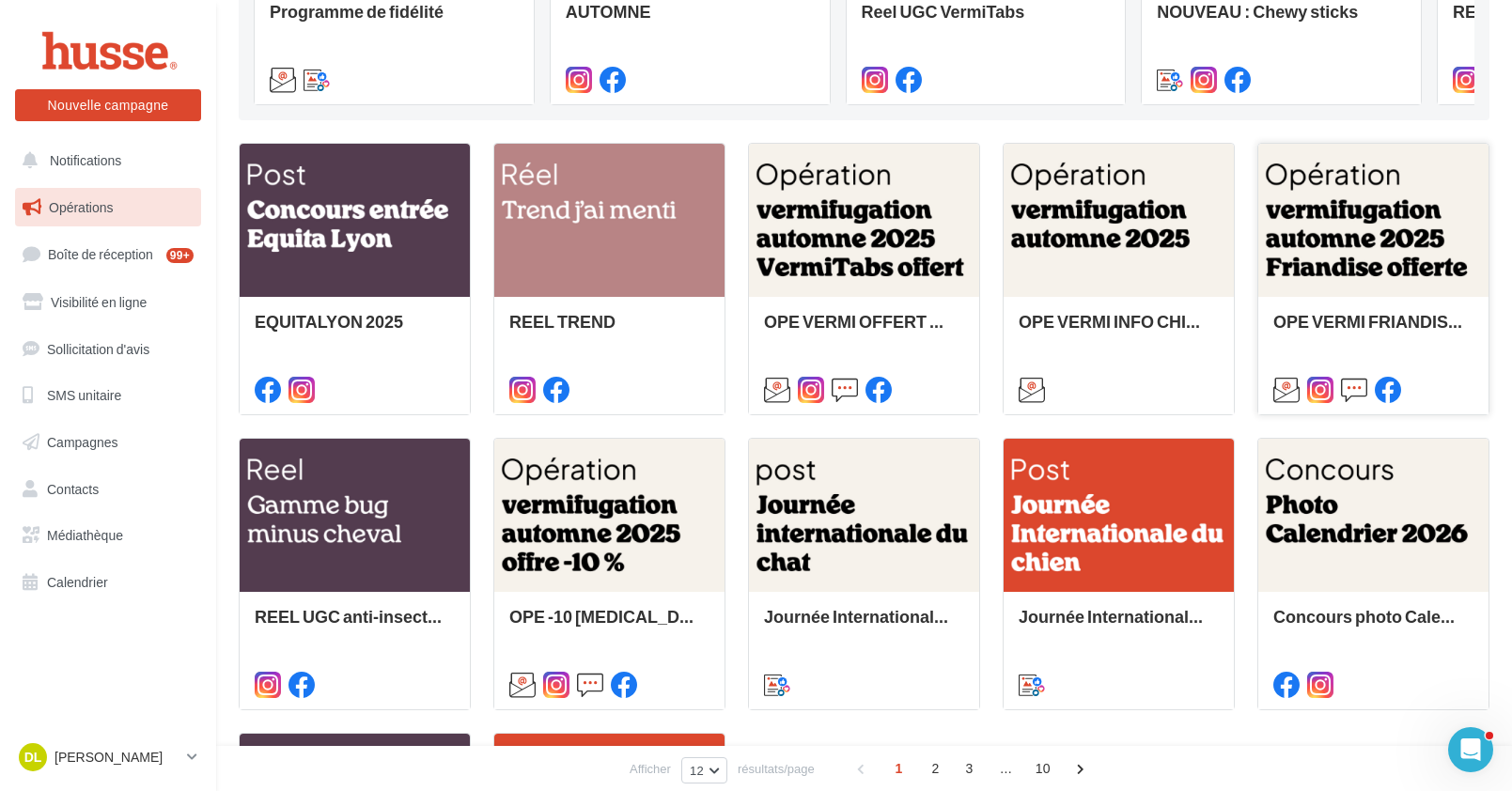
click at [1397, 220] on div at bounding box center [1373, 221] width 230 height 155
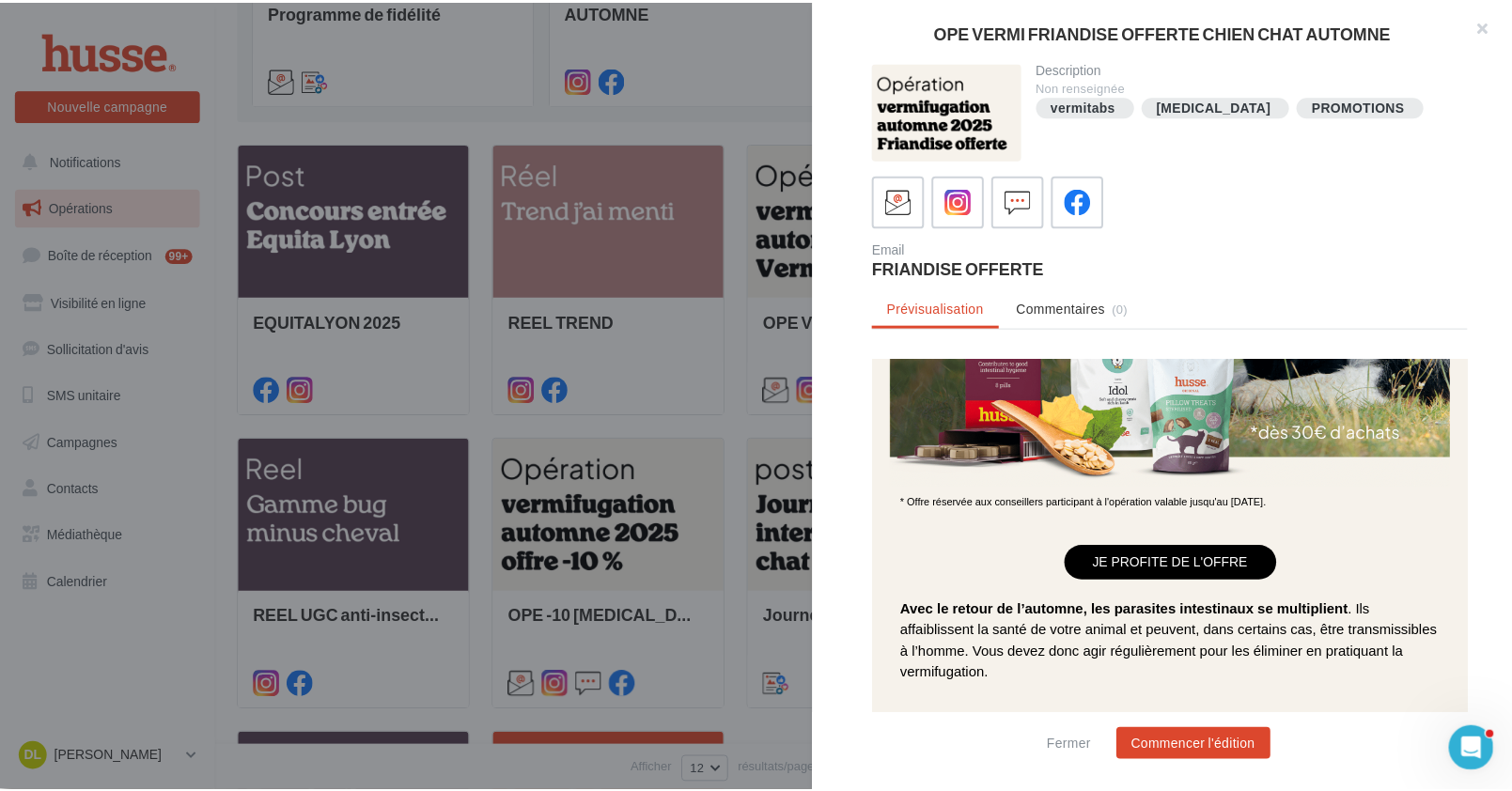
scroll to position [553, 0]
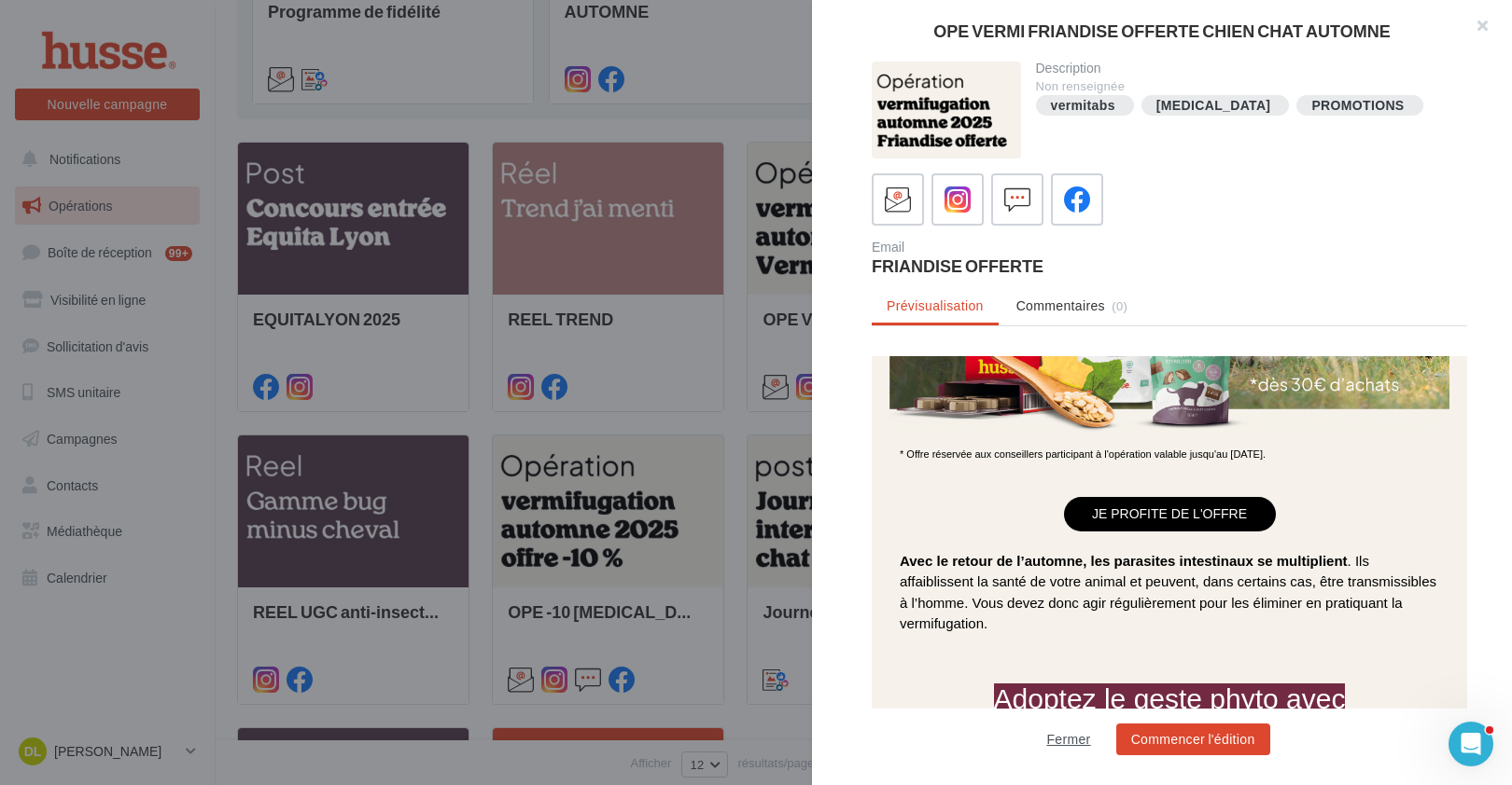
click at [1070, 739] on button "Fermer" at bounding box center [1068, 739] width 59 height 22
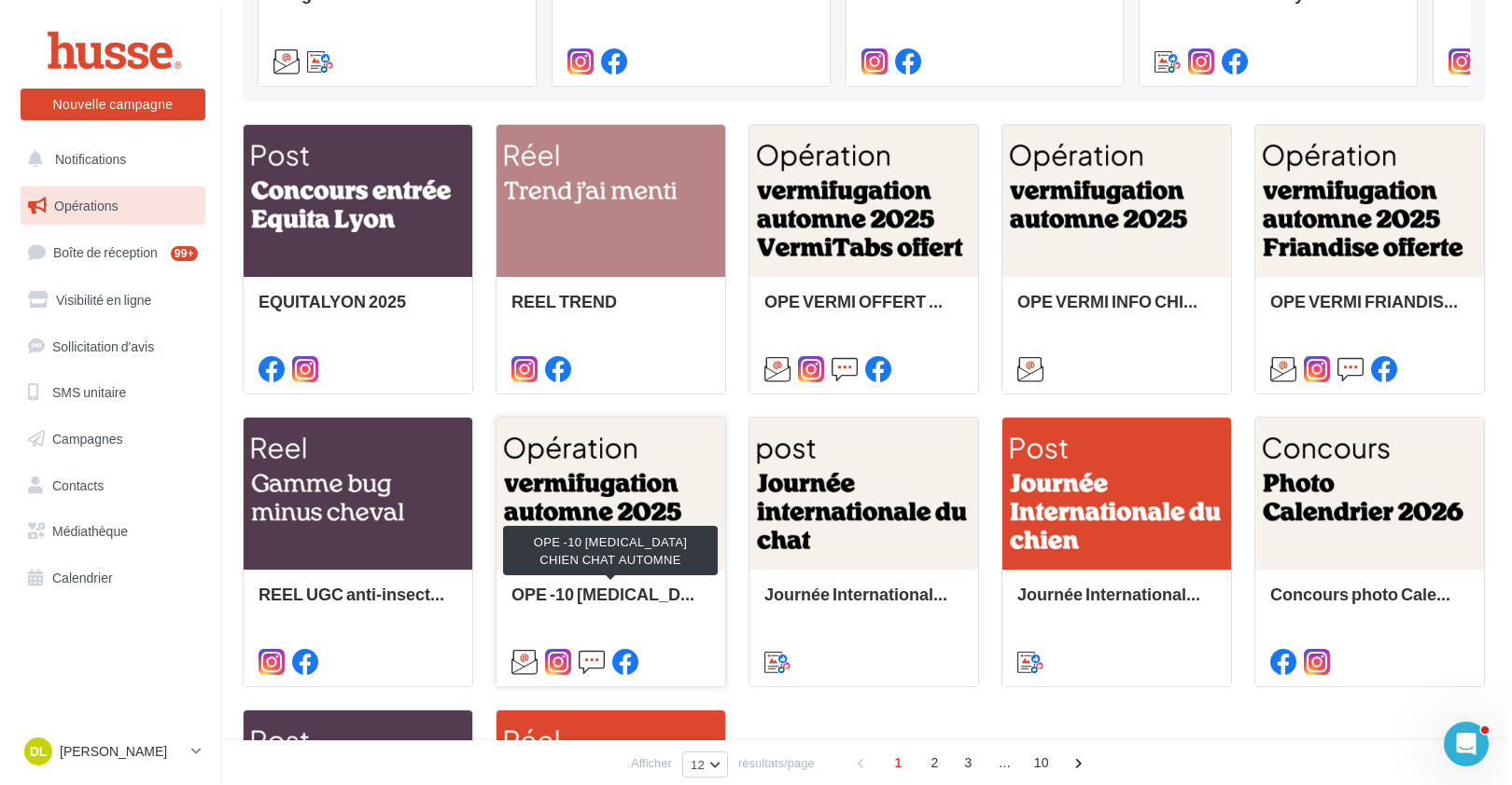
scroll to position [444, 0]
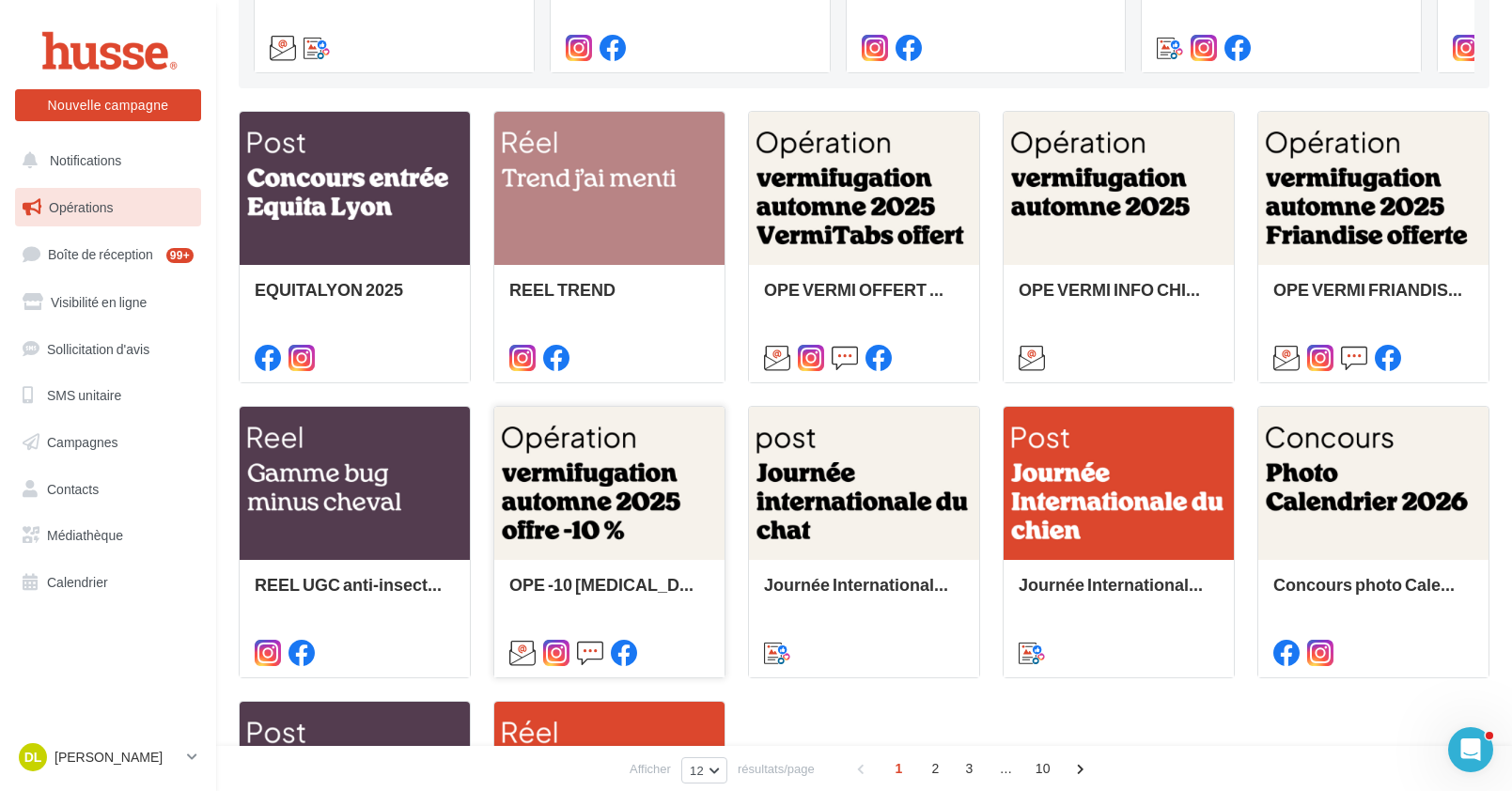
click at [630, 499] on div at bounding box center [609, 485] width 230 height 155
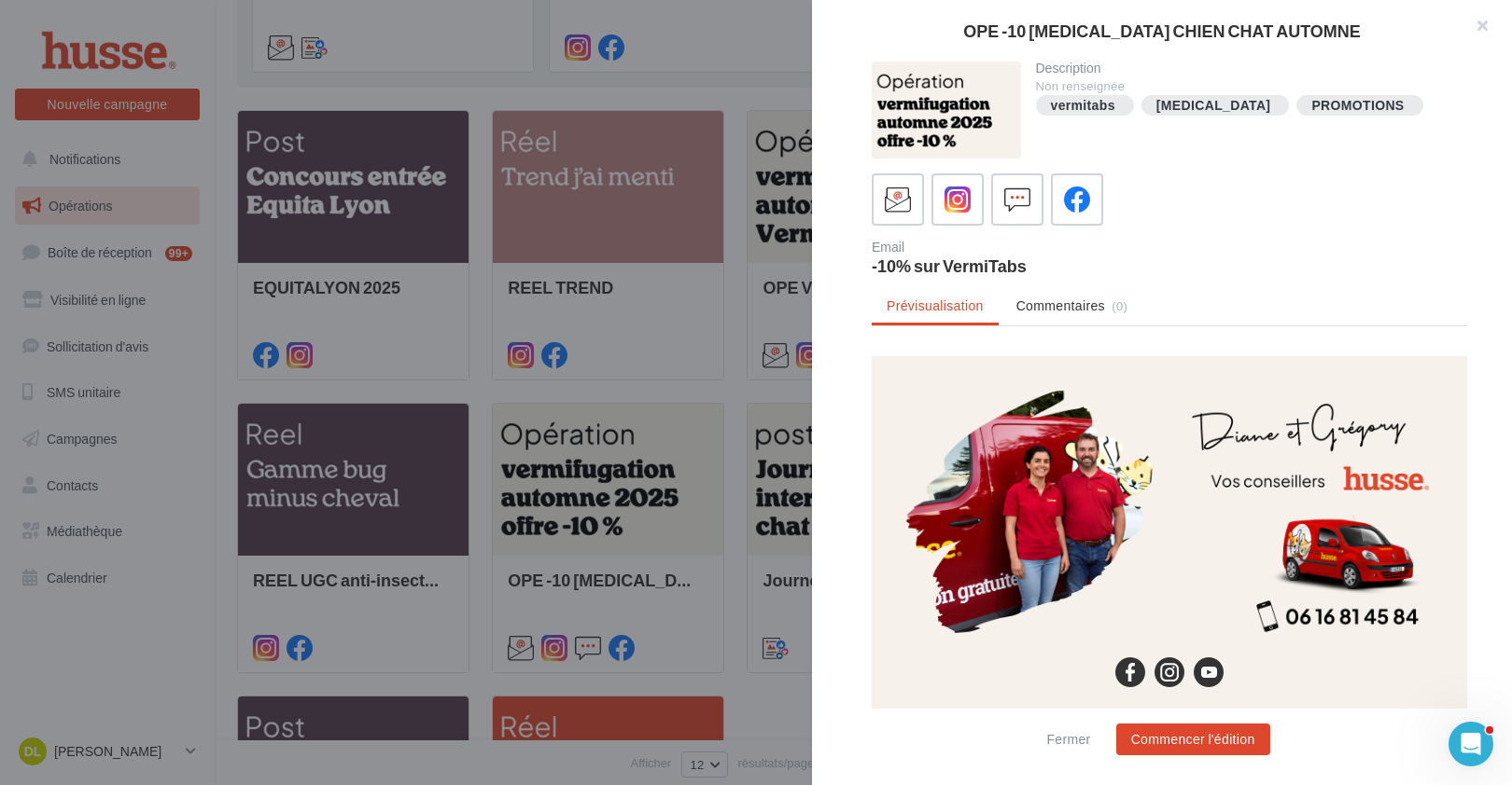
scroll to position [1916, 0]
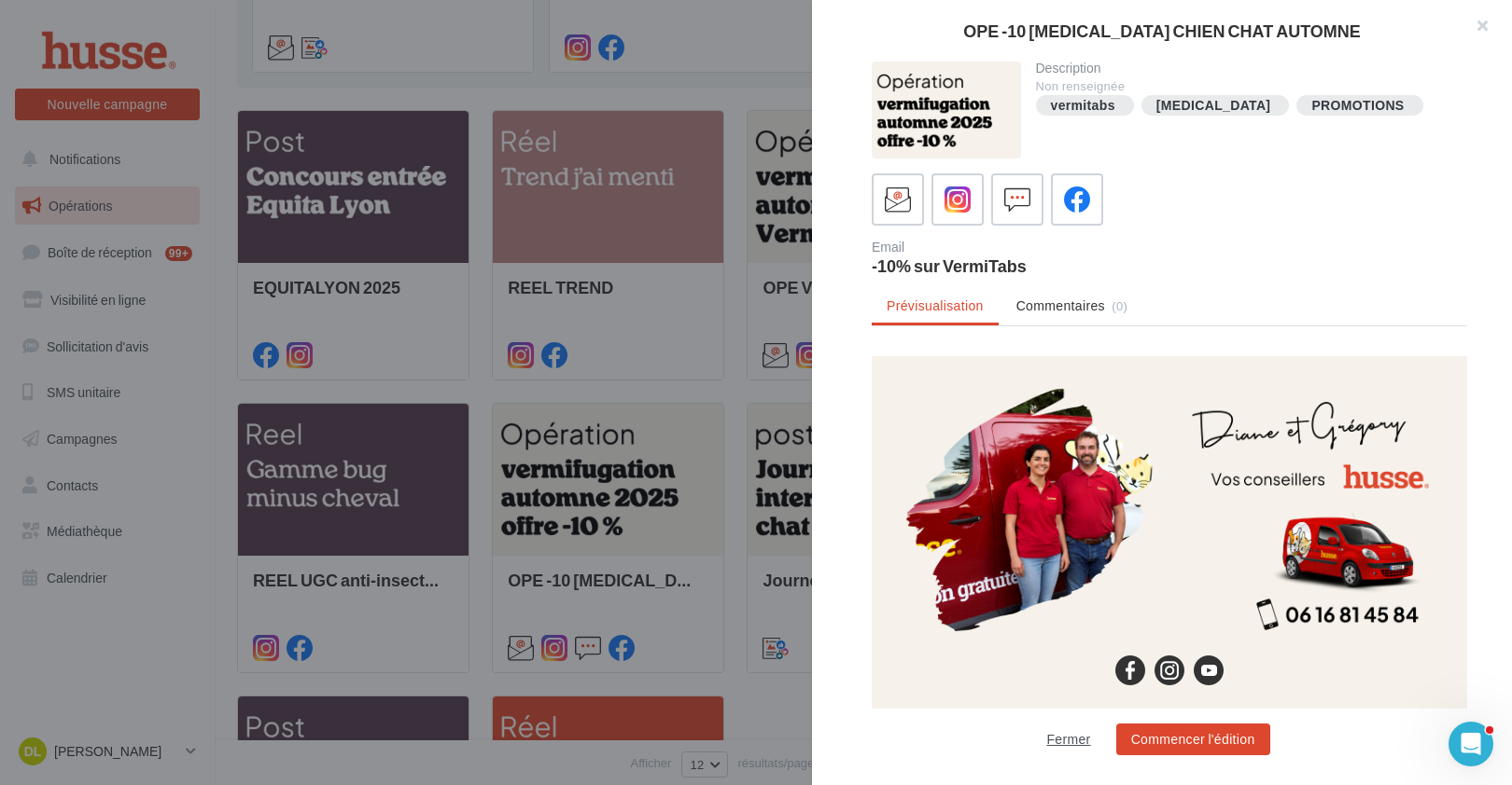
click at [1072, 737] on button "Fermer" at bounding box center [1068, 739] width 59 height 22
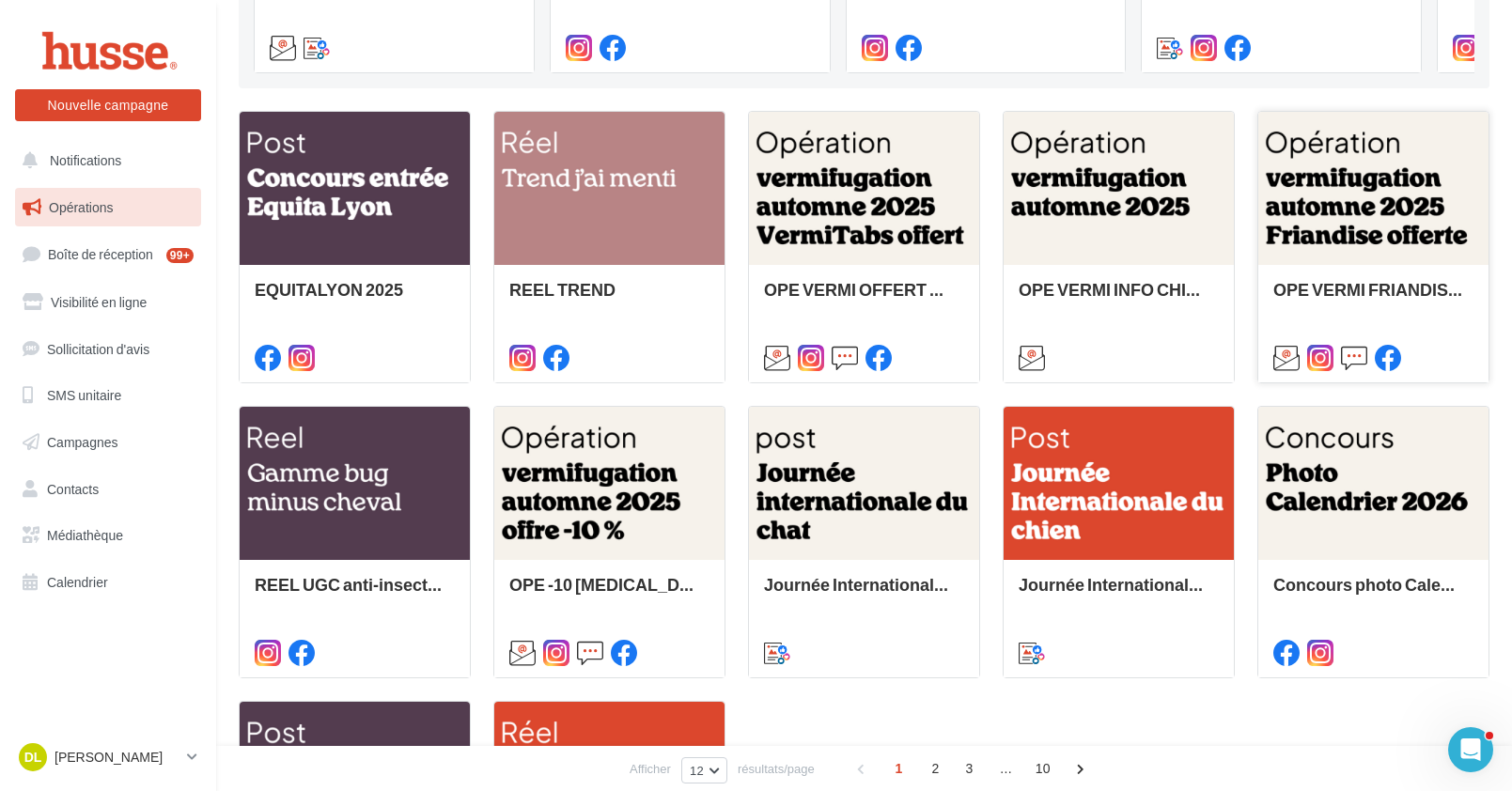
click at [1387, 272] on div "OPE VERMI FRIANDISE OFFERTE CHIEN CHAT AUTOMNE" at bounding box center [1373, 322] width 230 height 115
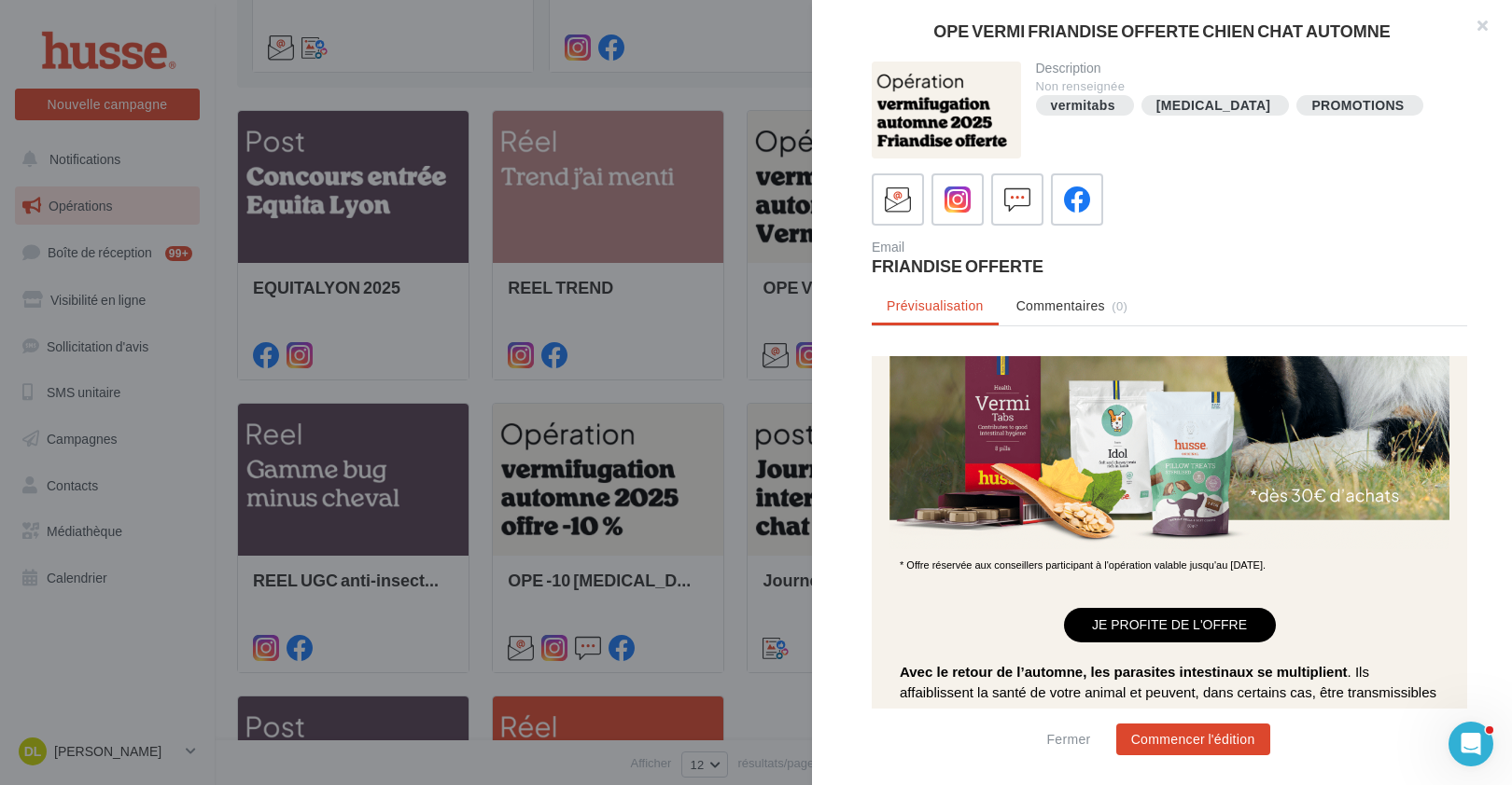
scroll to position [373, 0]
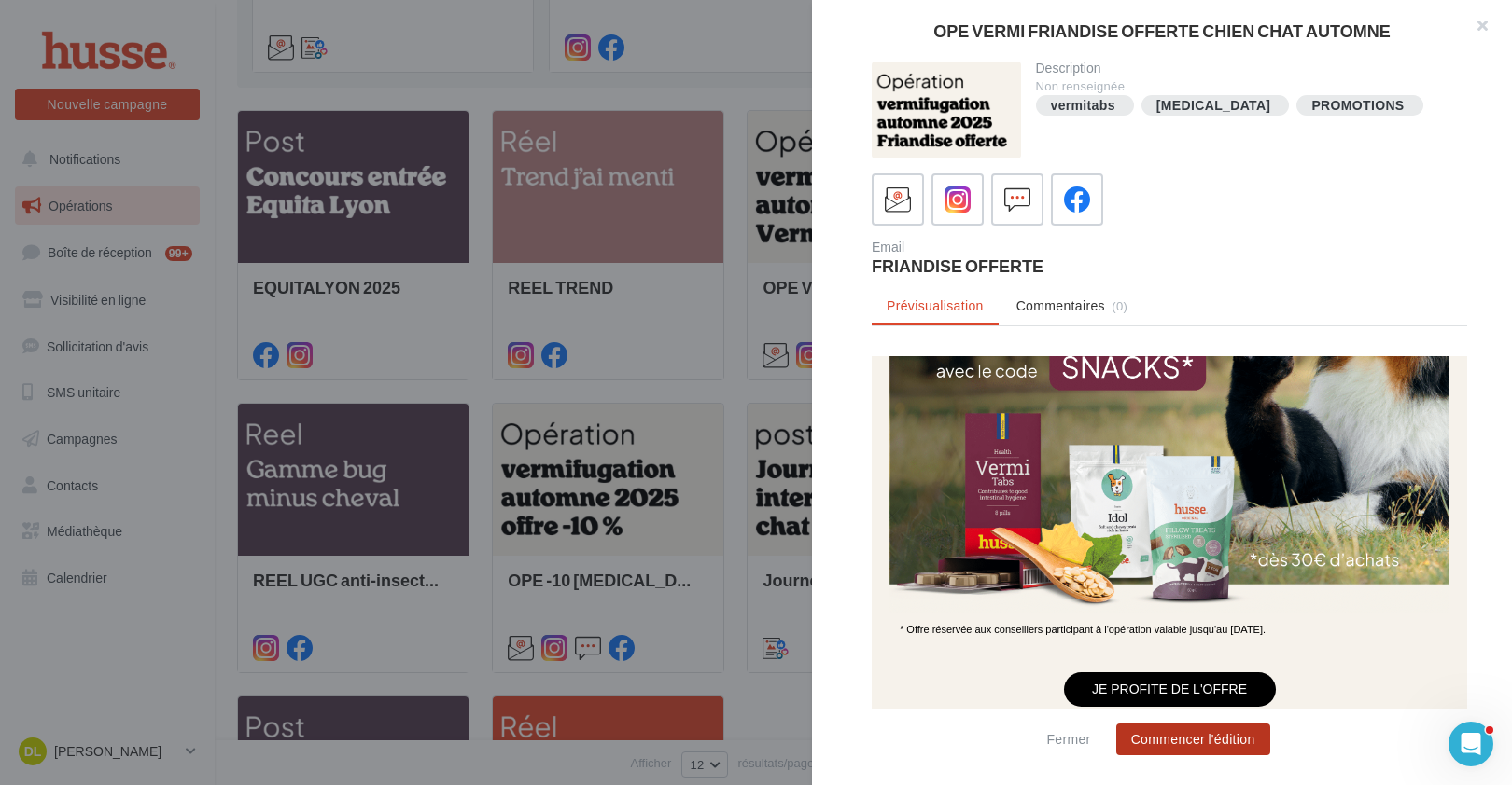
click at [1186, 740] on button "Commencer l'édition" at bounding box center [1194, 739] width 154 height 31
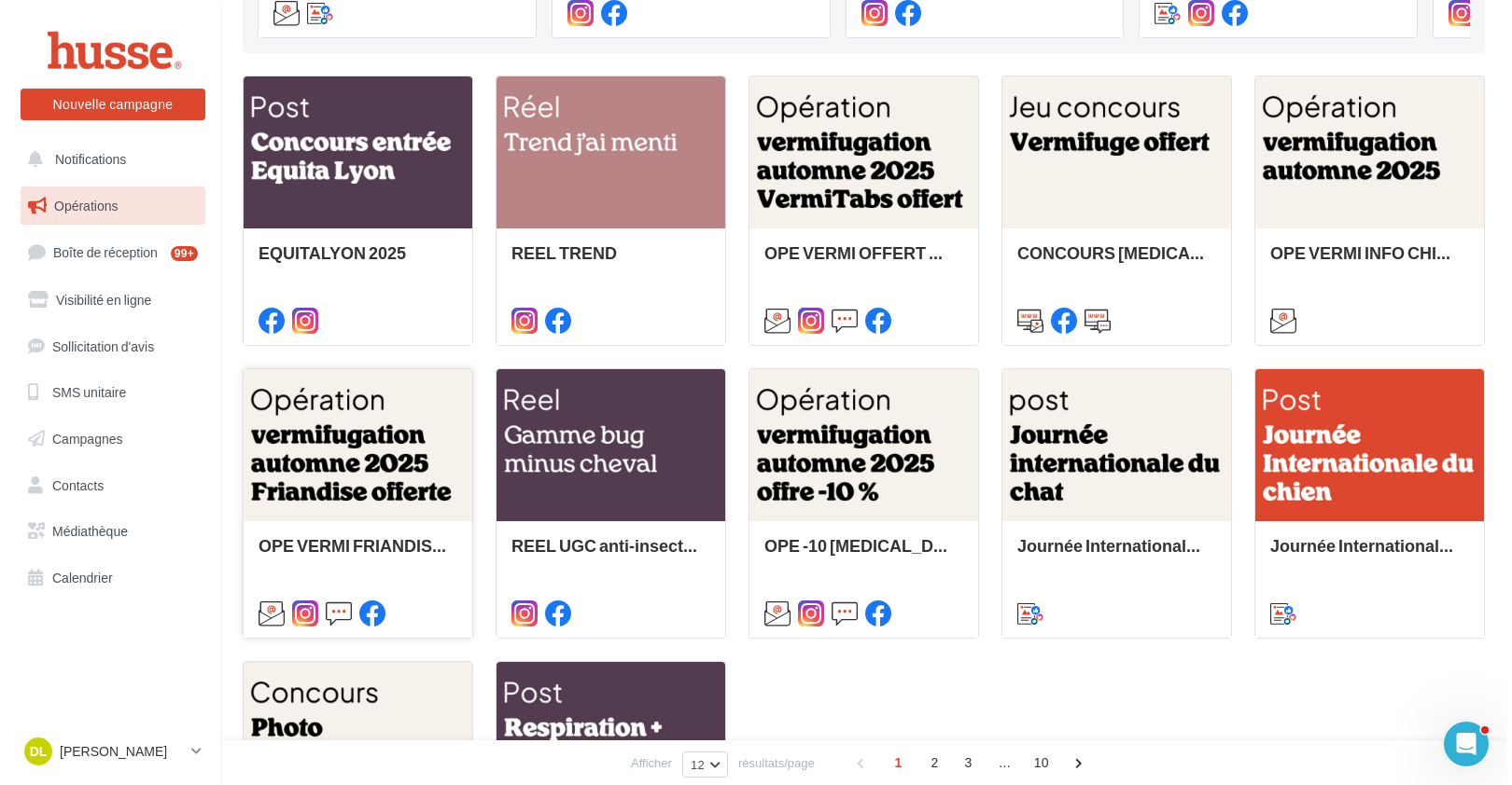
scroll to position [483, 0]
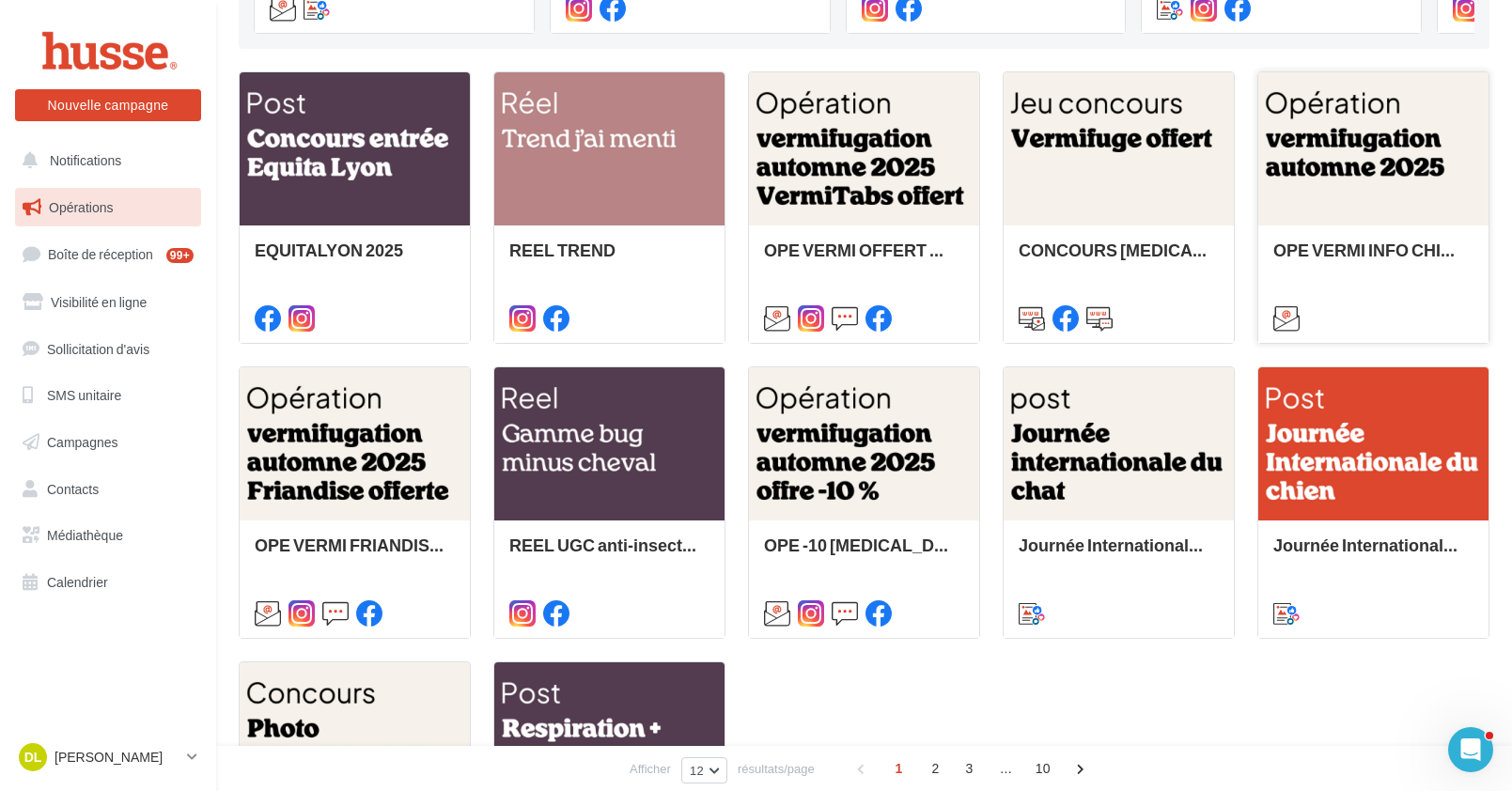
click at [1377, 163] on div at bounding box center [1373, 151] width 230 height 155
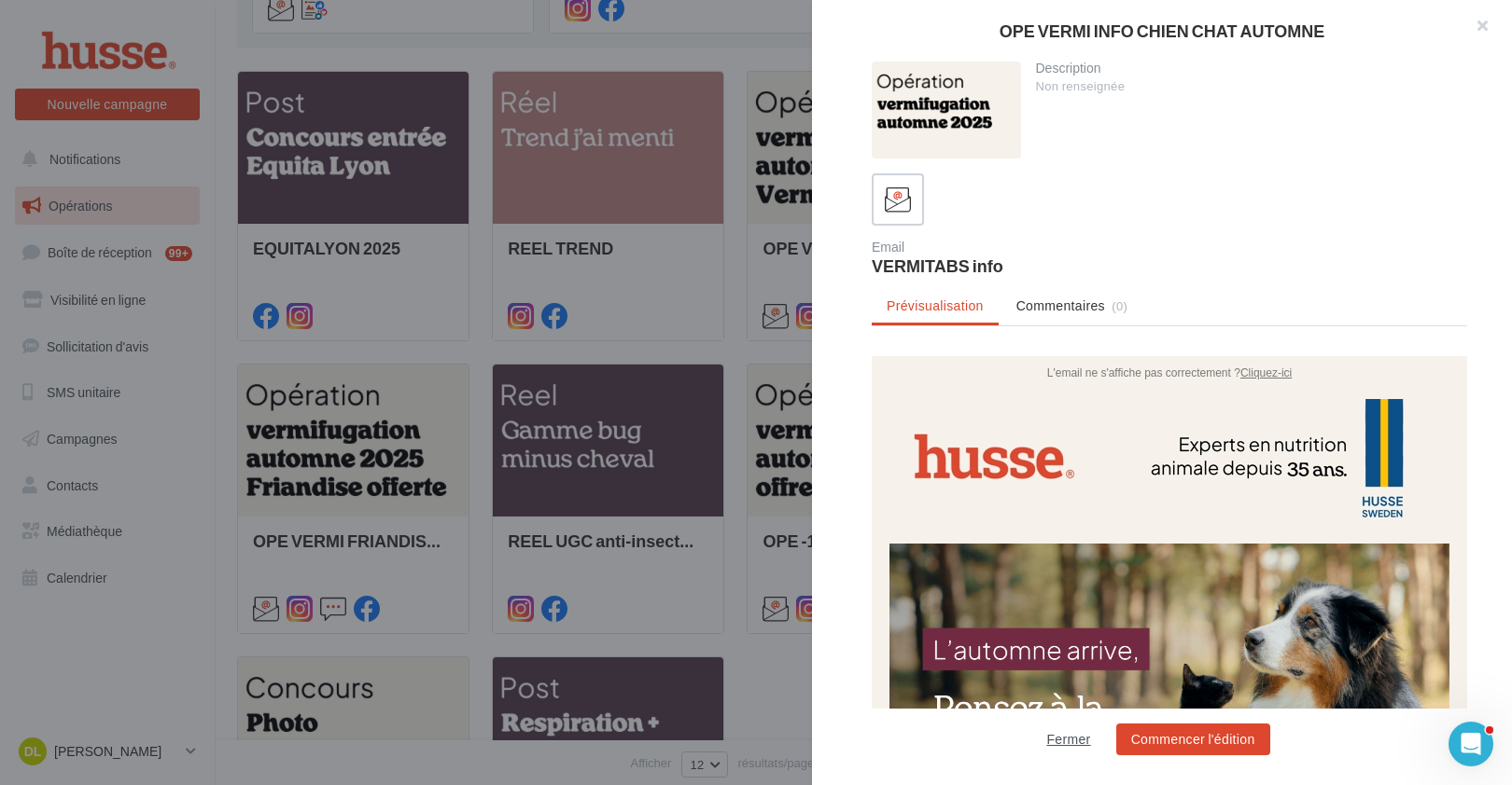
scroll to position [0, 0]
click at [1056, 731] on button "Fermer" at bounding box center [1068, 739] width 59 height 22
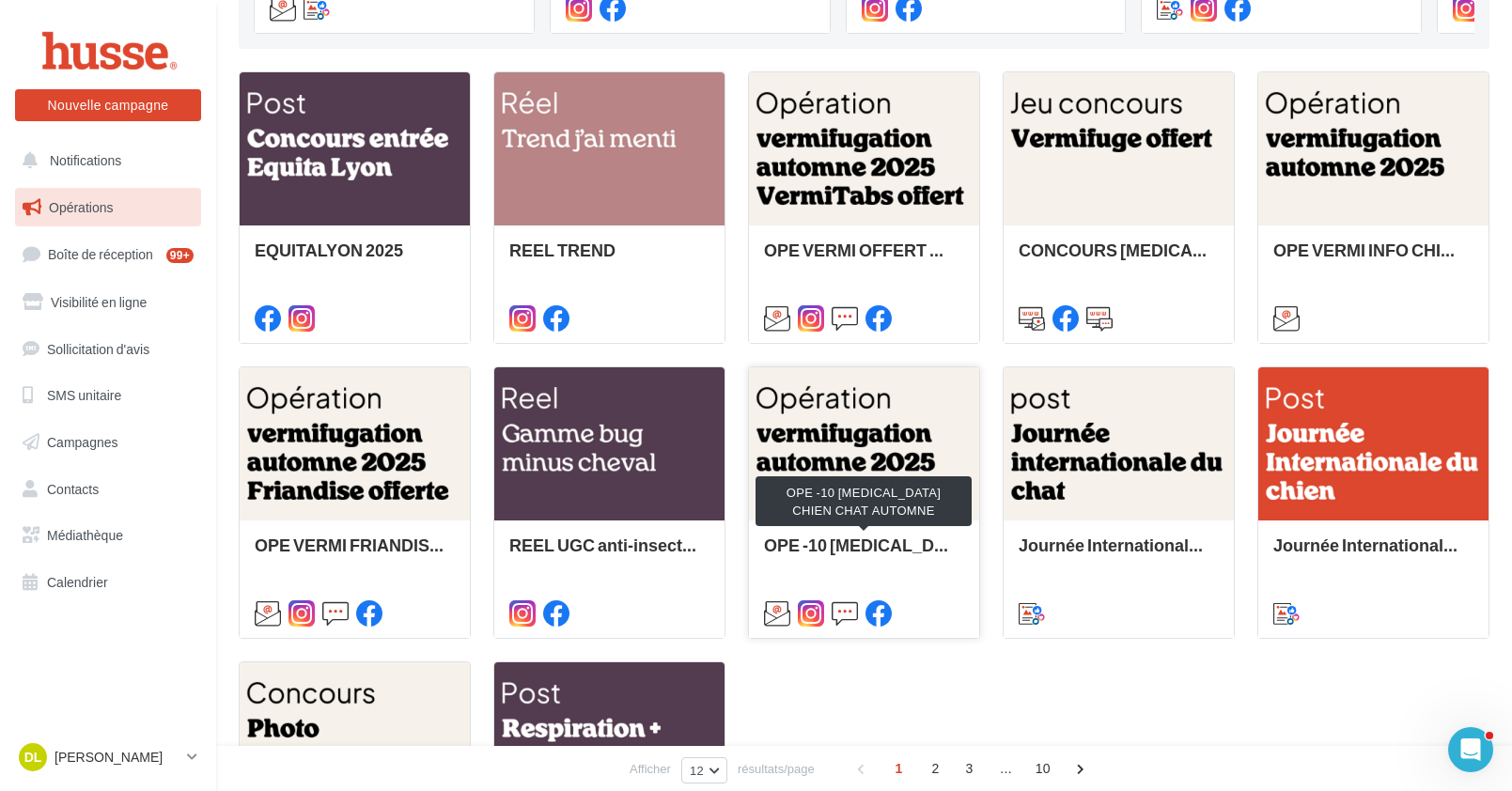
click at [867, 550] on div "OPE -10 [MEDICAL_DATA] CHIEN CHAT AUTOMNE" at bounding box center [864, 555] width 200 height 37
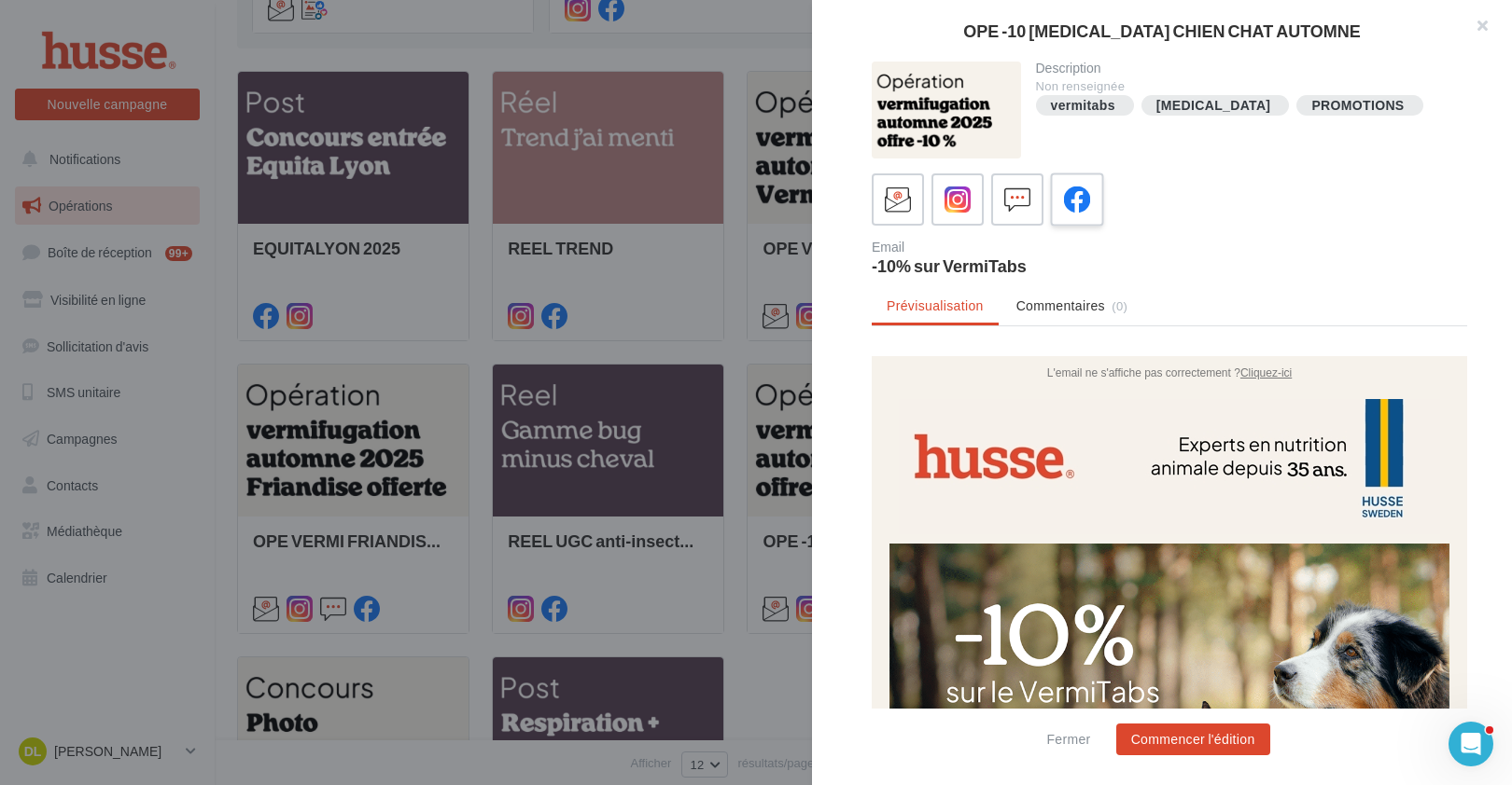
click at [1080, 191] on icon at bounding box center [1077, 200] width 27 height 27
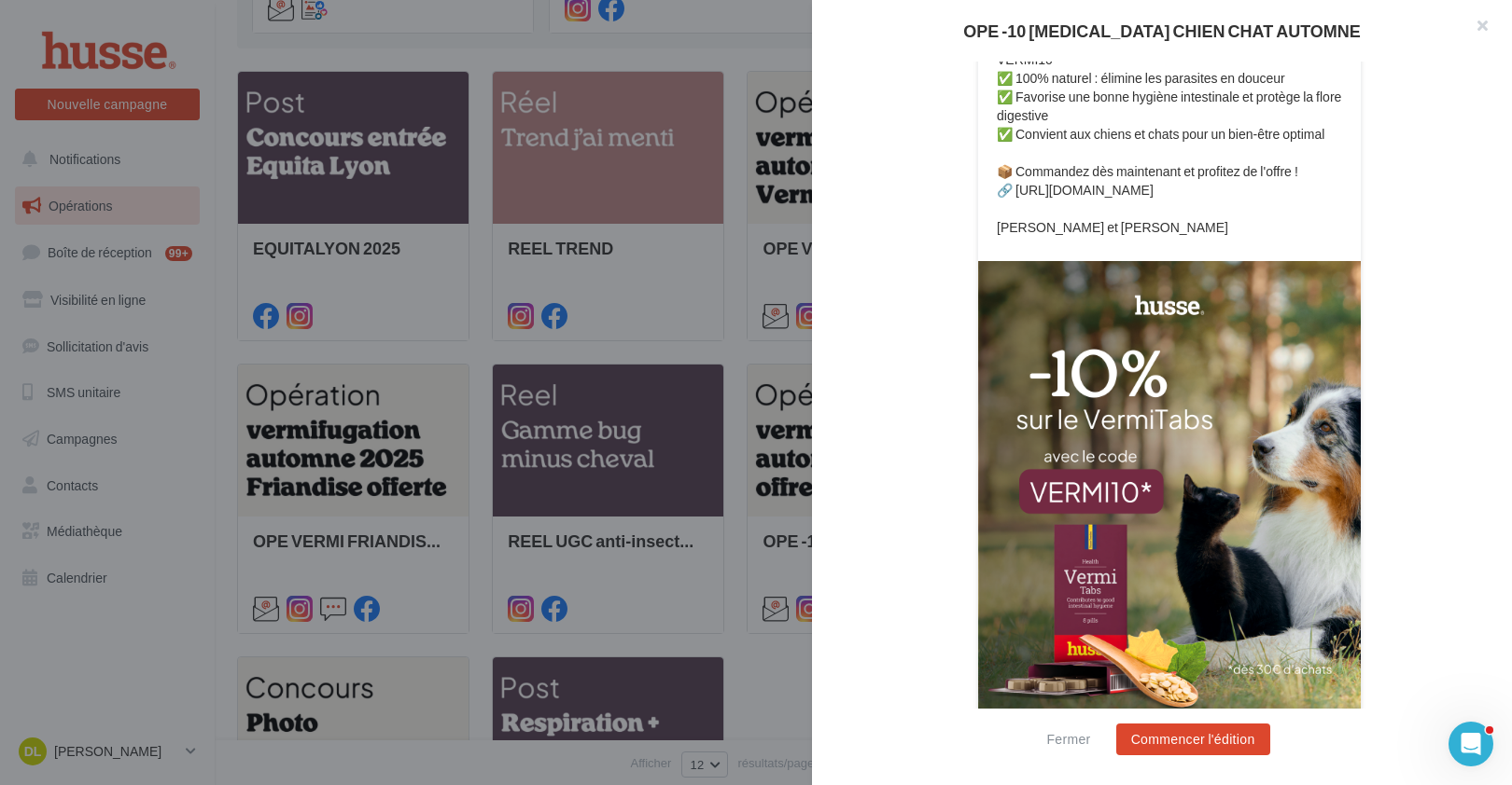
scroll to position [577, 0]
click at [1081, 735] on button "Fermer" at bounding box center [1068, 739] width 59 height 22
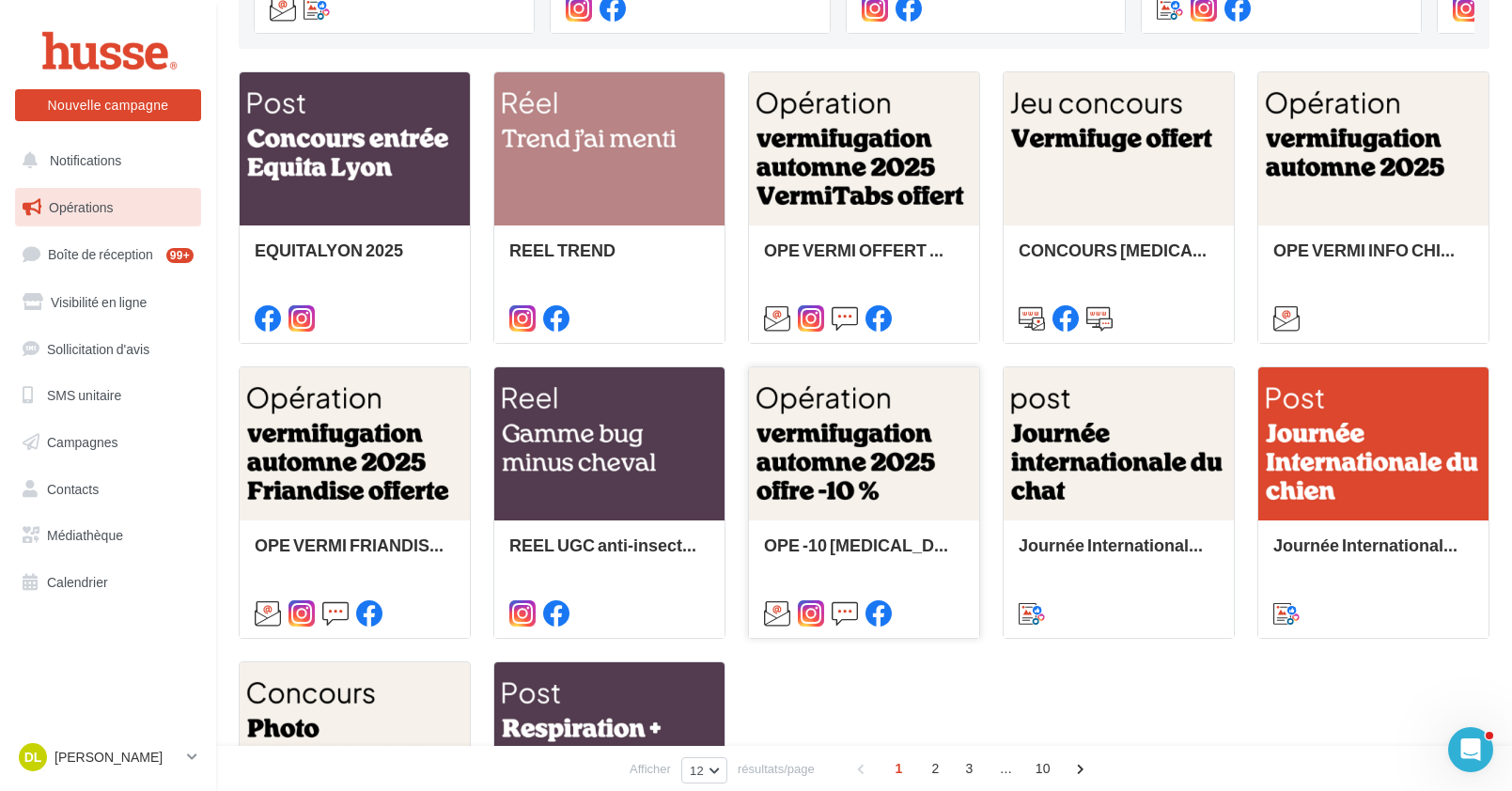
click at [909, 442] on div at bounding box center [864, 446] width 230 height 155
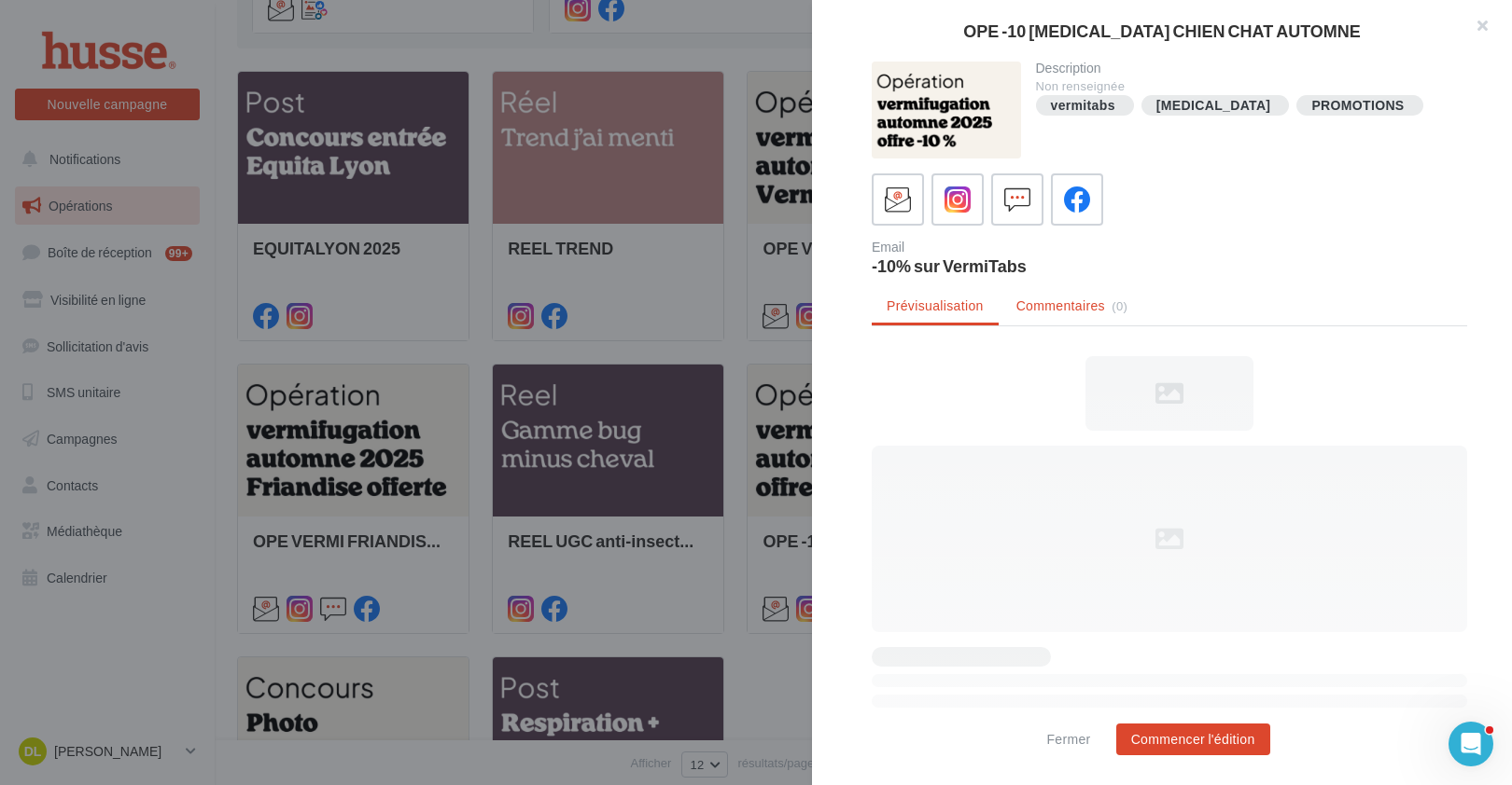
scroll to position [0, 0]
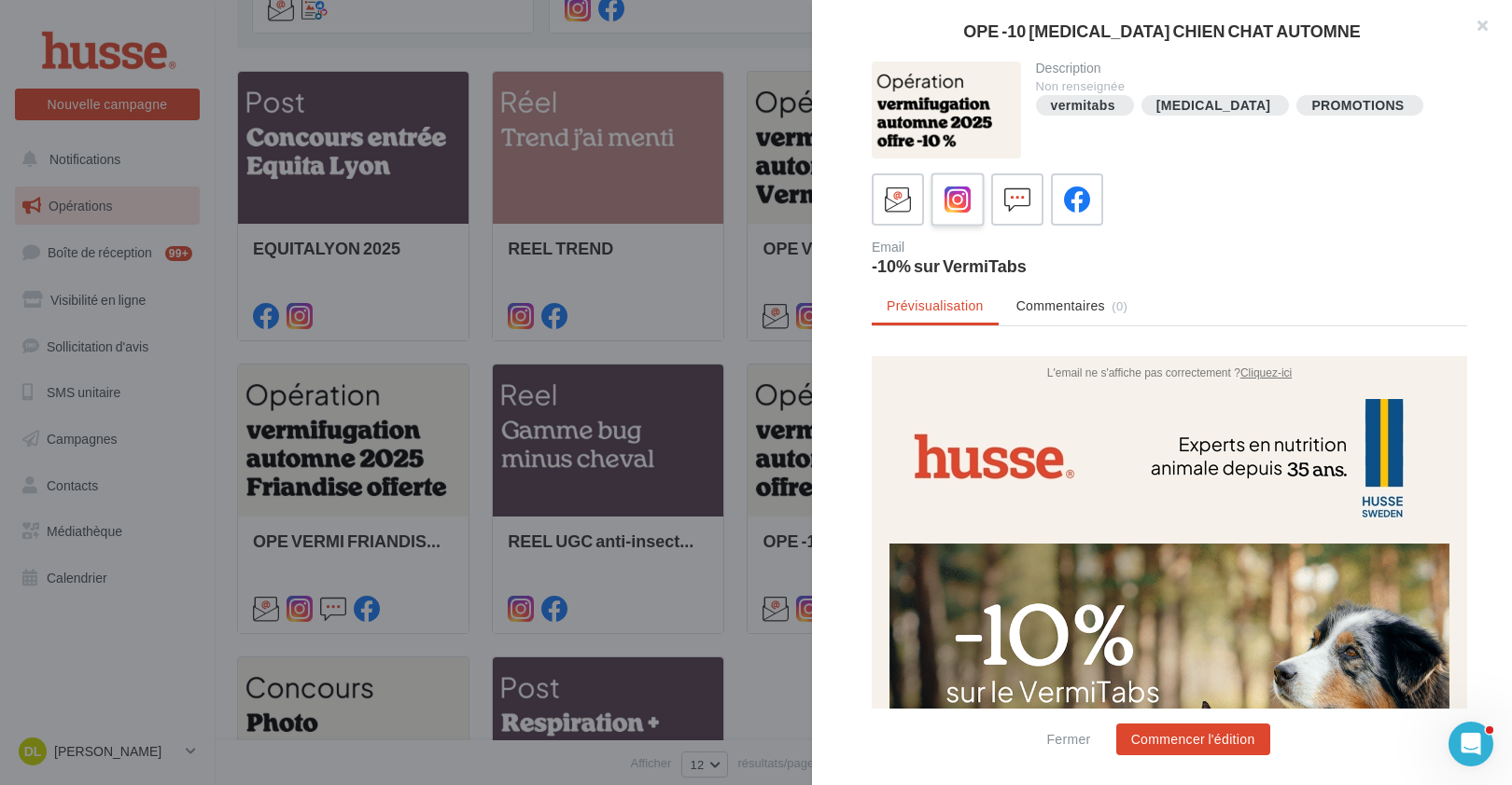
click at [967, 190] on icon at bounding box center [958, 200] width 27 height 27
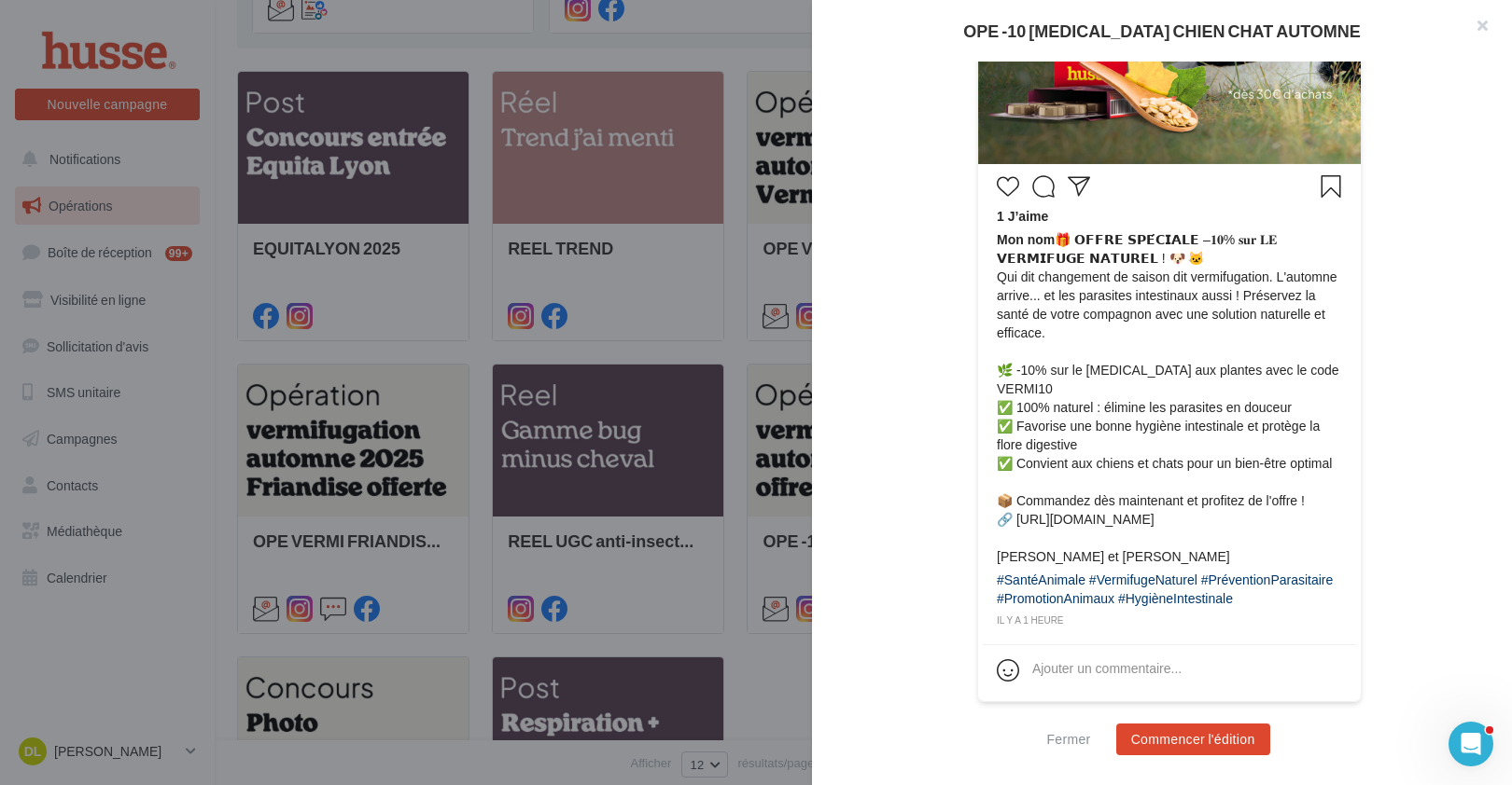
scroll to position [785, 0]
click at [1076, 736] on button "Fermer" at bounding box center [1068, 739] width 59 height 22
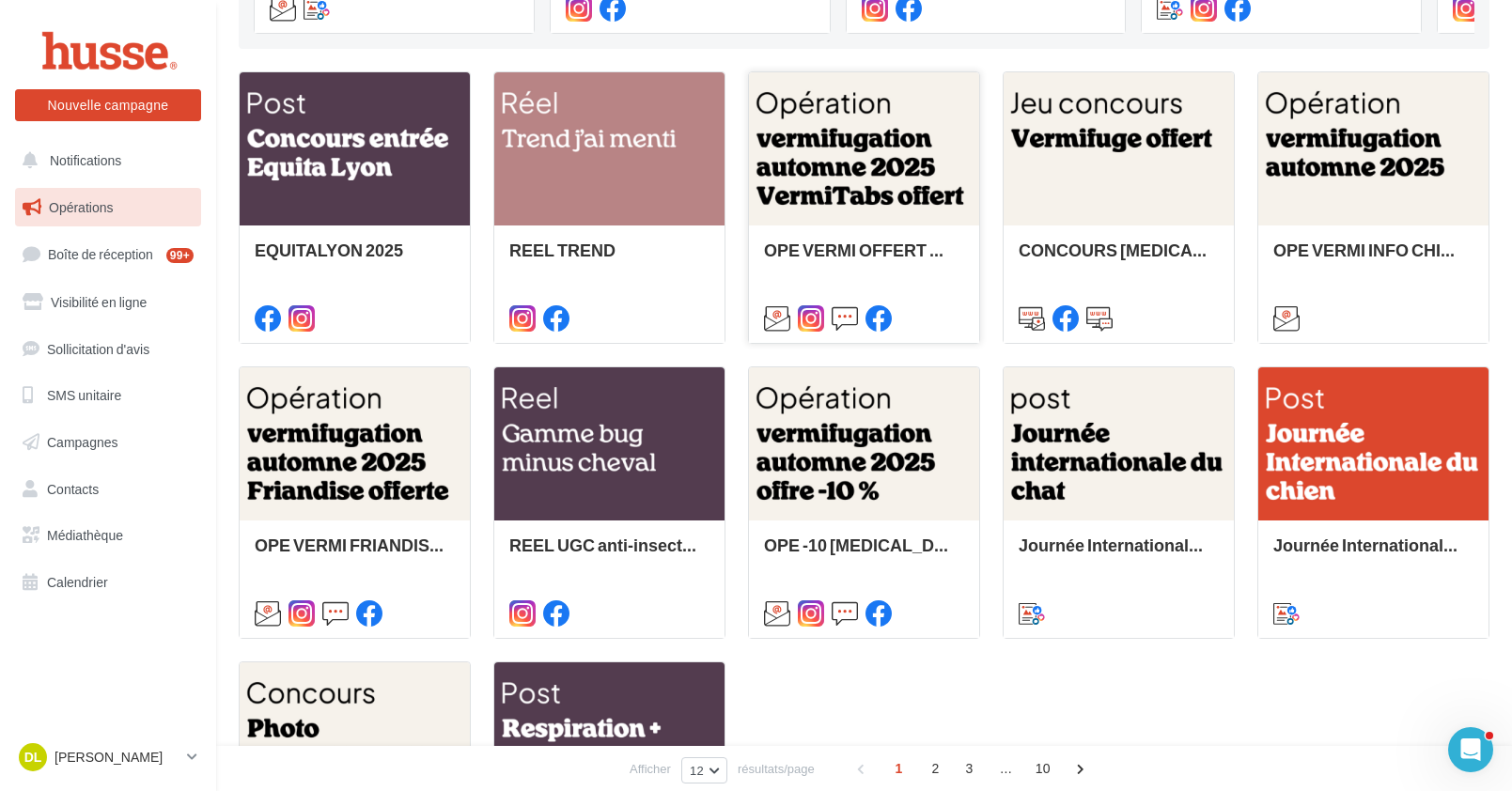
click at [872, 208] on div at bounding box center [864, 151] width 230 height 155
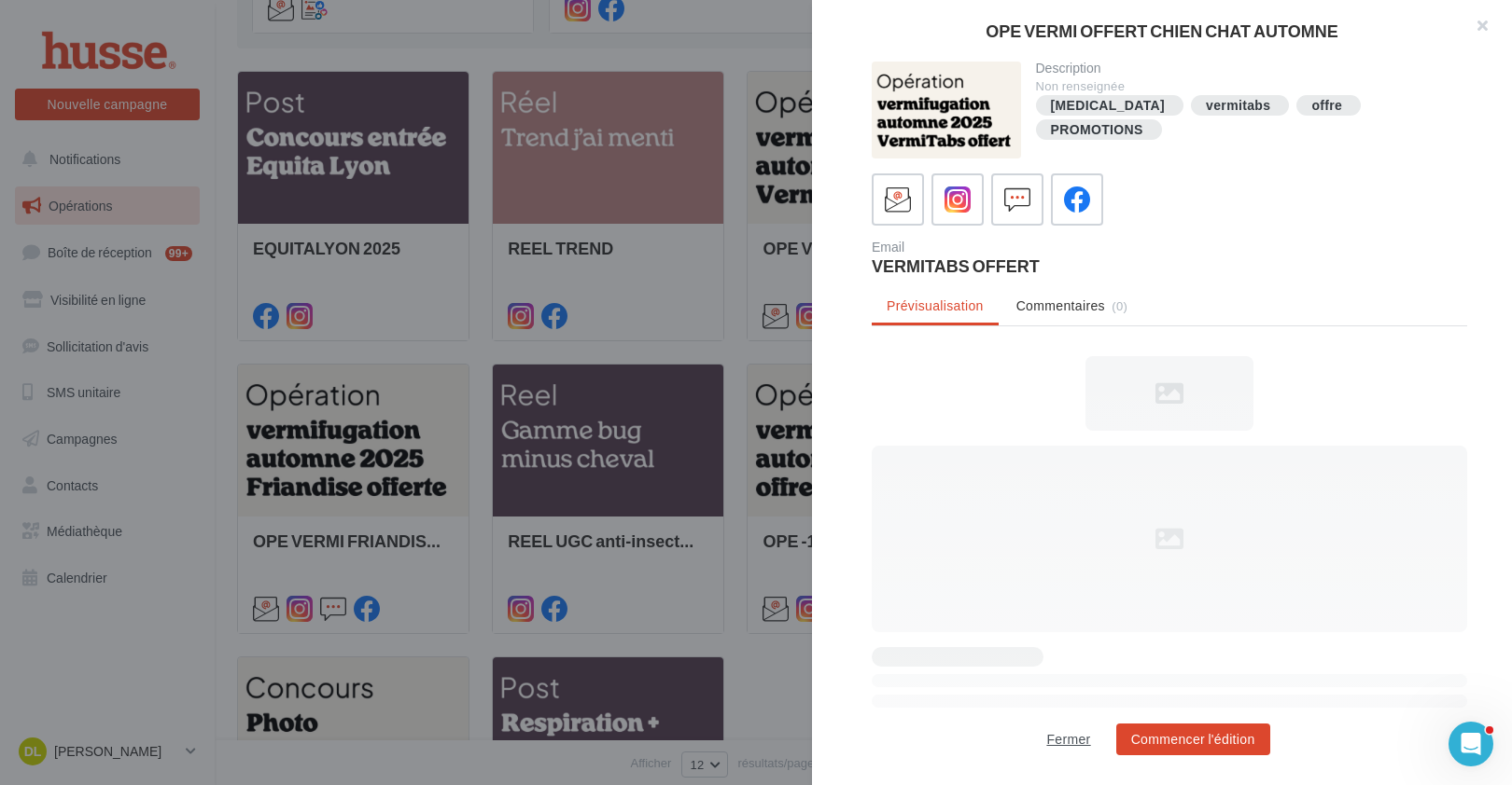
scroll to position [0, 0]
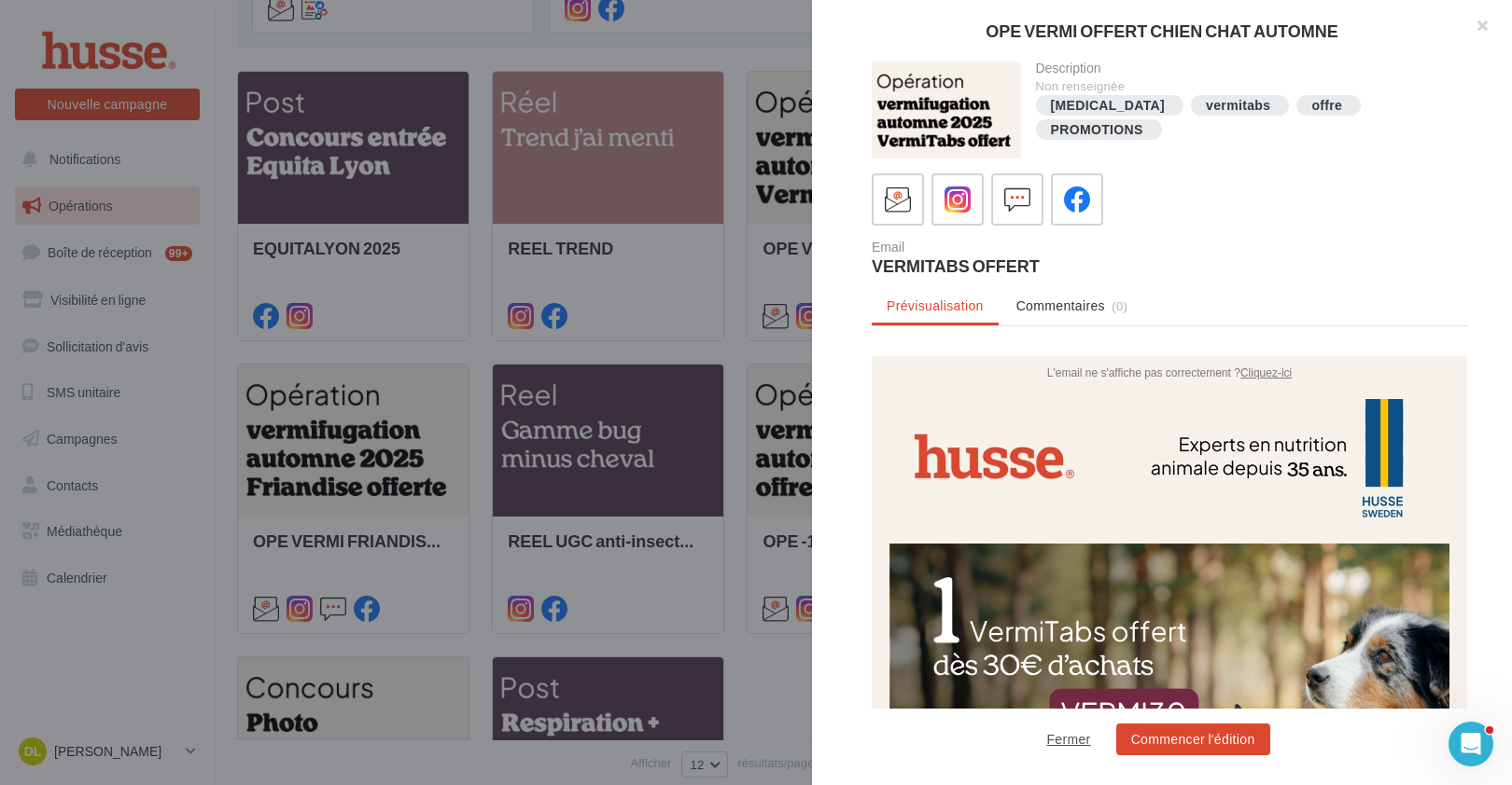
click at [1071, 744] on button "Fermer" at bounding box center [1068, 739] width 59 height 22
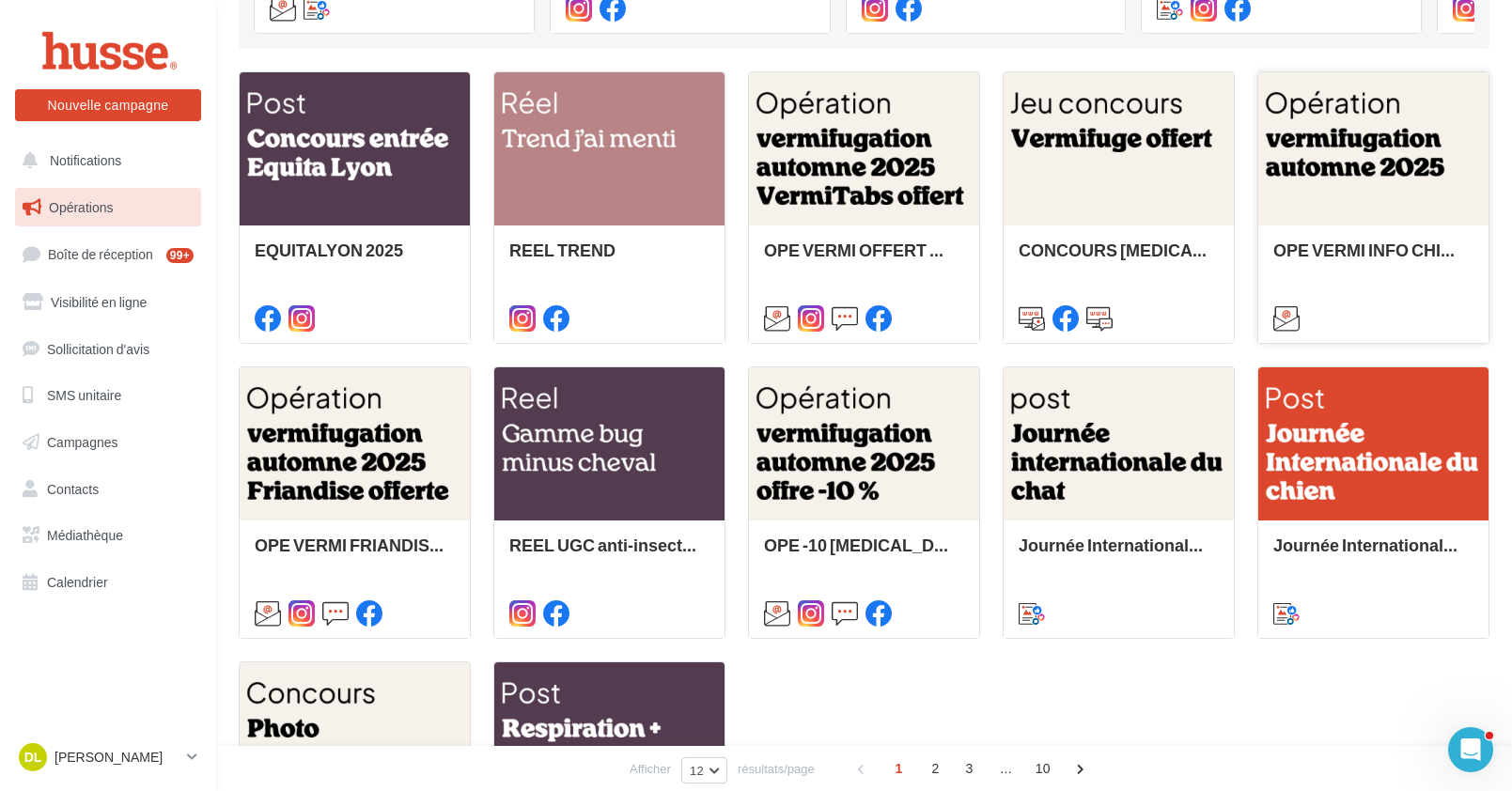
click at [1315, 211] on div at bounding box center [1373, 151] width 230 height 155
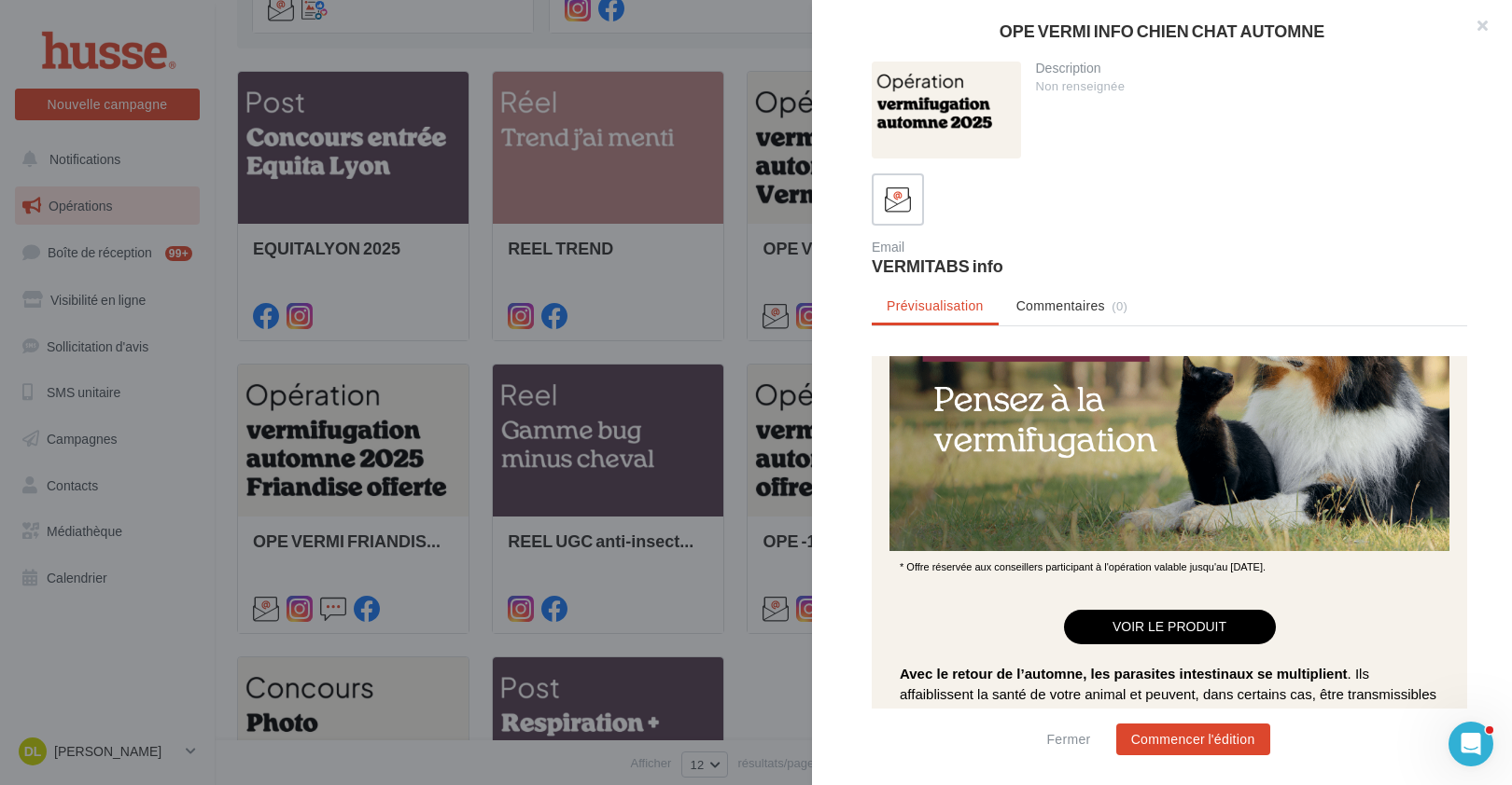
scroll to position [278, 0]
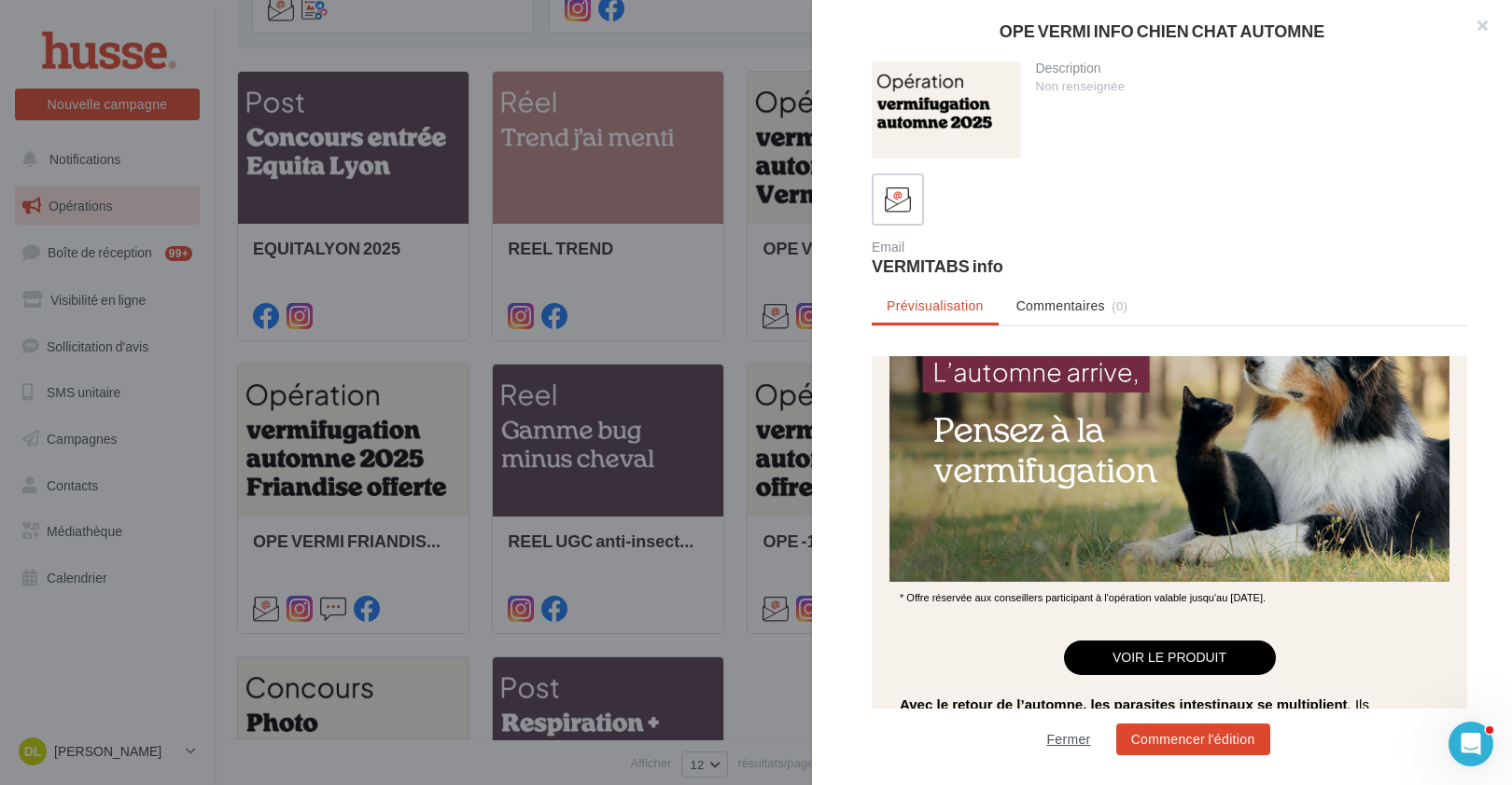
click at [1065, 740] on button "Fermer" at bounding box center [1068, 739] width 59 height 22
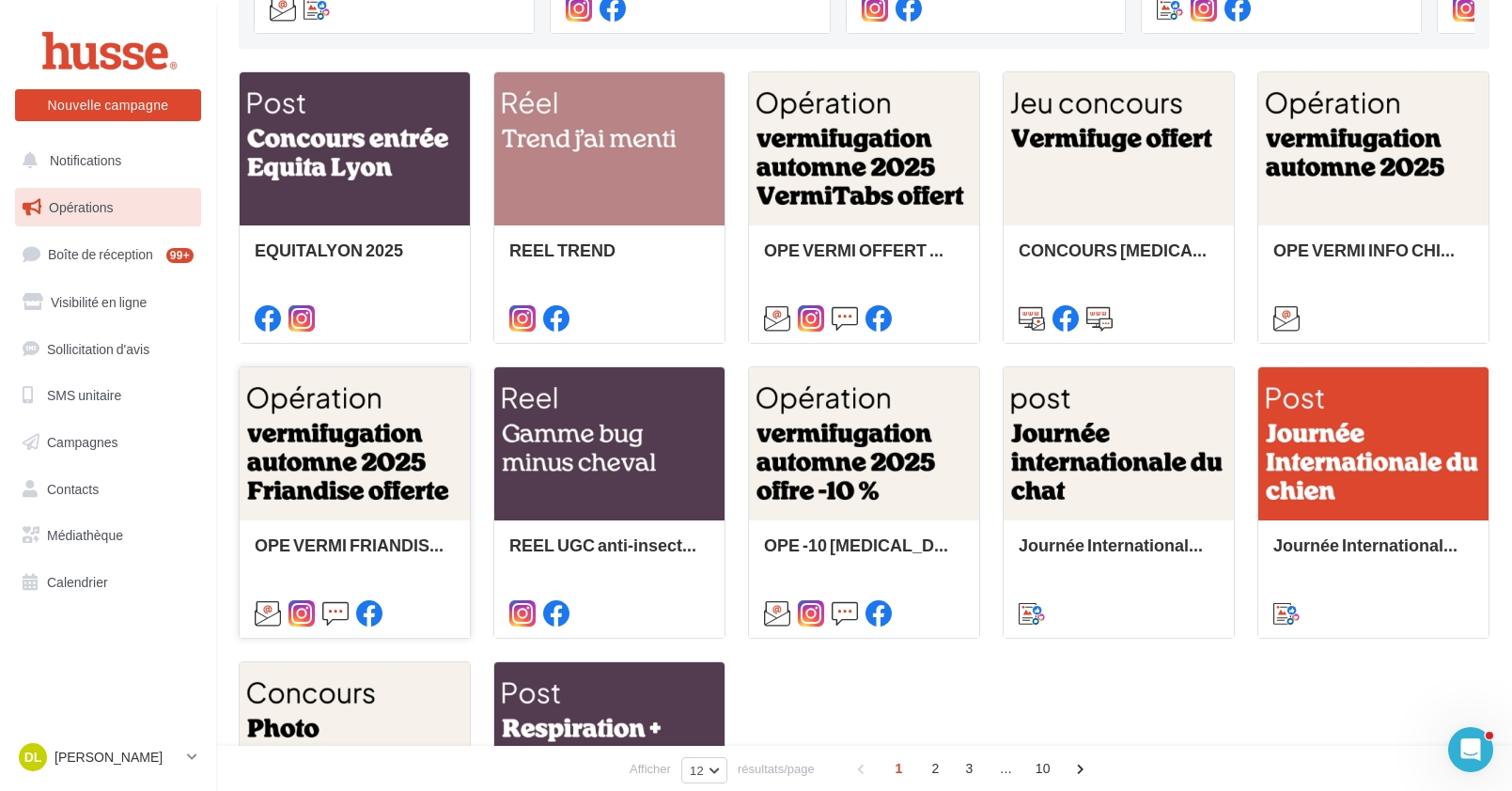
click at [388, 428] on div at bounding box center [355, 446] width 230 height 155
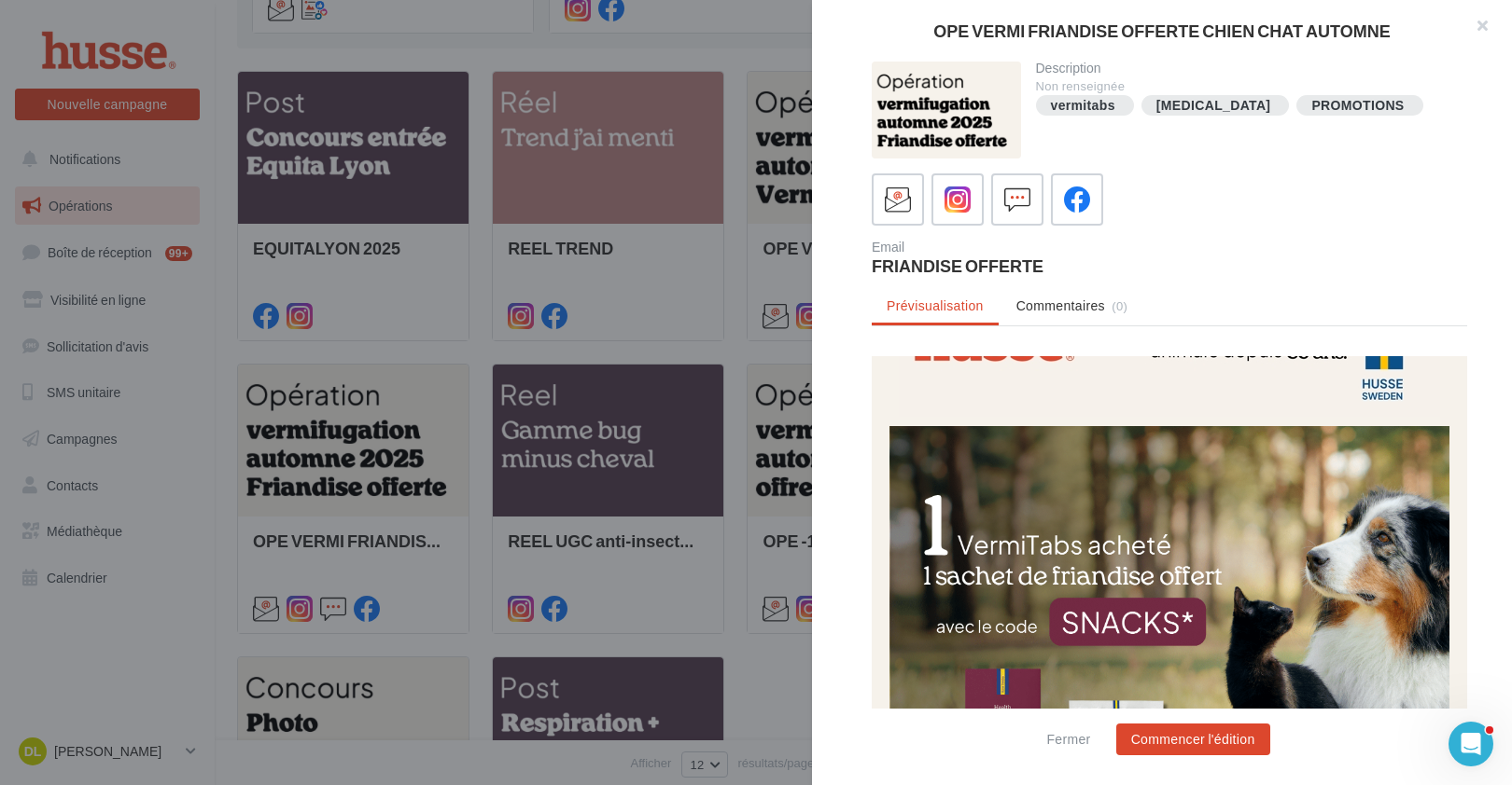
scroll to position [74, 0]
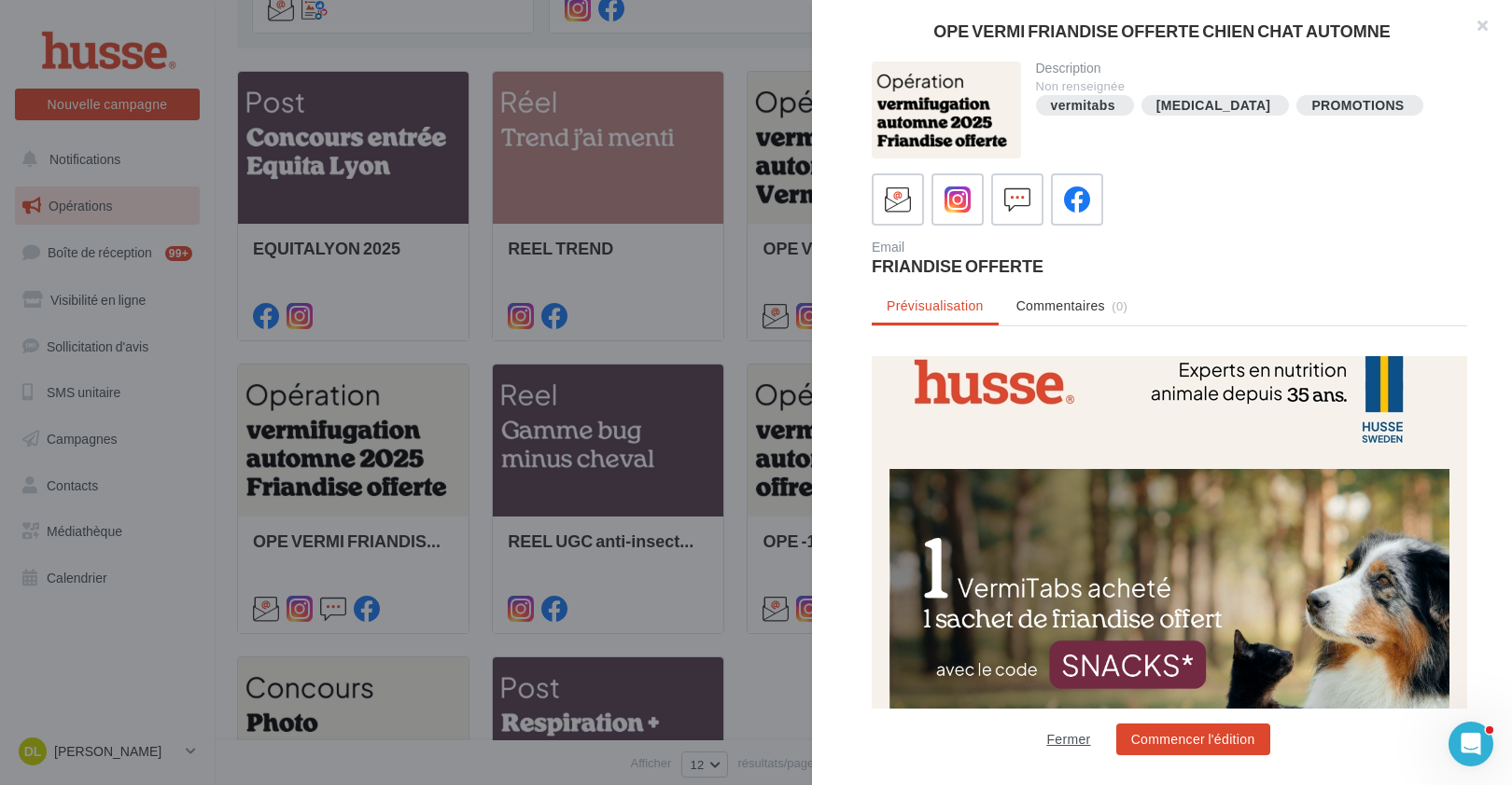
click at [1081, 742] on button "Fermer" at bounding box center [1068, 739] width 59 height 22
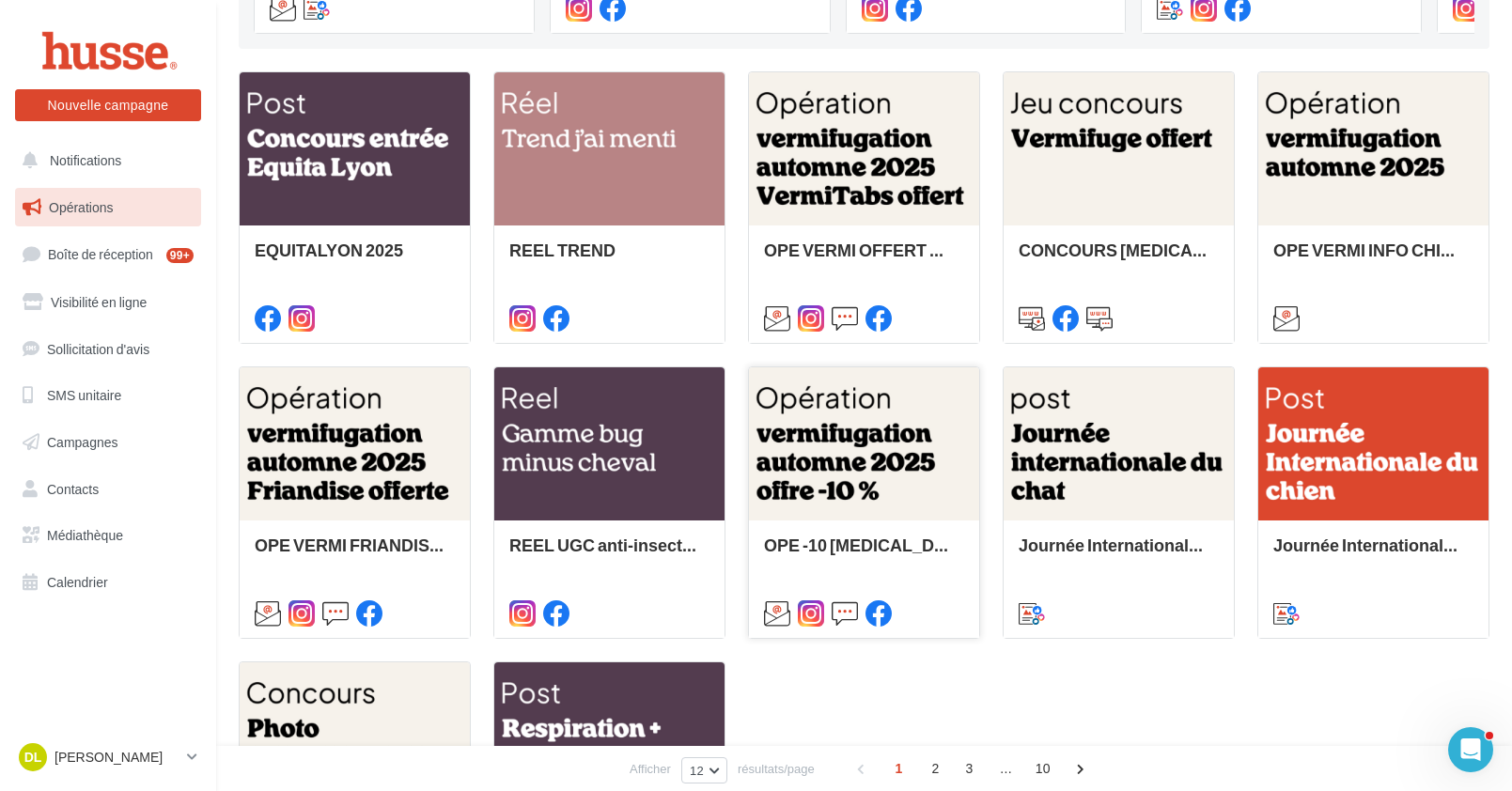
click at [861, 489] on div at bounding box center [864, 446] width 230 height 155
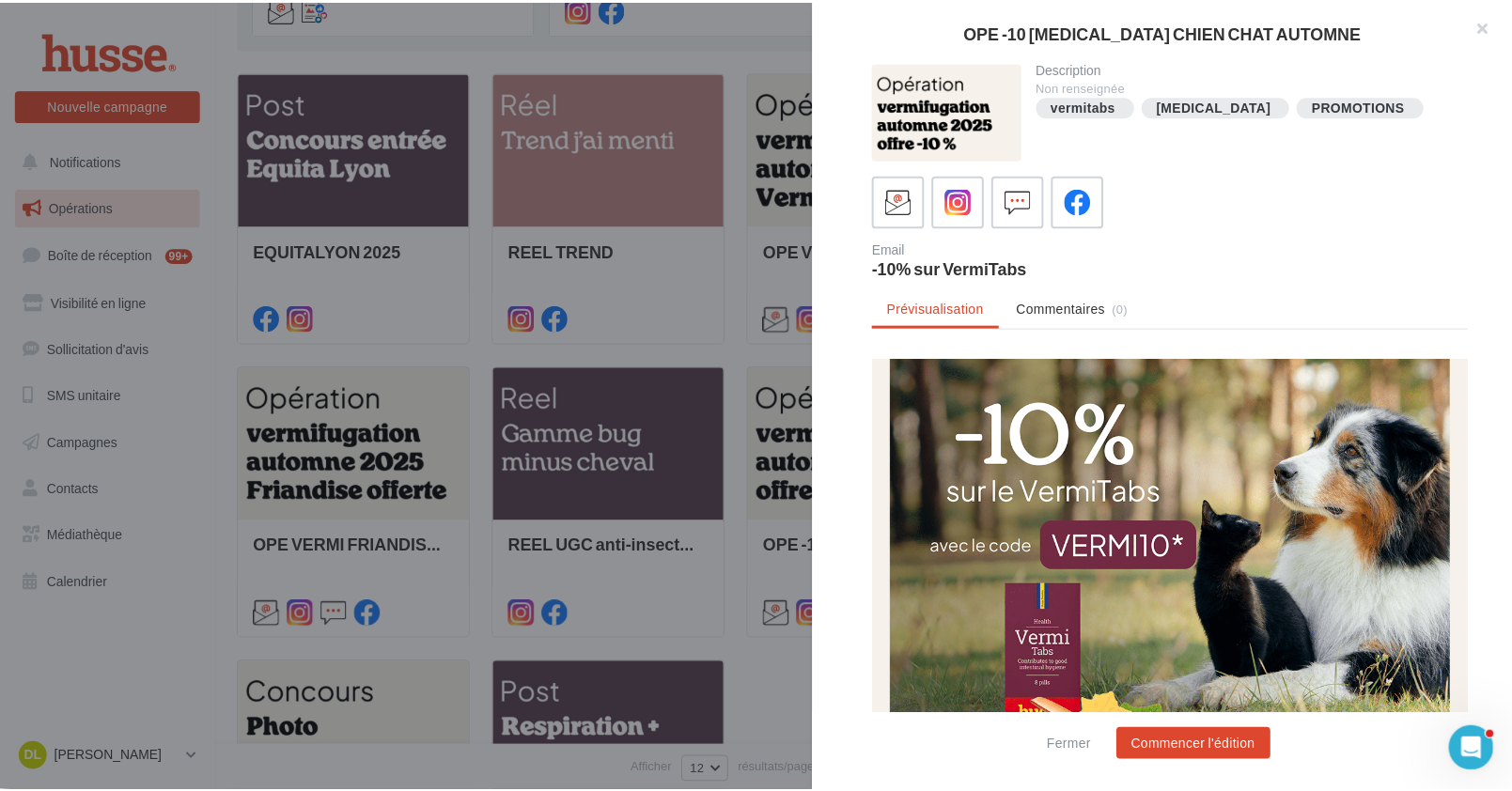
scroll to position [204, 0]
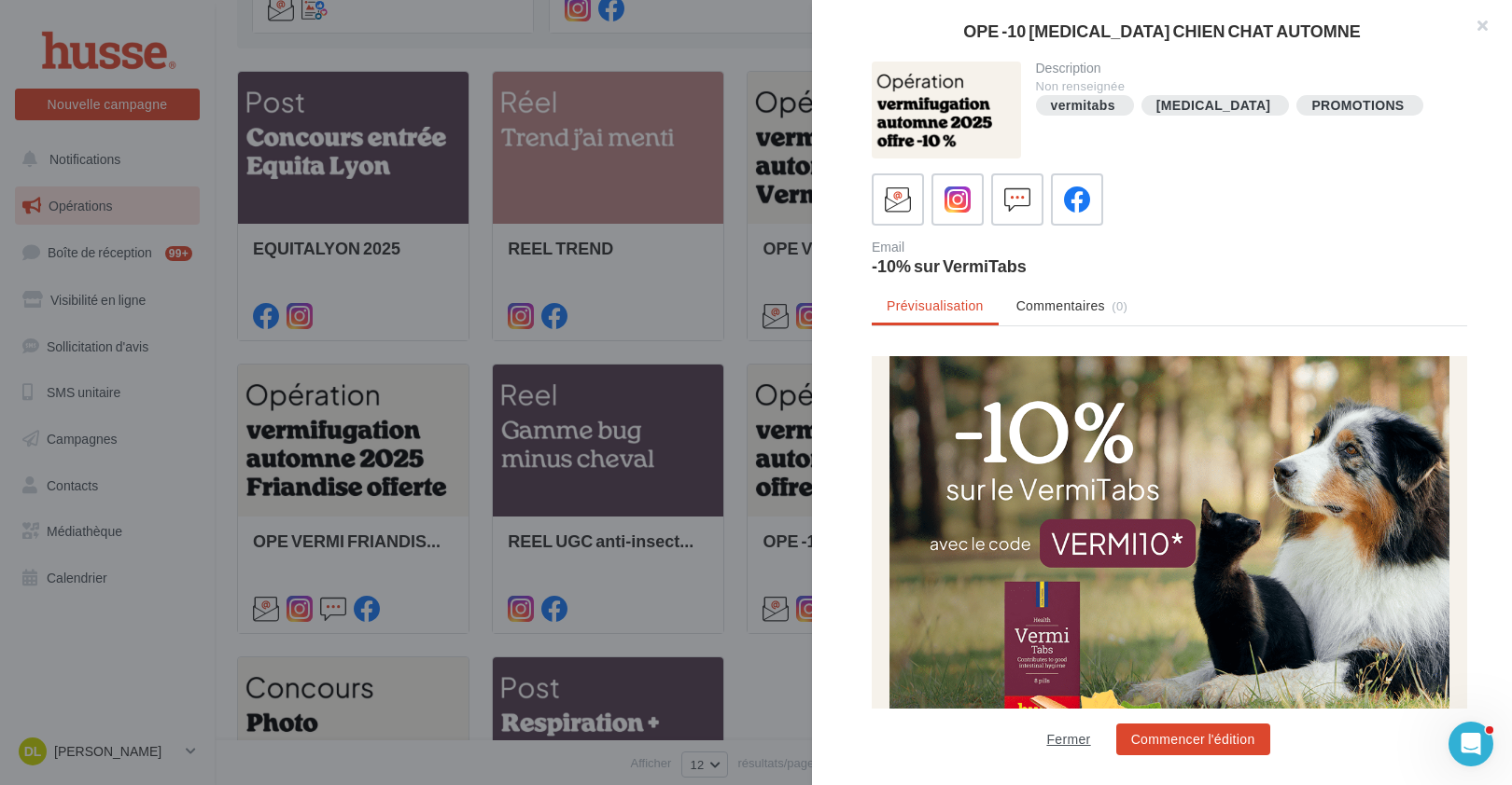
click at [1061, 740] on button "Fermer" at bounding box center [1068, 739] width 59 height 22
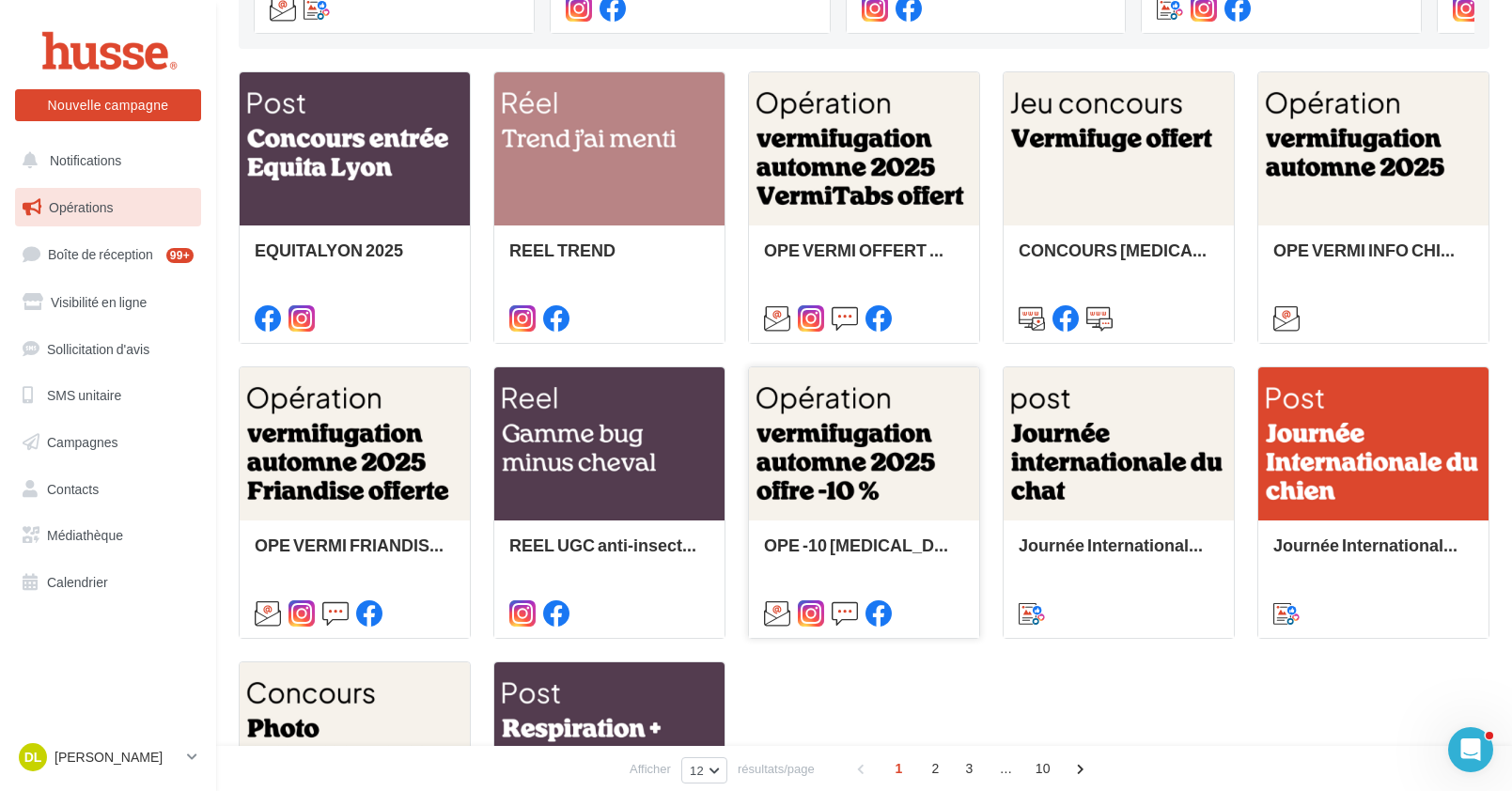
click at [891, 432] on div at bounding box center [864, 446] width 230 height 155
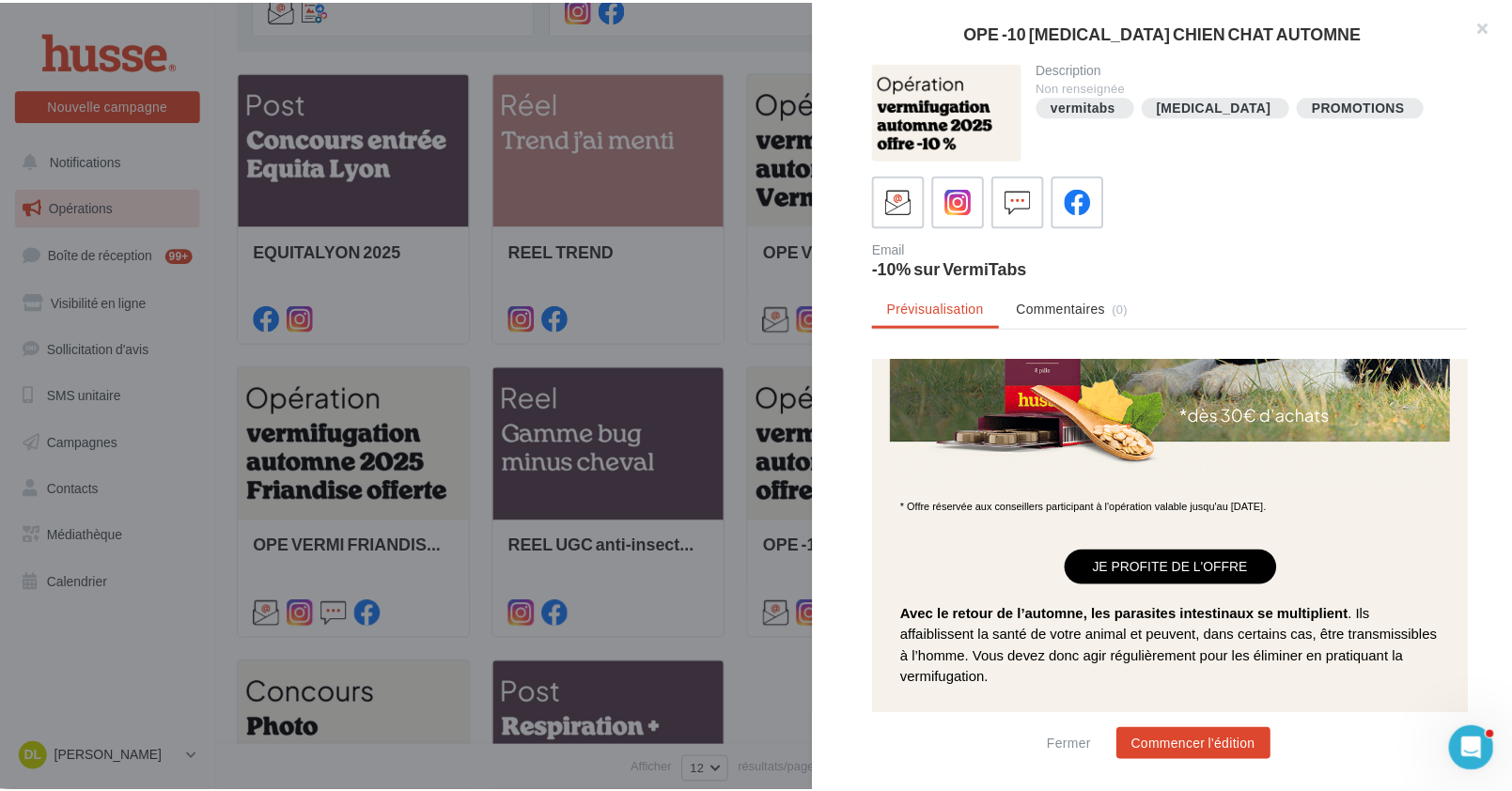
scroll to position [526, 0]
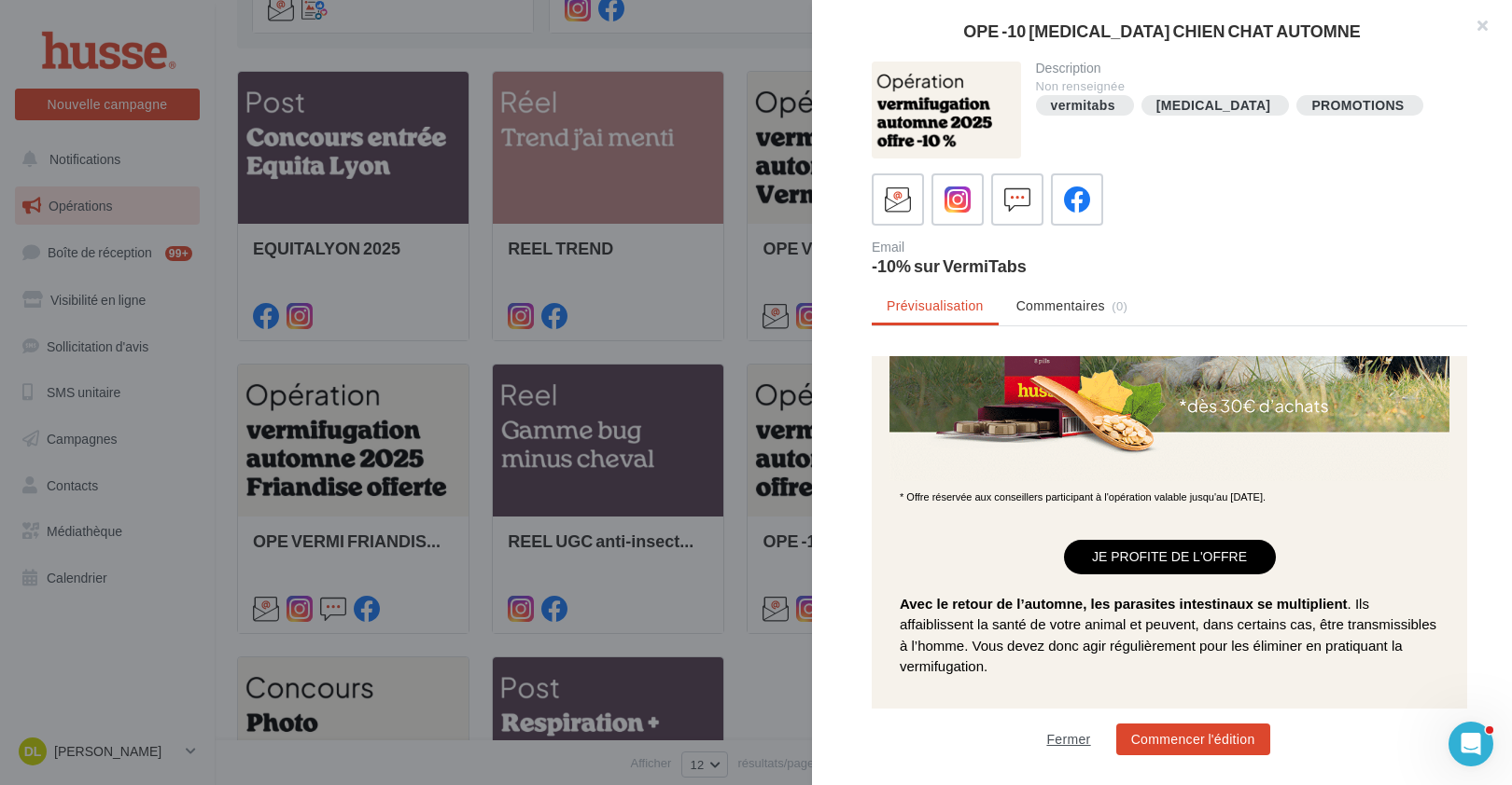
click at [1069, 737] on button "Fermer" at bounding box center [1068, 739] width 59 height 22
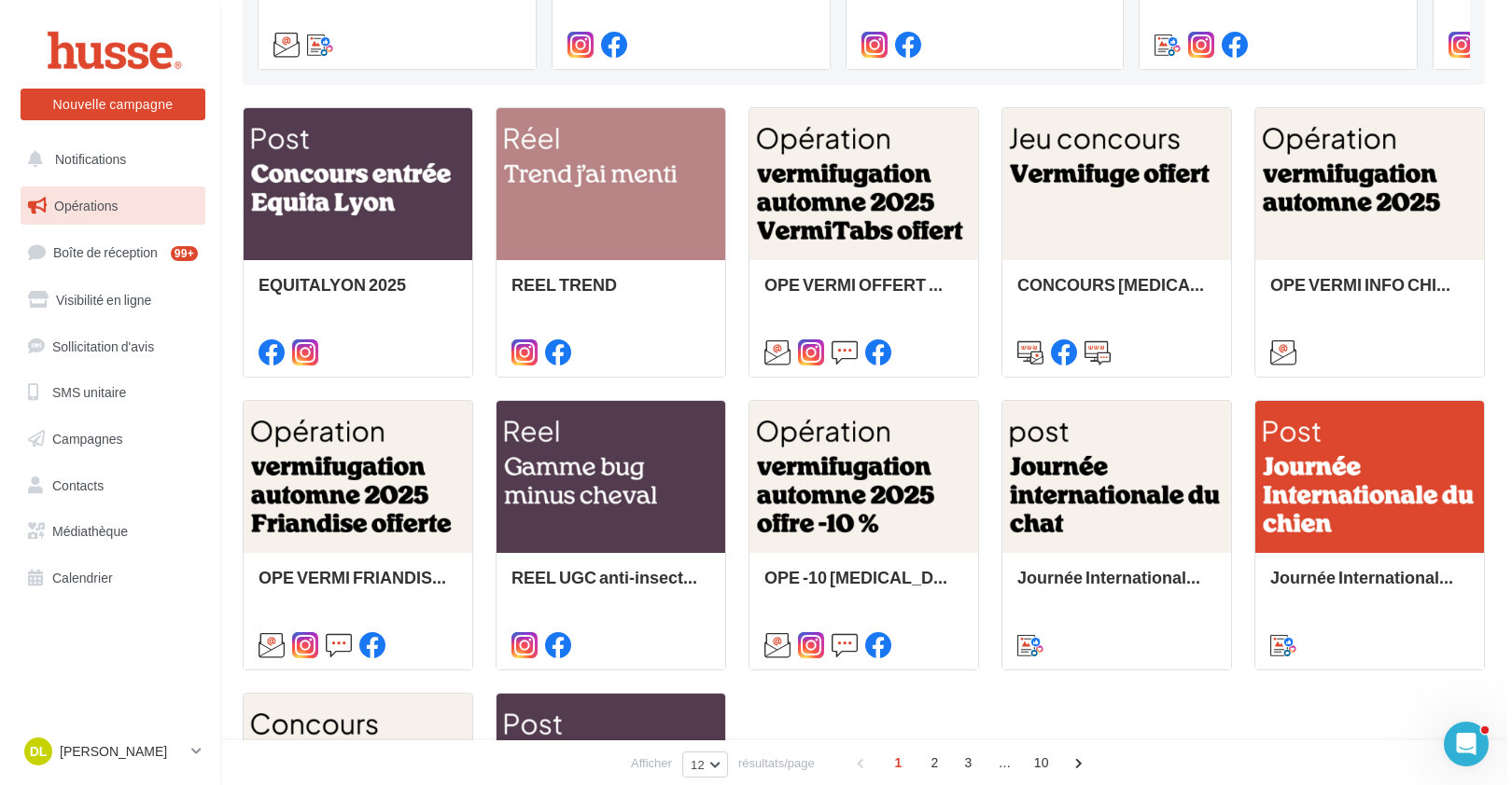
scroll to position [445, 0]
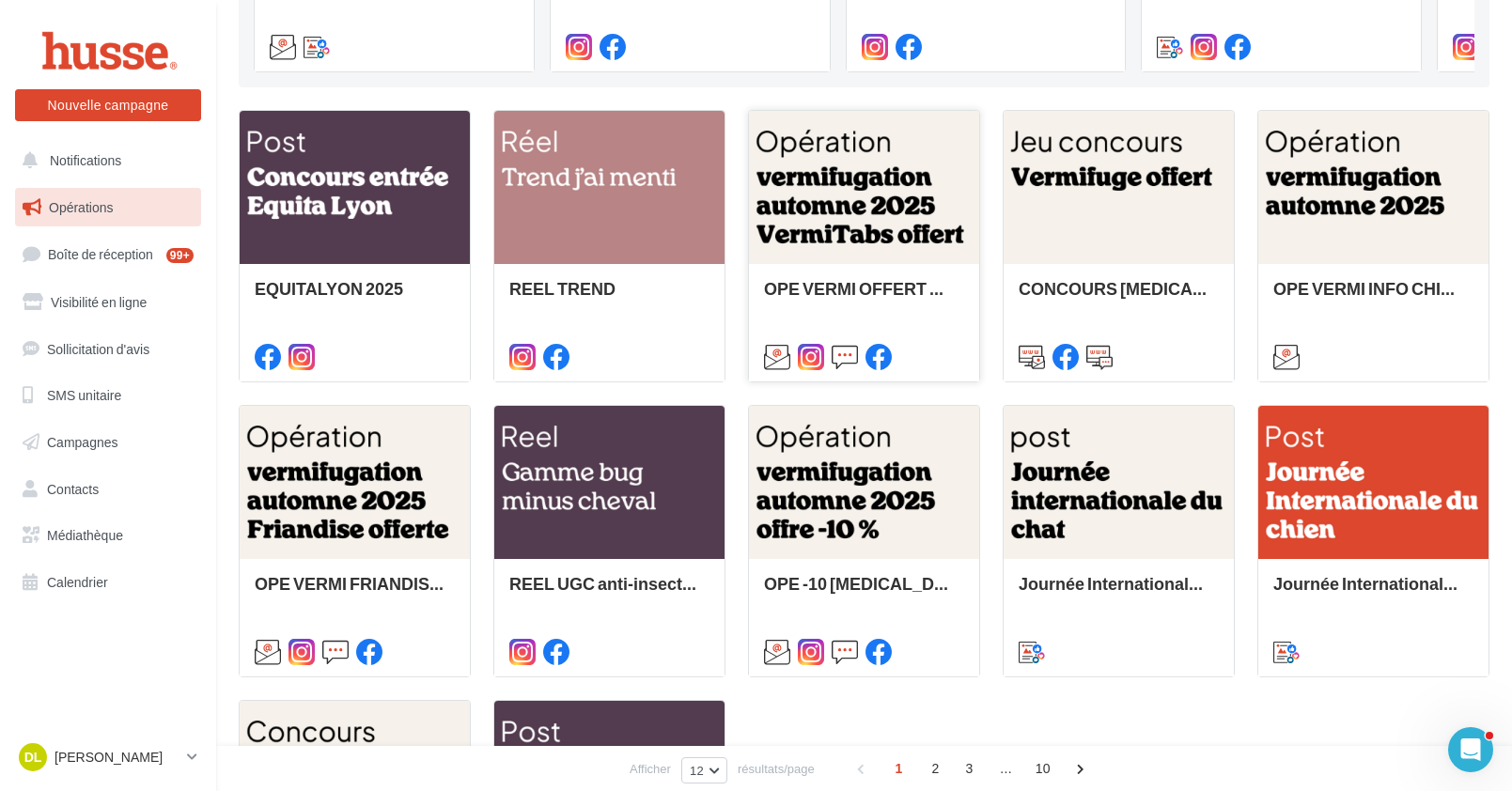
click at [940, 223] on div at bounding box center [864, 189] width 230 height 155
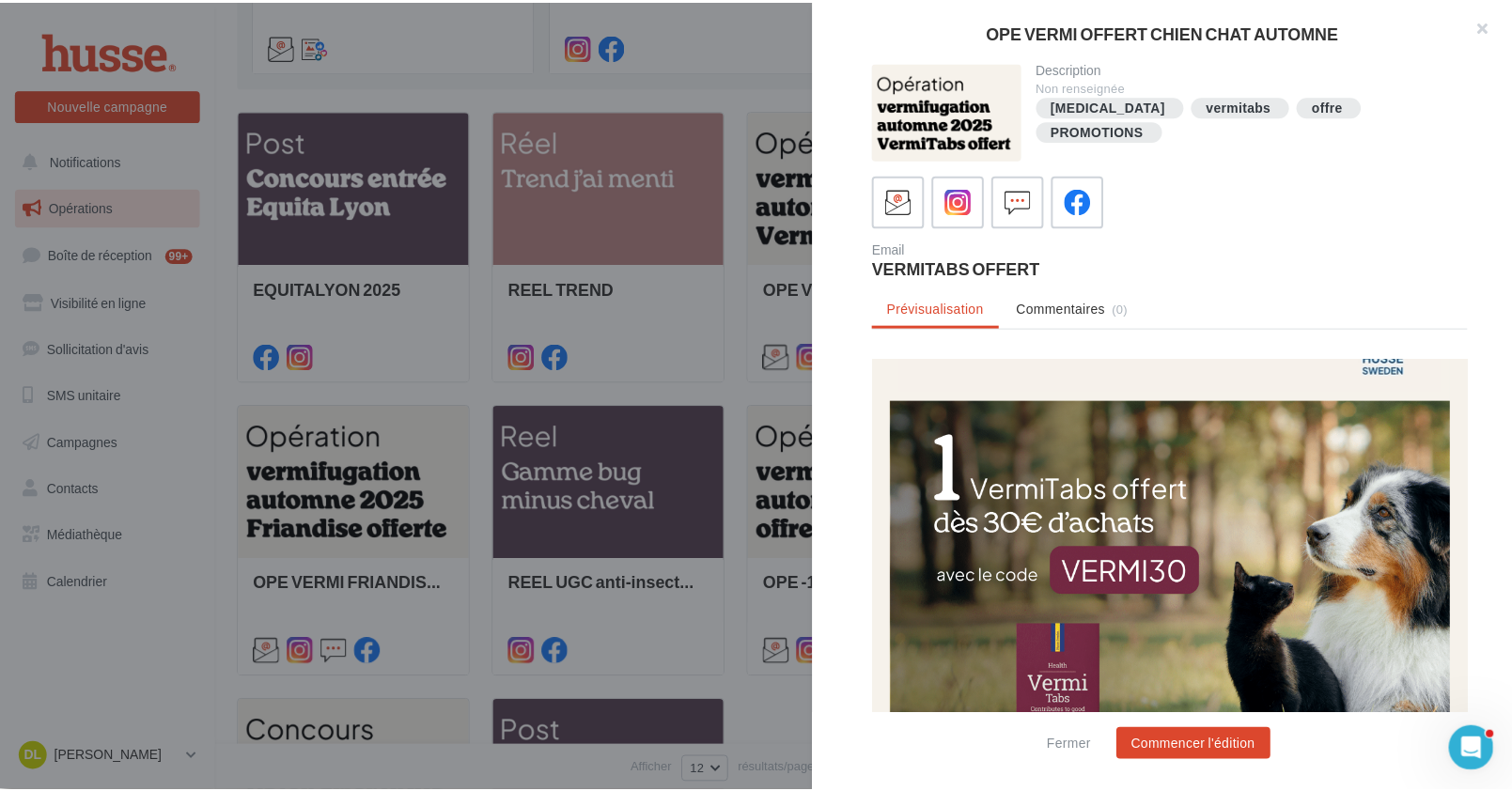
scroll to position [166, 0]
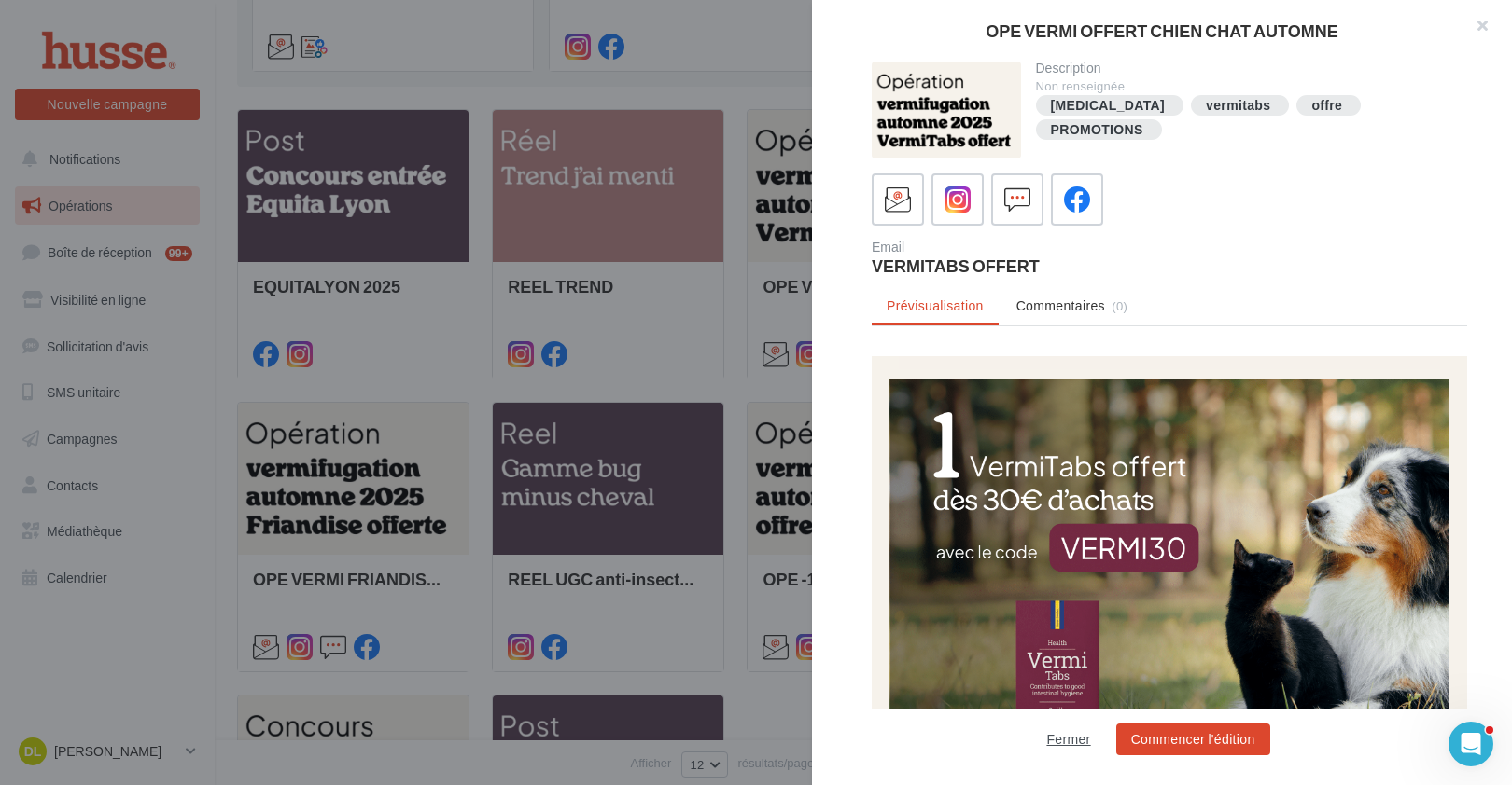
click at [1072, 741] on button "Fermer" at bounding box center [1068, 739] width 59 height 22
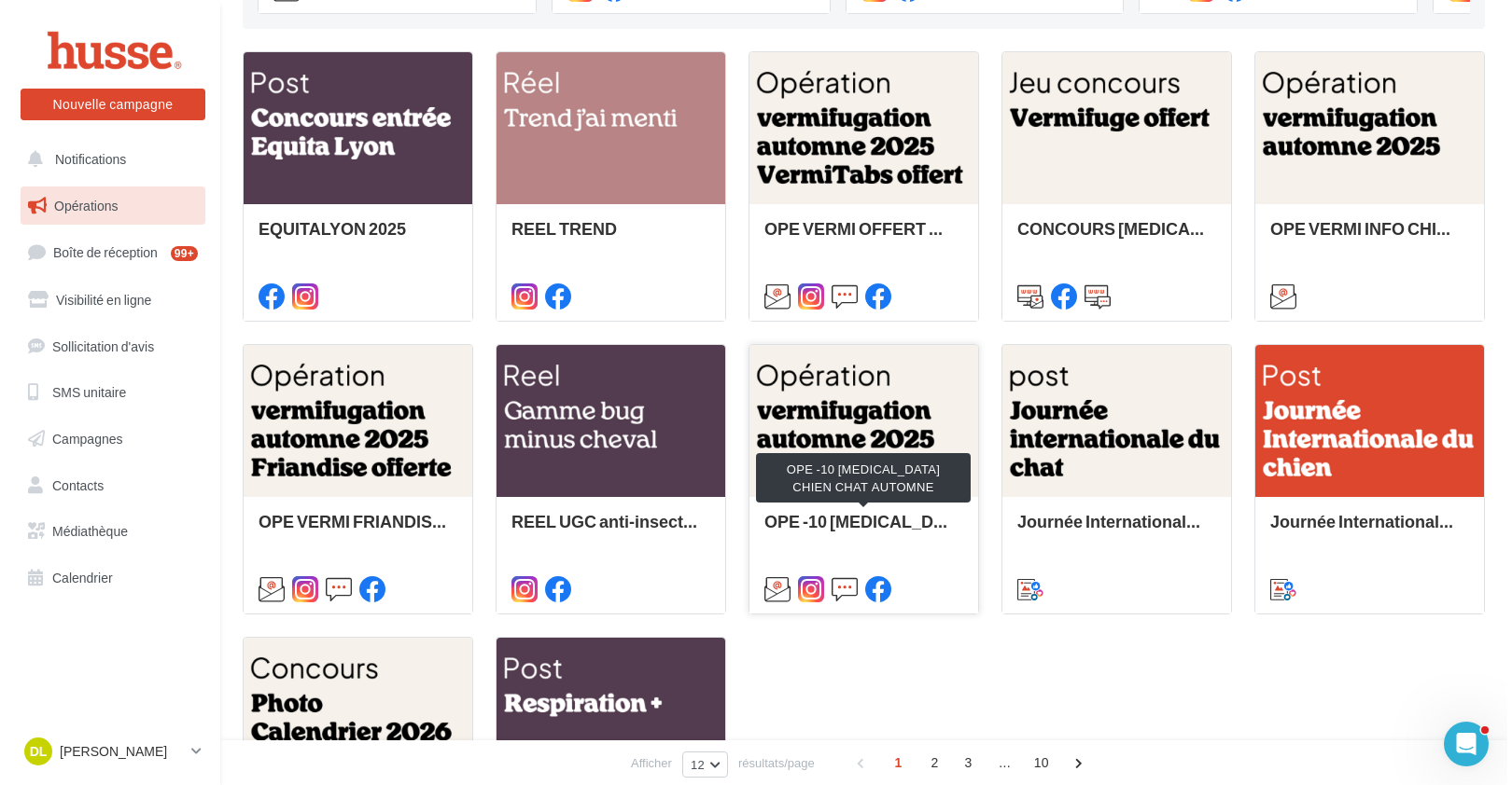
scroll to position [507, 0]
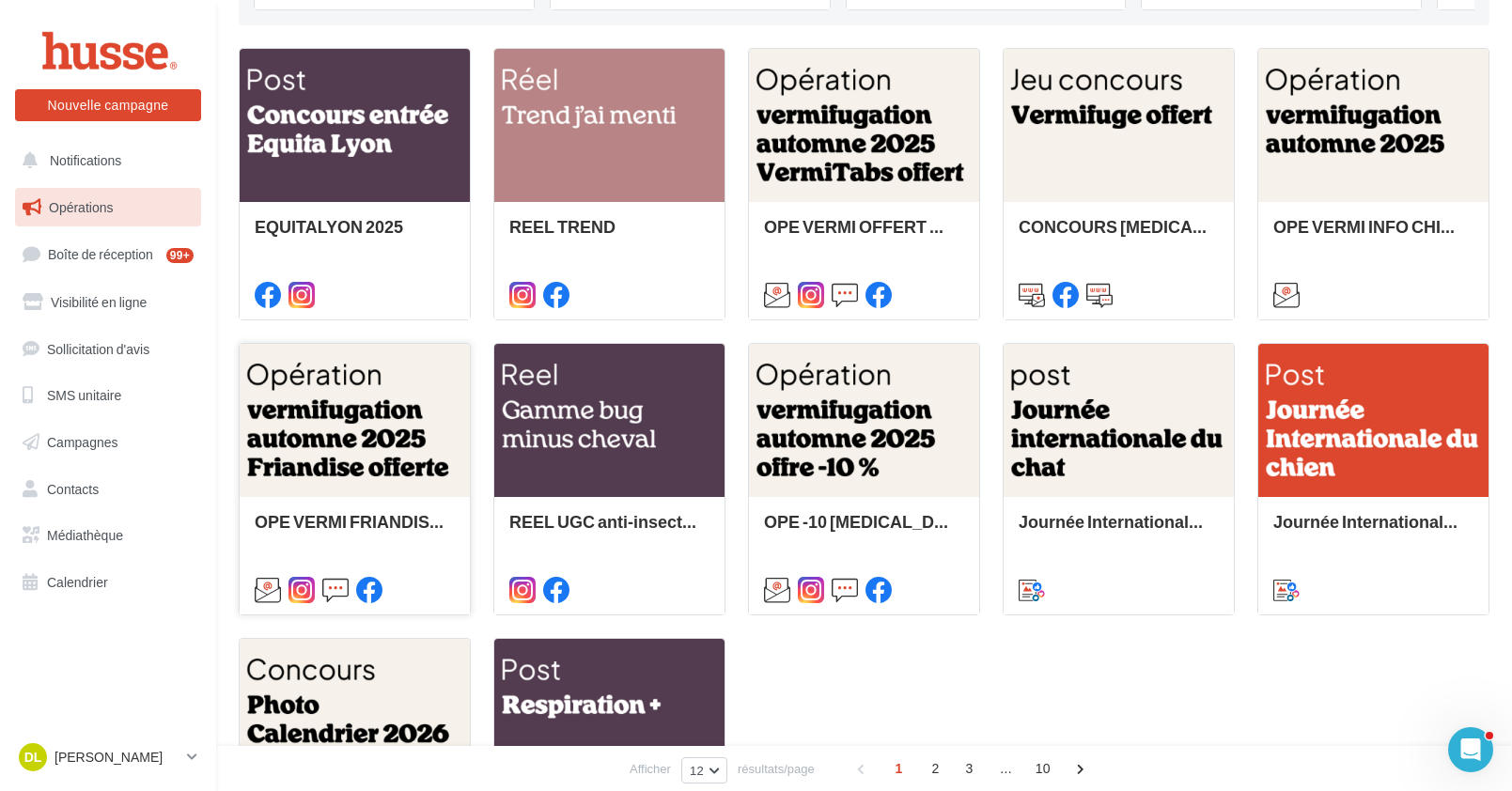
click at [334, 446] on div at bounding box center [355, 422] width 230 height 155
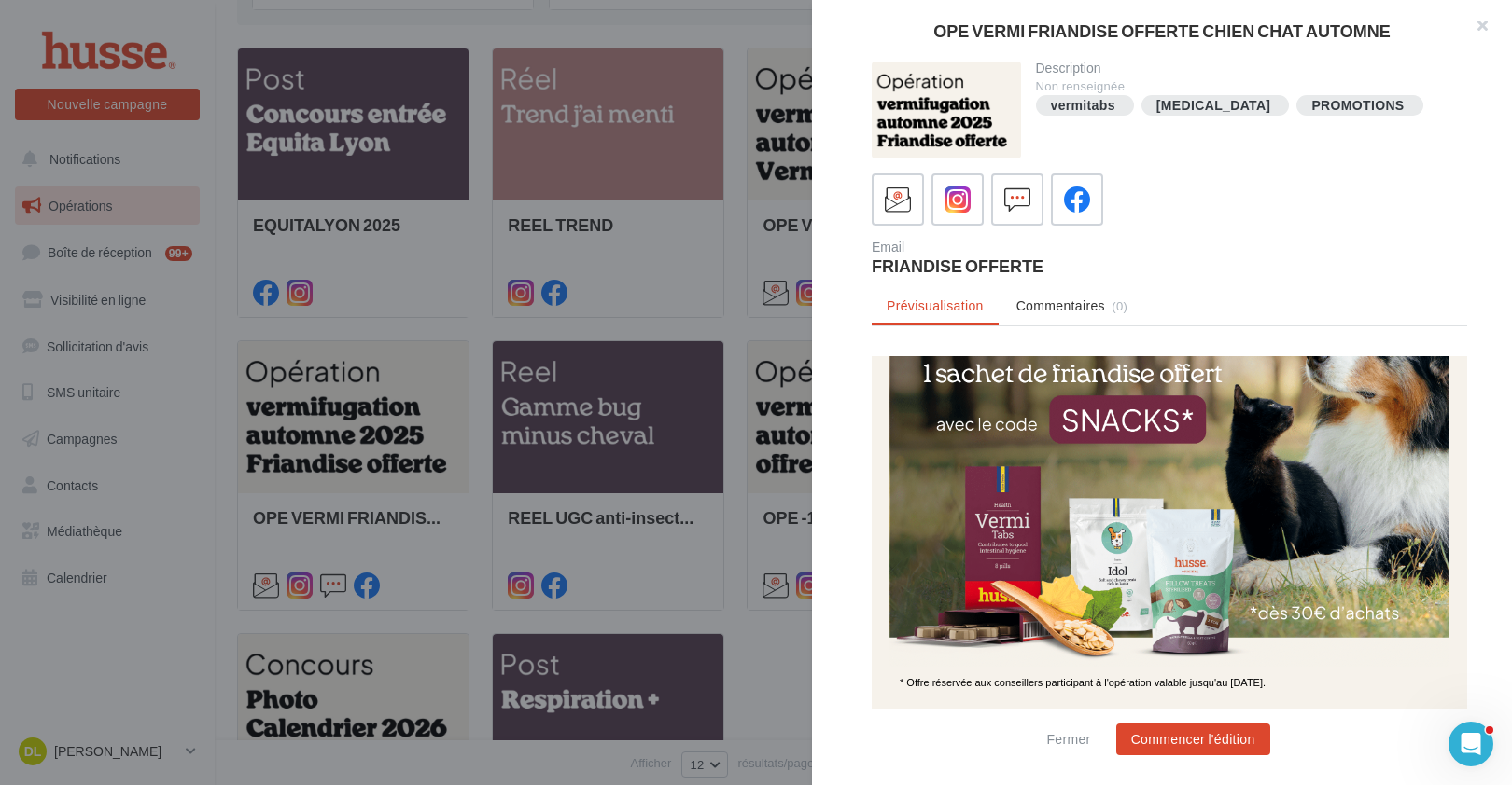
scroll to position [218, 0]
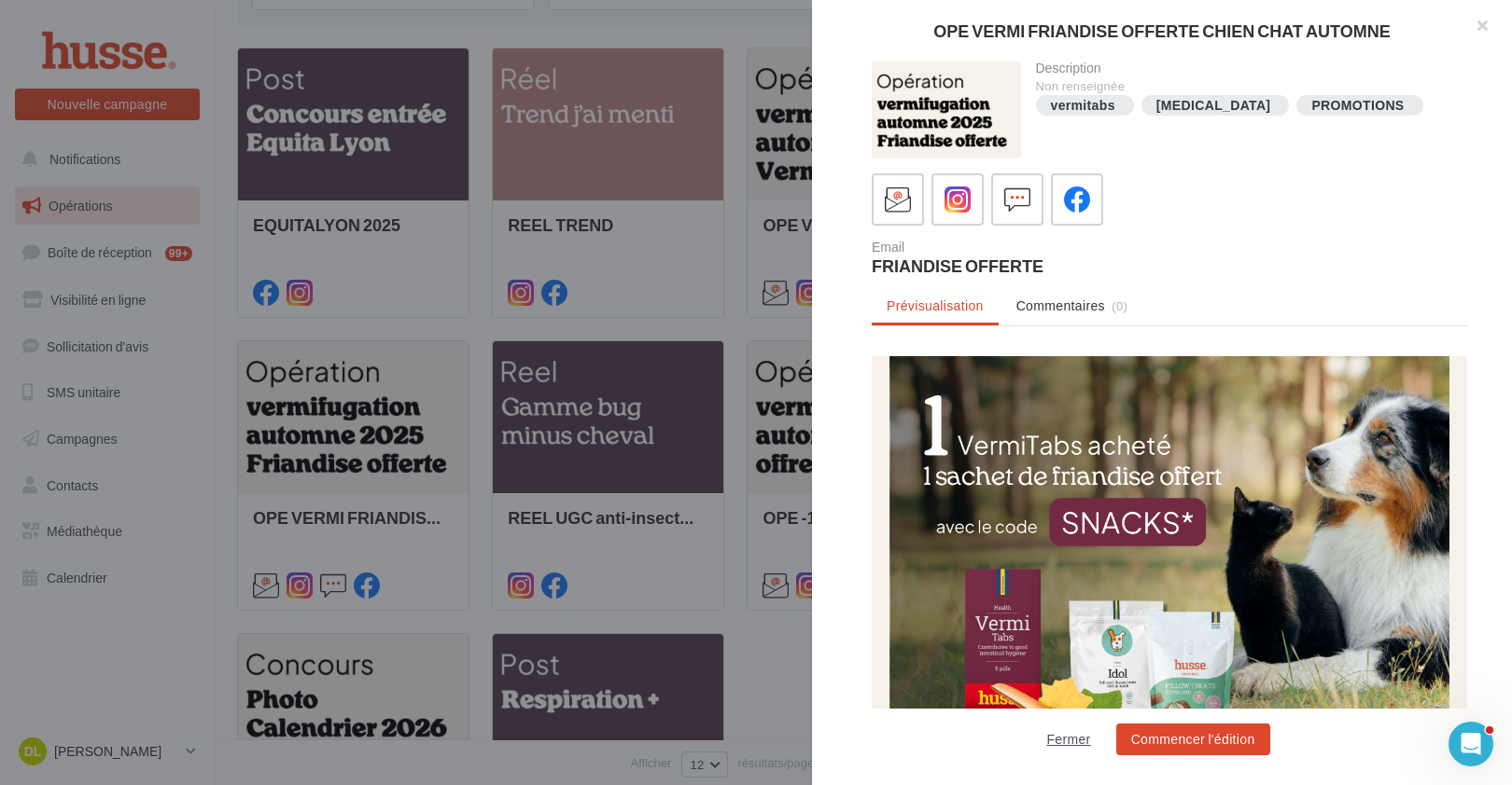
click at [1061, 736] on button "Fermer" at bounding box center [1068, 739] width 59 height 22
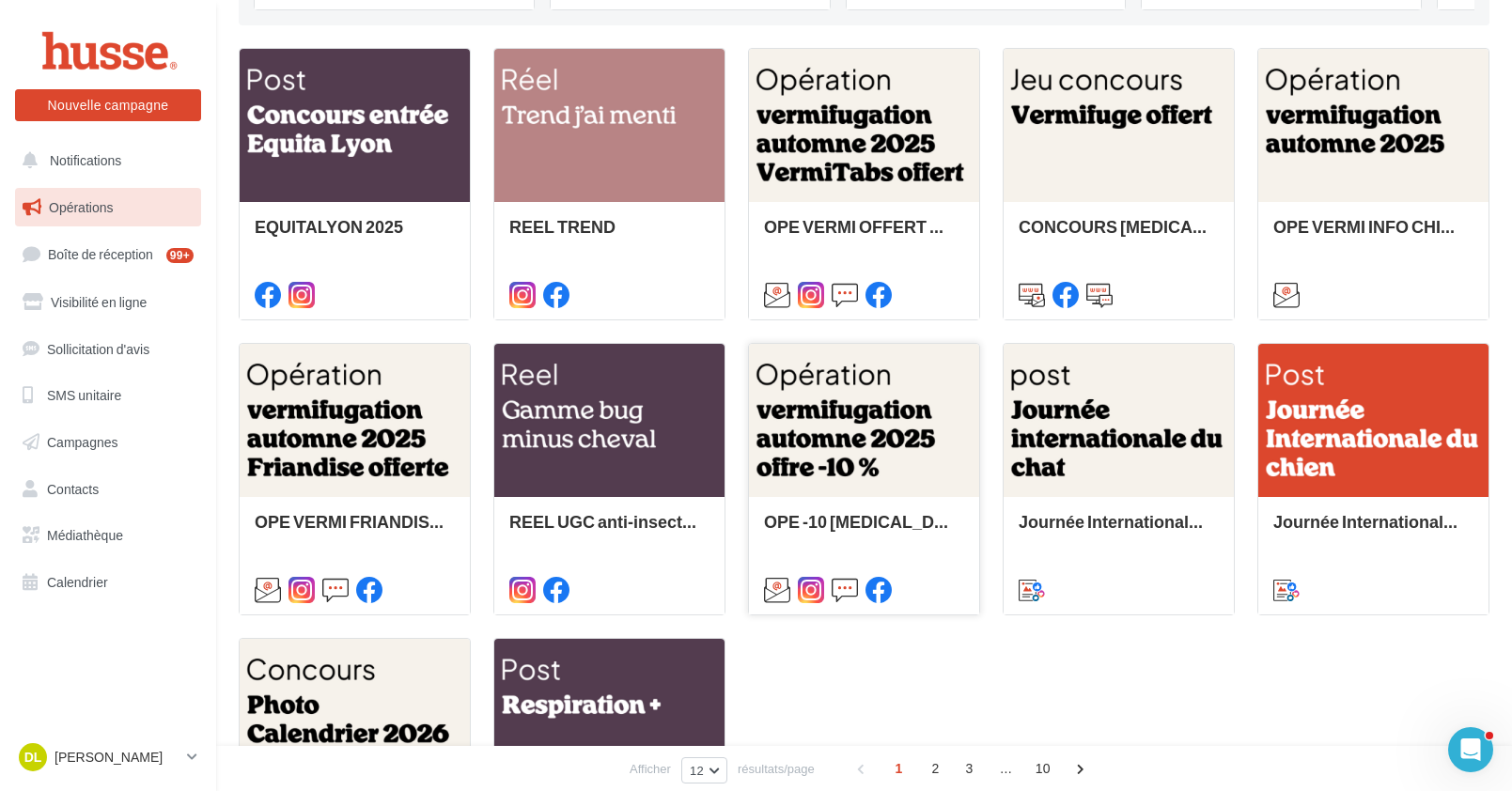
click at [851, 425] on div at bounding box center [864, 422] width 230 height 155
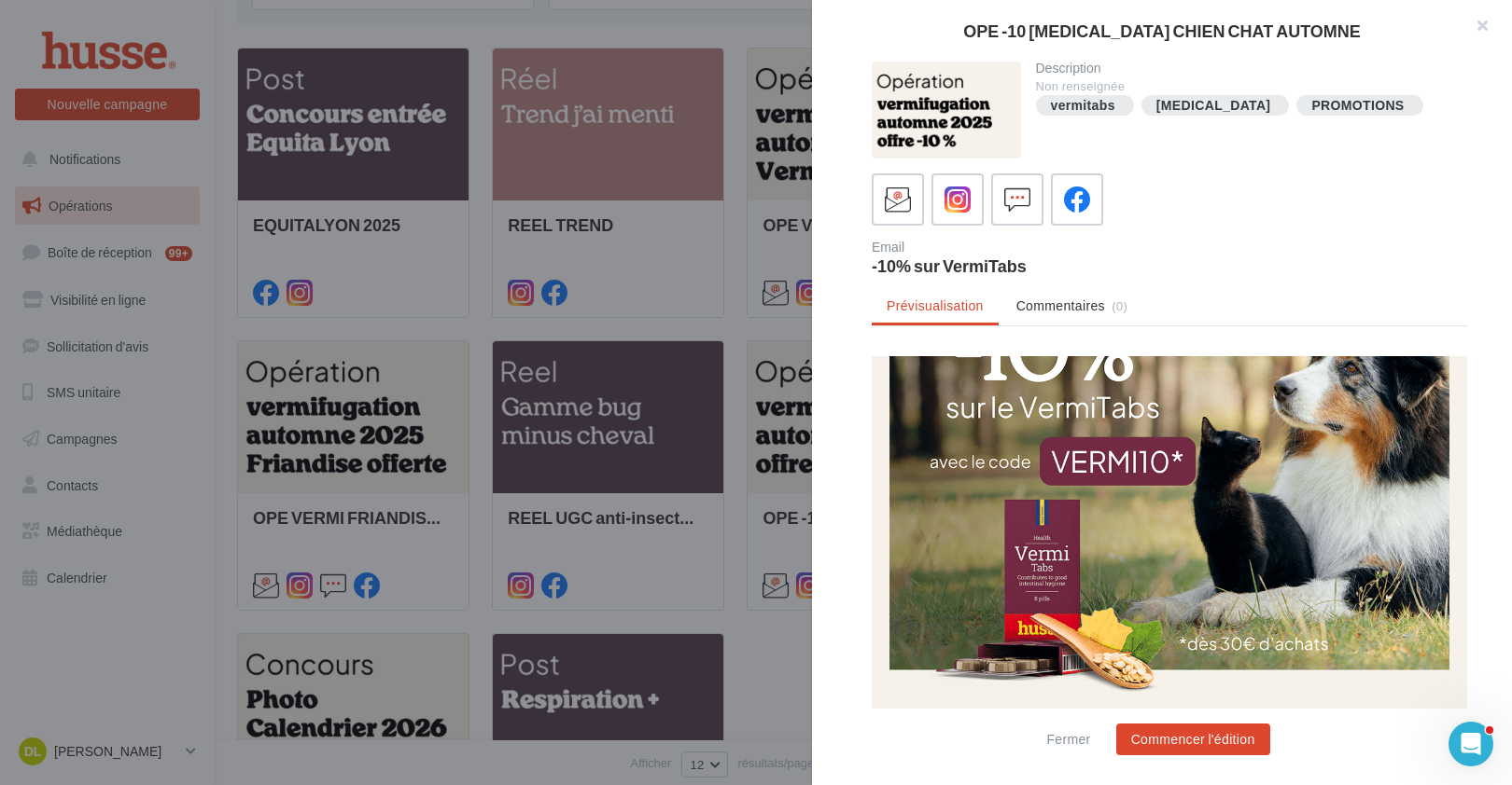
scroll to position [288, 0]
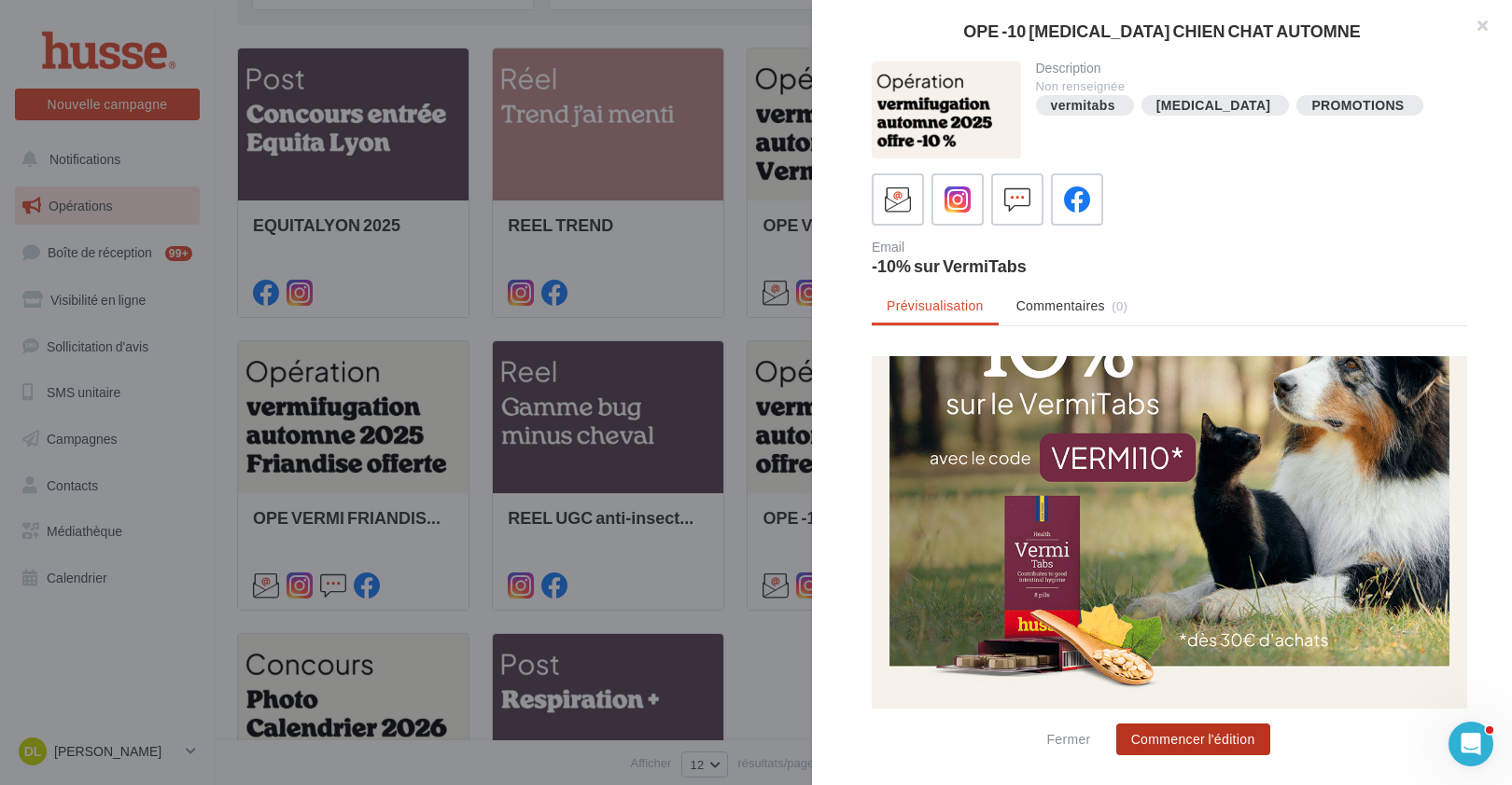
click at [1238, 736] on button "Commencer l'édition" at bounding box center [1194, 739] width 154 height 31
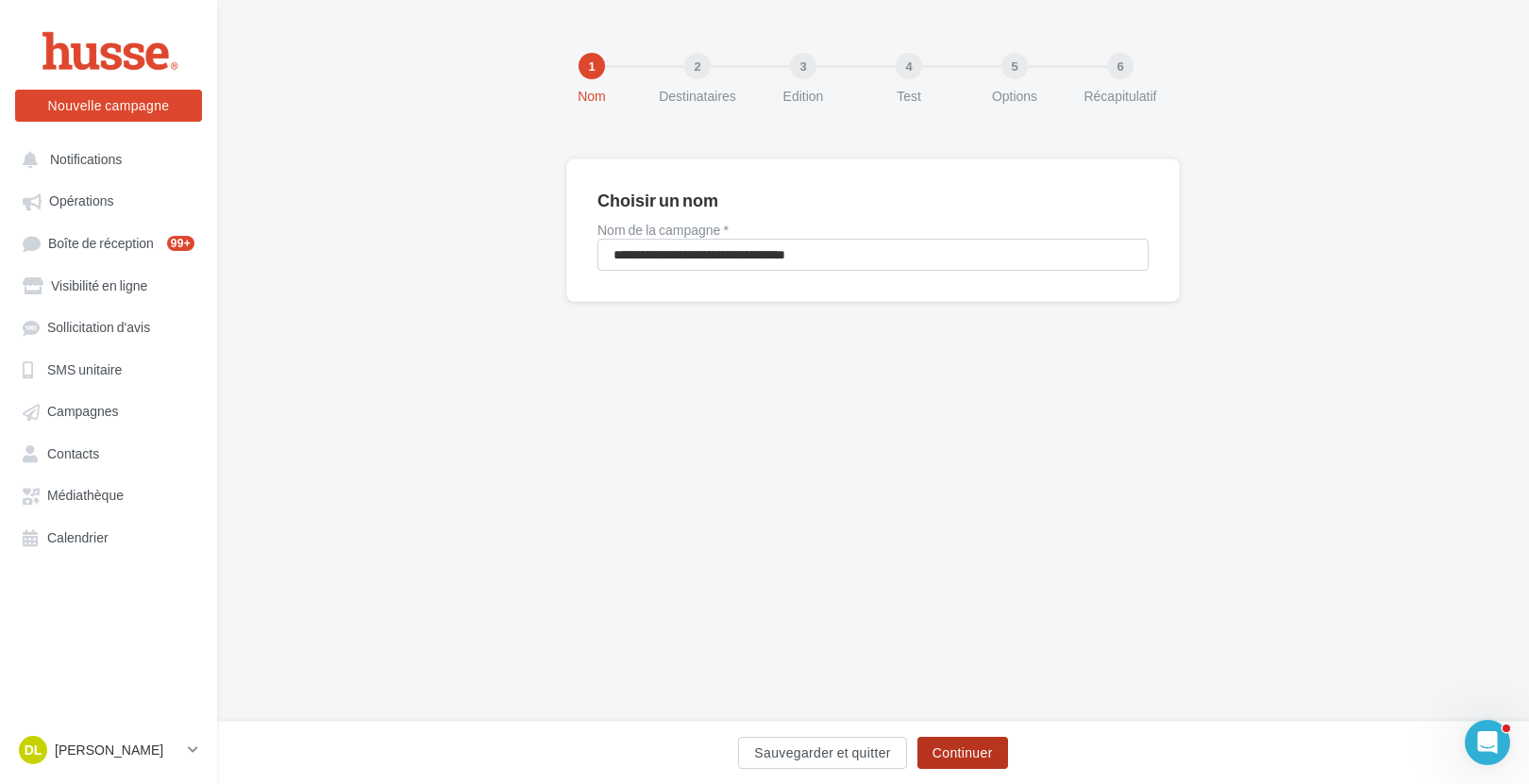
click at [967, 747] on button "Continuer" at bounding box center [963, 752] width 91 height 32
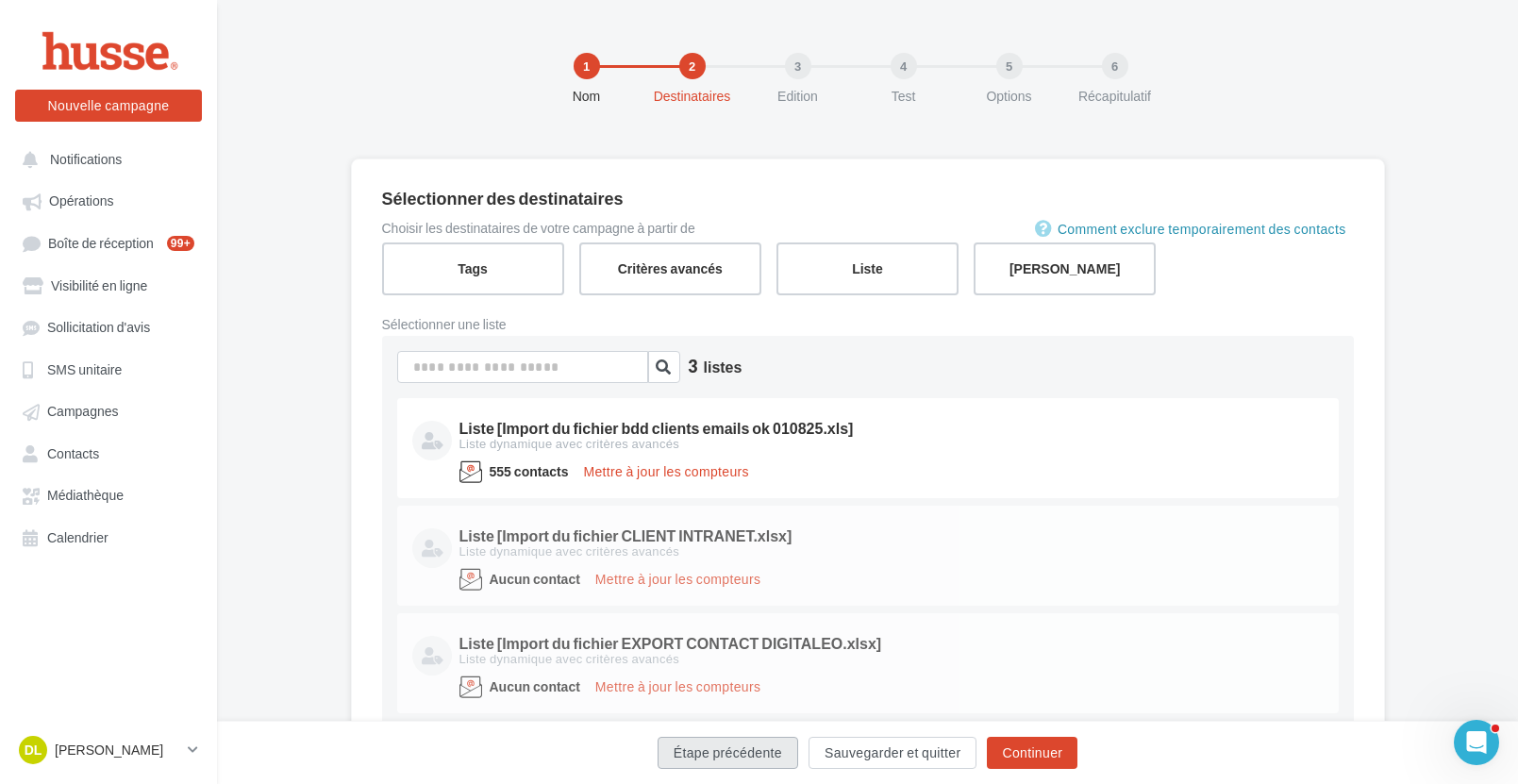
click at [763, 748] on button "Étape précédente" at bounding box center [728, 752] width 140 height 32
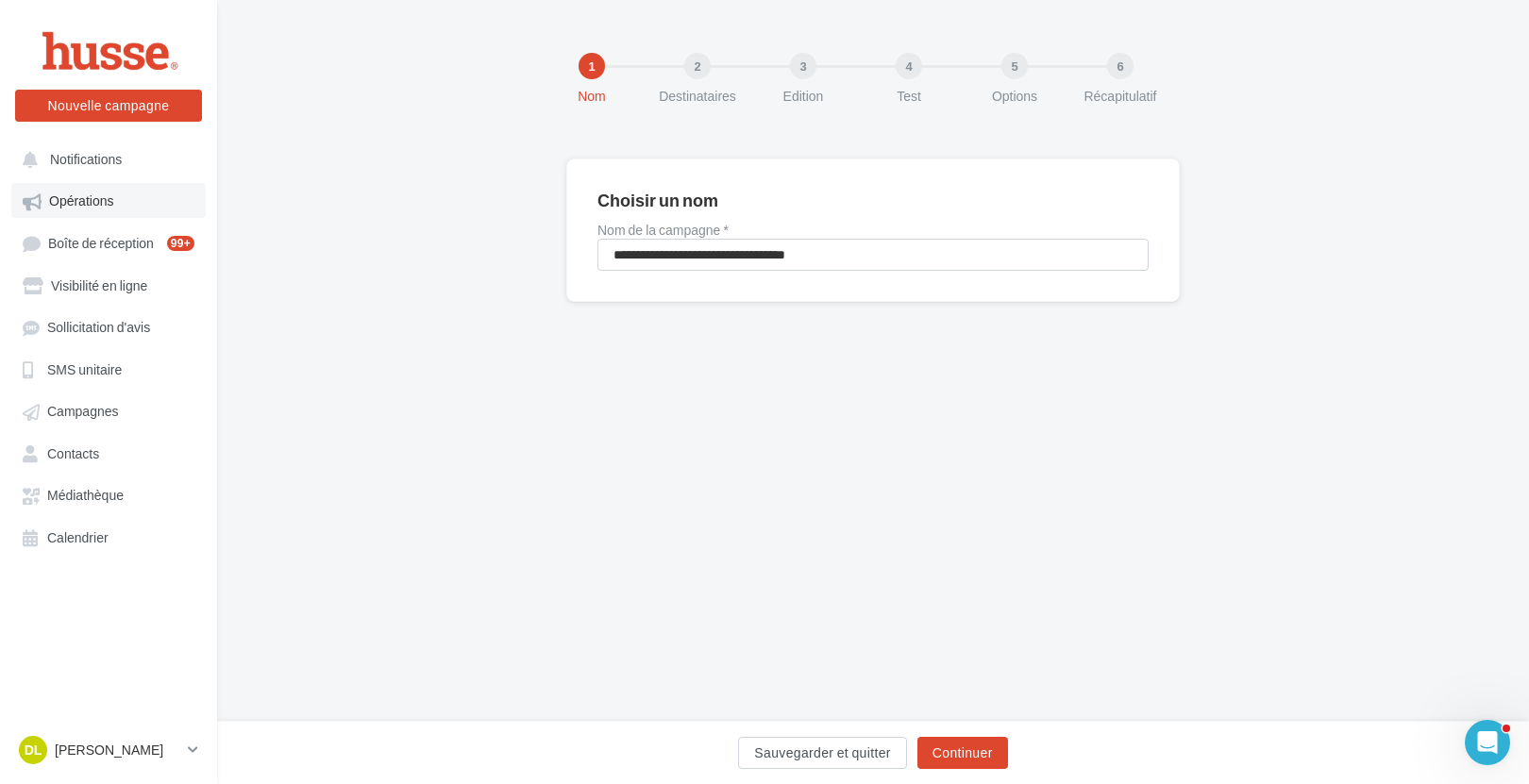
click at [86, 194] on span "Opérations" at bounding box center [81, 201] width 64 height 16
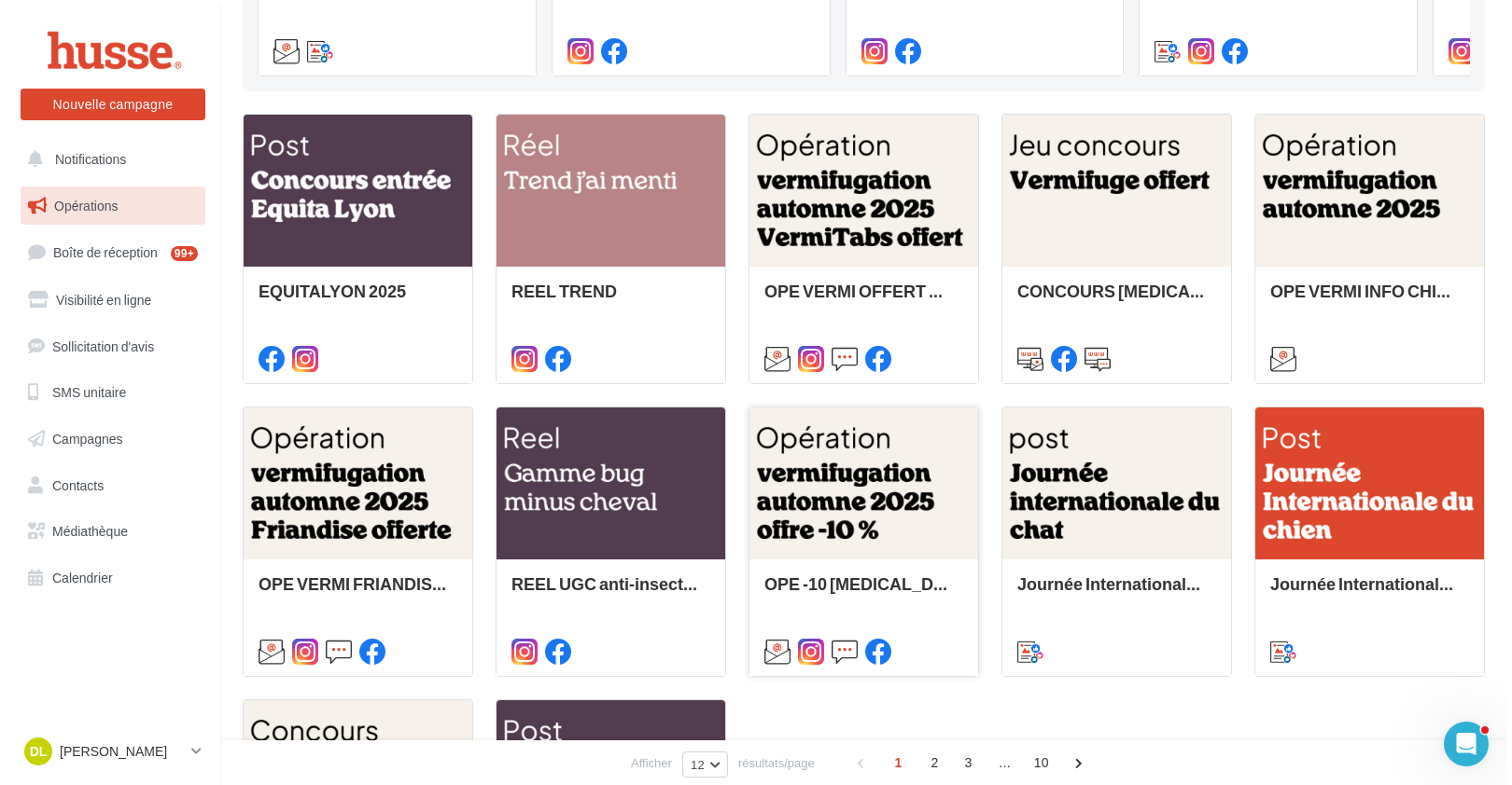
scroll to position [470, 0]
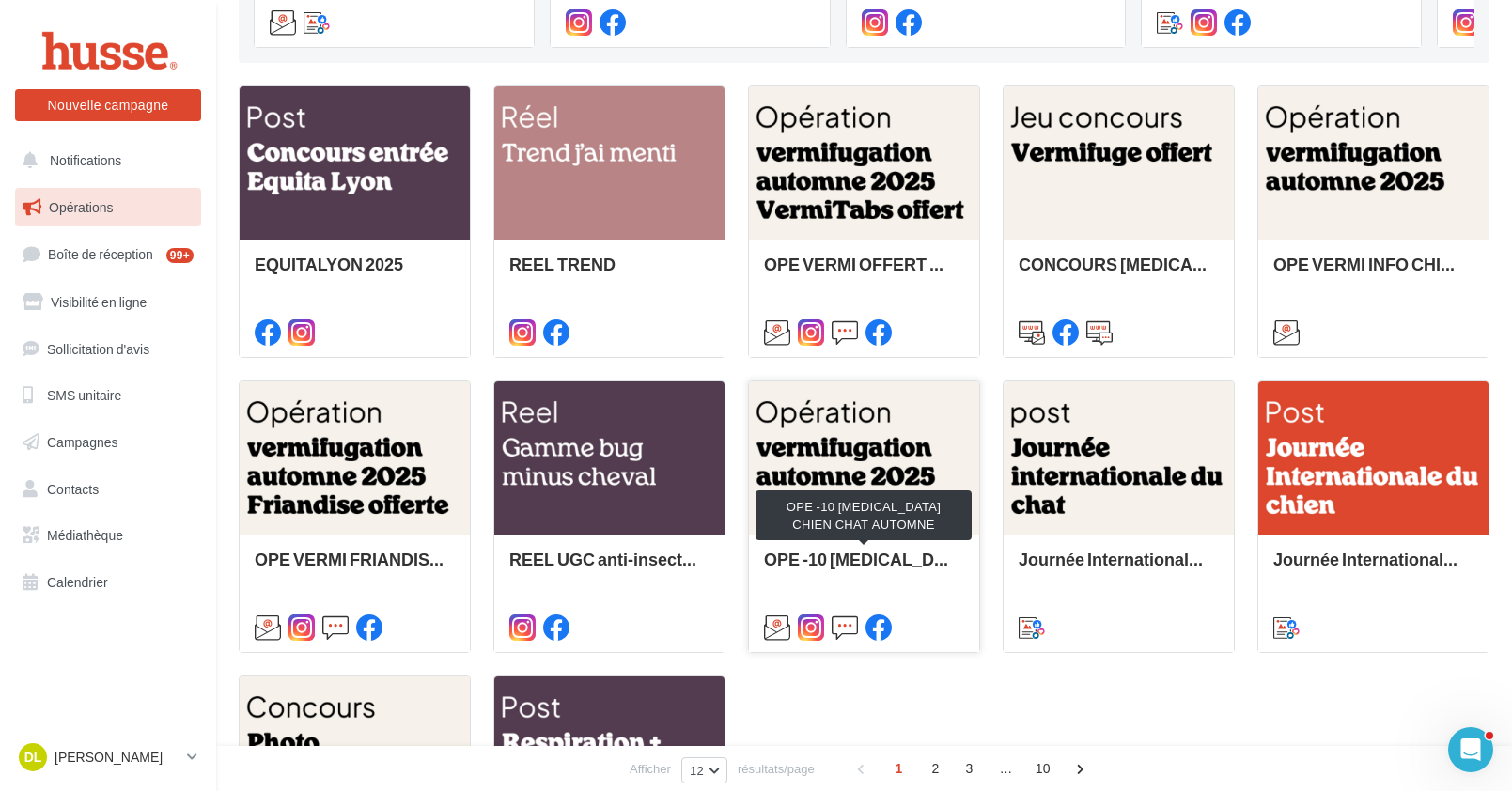
click at [931, 582] on div "OPE -10 [MEDICAL_DATA] CHIEN CHAT AUTOMNE" at bounding box center [864, 569] width 200 height 37
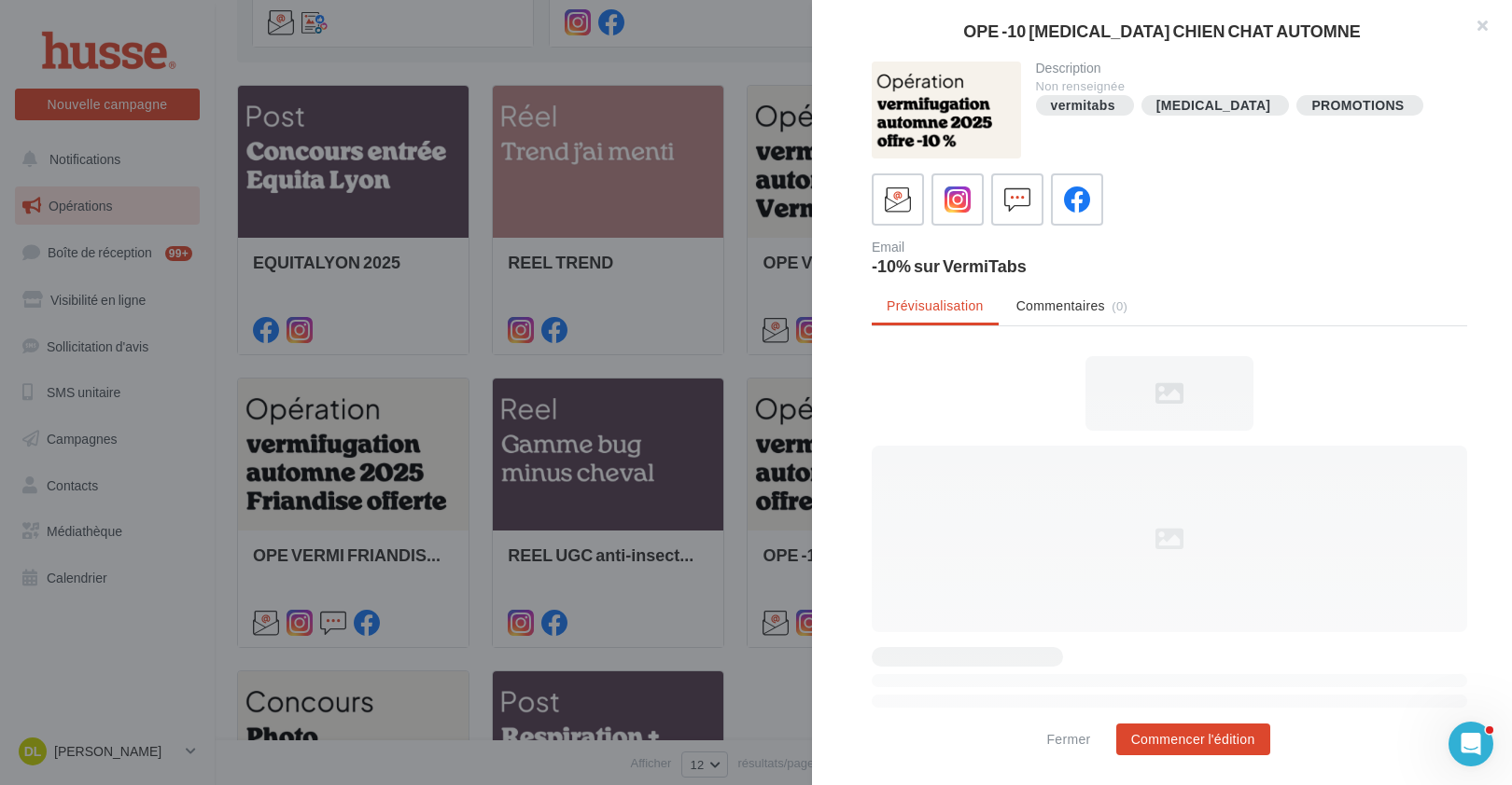
scroll to position [0, 0]
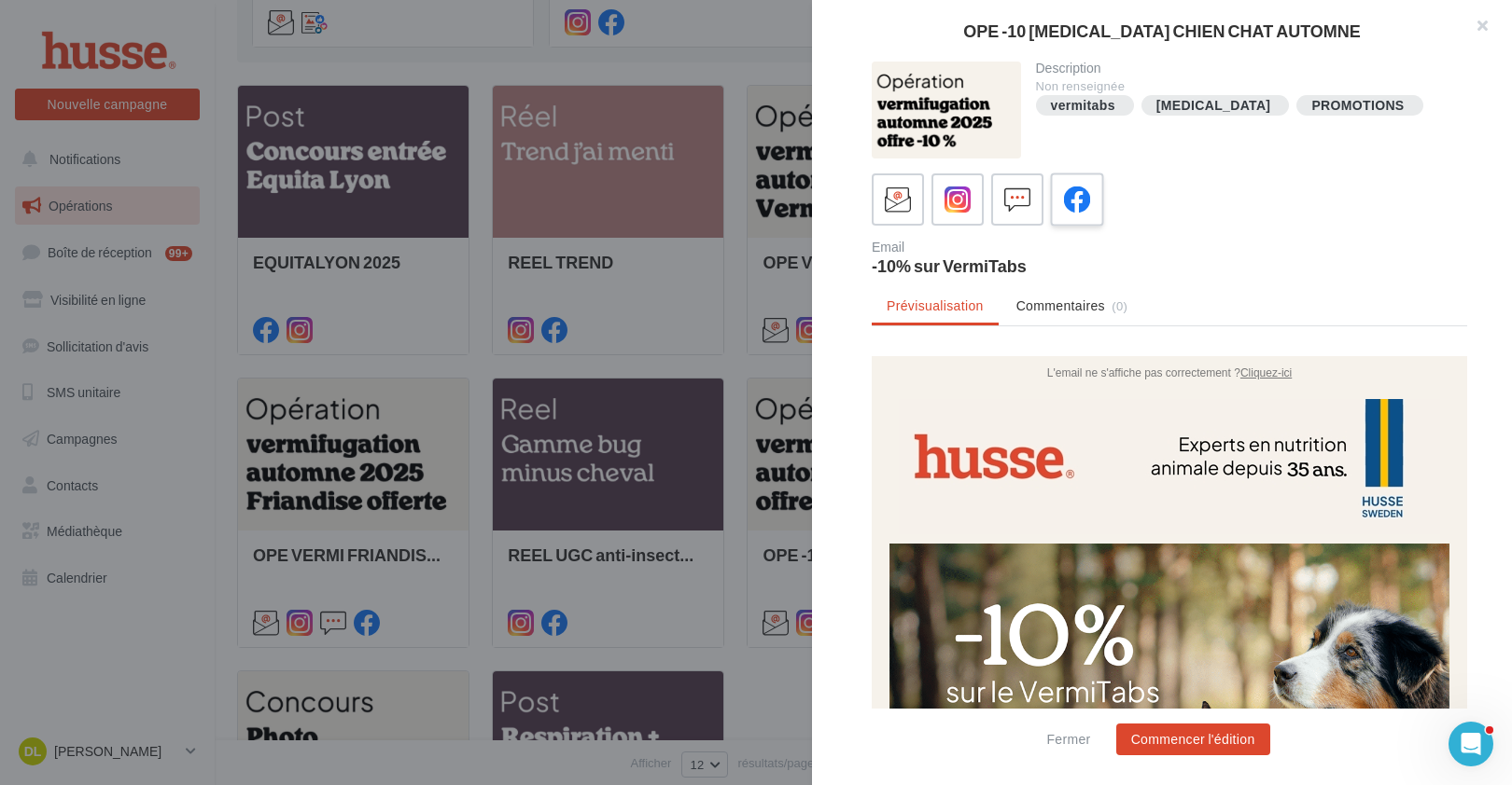
click at [1081, 204] on icon at bounding box center [1077, 200] width 27 height 27
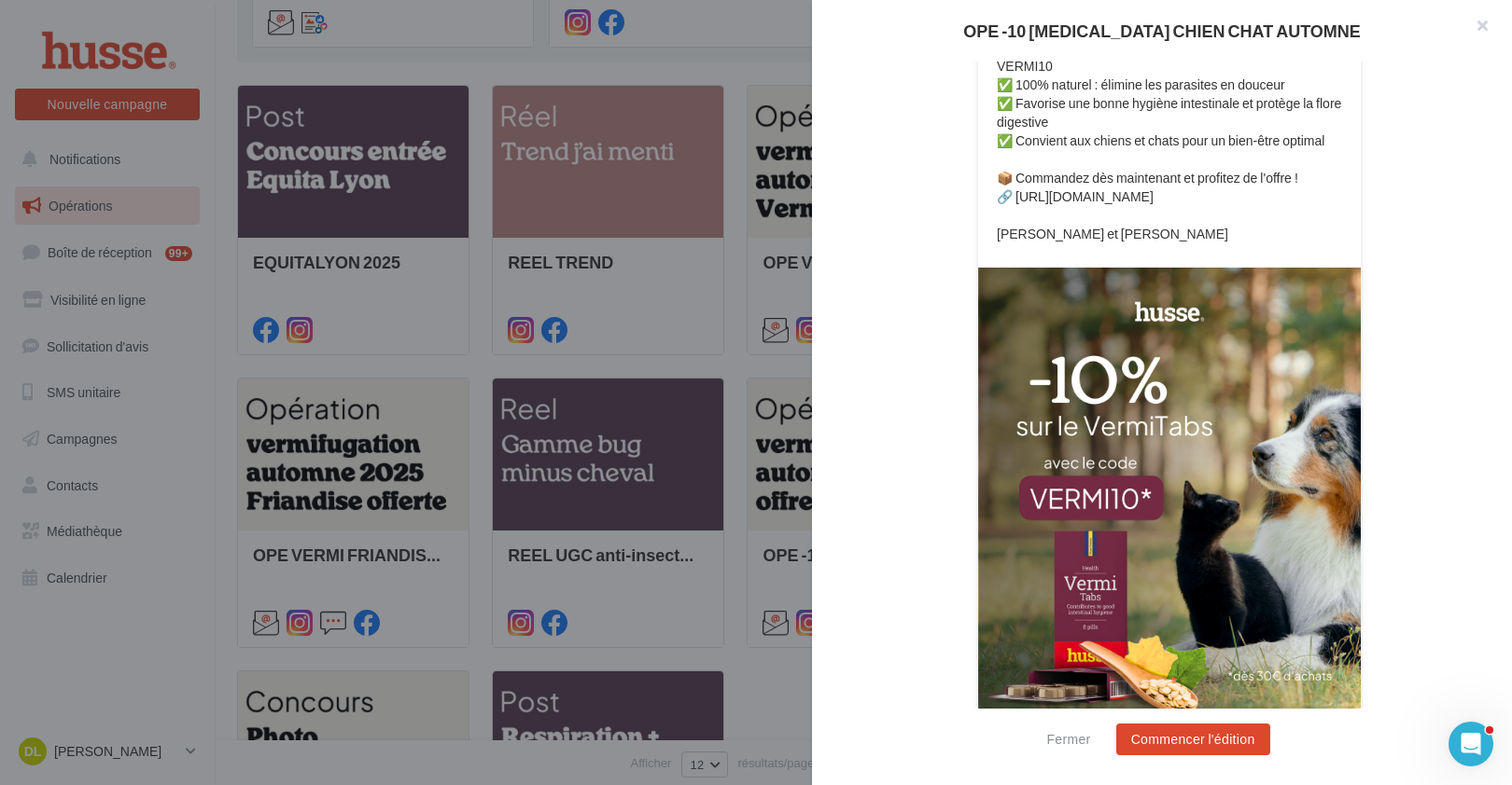
scroll to position [577, 0]
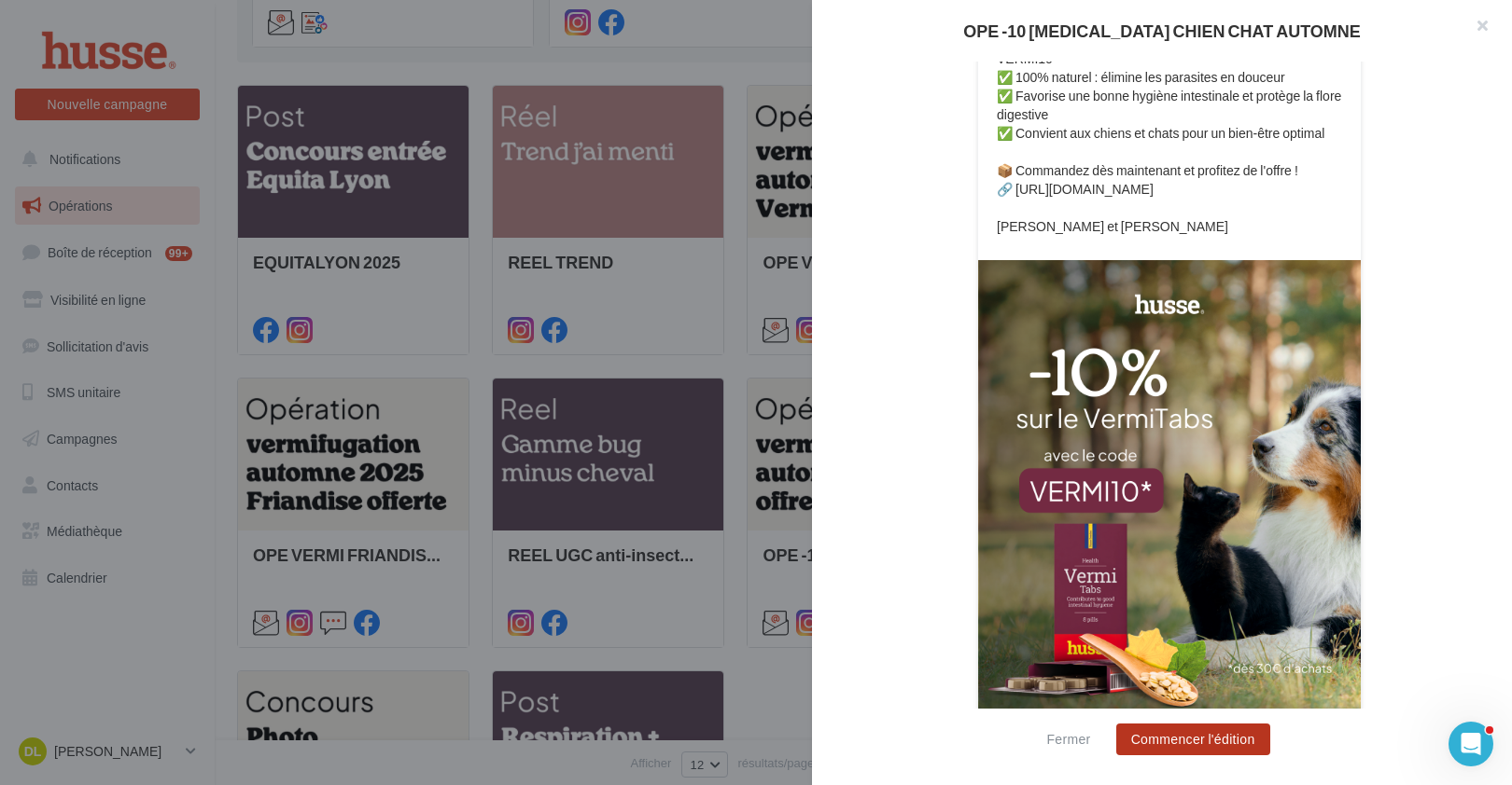
click at [1232, 738] on button "Commencer l'édition" at bounding box center [1194, 739] width 154 height 31
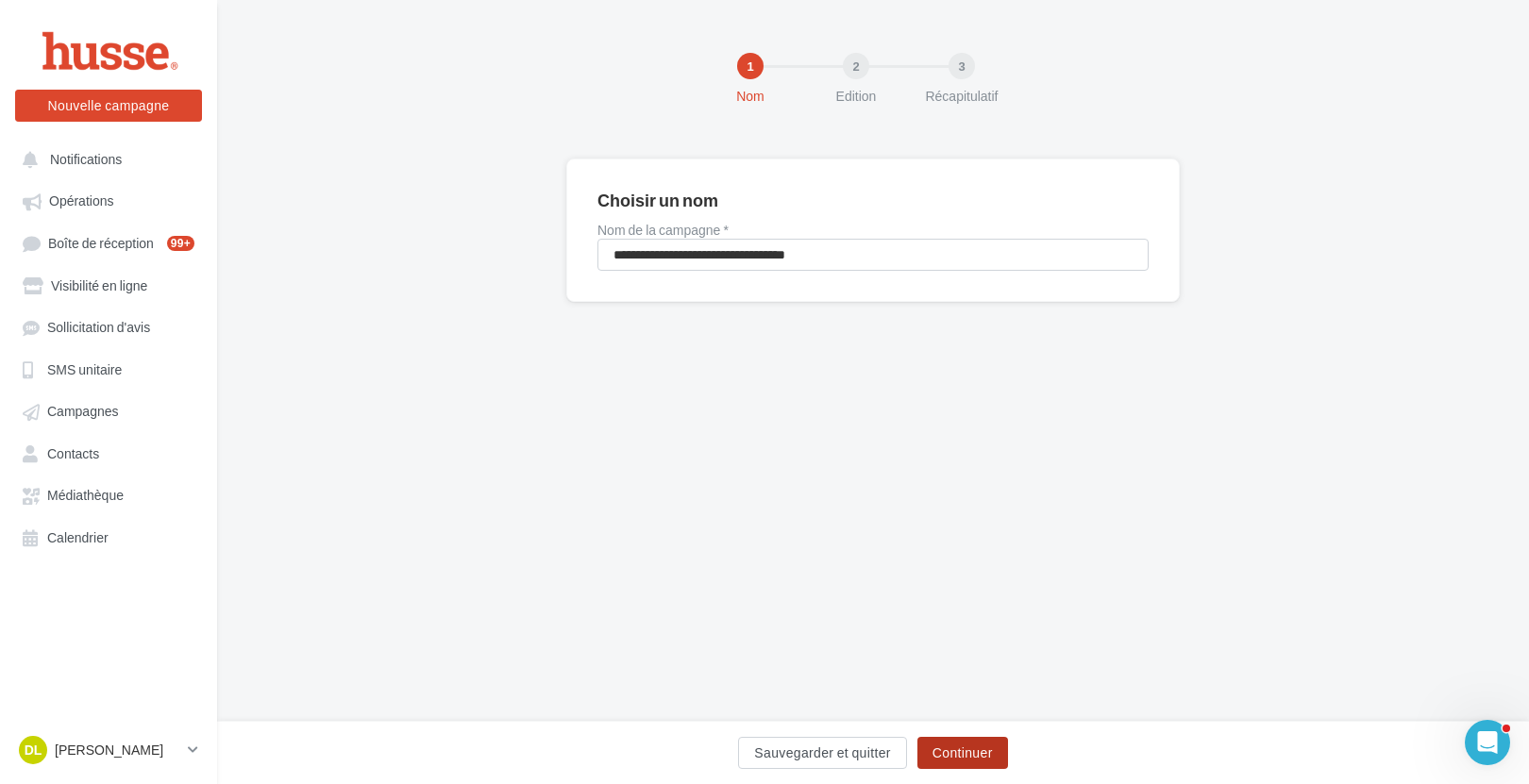
click at [990, 748] on button "Continuer" at bounding box center [963, 752] width 91 height 32
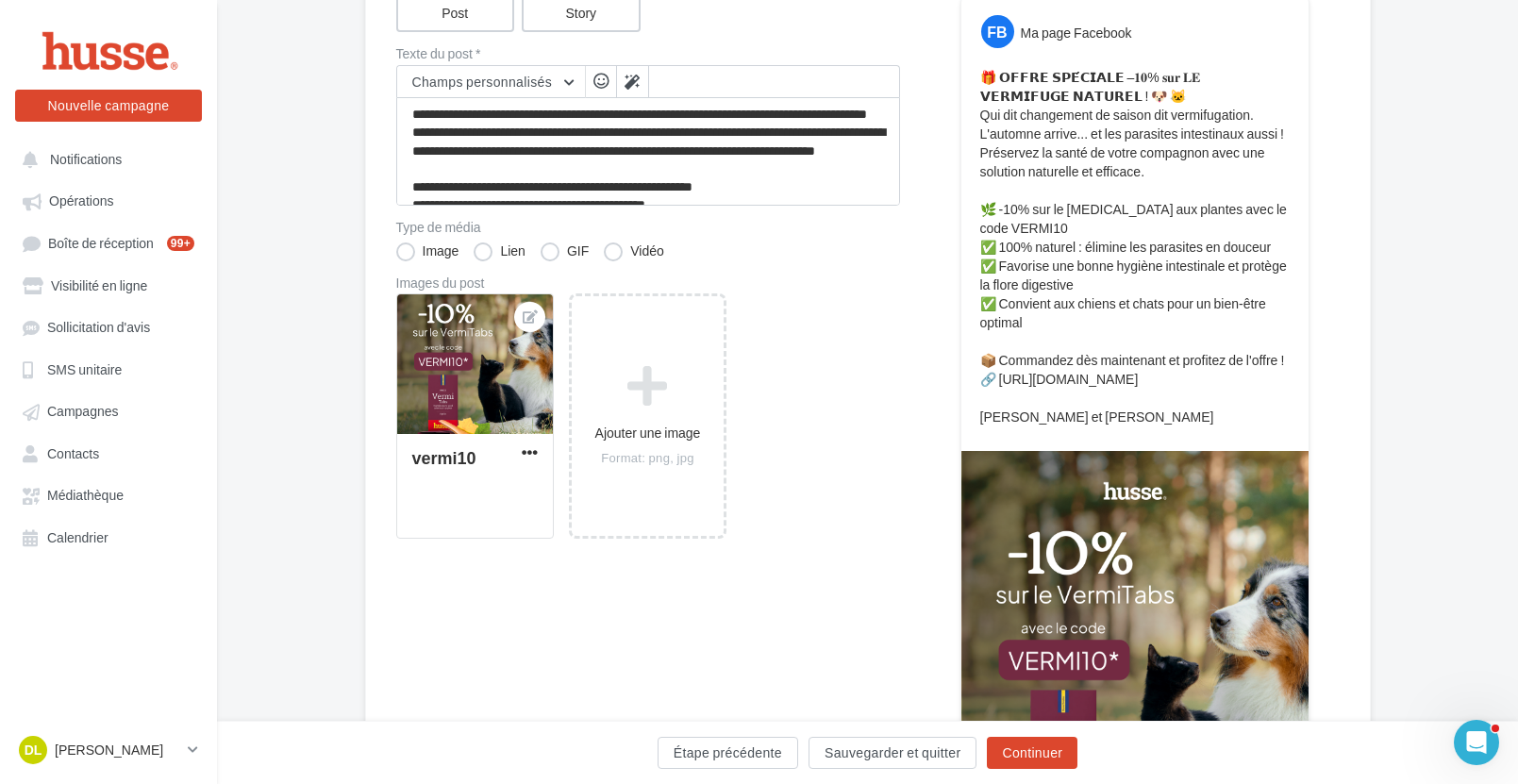
scroll to position [227, 0]
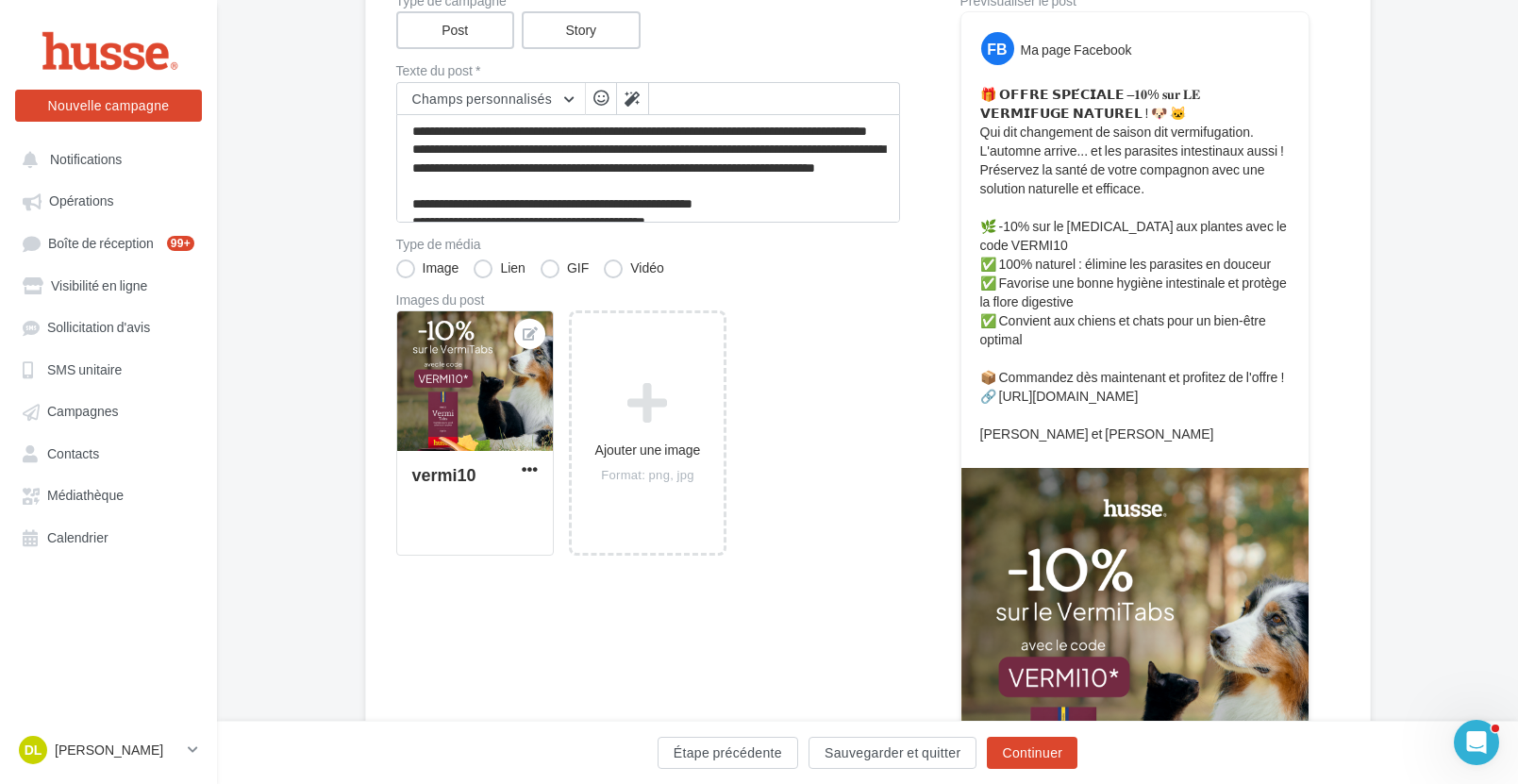
click at [1279, 373] on p "🎁 𝗢𝗙𝗙𝗥𝗘 𝗦𝗣𝗘́𝗖𝗜𝗔𝗟𝗘 –𝟏𝟎% 𝐬𝐮𝐫 𝐋𝐄 𝗩𝗘𝗥𝗠𝗜𝗙𝗨𝗚𝗘 𝗡𝗔𝗧𝗨𝗥𝗘𝗟 ! 🐶 🐱 Qui dit changement de sai…" at bounding box center [1135, 264] width 309 height 358
click at [1277, 376] on p "🎁 𝗢𝗙𝗙𝗥𝗘 𝗦𝗣𝗘́𝗖𝗜𝗔𝗟𝗘 –𝟏𝟎% 𝐬𝐮𝐫 𝐋𝐄 𝗩𝗘𝗥𝗠𝗜𝗙𝗨𝗚𝗘 𝗡𝗔𝗧𝗨𝗥𝗘𝗟 ! 🐶 🐱 Qui dit changement de sai…" at bounding box center [1135, 264] width 309 height 358
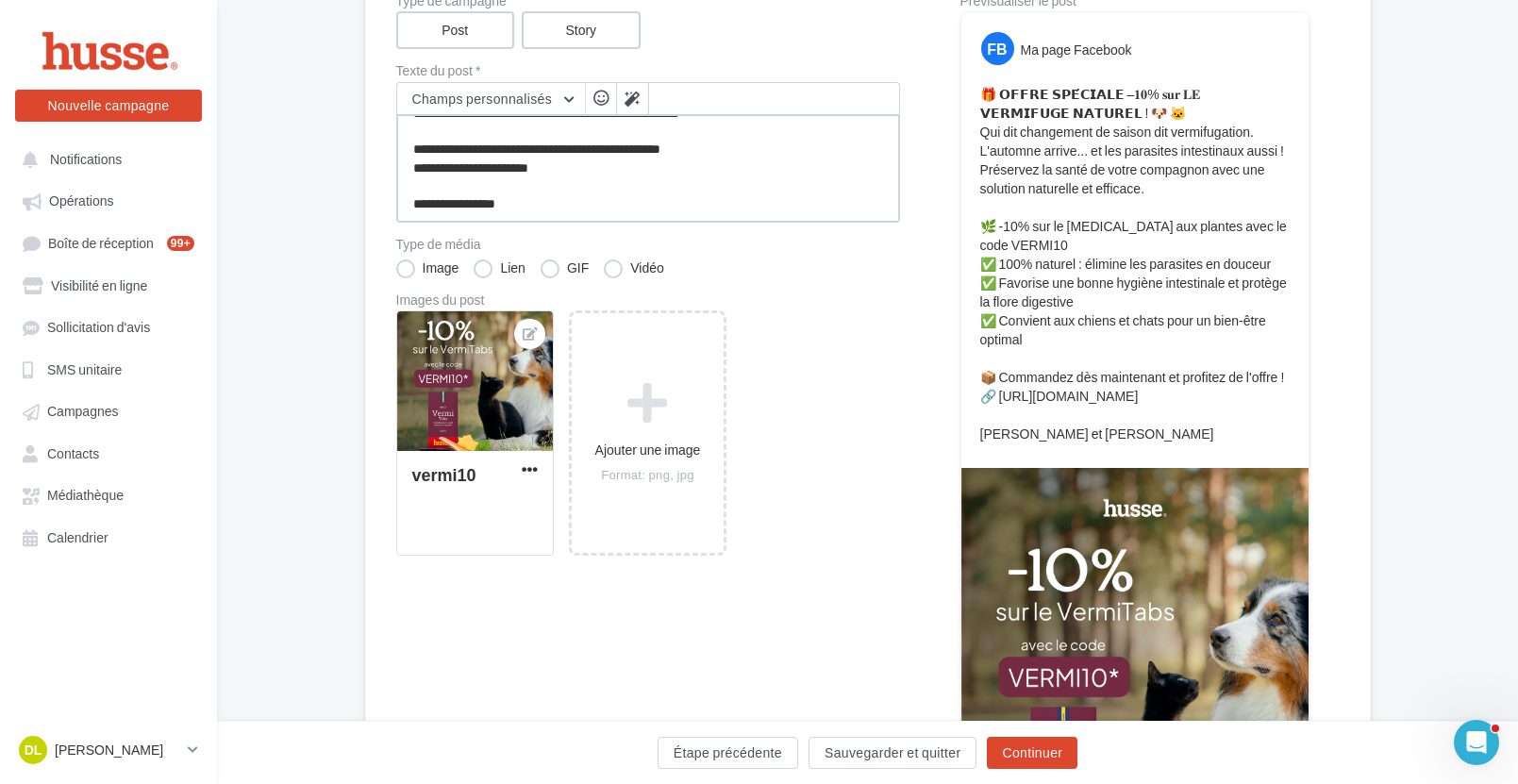
scroll to position [164, 0]
click at [711, 151] on textarea "**********" at bounding box center [648, 169] width 504 height 109
type textarea "**********"
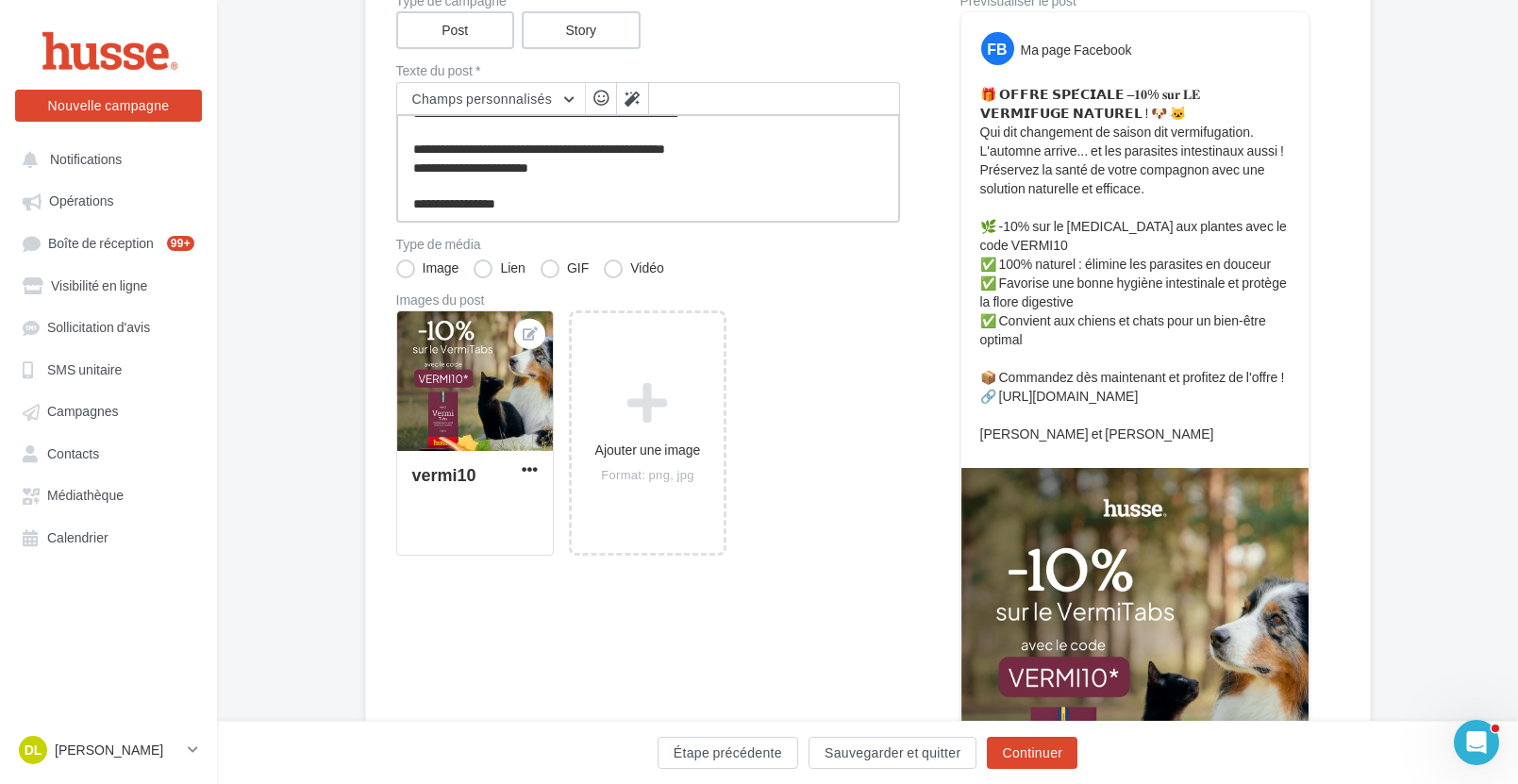
type textarea "**********"
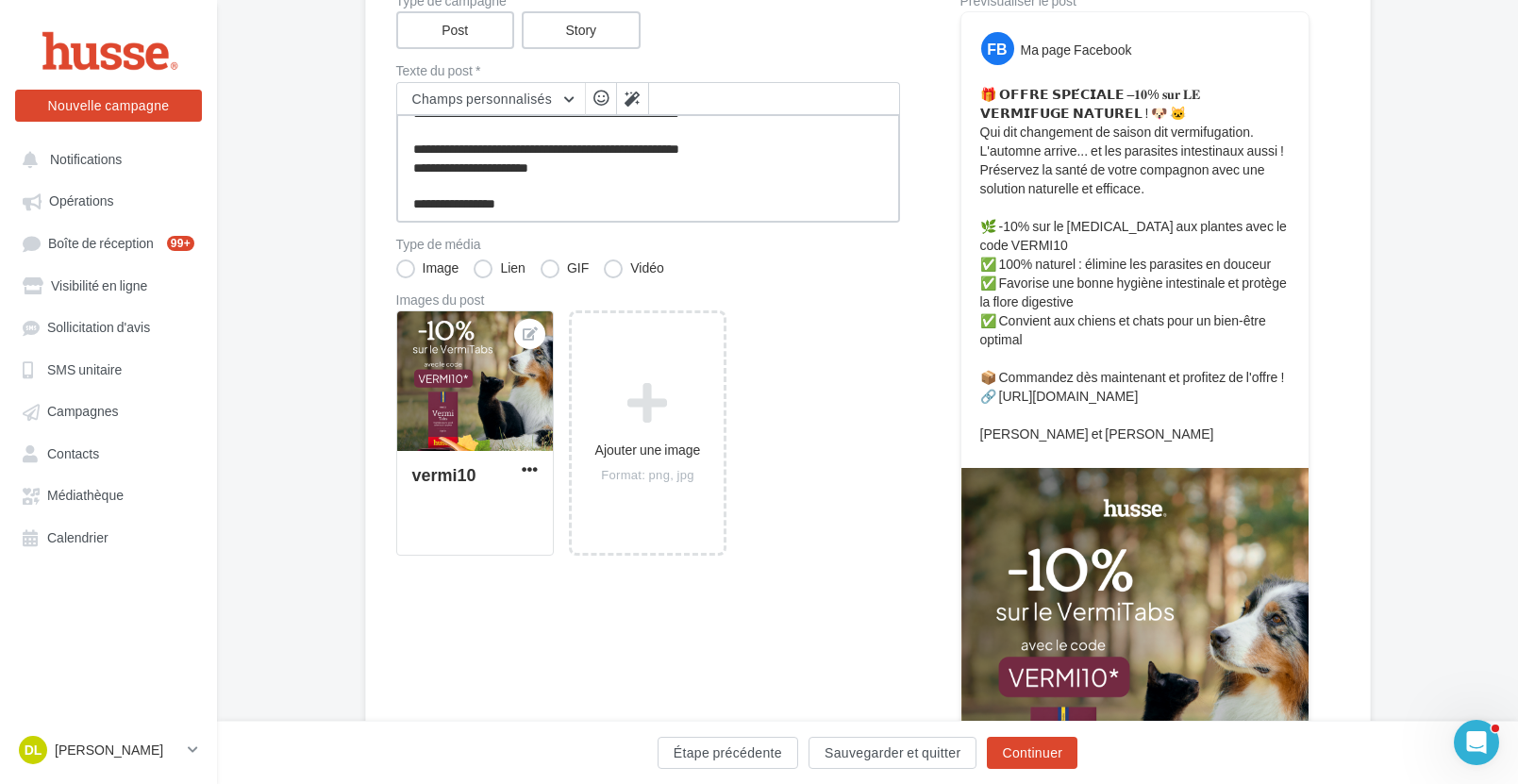
type textarea "**********"
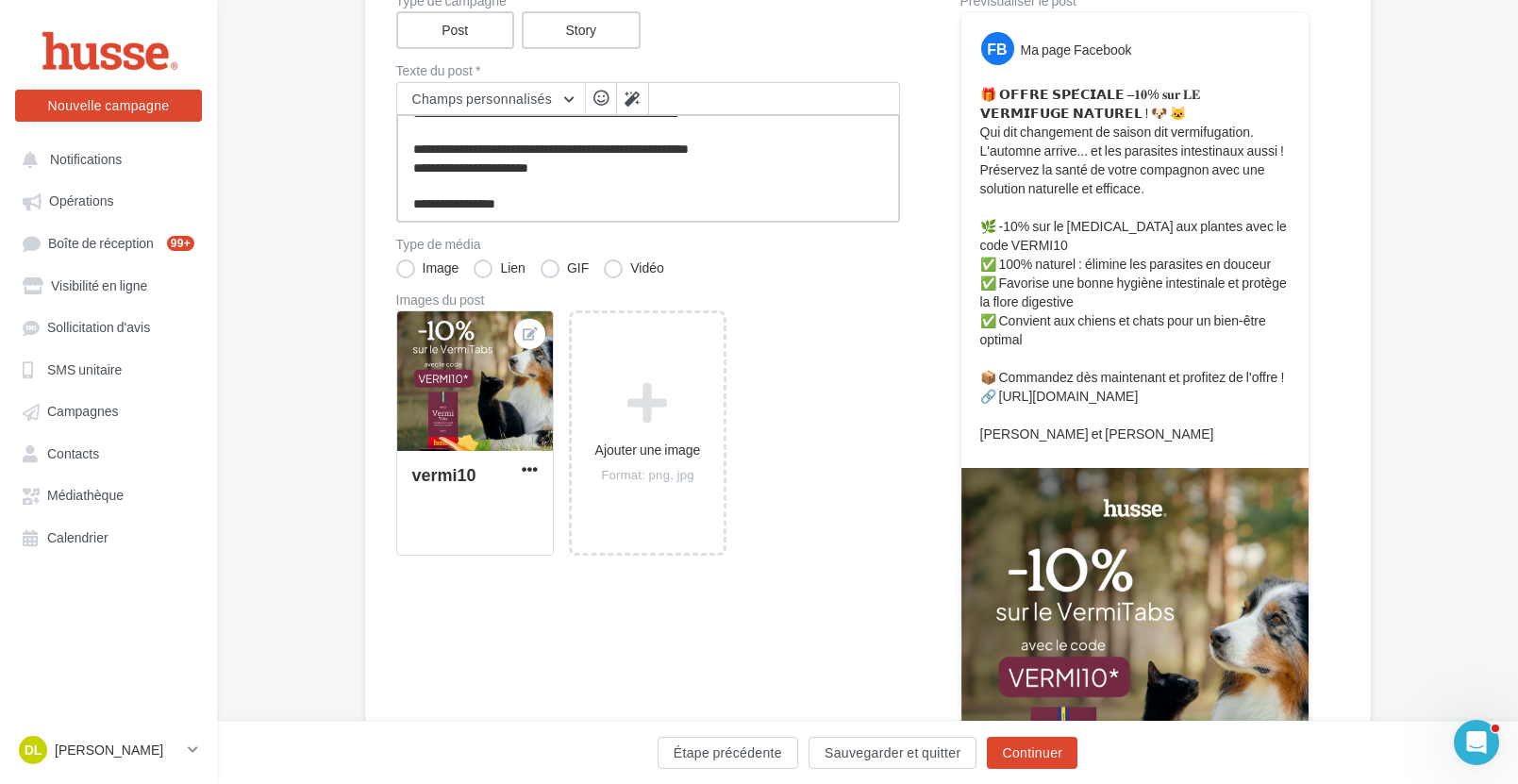
type textarea "**********"
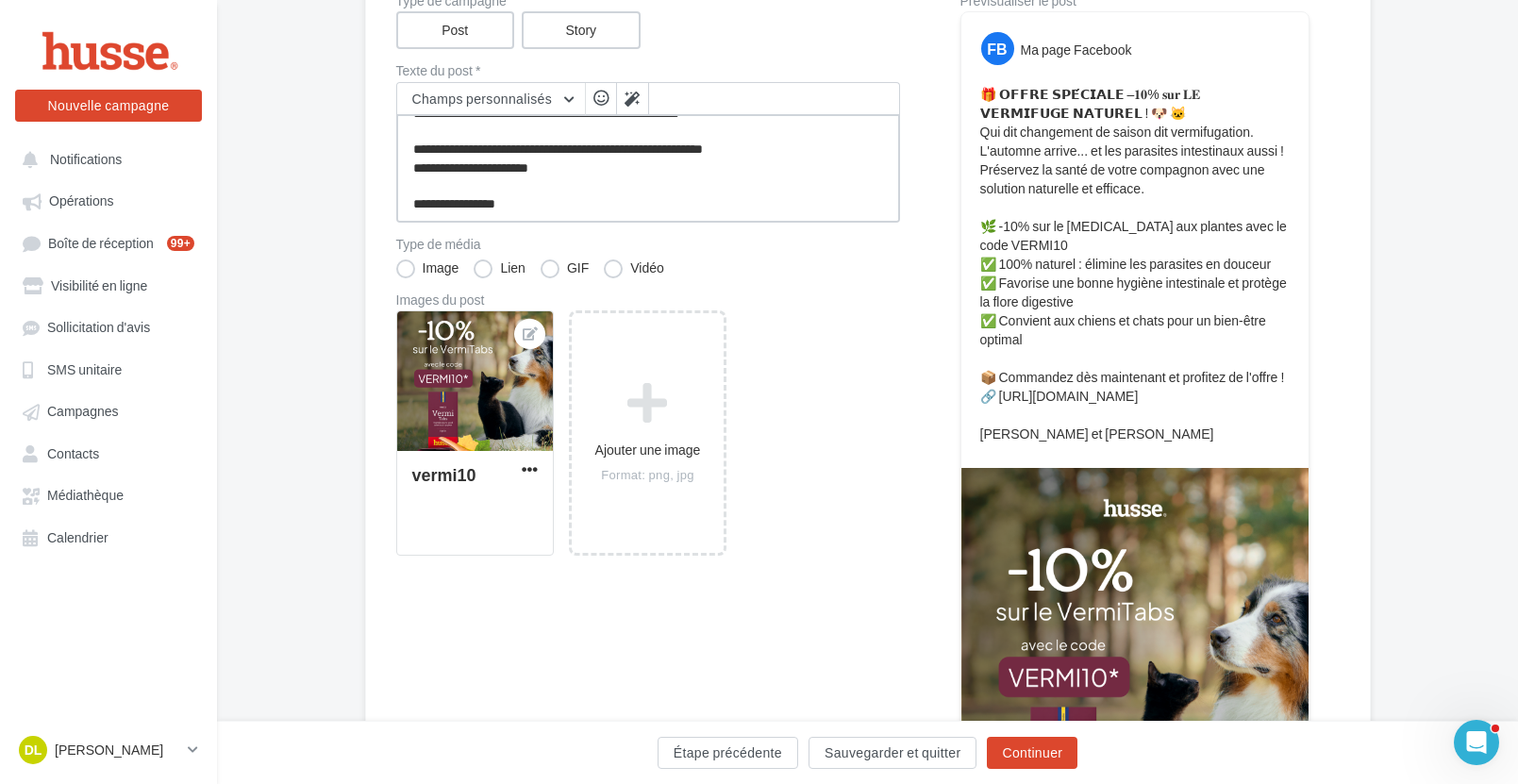
type textarea "**********"
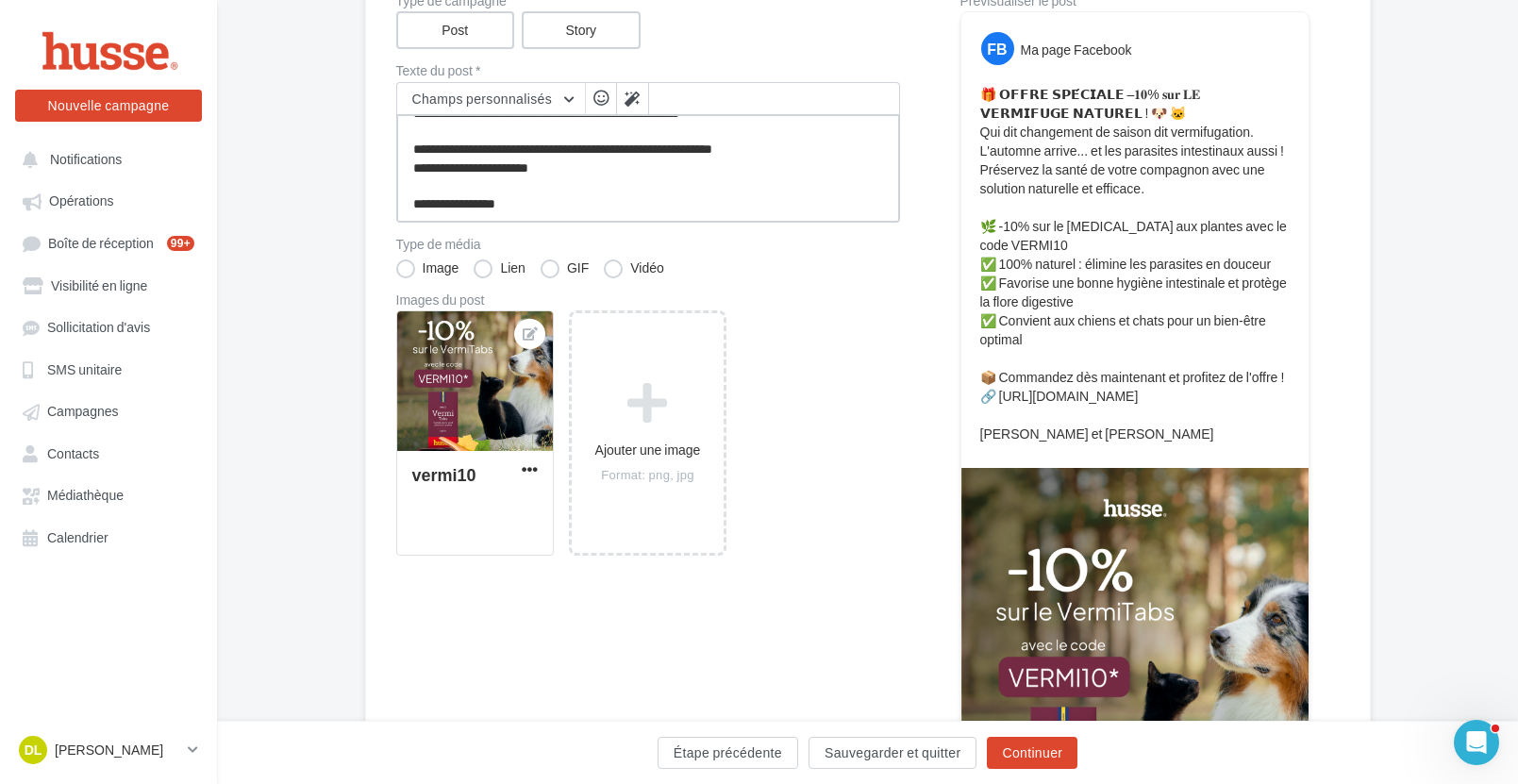
type textarea "**********"
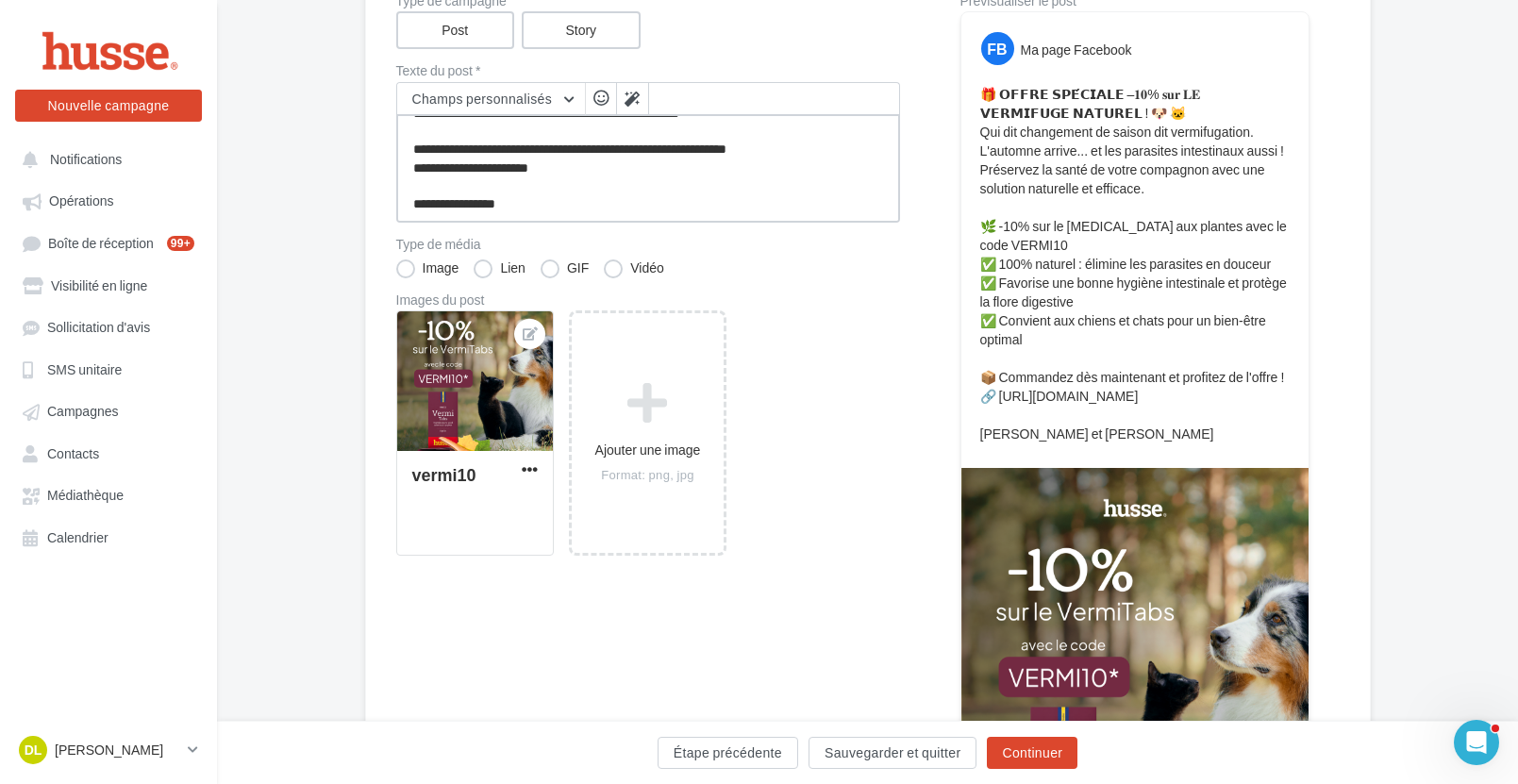
type textarea "**********"
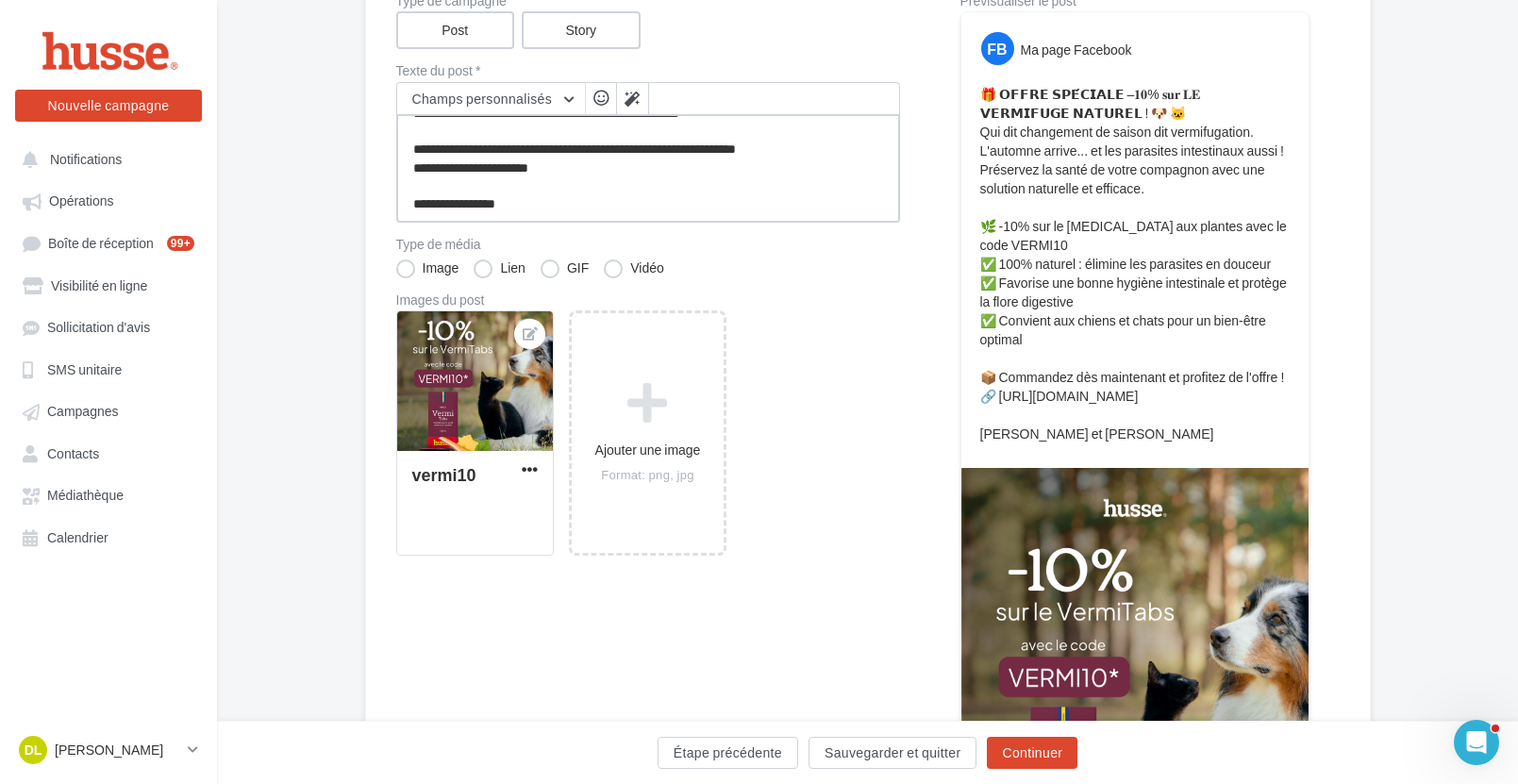
type textarea "**********"
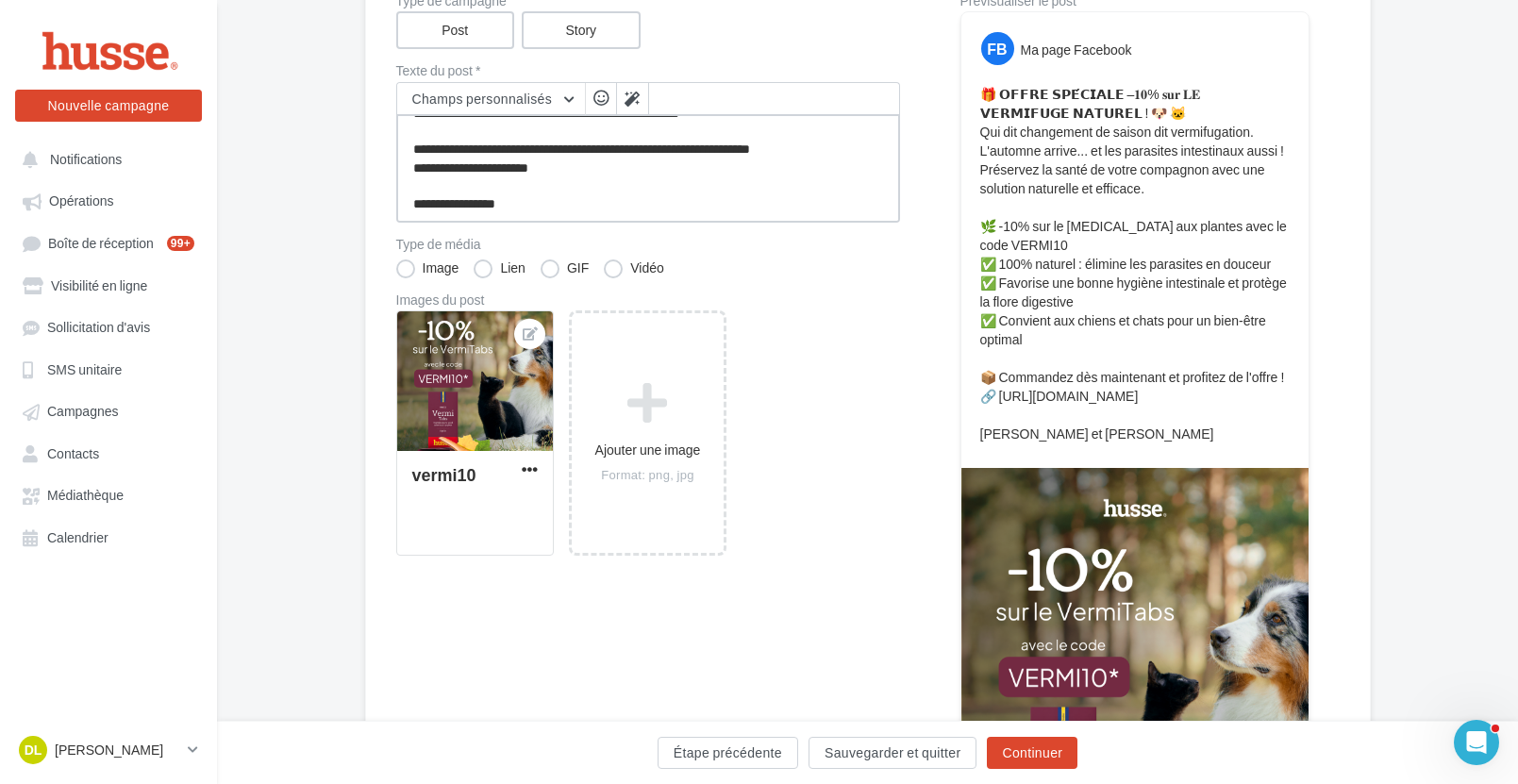
type textarea "**********"
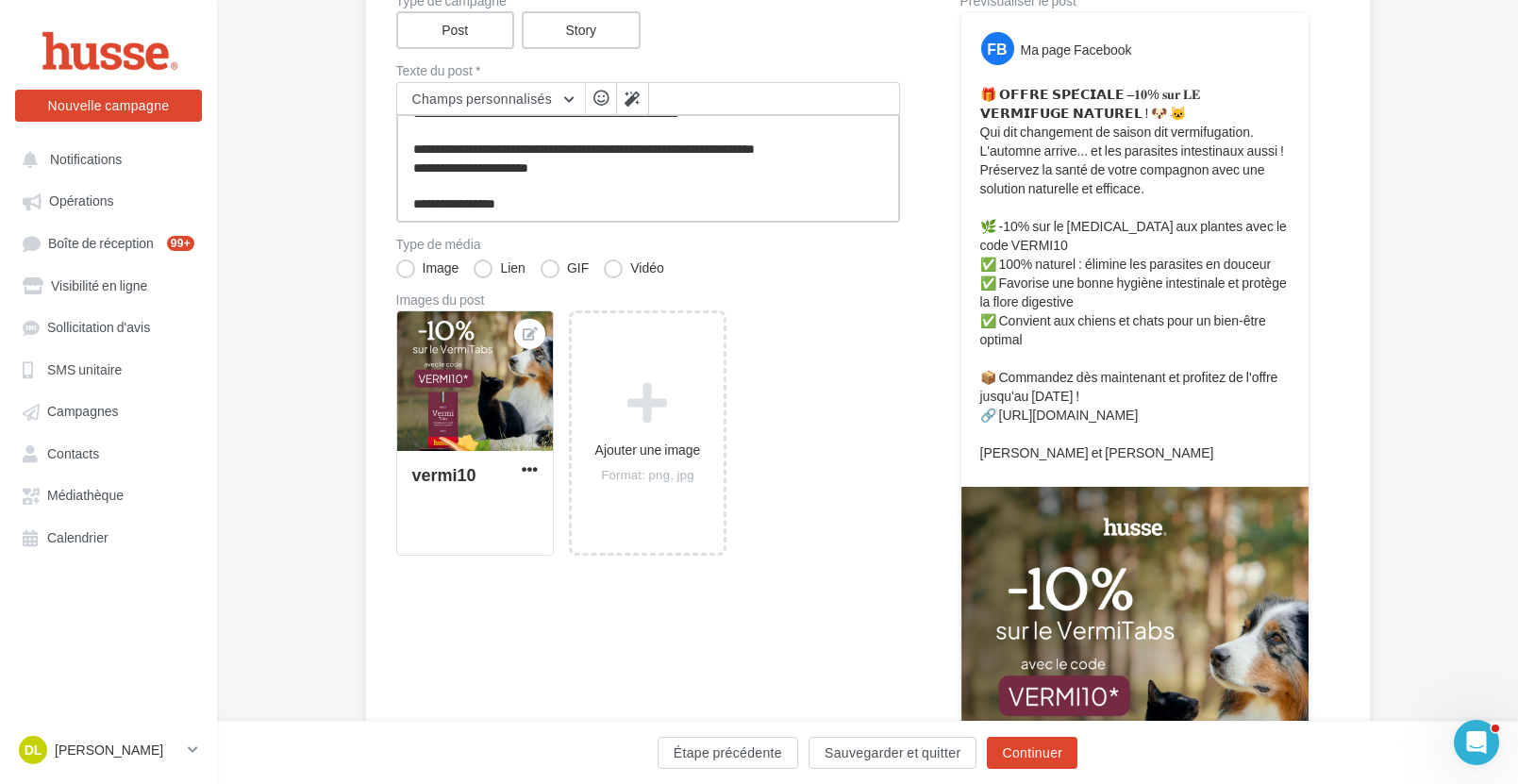
type textarea "**********"
drag, startPoint x: 980, startPoint y: 397, endPoint x: 1097, endPoint y: 393, distance: 117.1
click at [1097, 393] on p "🎁 𝗢𝗙𝗙𝗥𝗘 𝗦𝗣𝗘́𝗖𝗜𝗔𝗟𝗘 –𝟏𝟎% 𝐬𝐮𝐫 𝐋𝐄 𝗩𝗘𝗥𝗠𝗜𝗙𝗨𝗚𝗘 𝗡𝗔𝗧𝗨𝗥𝗘𝗟 ! 🐶 🐱 Qui dit changement de sai…" at bounding box center [1135, 274] width 309 height 377
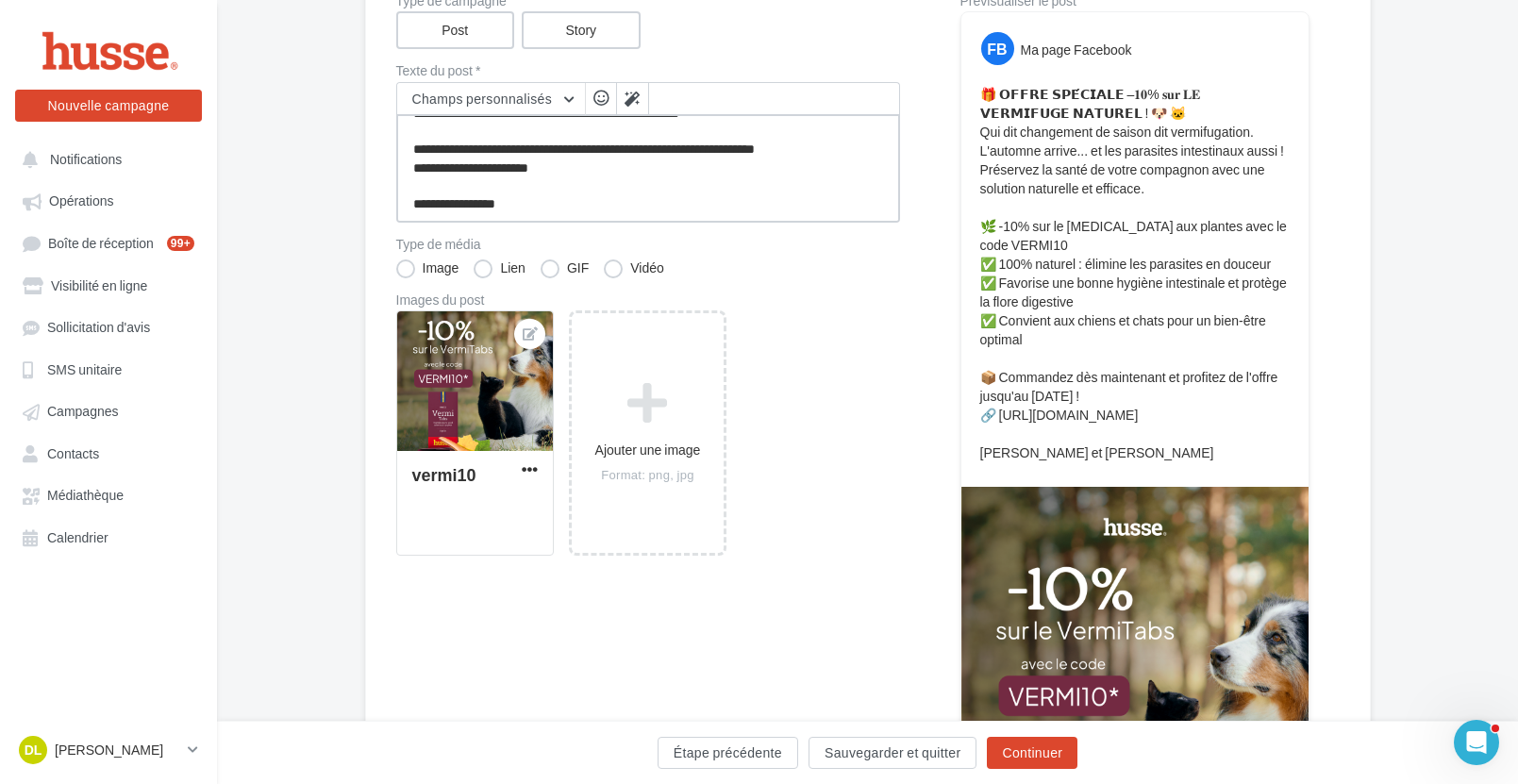
drag, startPoint x: 711, startPoint y: 151, endPoint x: 831, endPoint y: 150, distance: 120.0
click at [831, 150] on textarea "**********" at bounding box center [648, 169] width 504 height 109
click at [1046, 758] on button "Continuer" at bounding box center [1032, 752] width 91 height 32
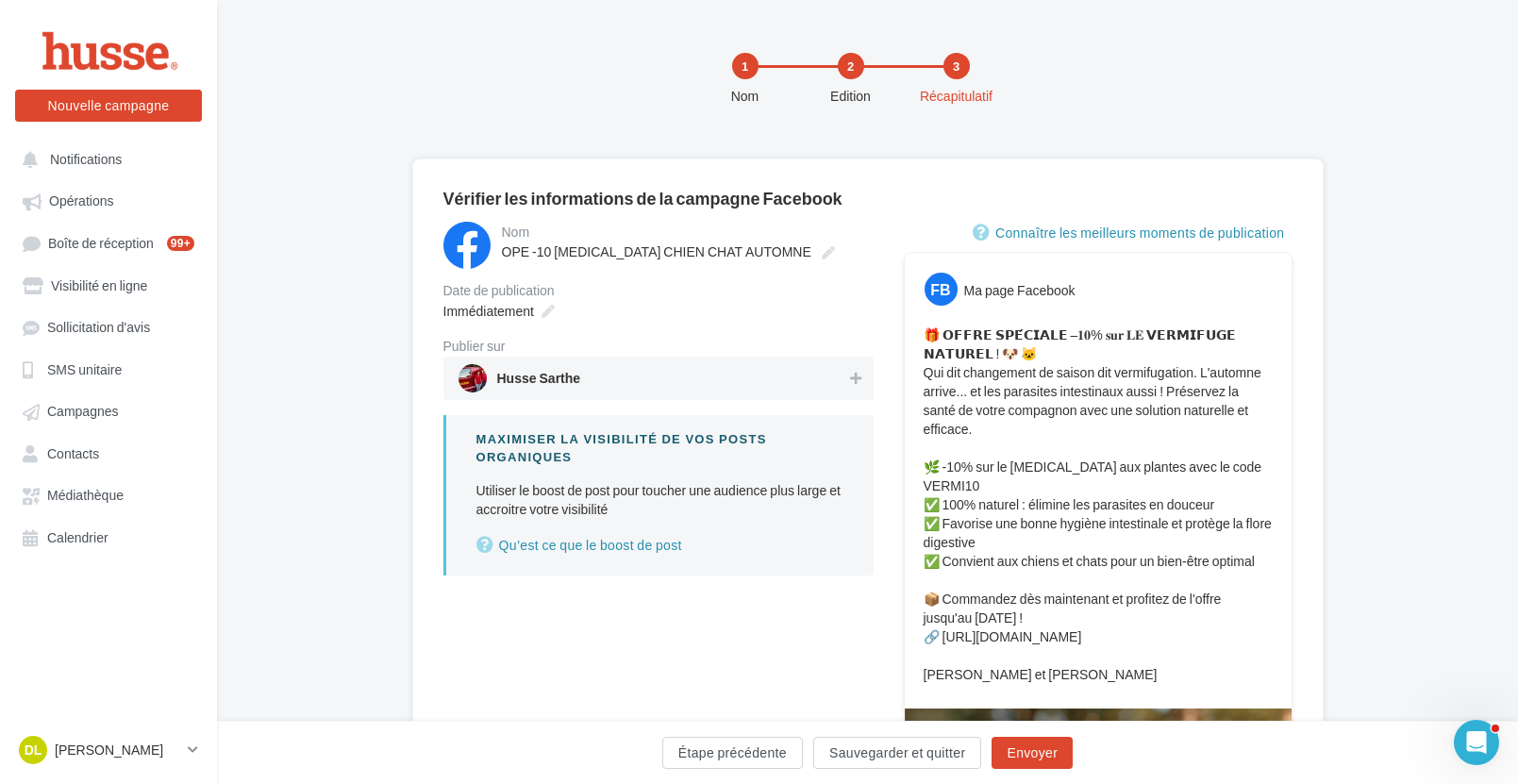
click at [826, 372] on span "Husse Sarthe" at bounding box center [653, 378] width 389 height 29
drag, startPoint x: 1225, startPoint y: 559, endPoint x: 1251, endPoint y: 579, distance: 32.8
click at [1251, 579] on p "🎁 𝗢𝗙𝗙𝗥𝗘 𝗦𝗣𝗘́𝗖𝗜𝗔𝗟𝗘 –𝟏𝟎% 𝐬𝐮𝐫 𝐋𝐄 𝗩𝗘𝗥𝗠𝗜𝗙𝗨𝗚𝗘 𝗡𝗔𝗧𝗨𝗥𝗘𝗟 ! 🐶 🐱 Qui dit changement de sai…" at bounding box center [1097, 505] width 349 height 358
click at [1222, 559] on p "🎁 𝗢𝗙𝗙𝗥𝗘 𝗦𝗣𝗘́𝗖𝗜𝗔𝗟𝗘 –𝟏𝟎% 𝐬𝐮𝐫 𝐋𝐄 𝗩𝗘𝗥𝗠𝗜𝗙𝗨𝗚𝗘 𝗡𝗔𝗧𝗨𝗥𝗘𝗟 ! 🐶 🐱 Qui dit changement de sai…" at bounding box center [1097, 505] width 349 height 358
drag, startPoint x: 1223, startPoint y: 559, endPoint x: 1252, endPoint y: 574, distance: 32.6
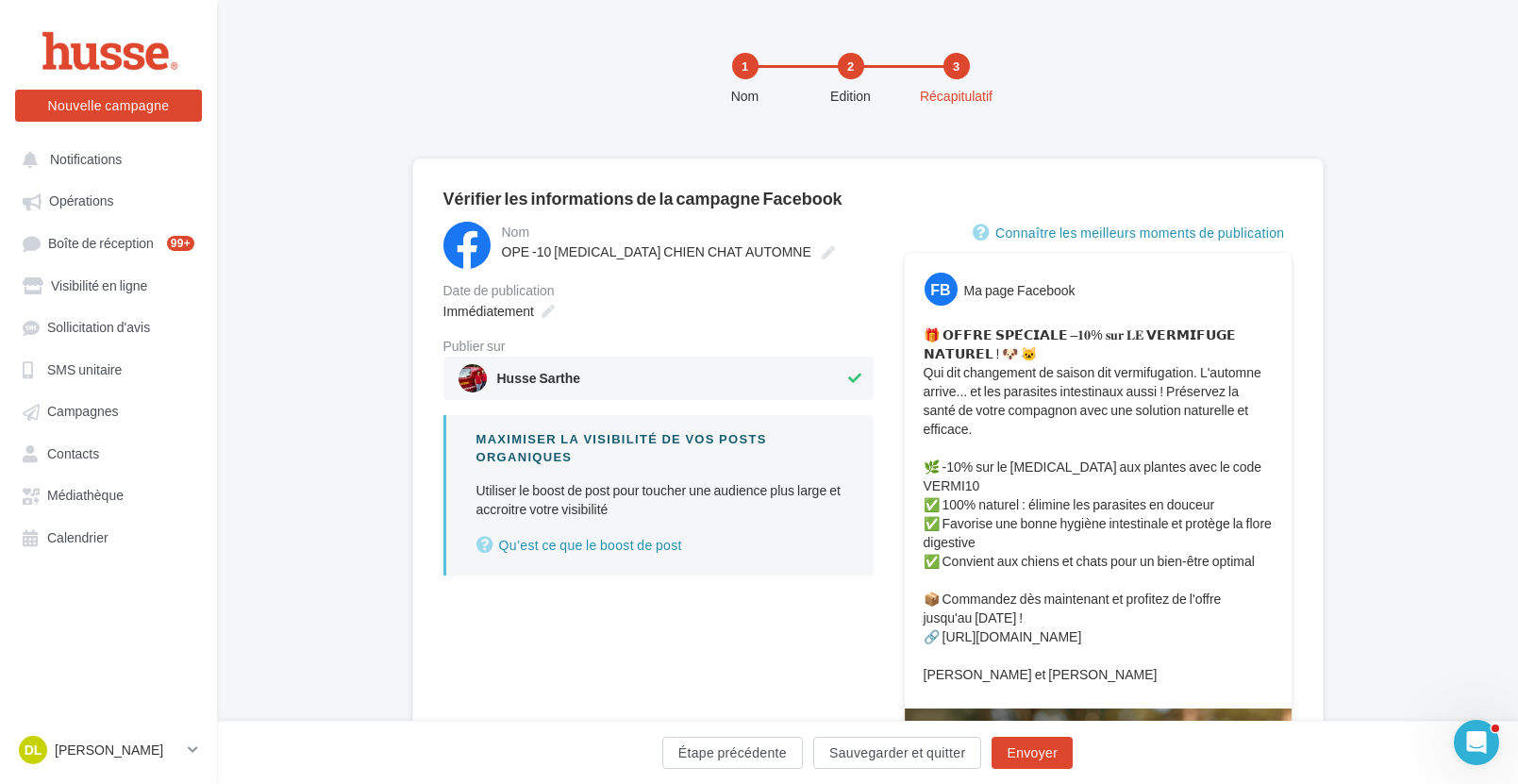
click at [1252, 574] on p "🎁 𝗢𝗙𝗙𝗥𝗘 𝗦𝗣𝗘́𝗖𝗜𝗔𝗟𝗘 –𝟏𝟎% 𝐬𝐮𝐫 𝐋𝐄 𝗩𝗘𝗥𝗠𝗜𝗙𝗨𝗚𝗘 𝗡𝗔𝗧𝗨𝗥𝗘𝗟 ! 🐶 🐱 Qui dit changement de sai…" at bounding box center [1097, 505] width 349 height 358
copy p "usqu'au [DATE] !"
click at [1046, 748] on button "Envoyer" at bounding box center [1032, 752] width 81 height 32
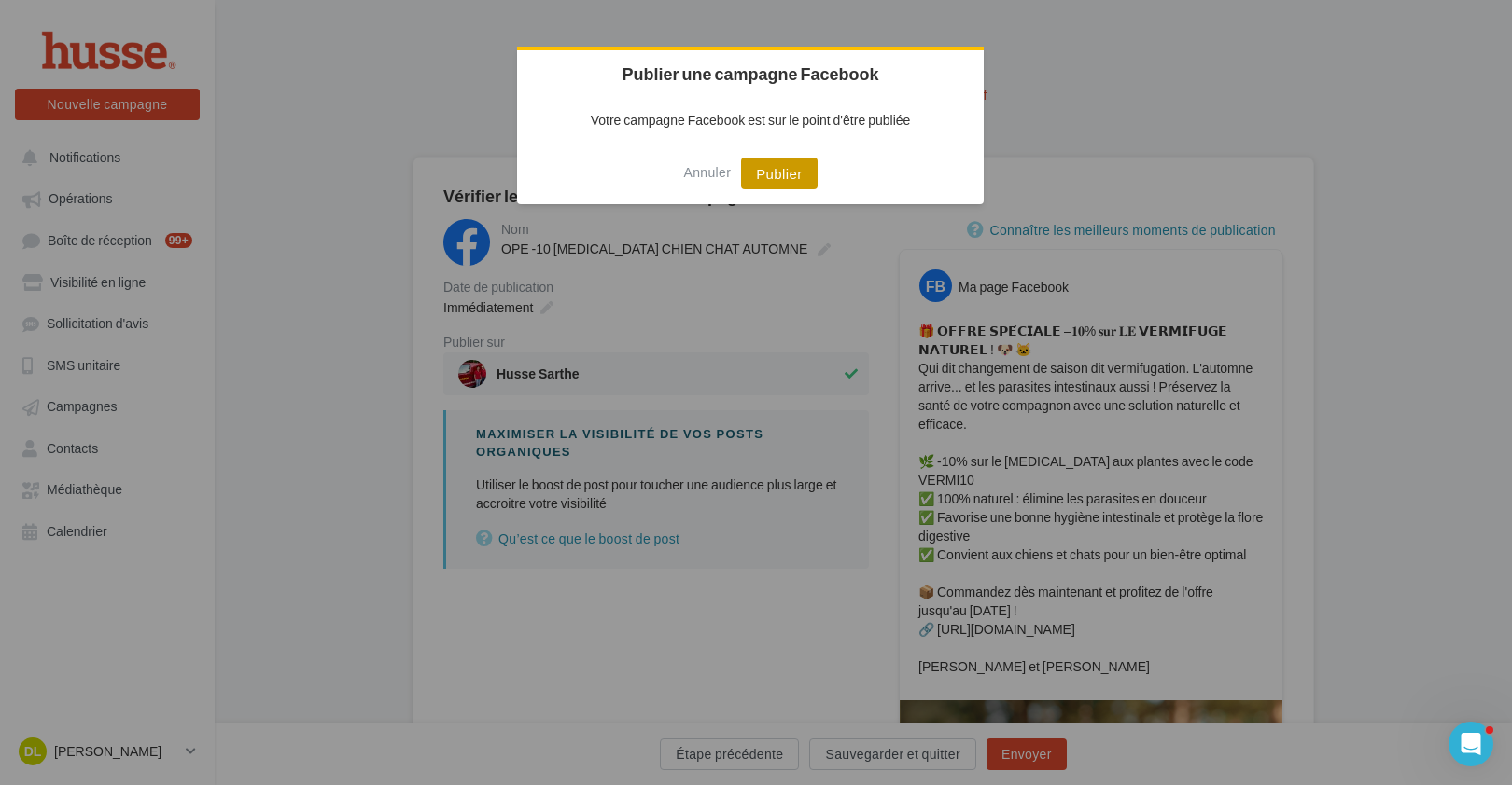
click at [782, 176] on button "Publier" at bounding box center [777, 173] width 75 height 31
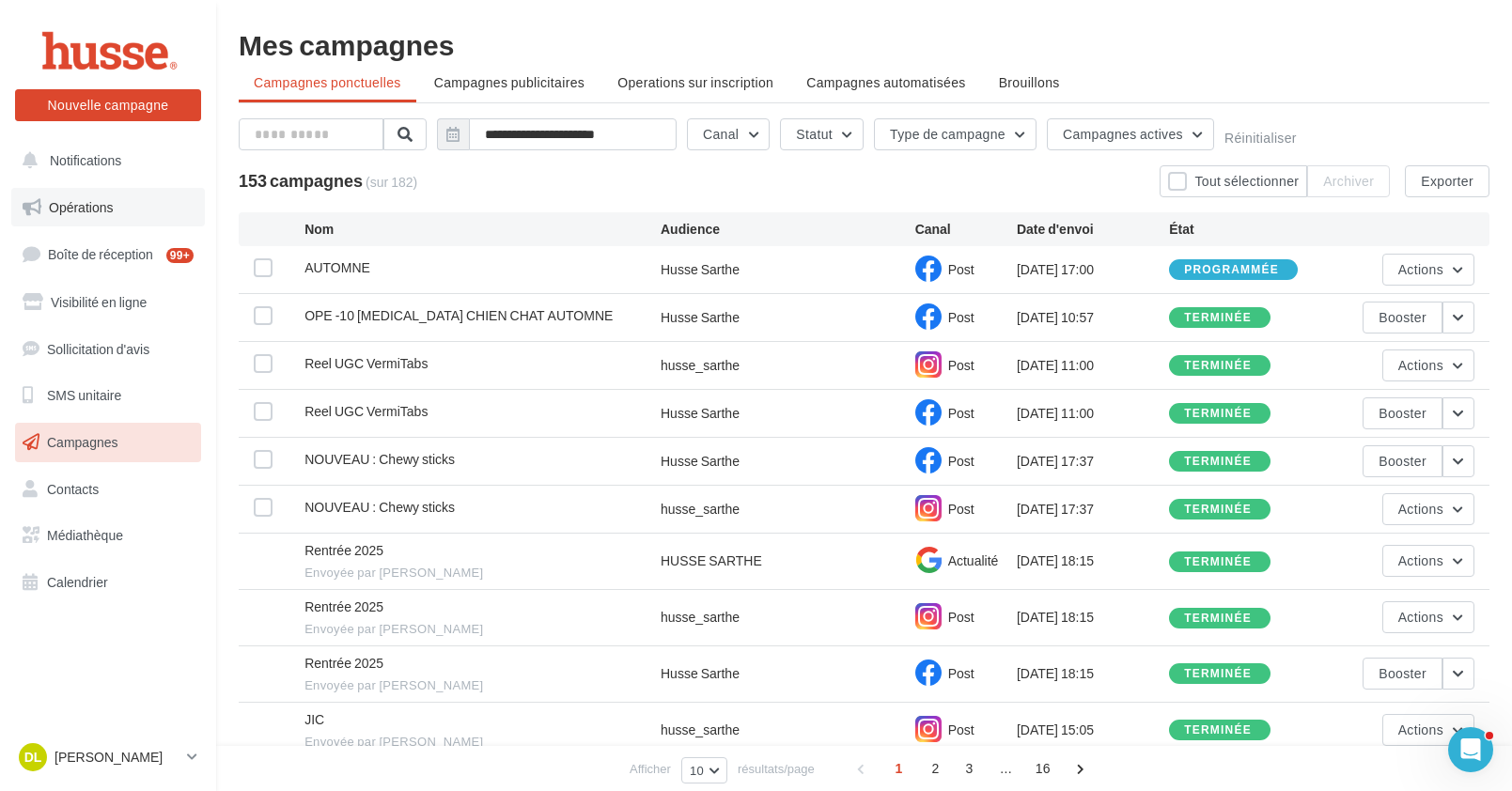
click at [97, 203] on span "Opérations" at bounding box center [81, 208] width 64 height 16
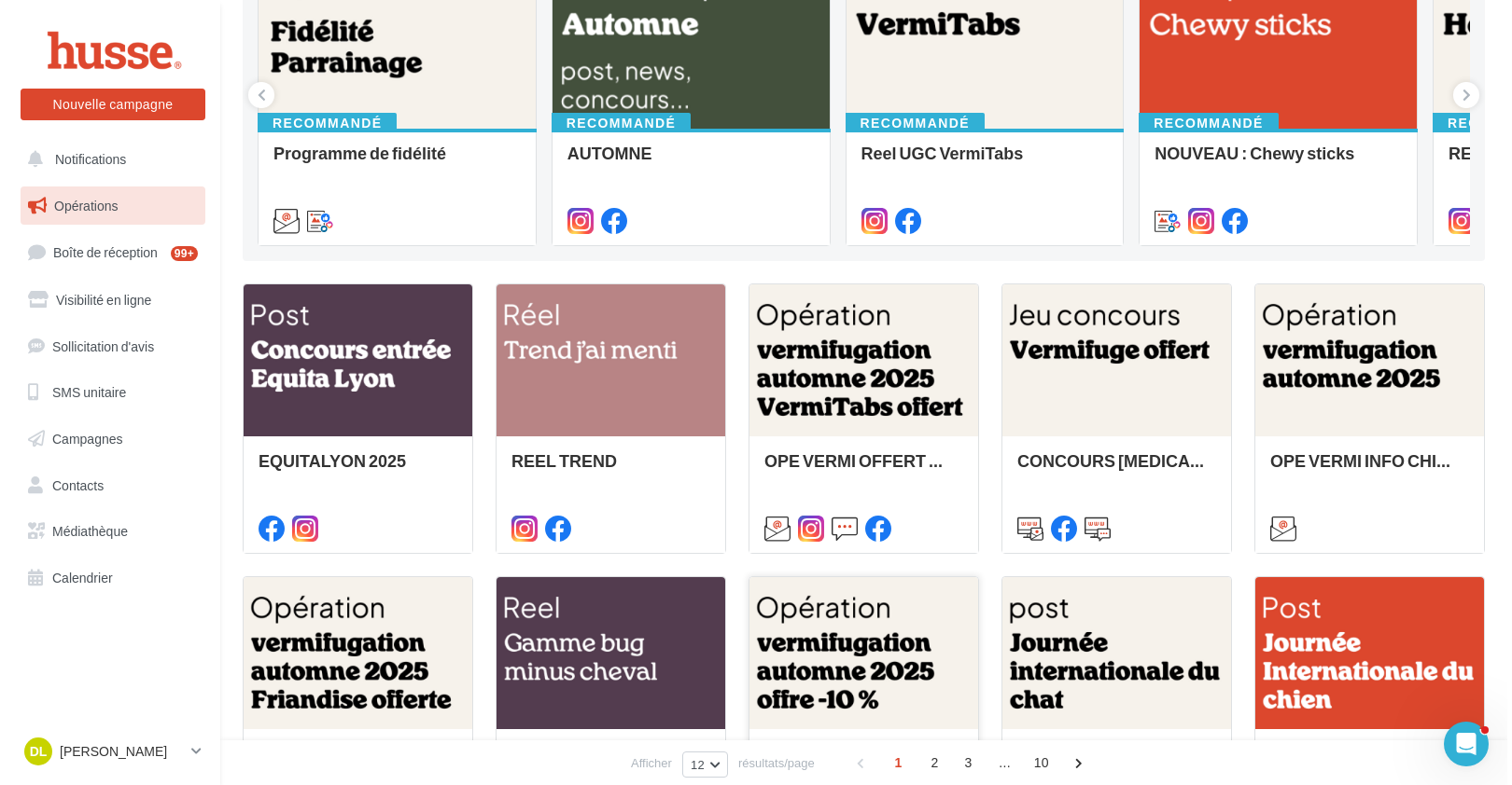
scroll to position [289, 0]
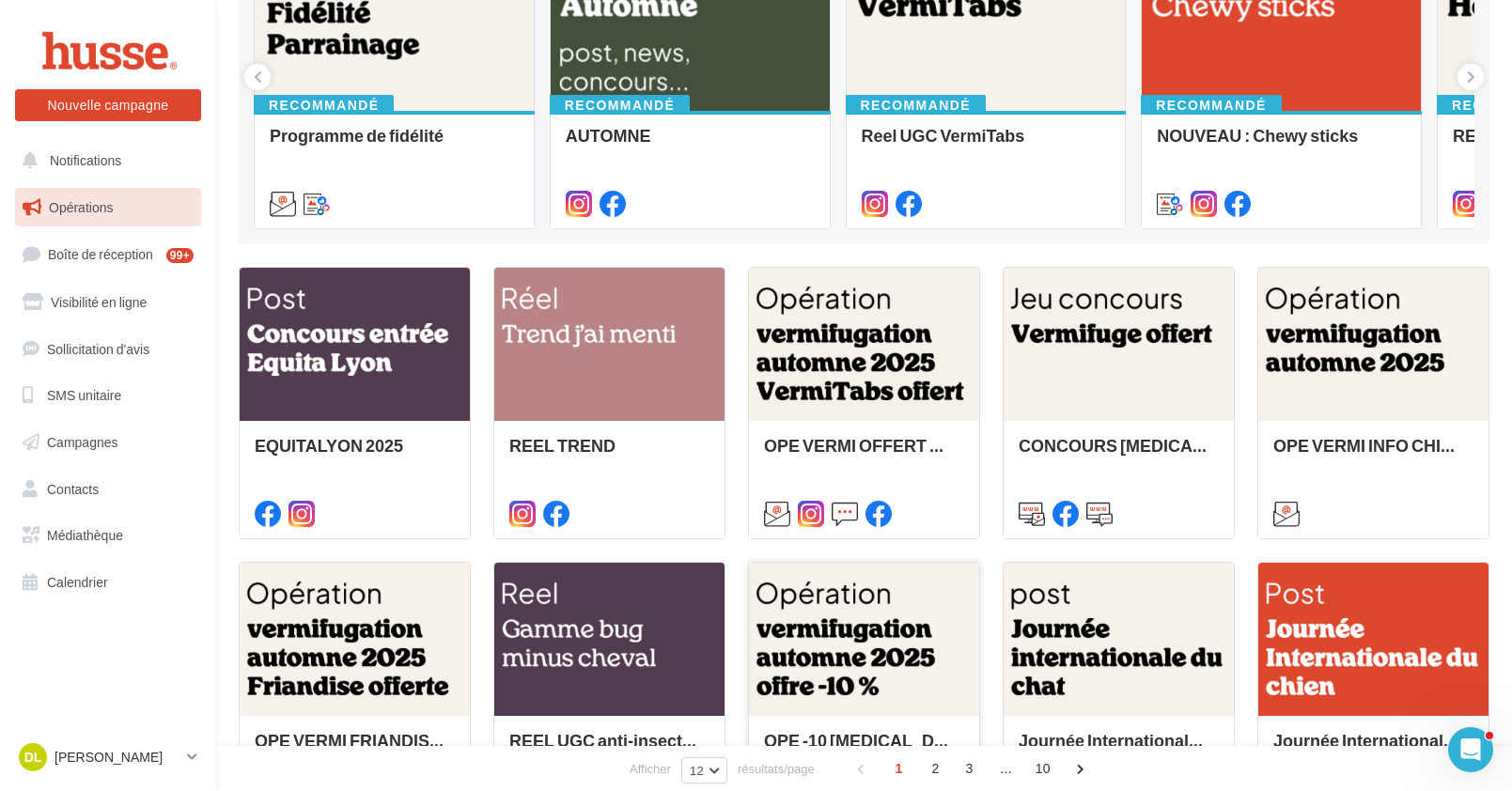
click at [902, 630] on div at bounding box center [864, 640] width 230 height 155
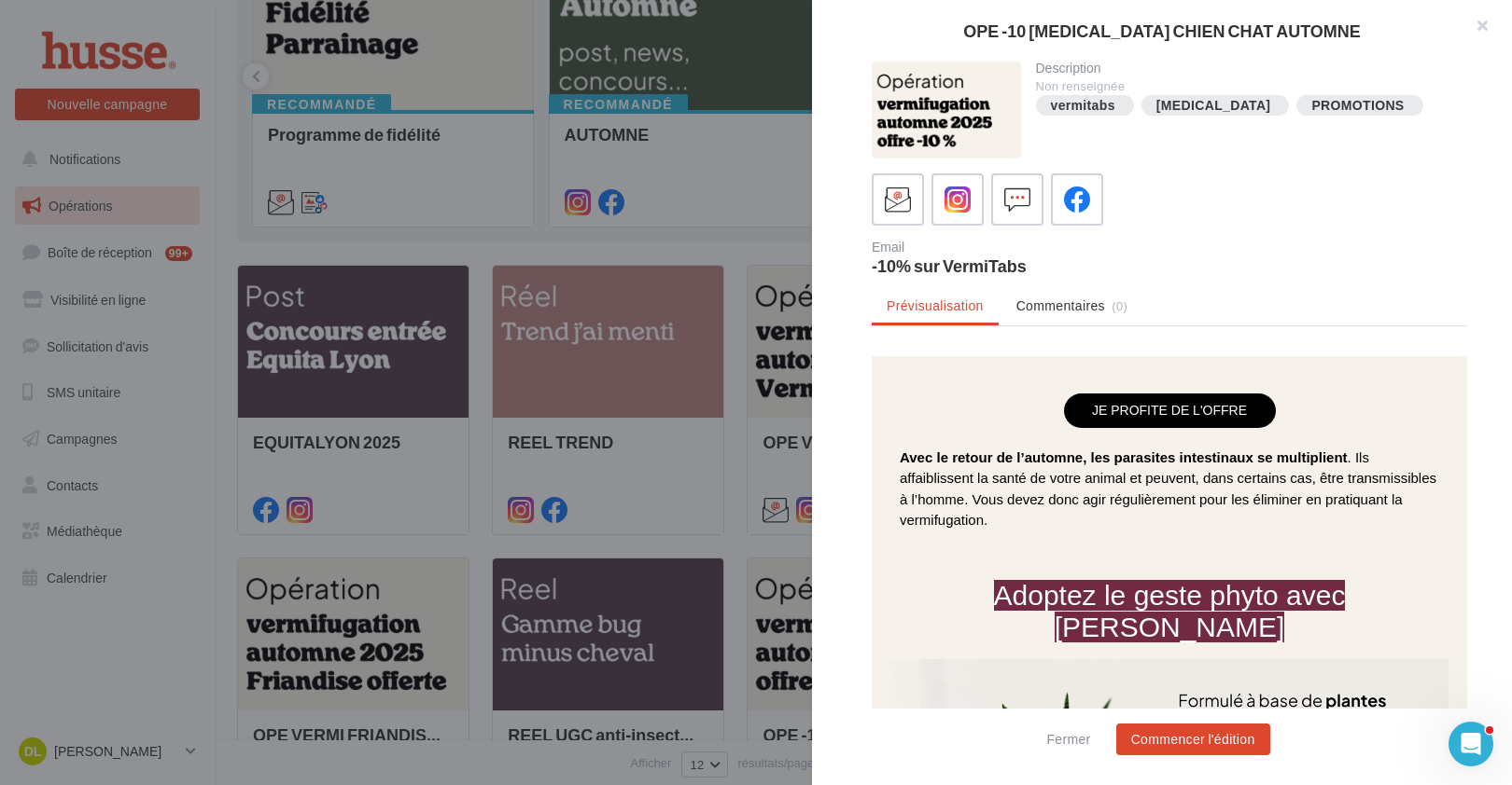
scroll to position [676, 0]
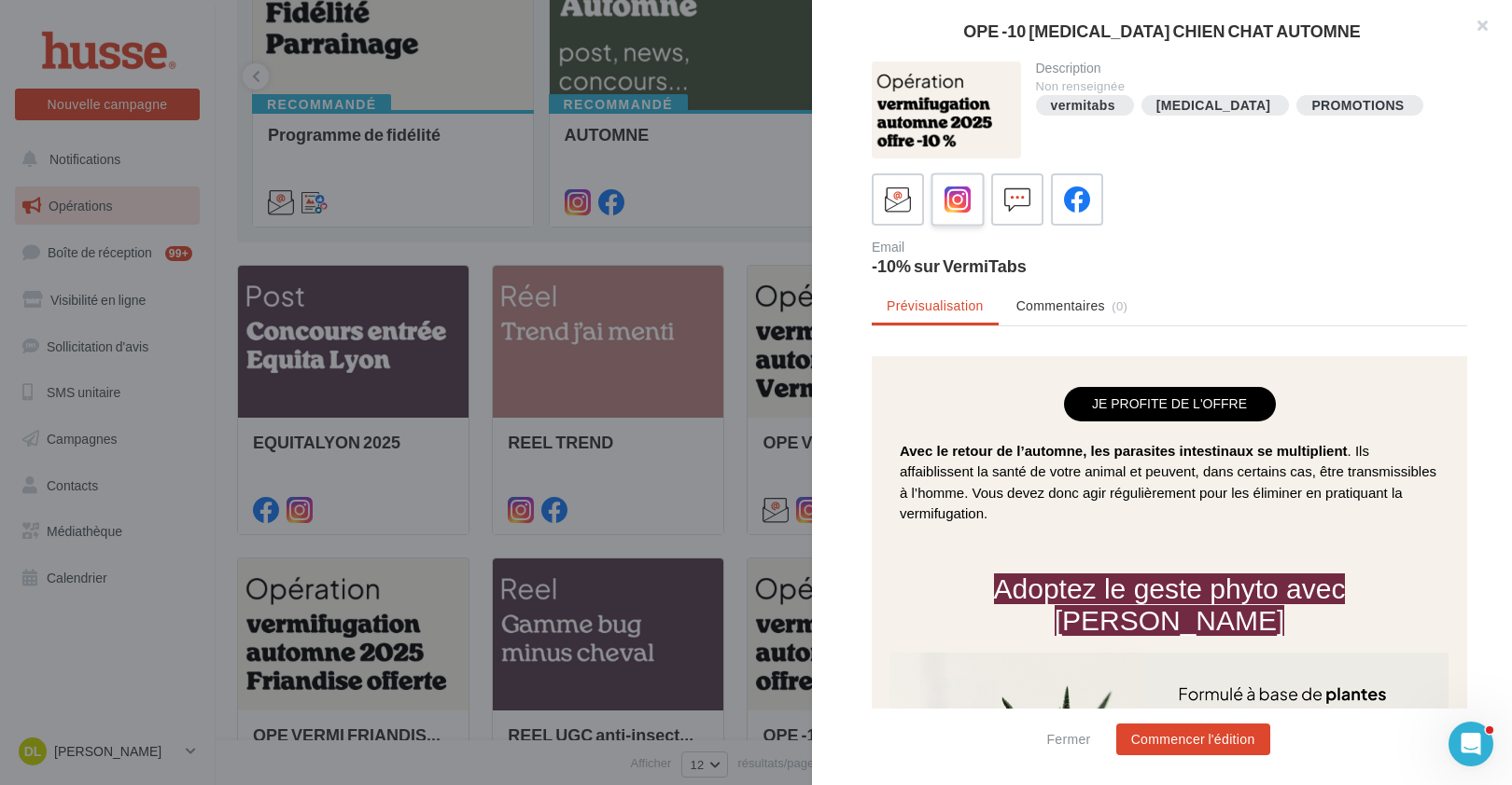
click at [957, 206] on icon at bounding box center [958, 200] width 27 height 27
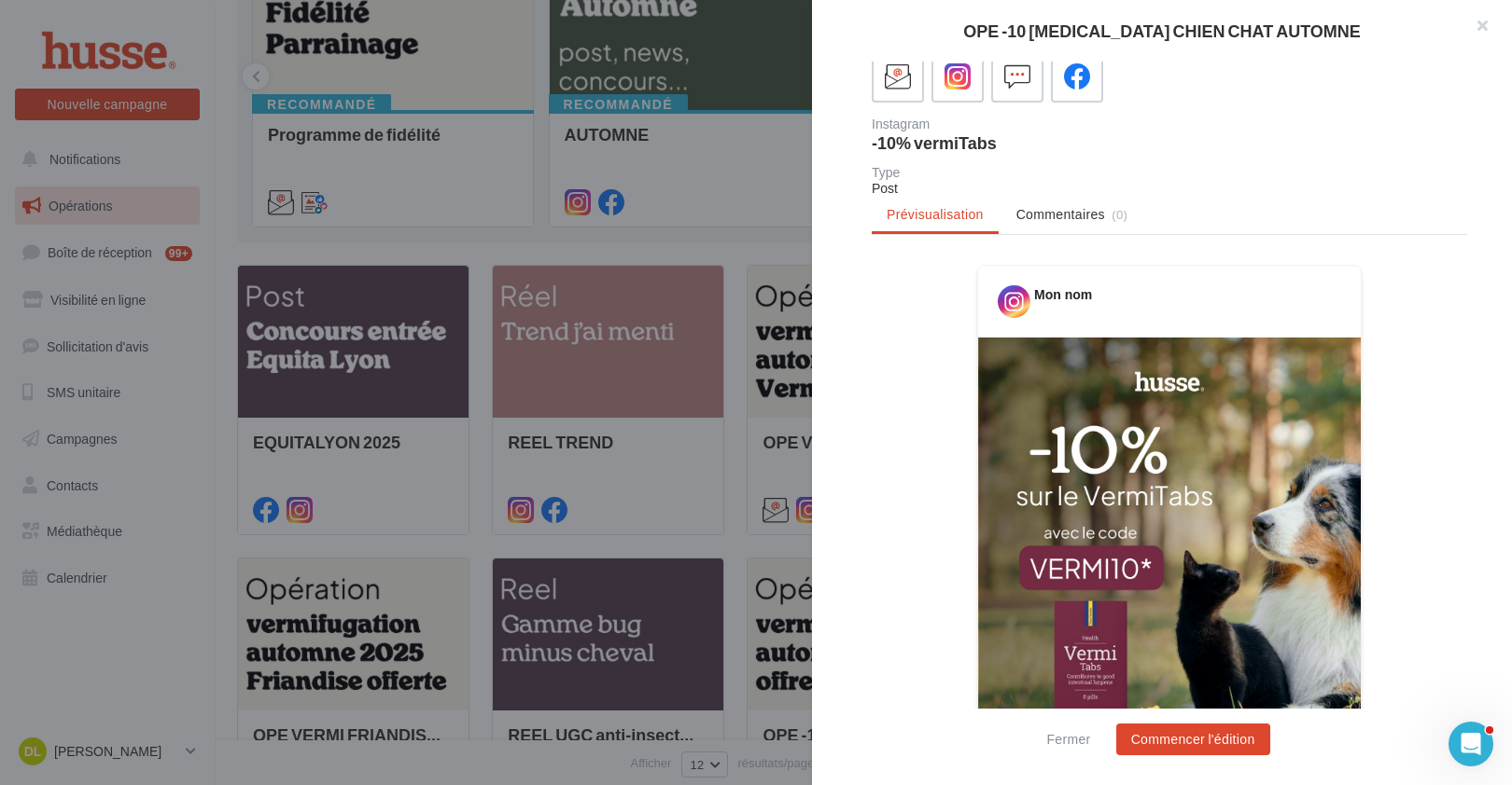
scroll to position [274, 0]
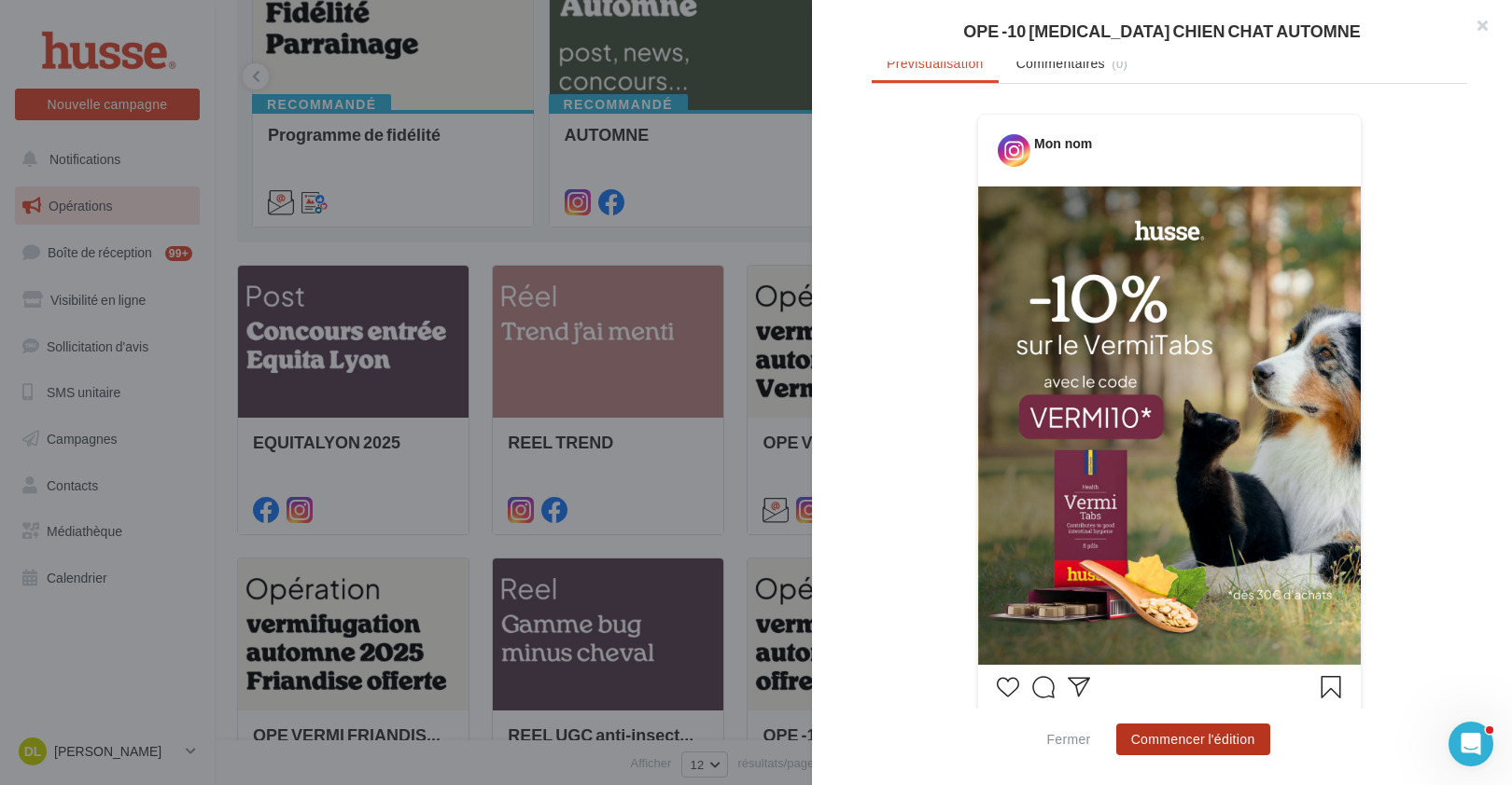
click at [1181, 733] on button "Commencer l'édition" at bounding box center [1194, 739] width 154 height 31
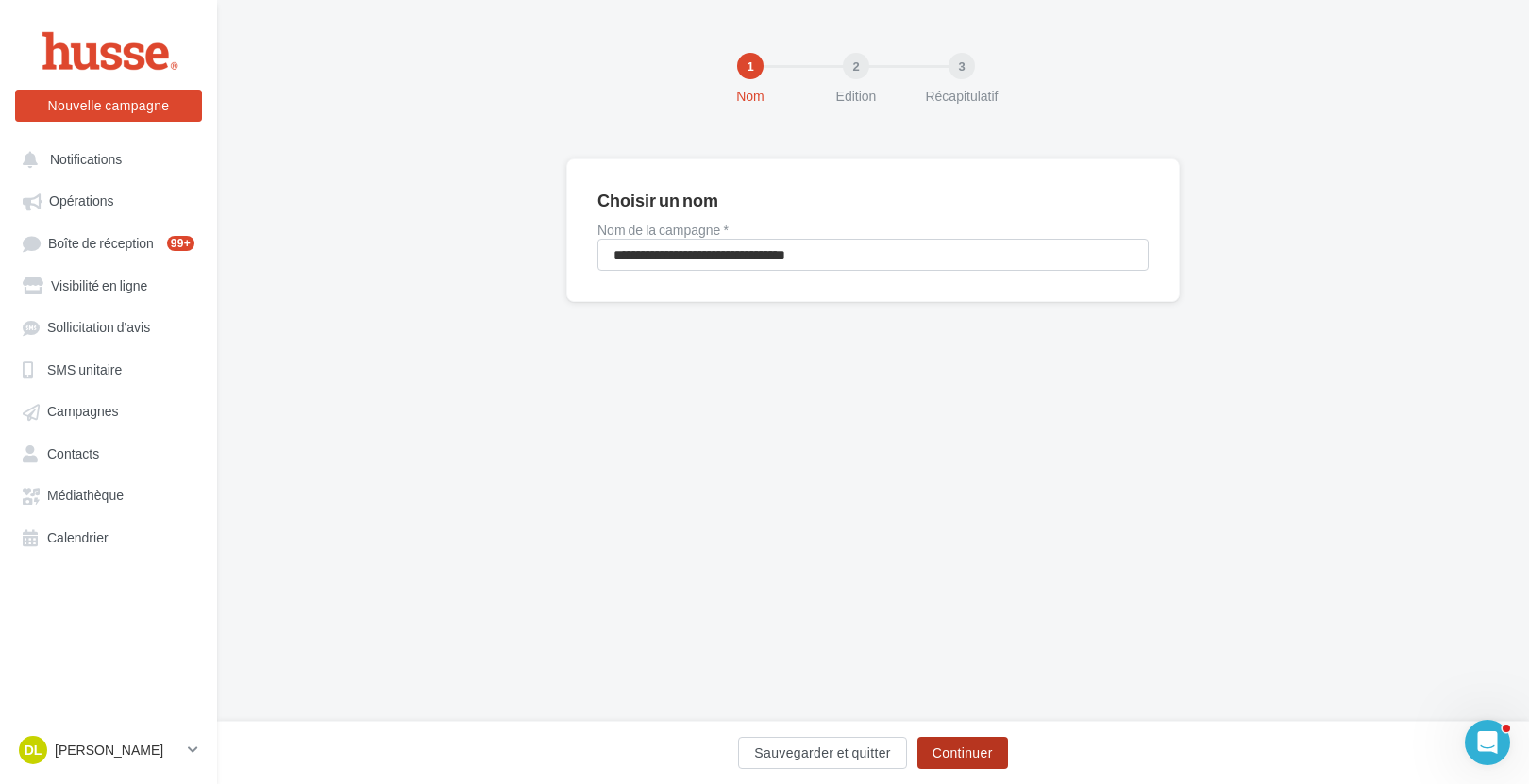
click at [983, 751] on button "Continuer" at bounding box center [963, 752] width 91 height 32
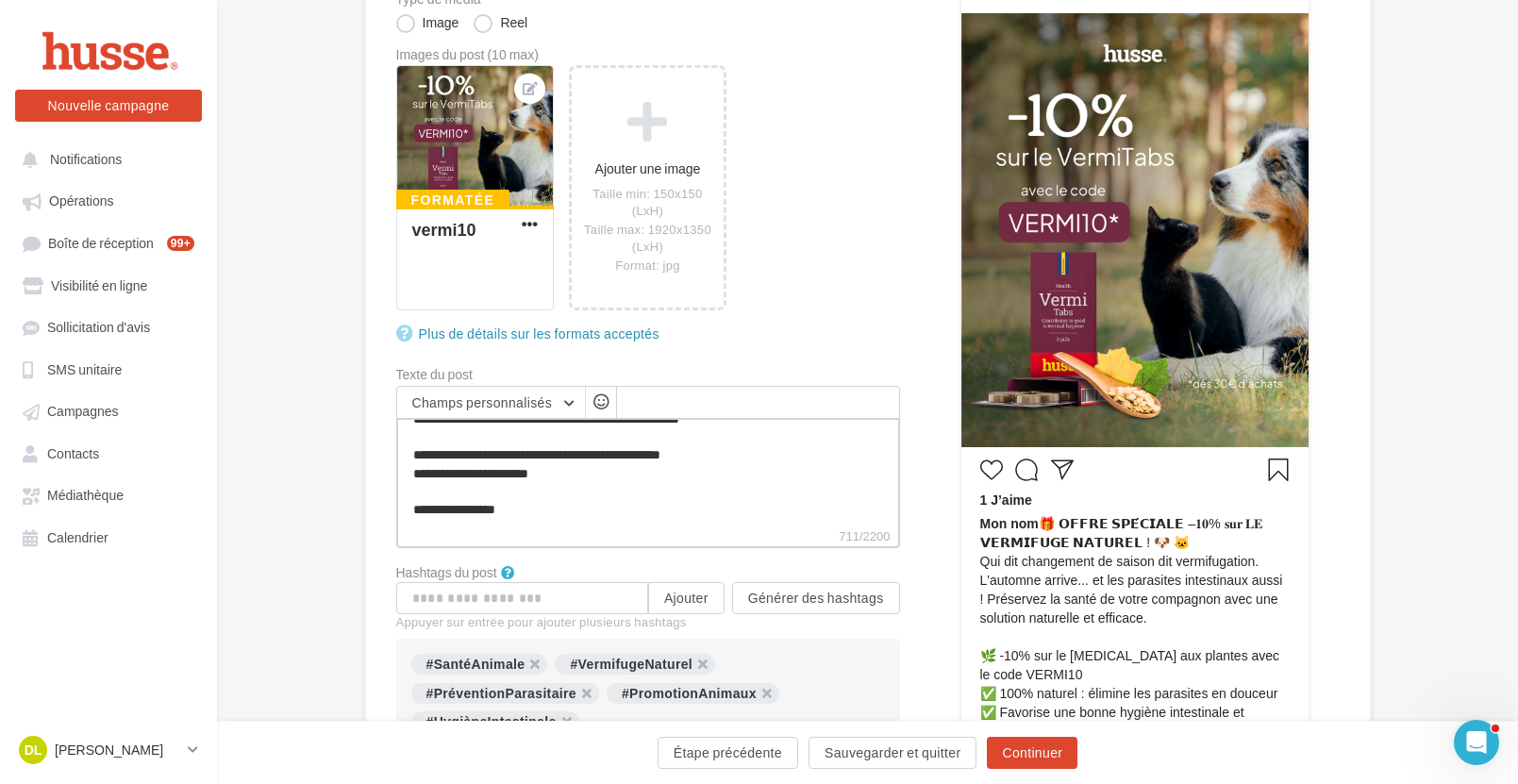
scroll to position [163, 0]
click at [713, 454] on textarea "**********" at bounding box center [648, 472] width 504 height 109
type textarea "**********"
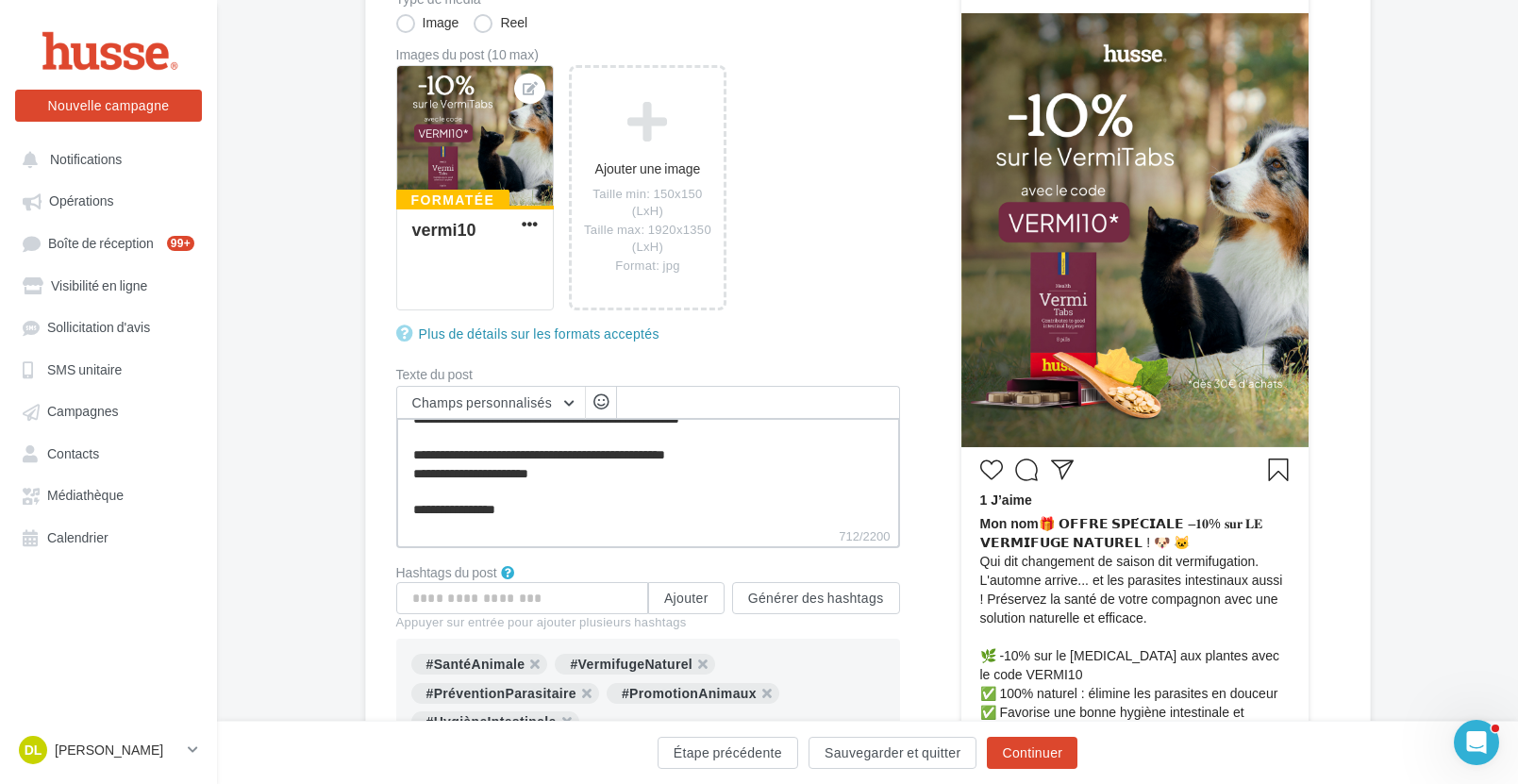
type textarea "**********"
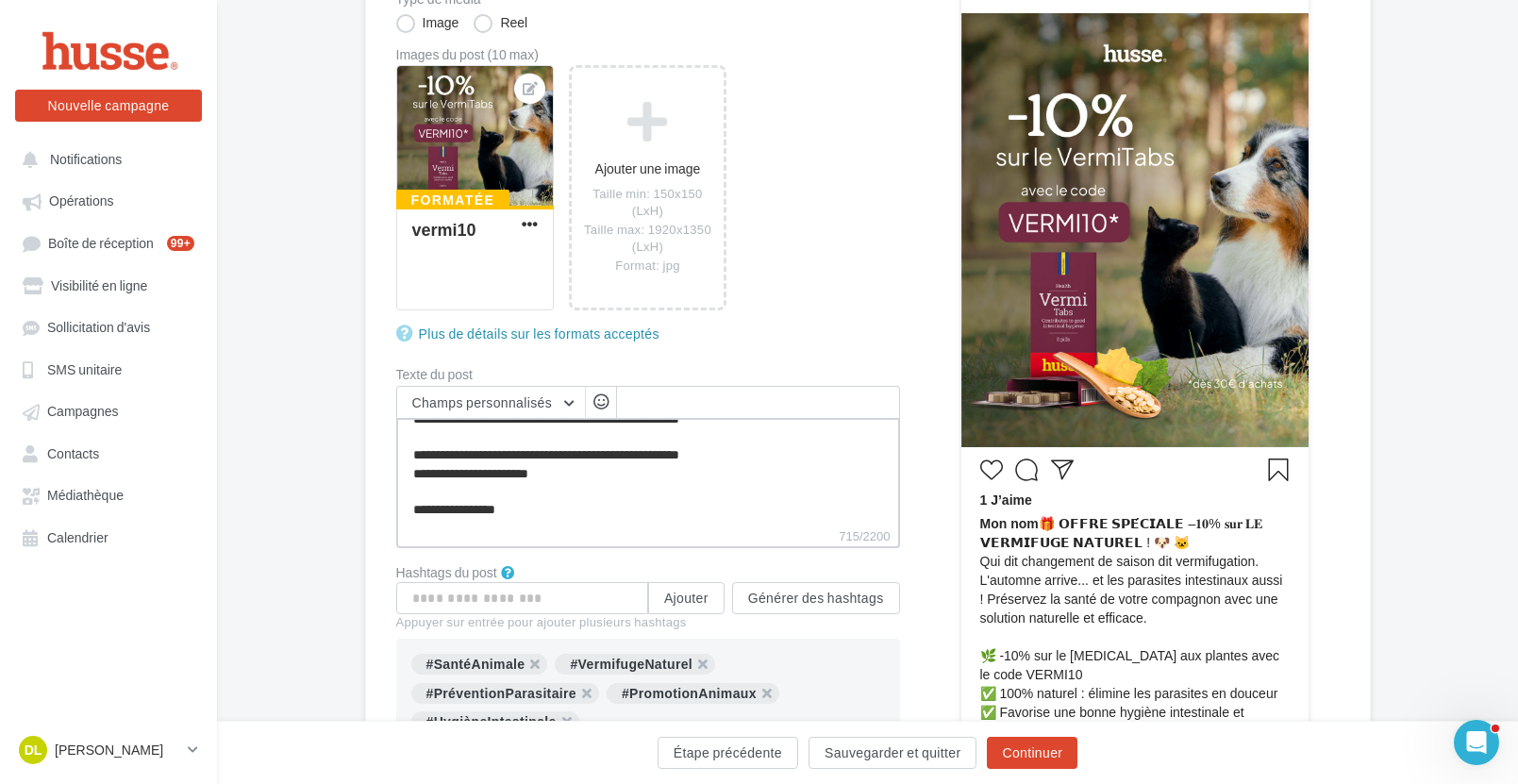
type textarea "**********"
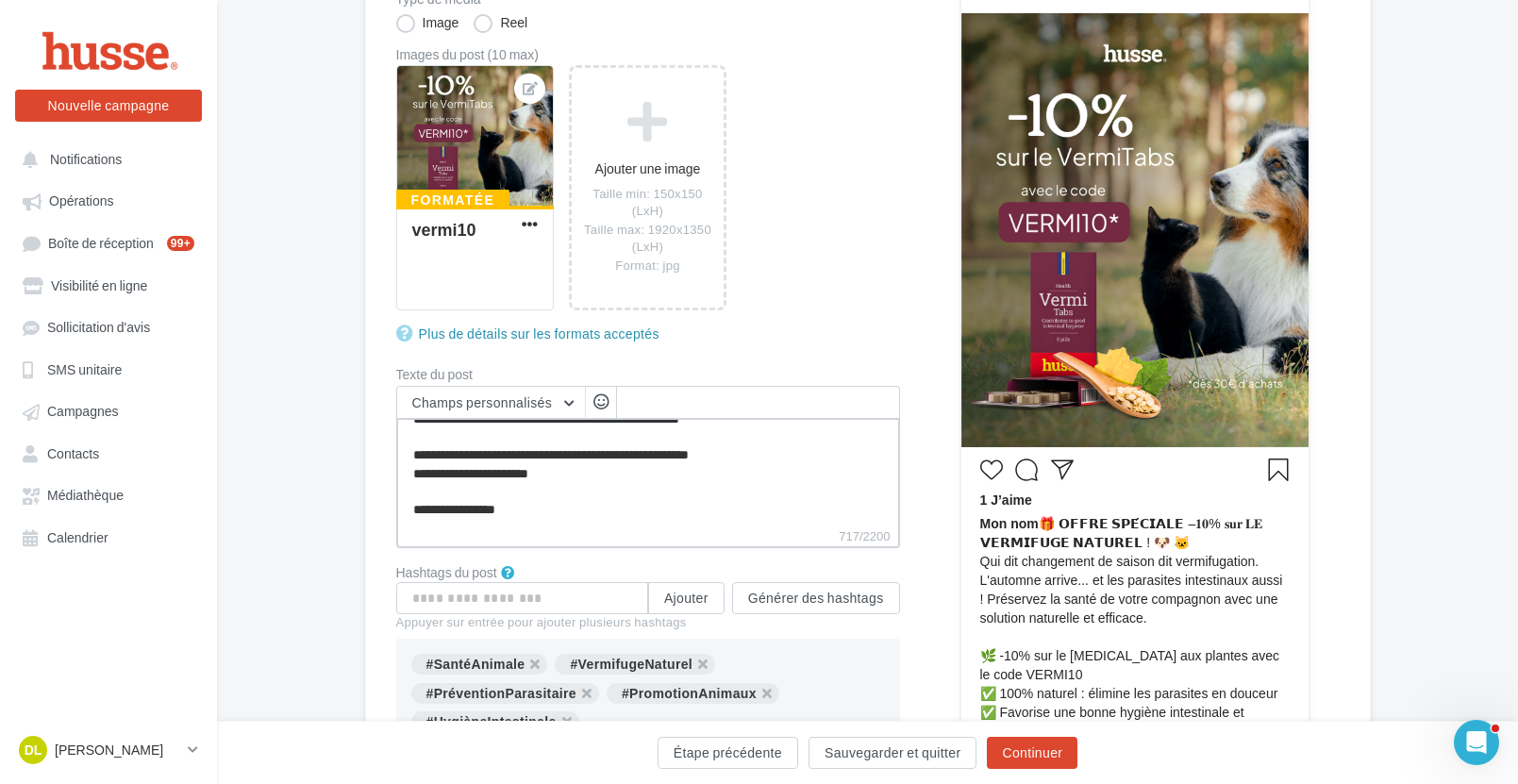
type textarea "**********"
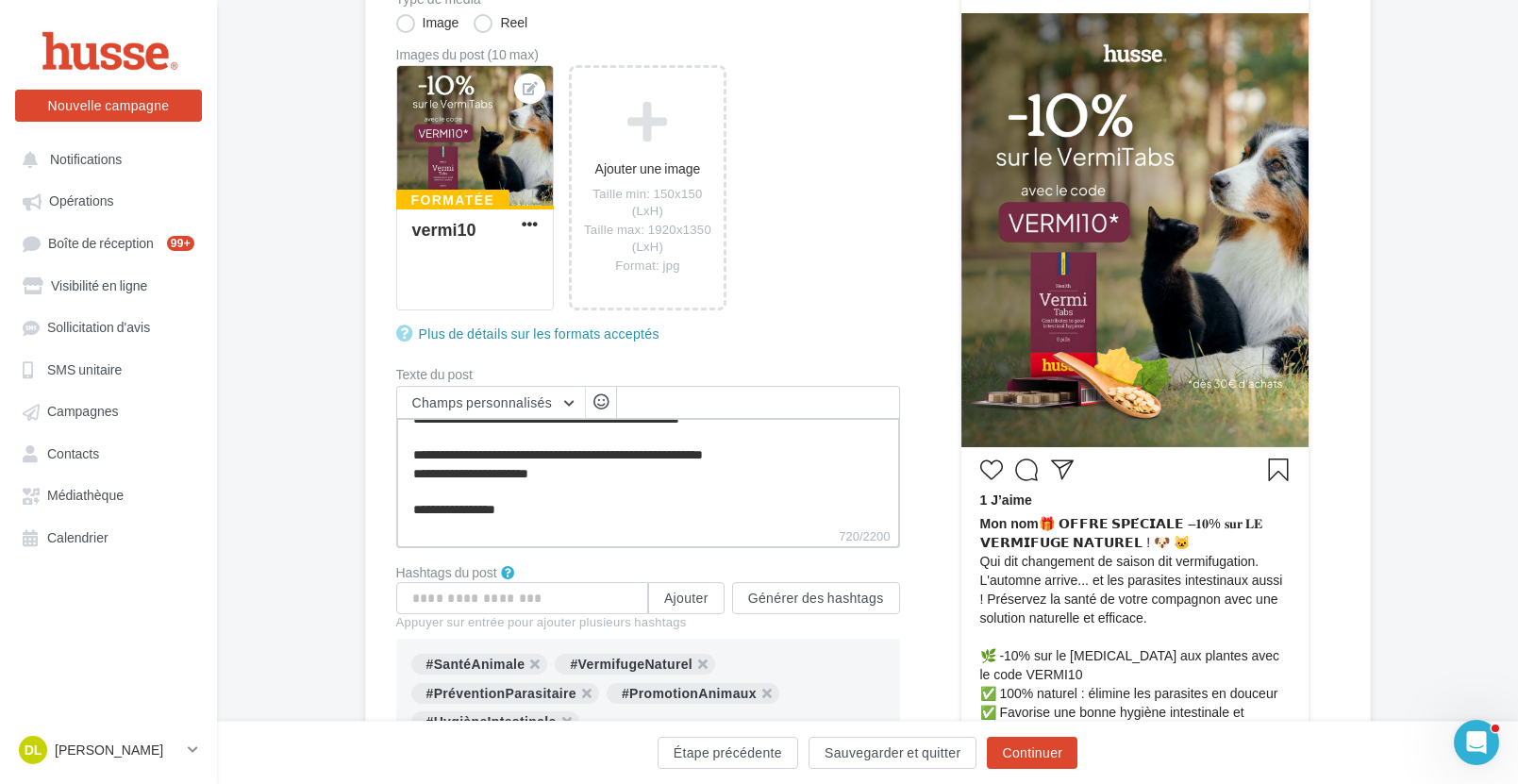
type textarea "**********"
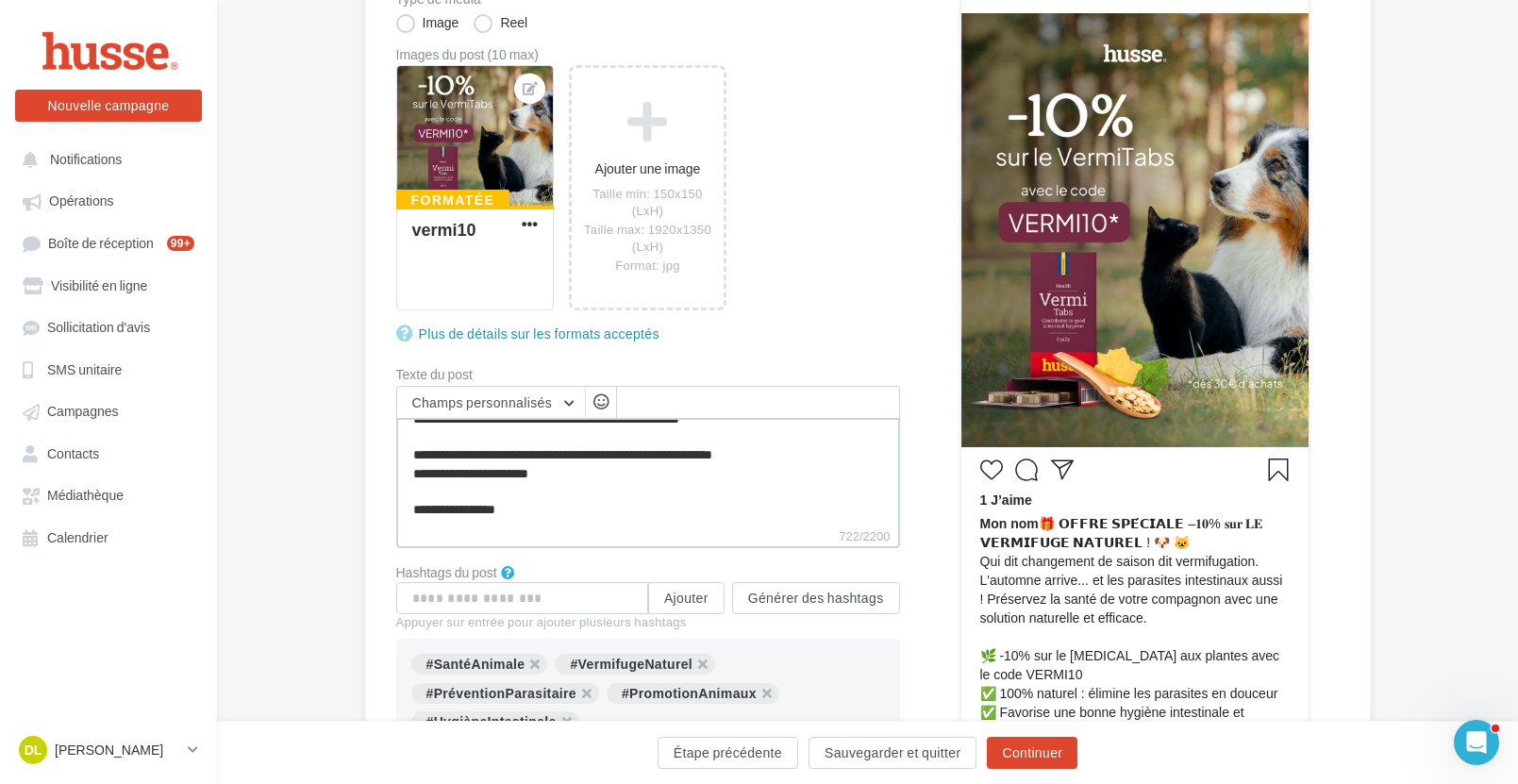
type textarea "**********"
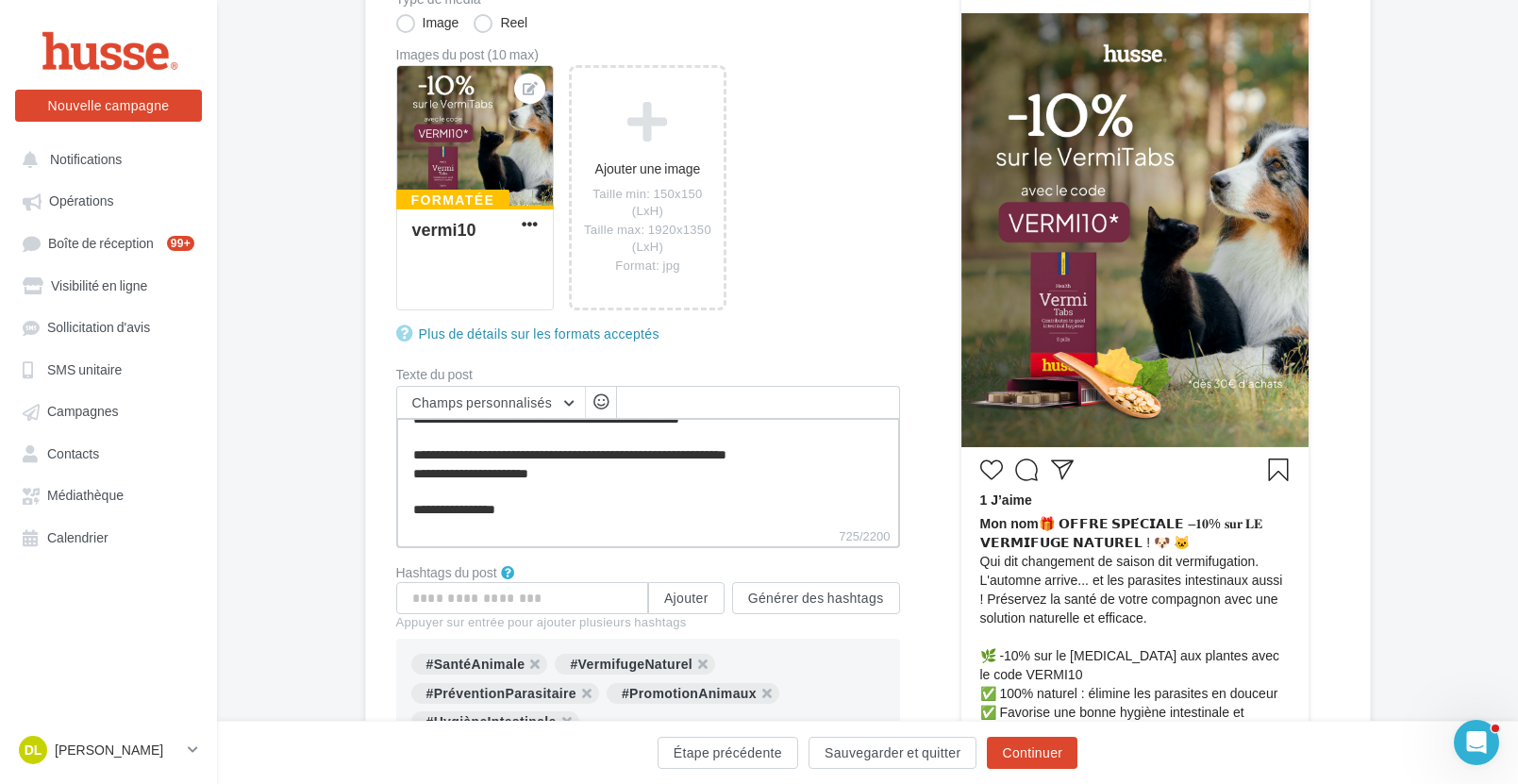
type textarea "**********"
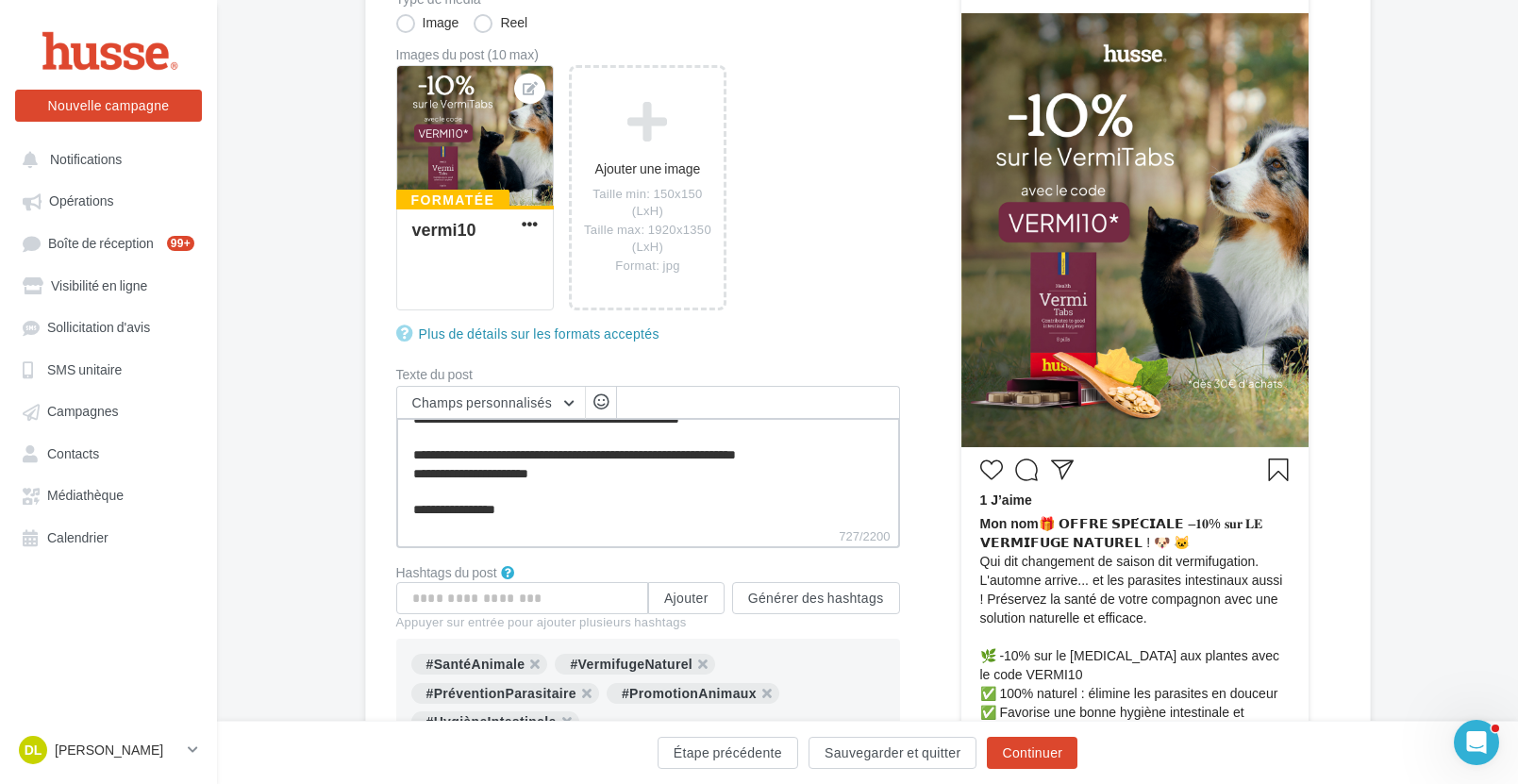
type textarea "**********"
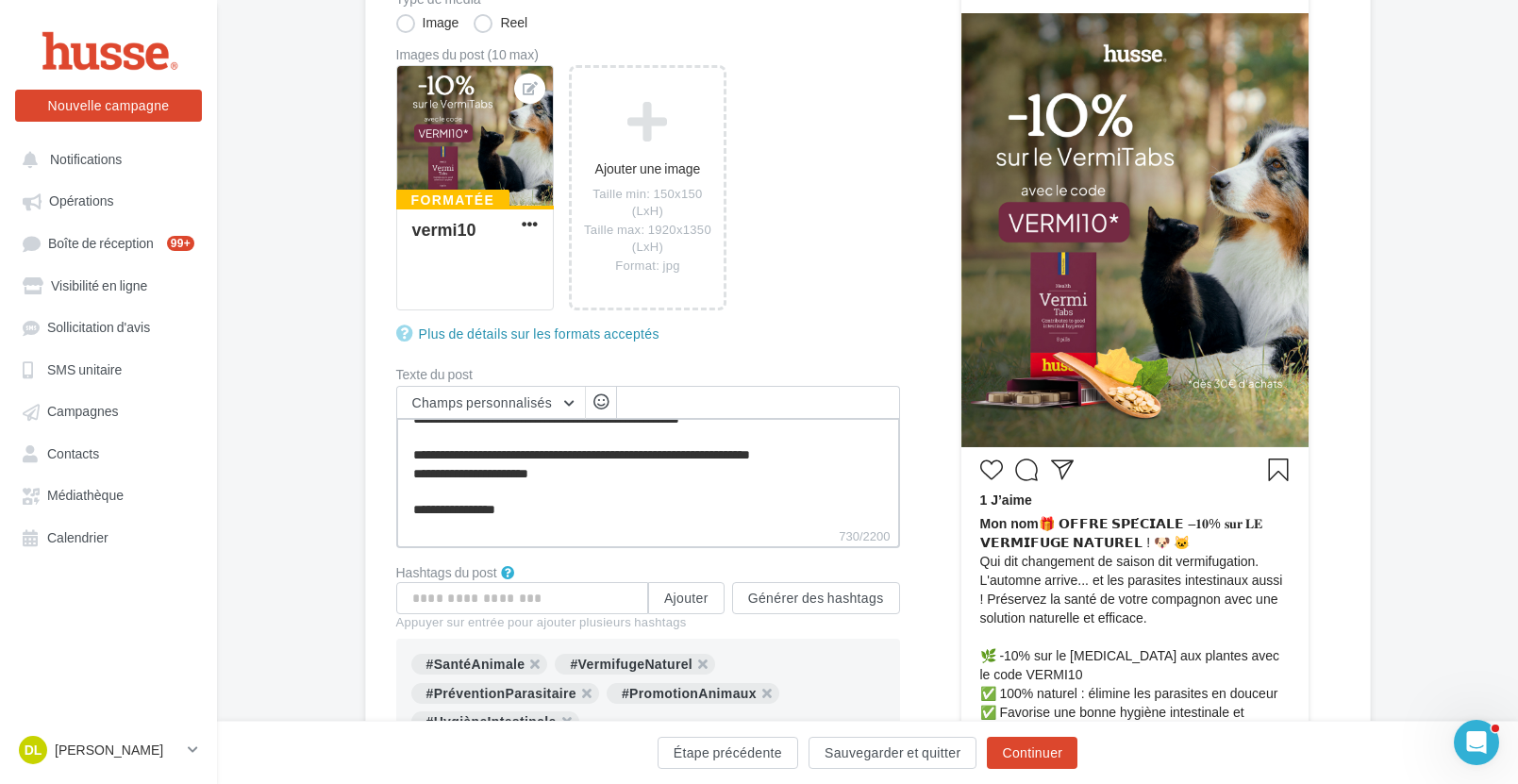
type textarea "**********"
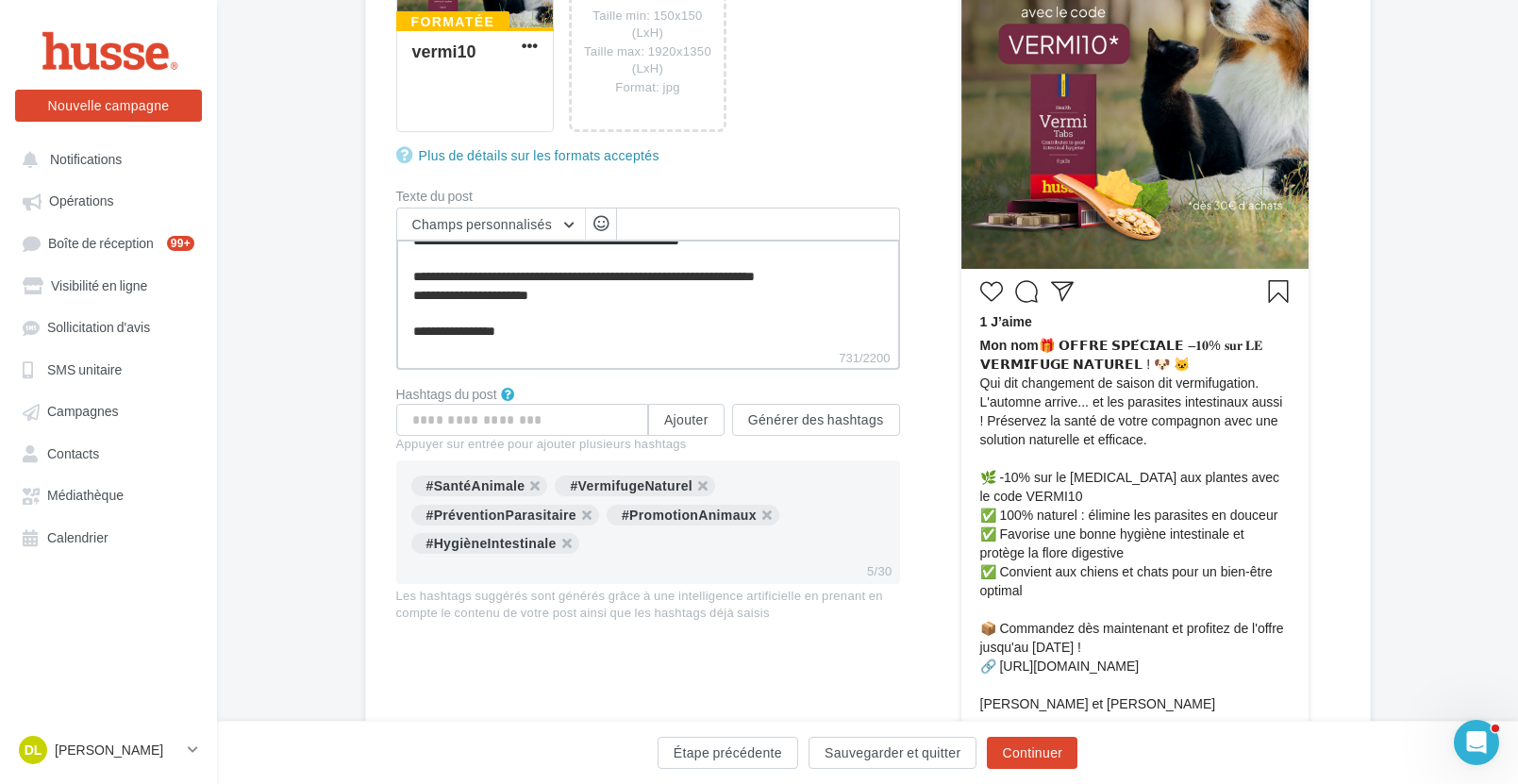
scroll to position [488, 0]
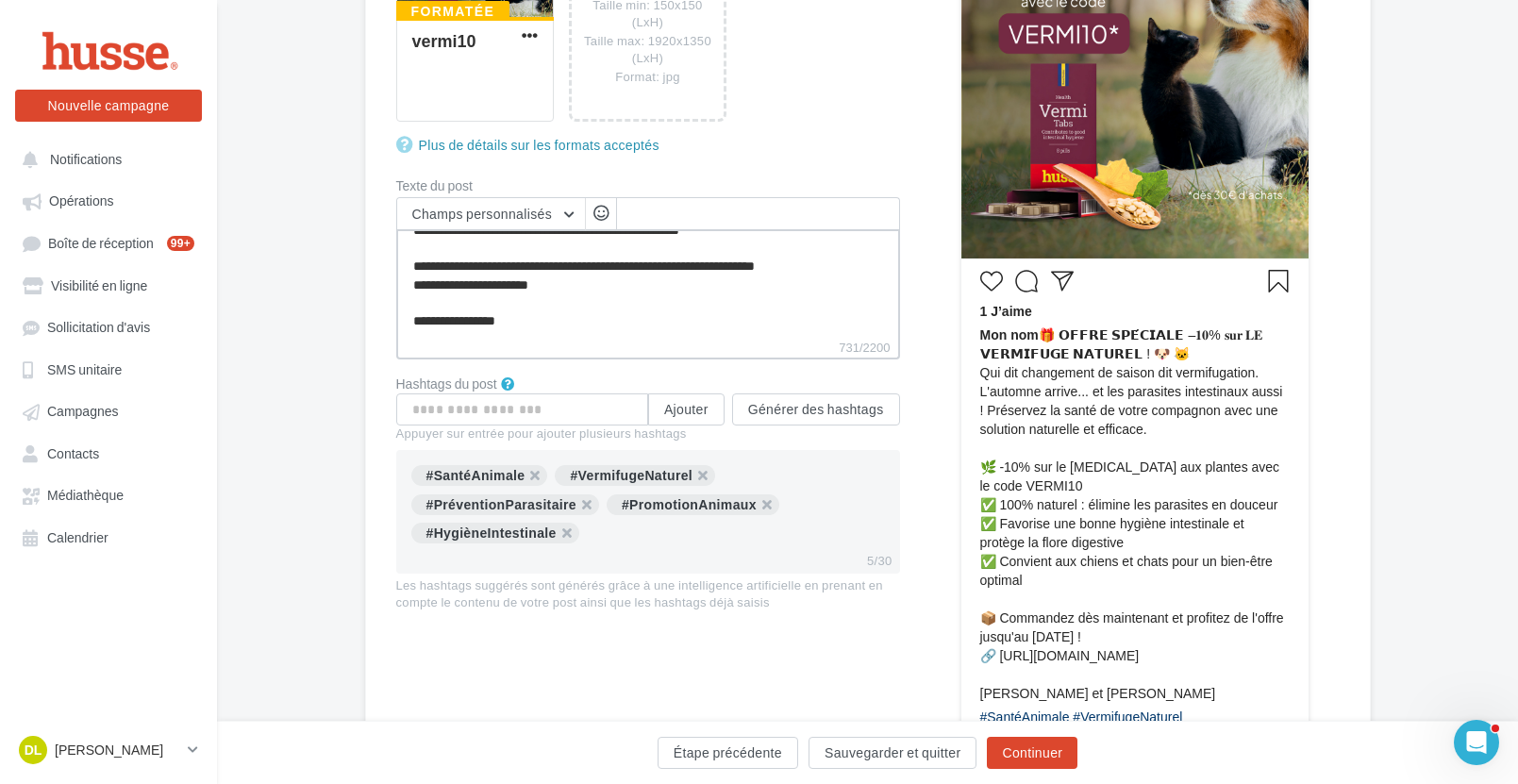
type textarea "**********"
drag, startPoint x: 1031, startPoint y: 694, endPoint x: 1018, endPoint y: 694, distance: 13.0
click at [1018, 694] on span "Mon nom 🎁 𝗢𝗙𝗙𝗥𝗘 𝗦𝗣𝗘́𝗖𝗜𝗔𝗟𝗘 –𝟏𝟎% 𝐬𝐮𝐫 𝐋𝐄 𝗩𝗘𝗥𝗠𝗜𝗙𝗨𝗚𝗘 𝗡𝗔𝗧𝗨𝗥𝗘𝗟 ! 🐶 🐱 Qui dit changemen…" at bounding box center [1135, 514] width 309 height 377
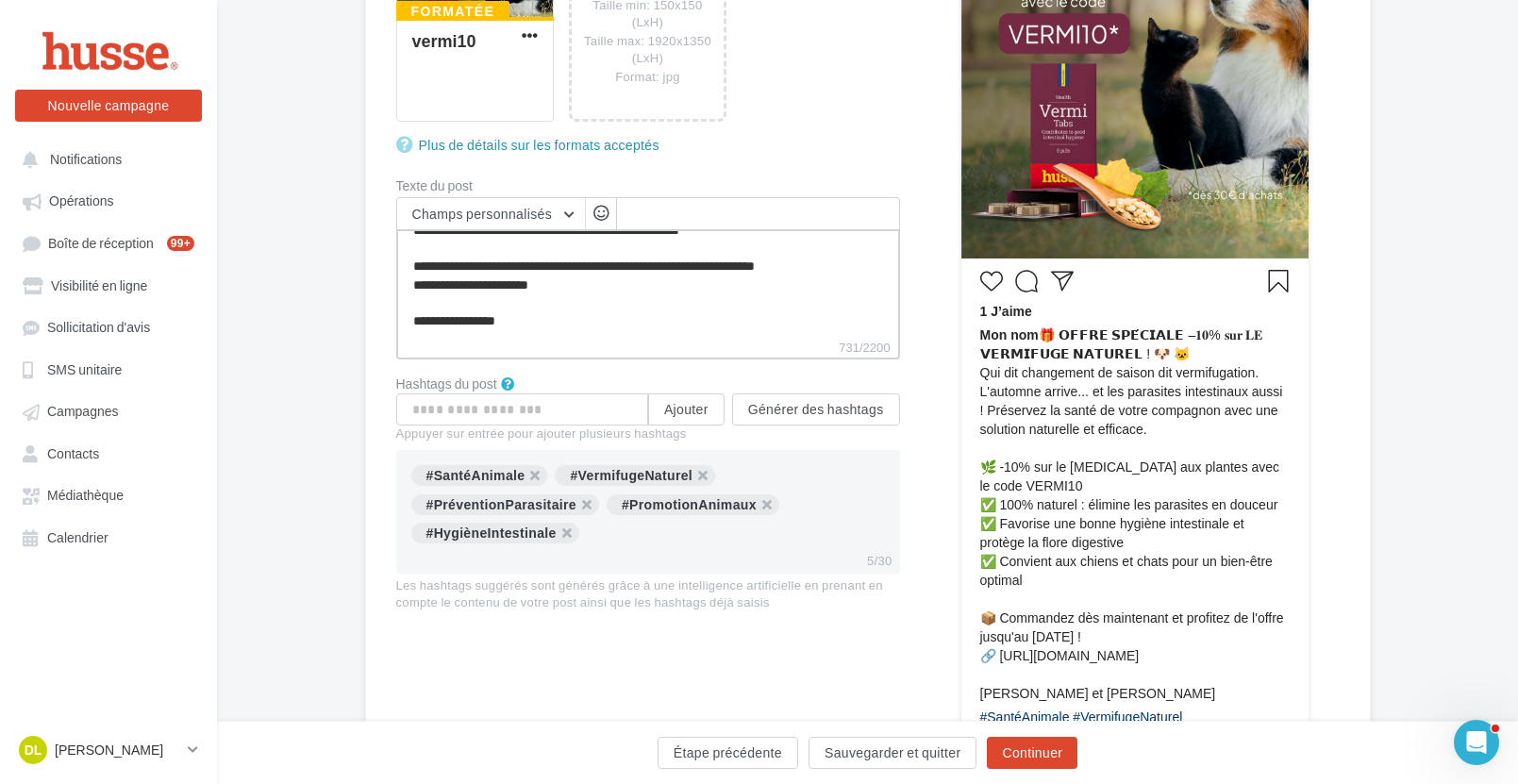
click at [454, 322] on textarea "**********" at bounding box center [648, 283] width 504 height 109
click at [455, 322] on textarea "**********" at bounding box center [648, 283] width 504 height 109
type textarea "**********"
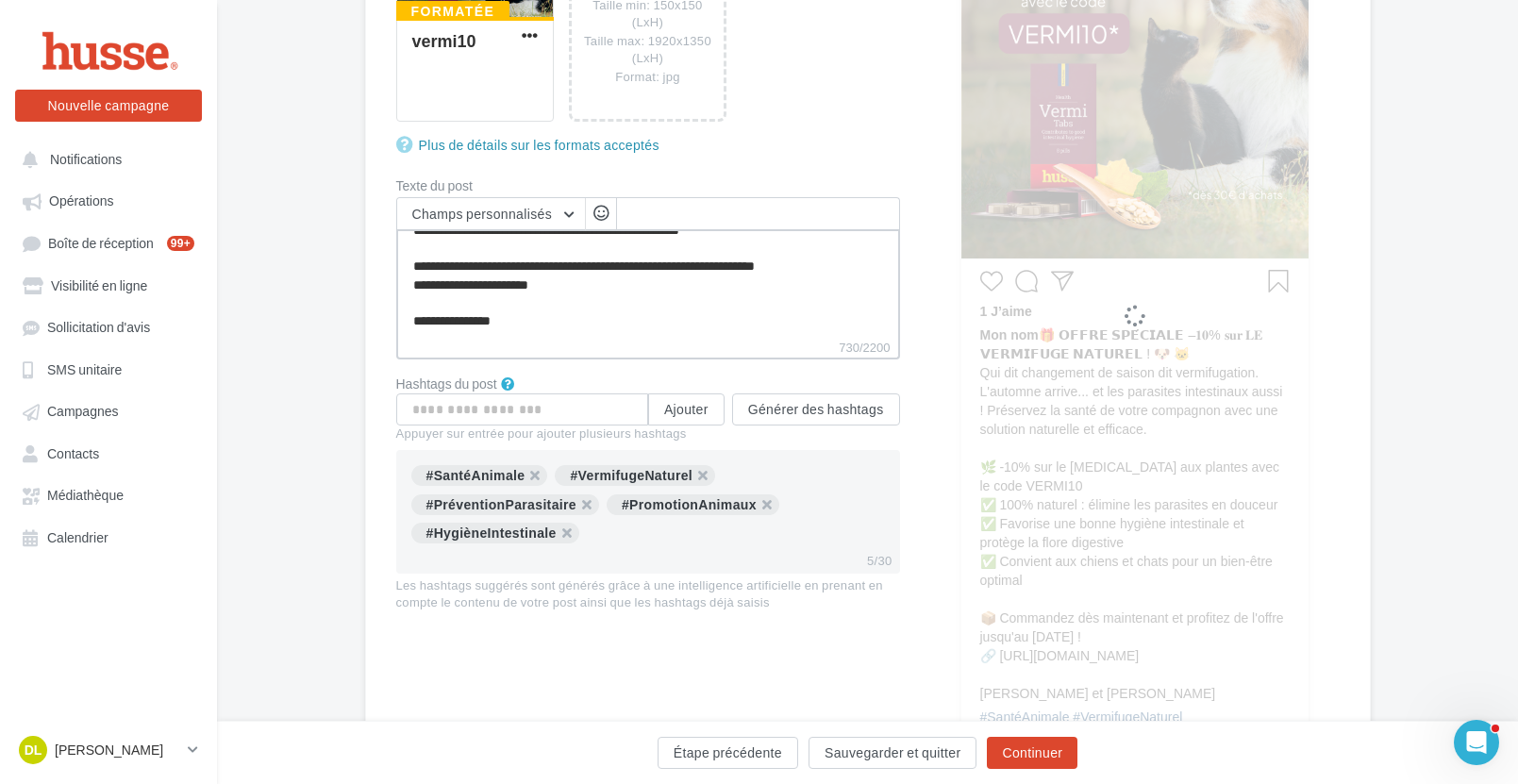
type textarea "**********"
click at [1041, 751] on button "Continuer" at bounding box center [1032, 752] width 91 height 32
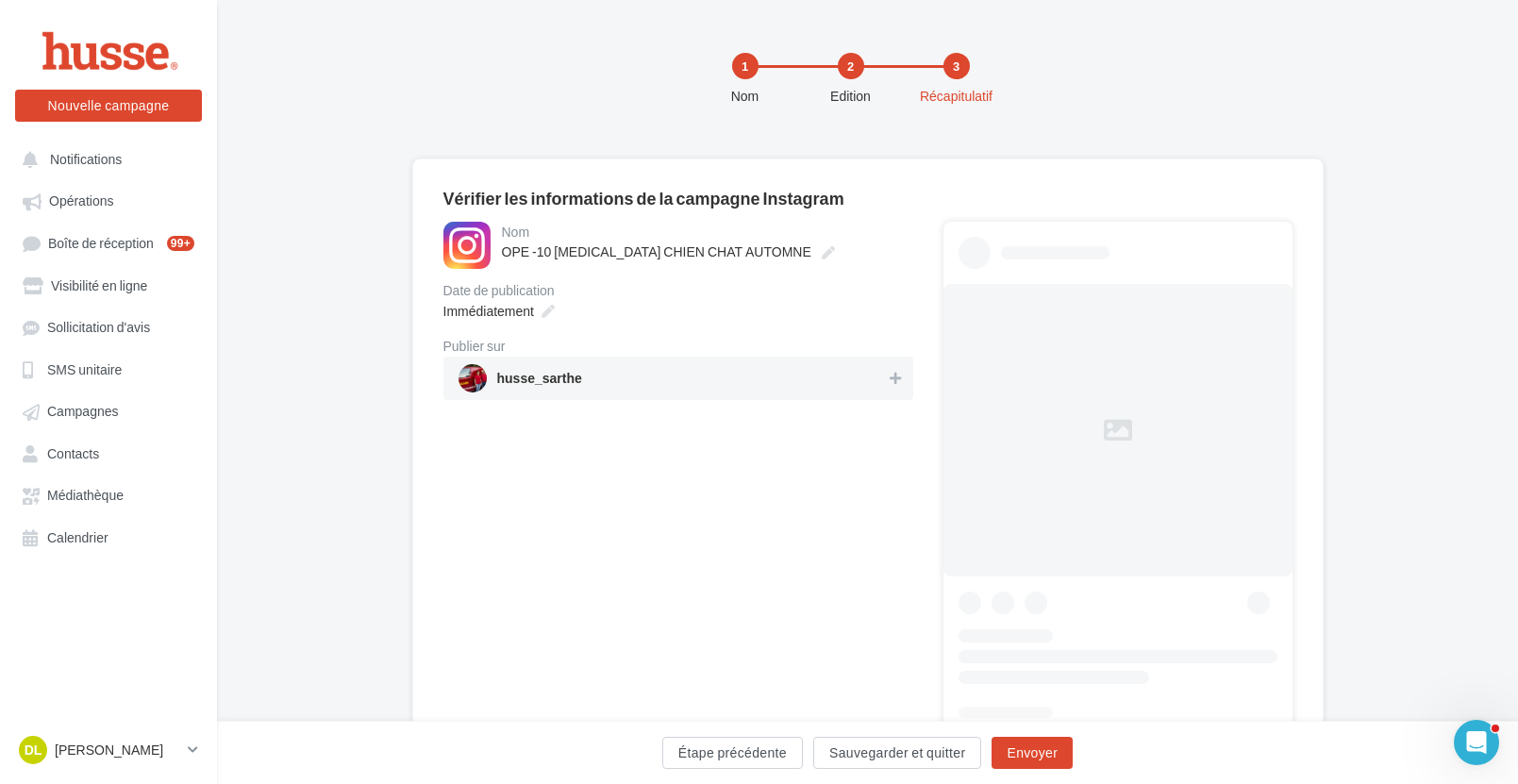
click at [685, 379] on span "husse_sarthe" at bounding box center [673, 378] width 429 height 29
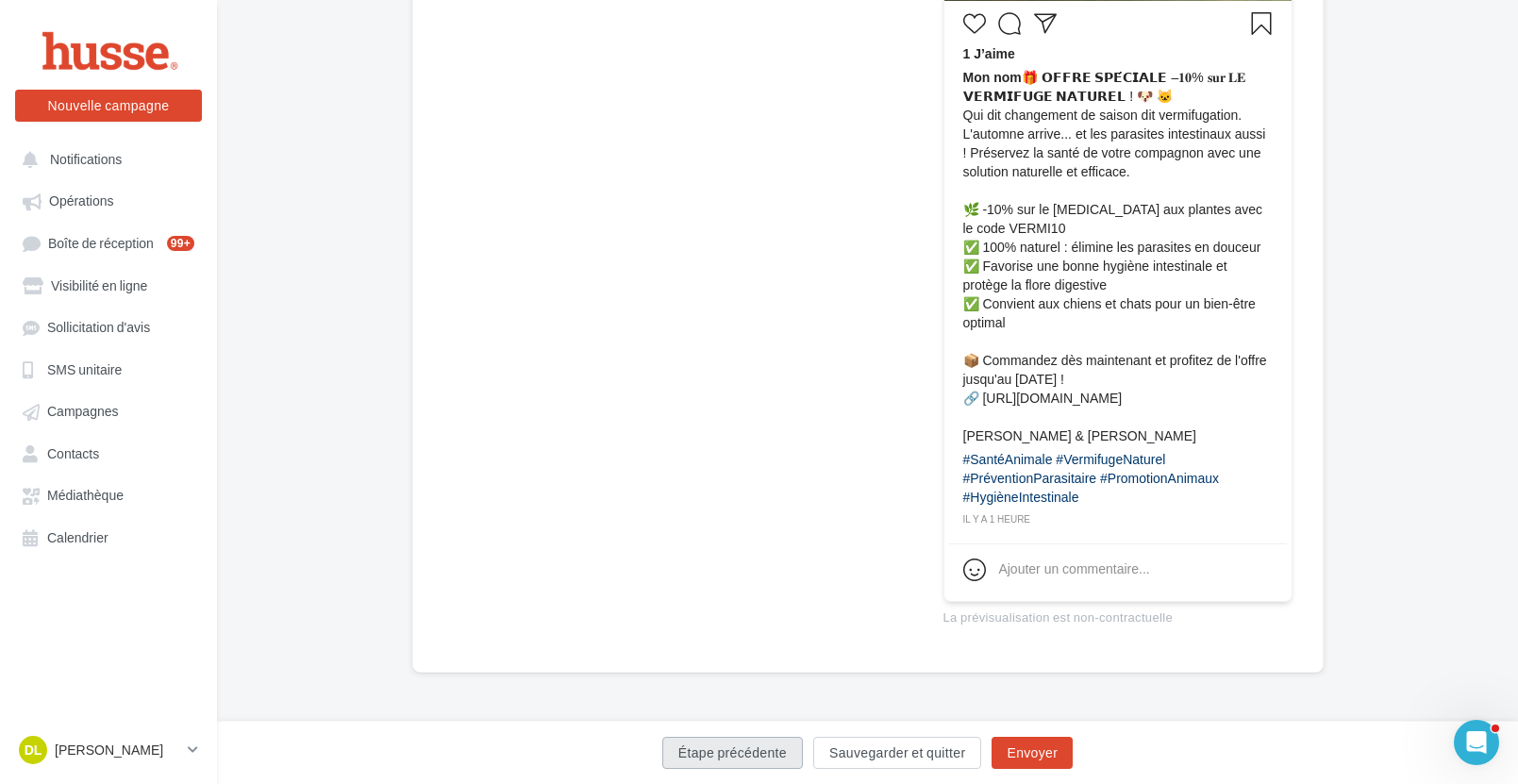
click at [737, 755] on button "Étape précédente" at bounding box center [733, 752] width 140 height 32
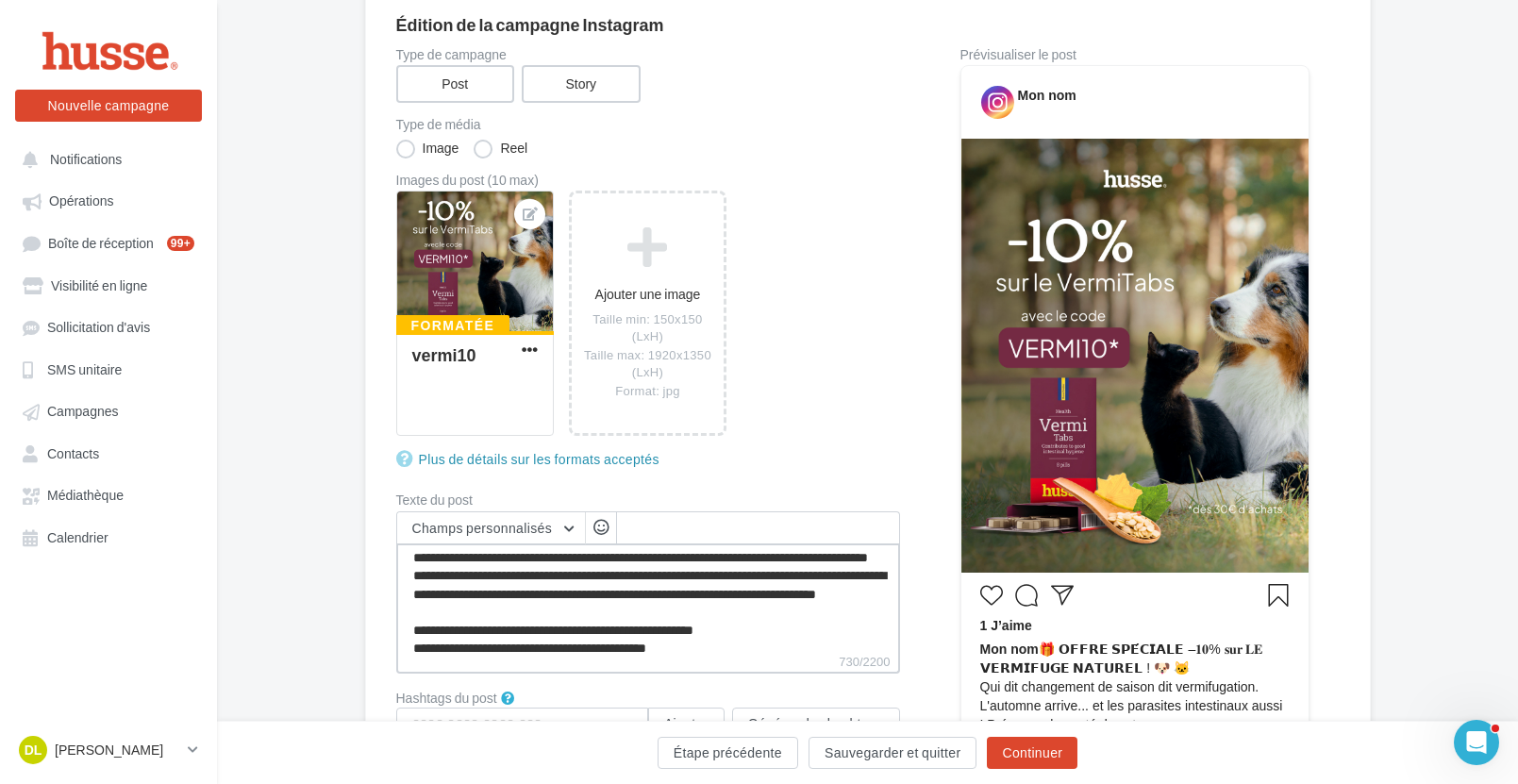
scroll to position [5, 0]
drag, startPoint x: 754, startPoint y: 578, endPoint x: 785, endPoint y: 572, distance: 31.6
click at [785, 572] on textarea "**********" at bounding box center [648, 597] width 504 height 109
type textarea "**********"
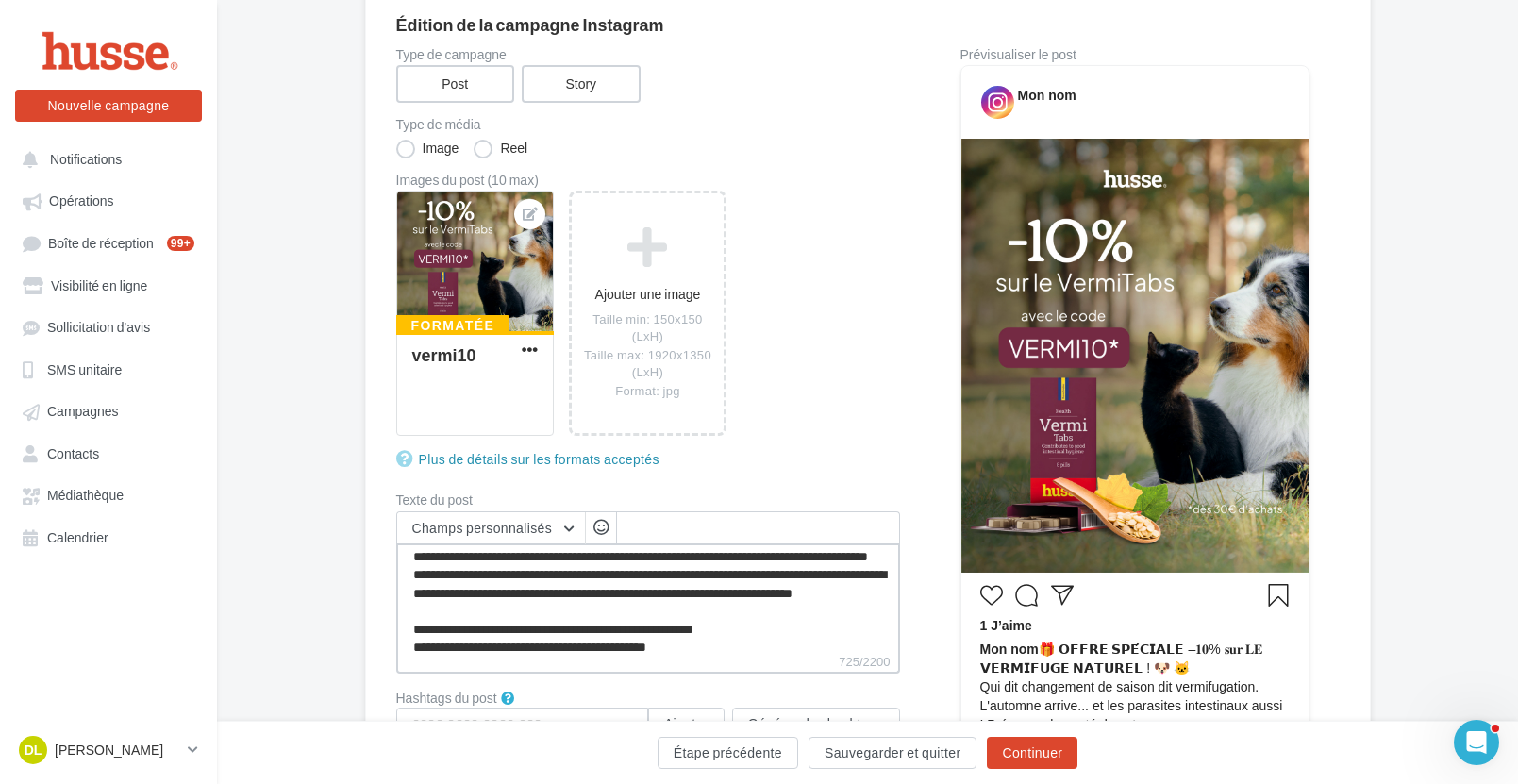
type textarea "**********"
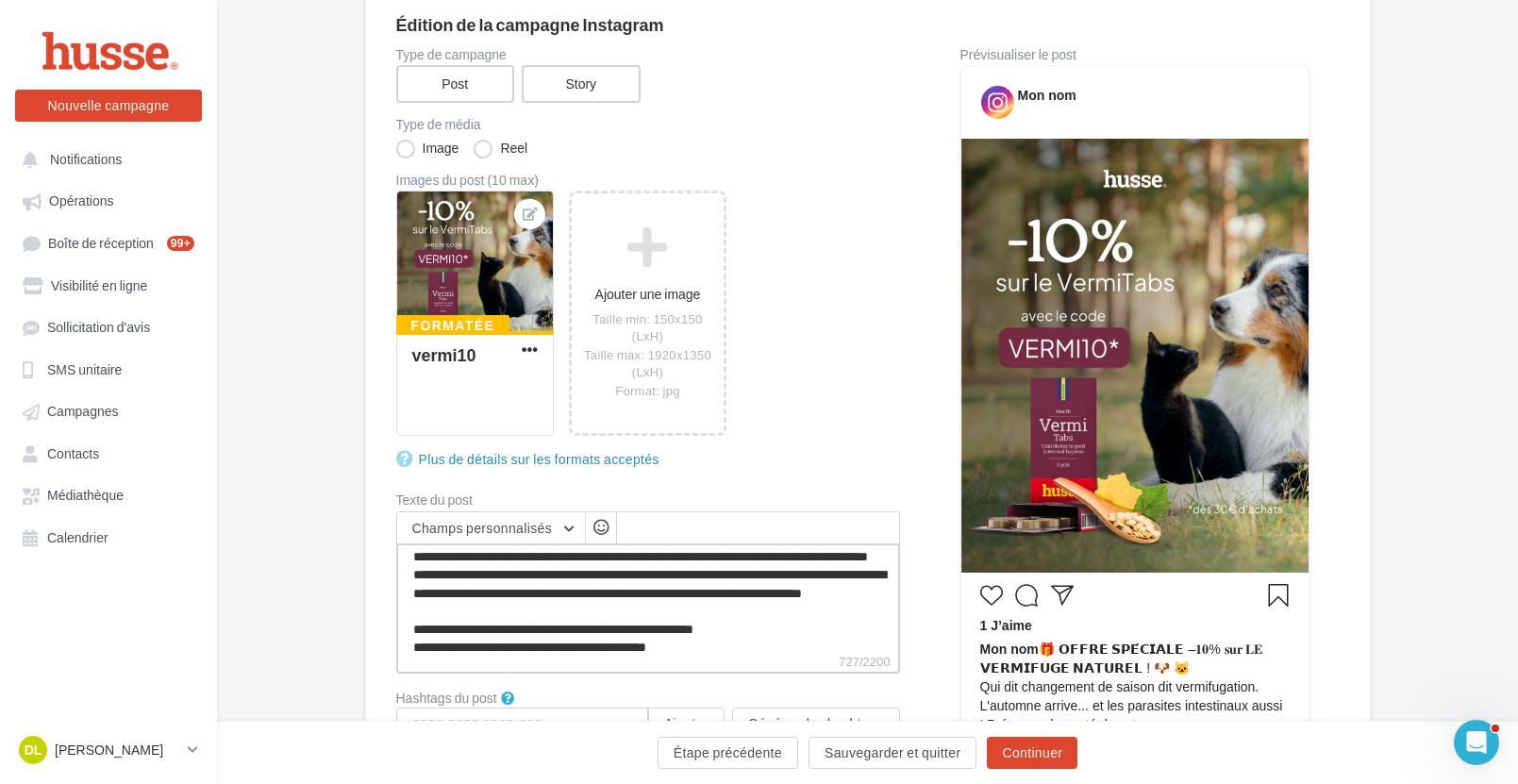
type textarea "**********"
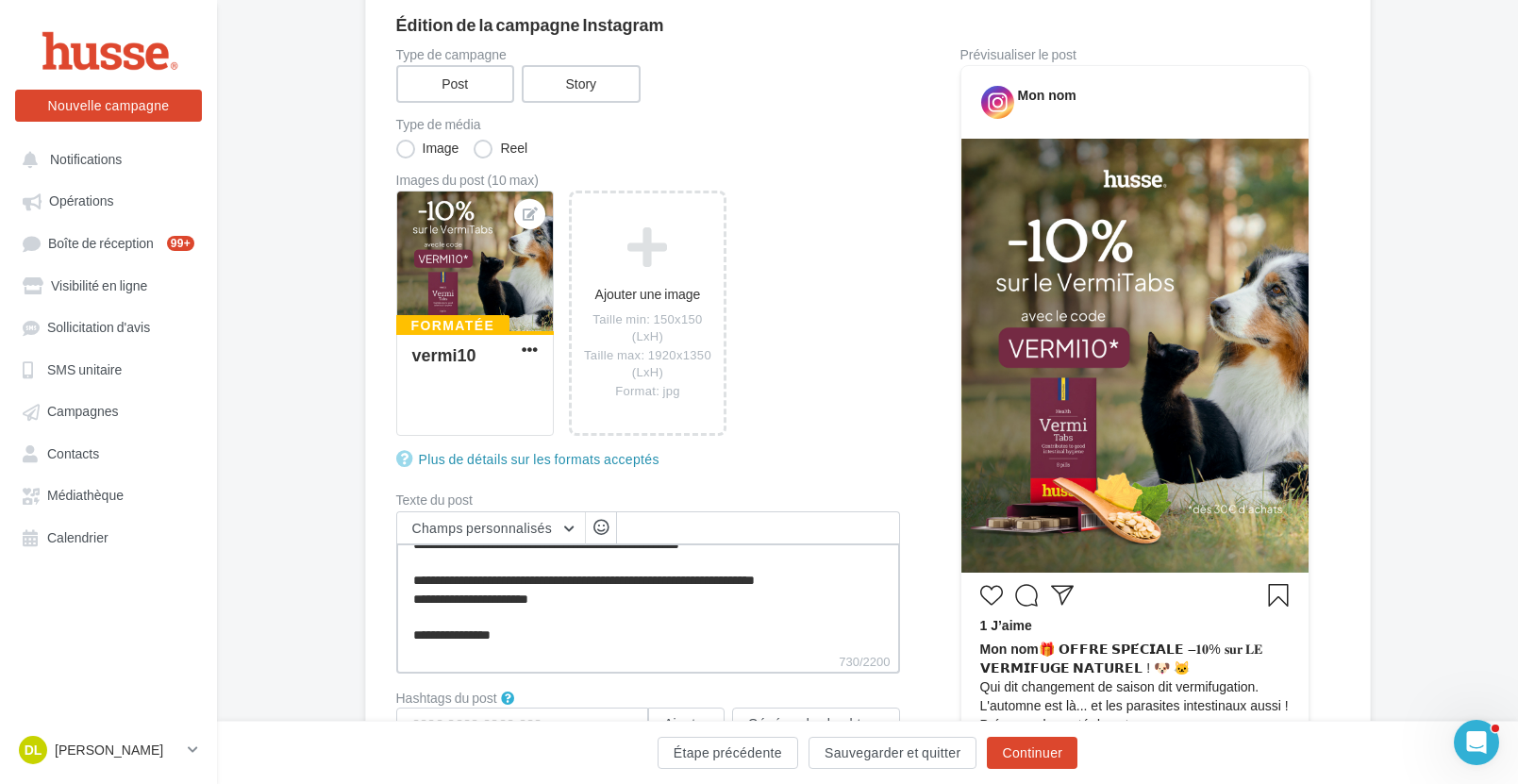
scroll to position [163, 0]
type textarea "**********"
click at [1030, 748] on button "Continuer" at bounding box center [1032, 752] width 91 height 32
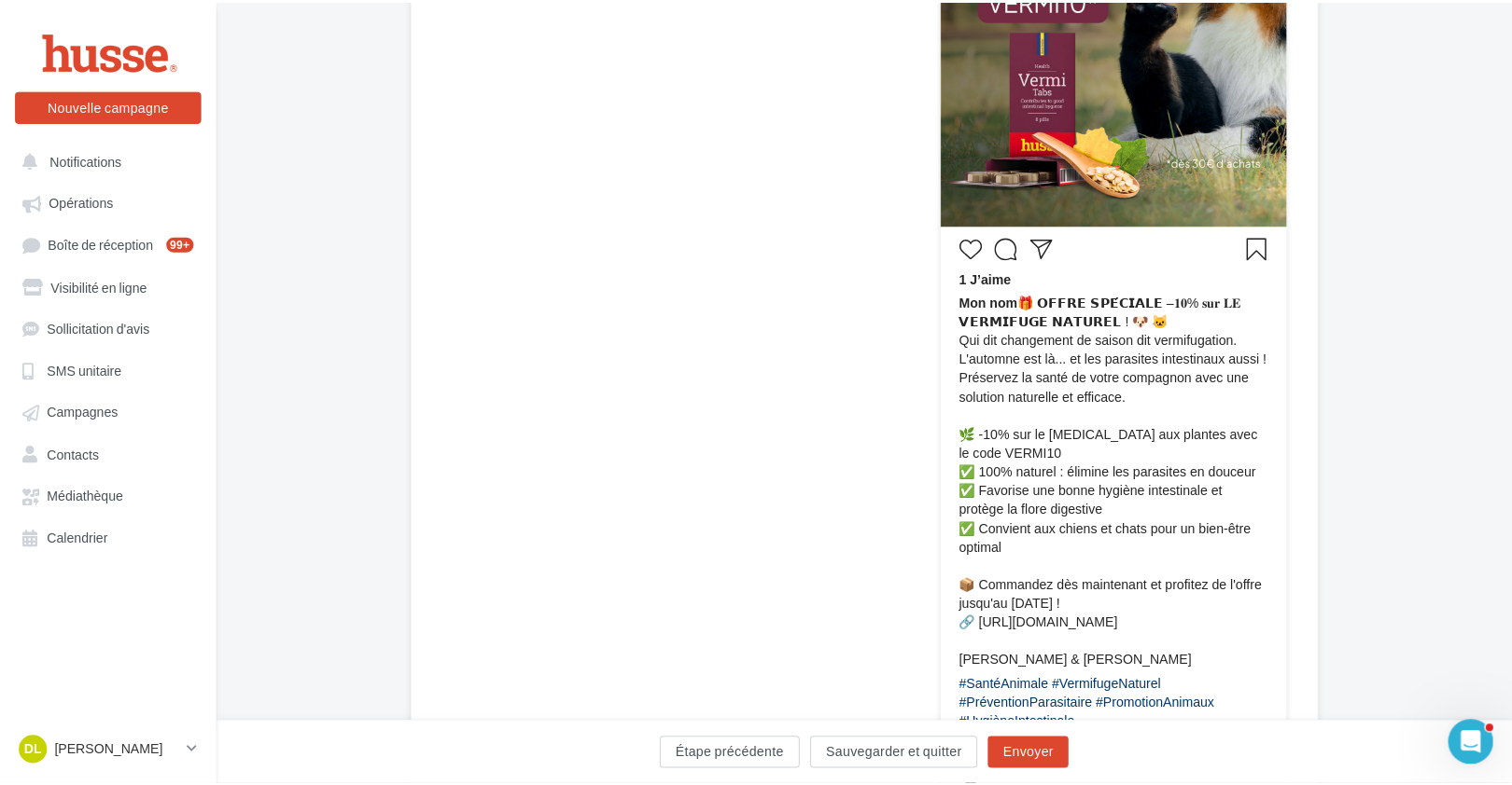
scroll to position [502, 0]
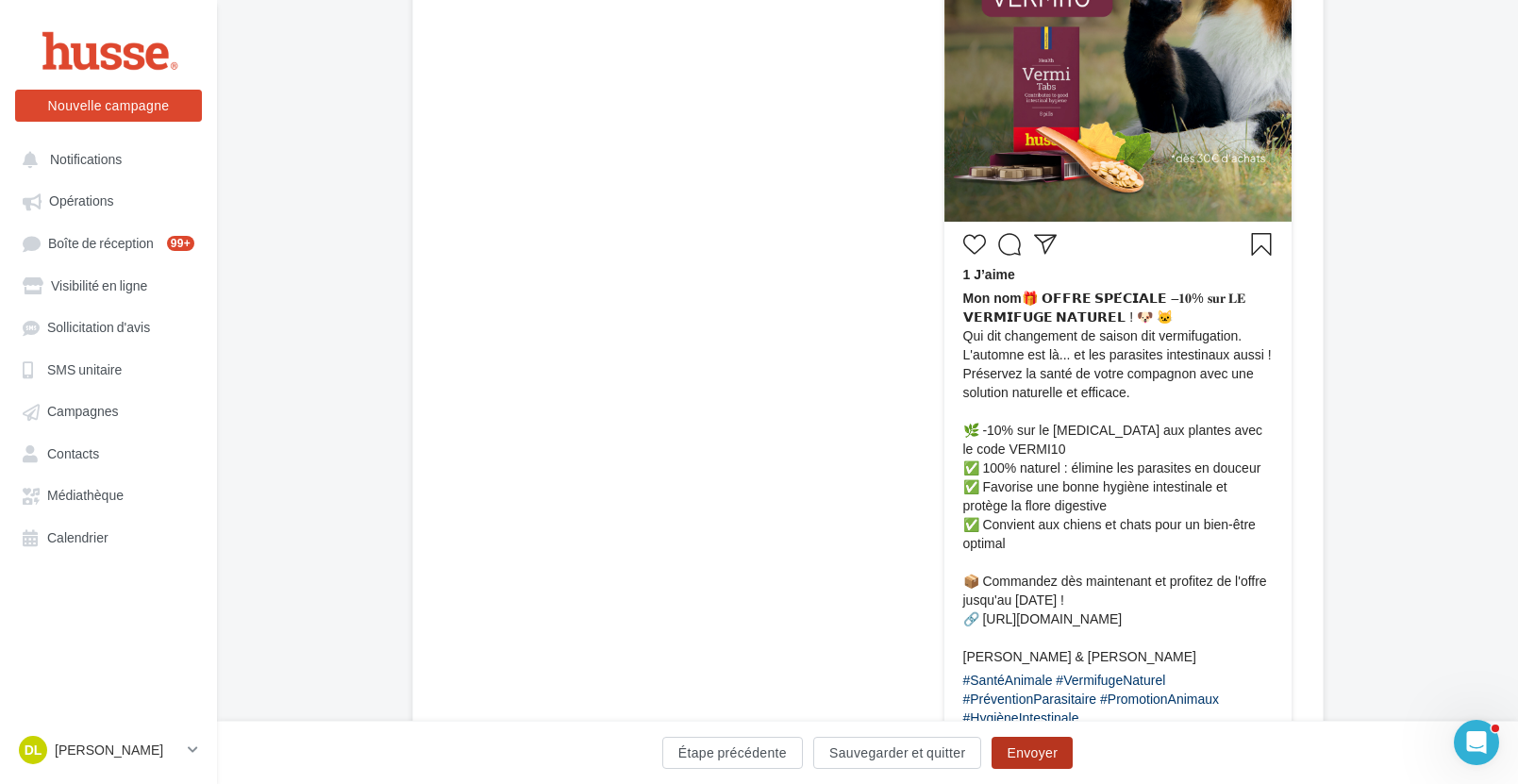
click at [1047, 753] on button "Envoyer" at bounding box center [1032, 752] width 81 height 32
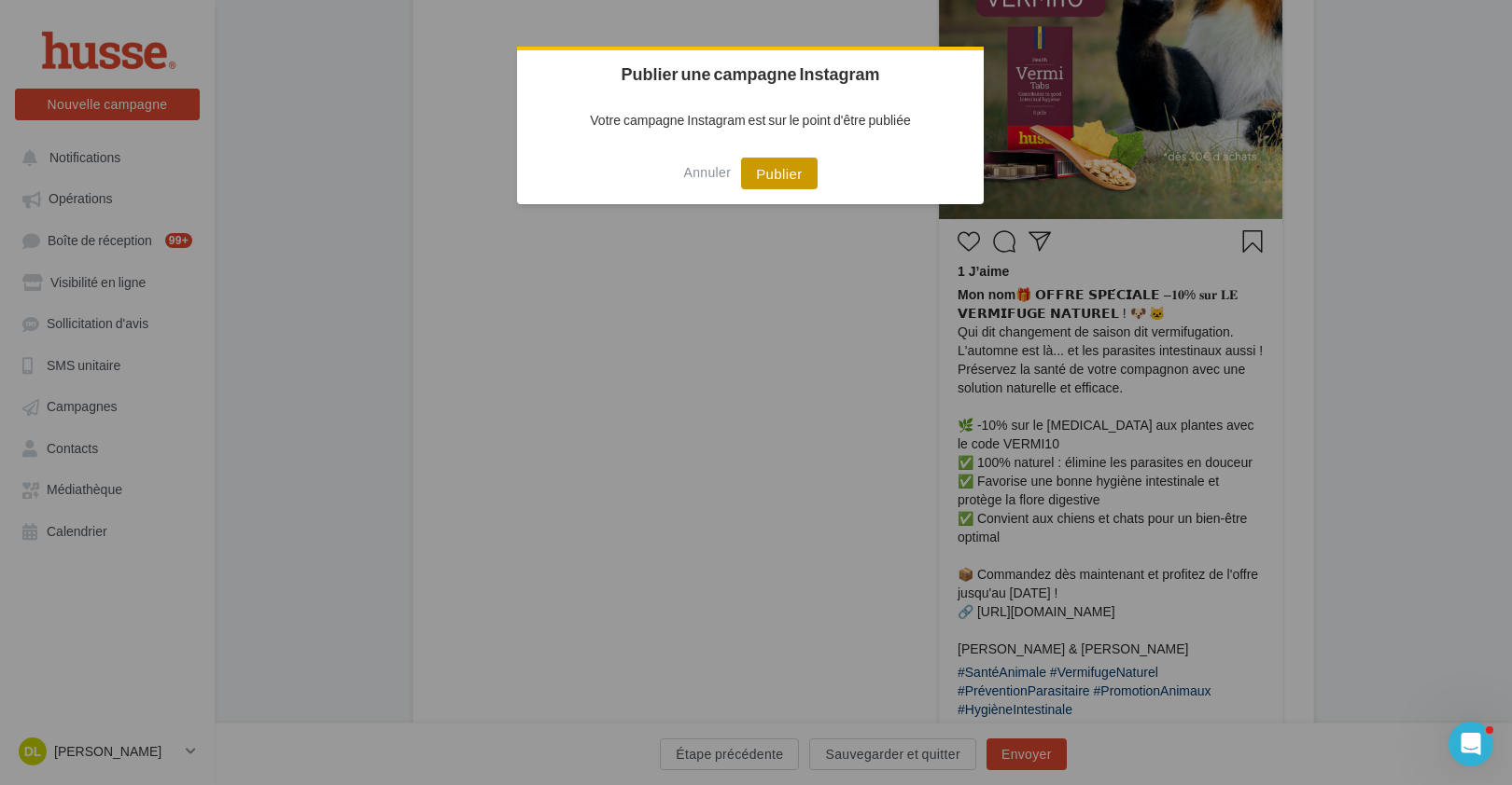
click at [762, 182] on button "Publier" at bounding box center [777, 173] width 75 height 31
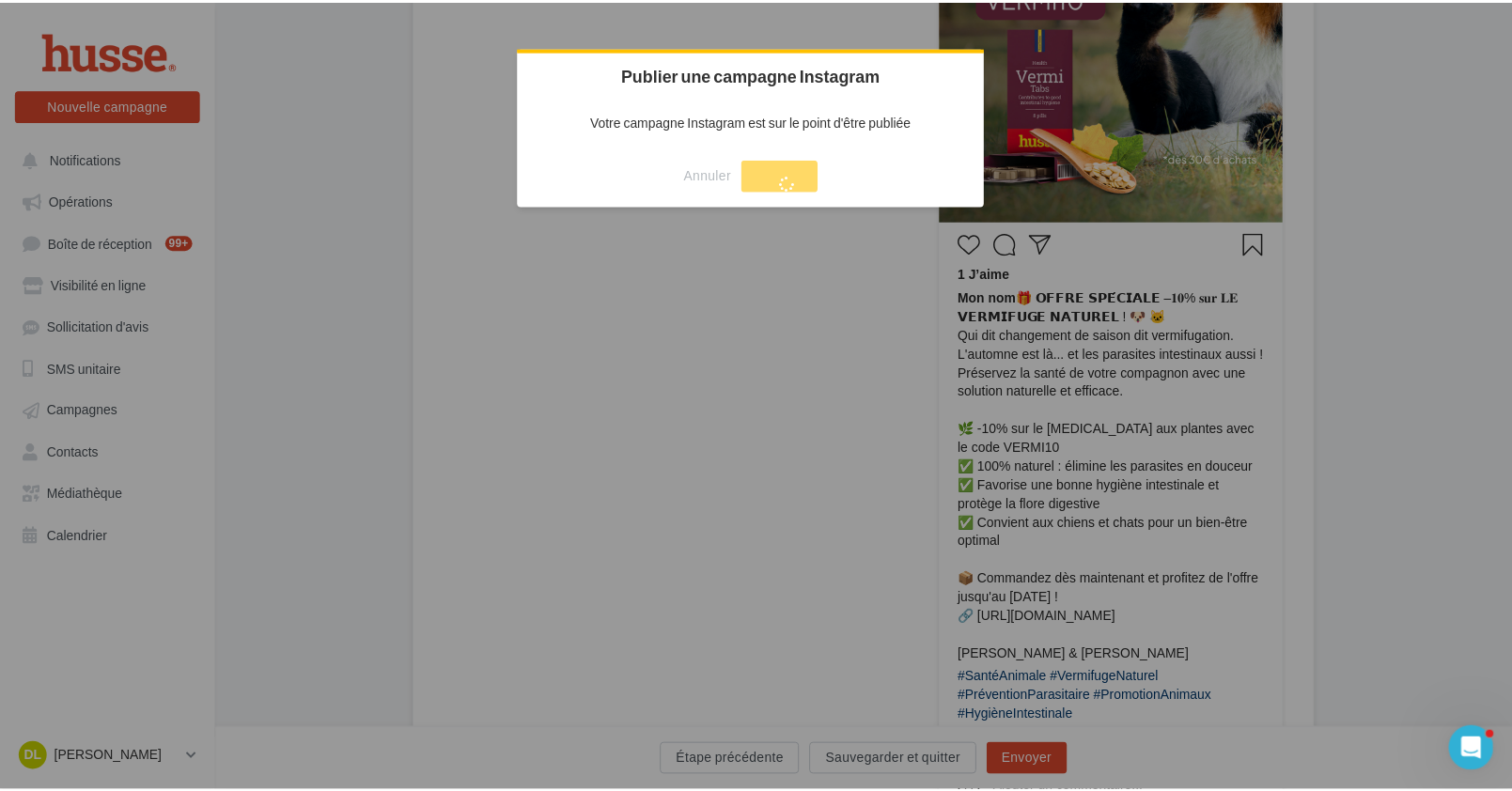
scroll to position [30, 0]
